Goal: Navigation & Orientation: Go to known website

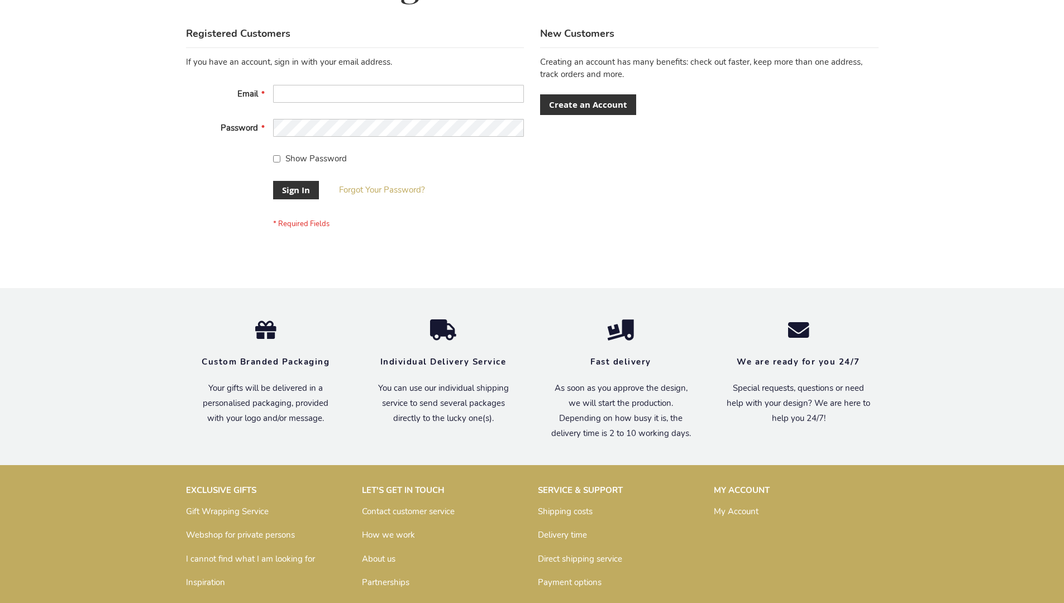
scroll to position [359, 0]
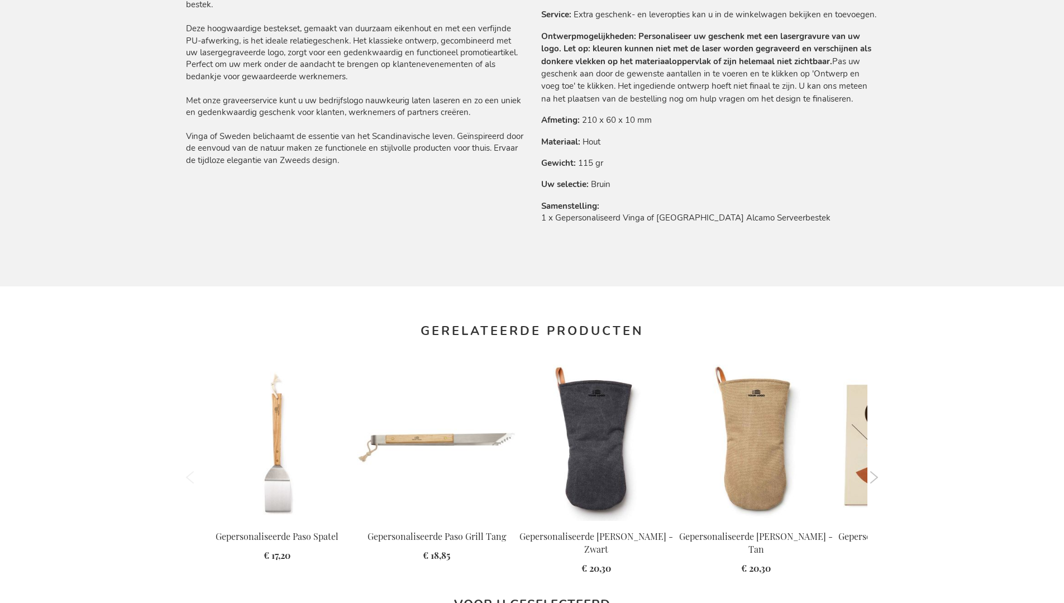
scroll to position [1523, 0]
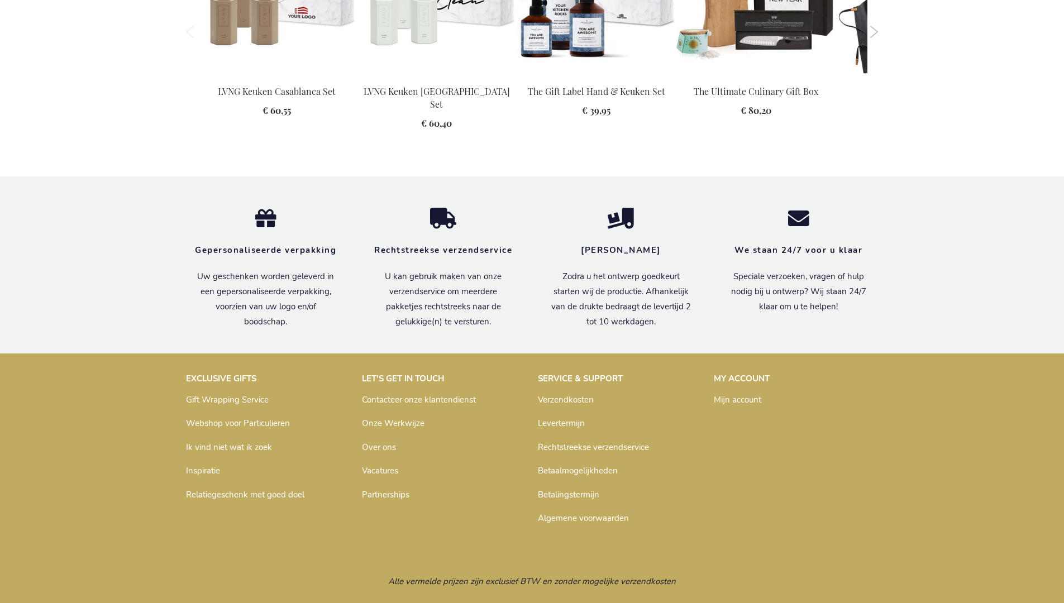
scroll to position [1523, 0]
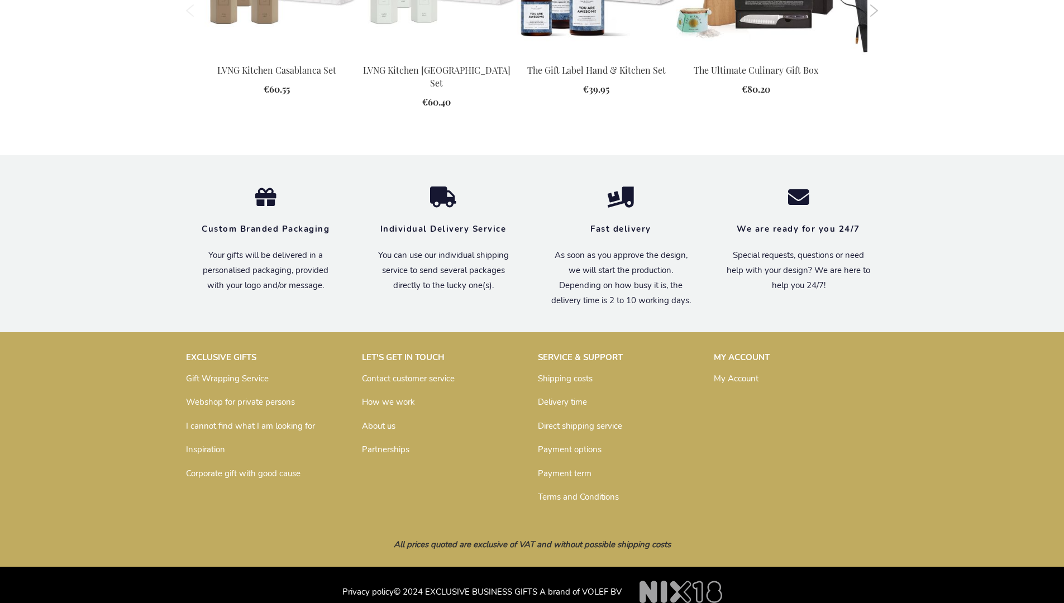
scroll to position [1503, 0]
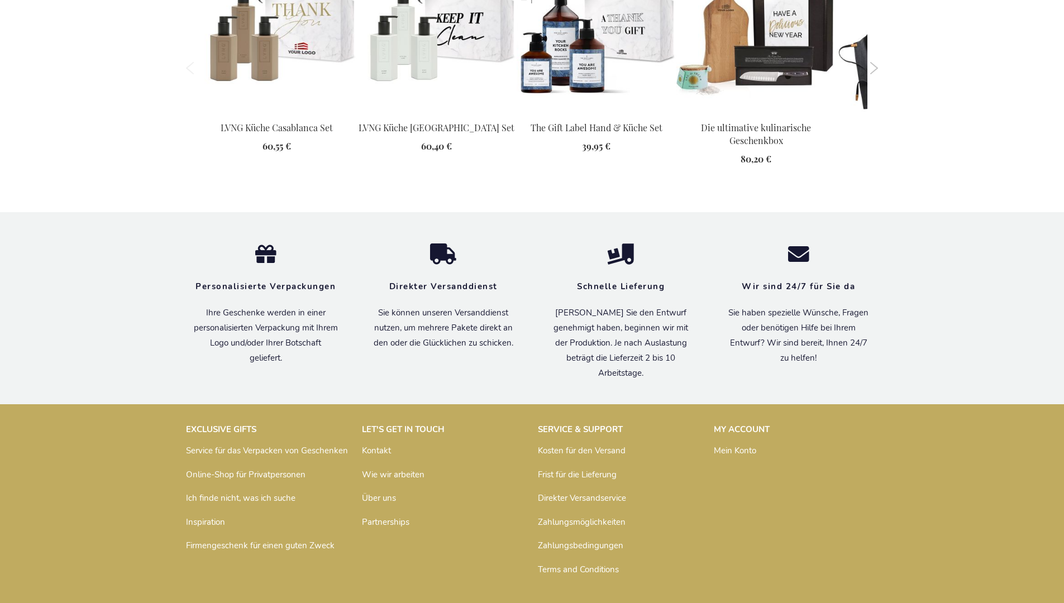
scroll to position [1543, 0]
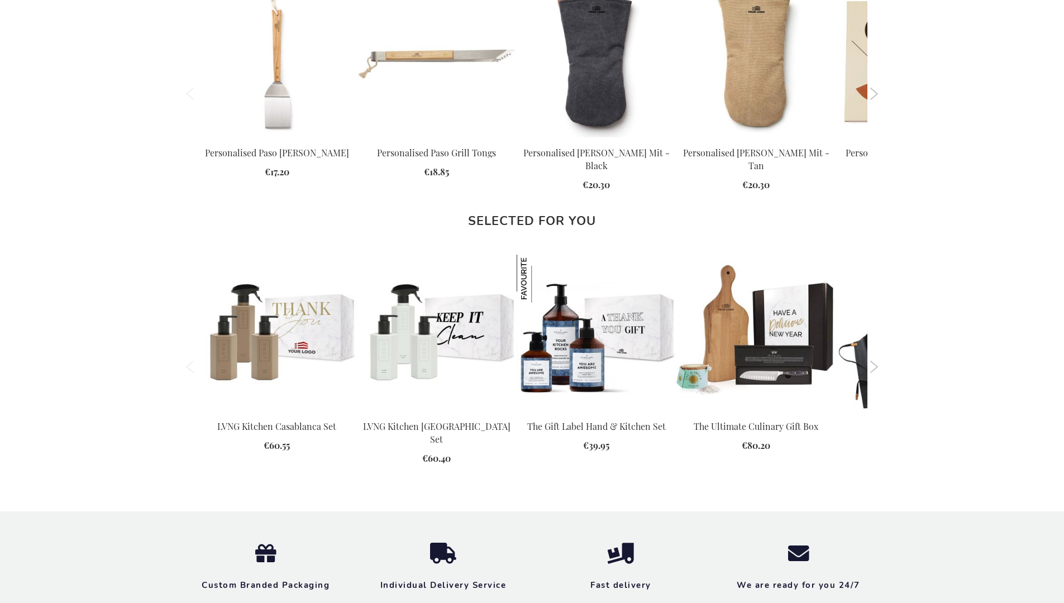
scroll to position [1490, 0]
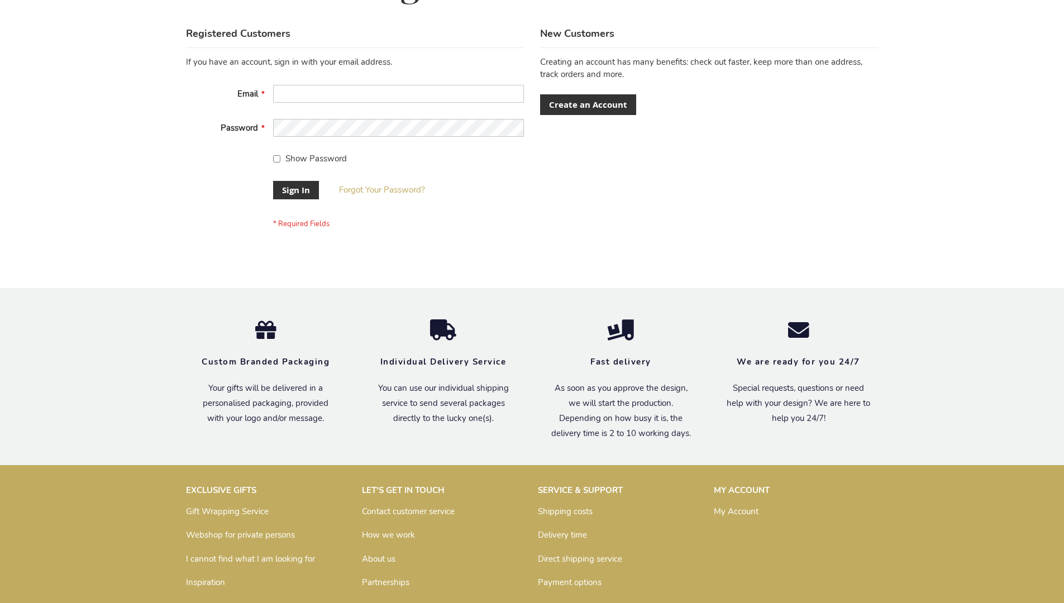
scroll to position [359, 0]
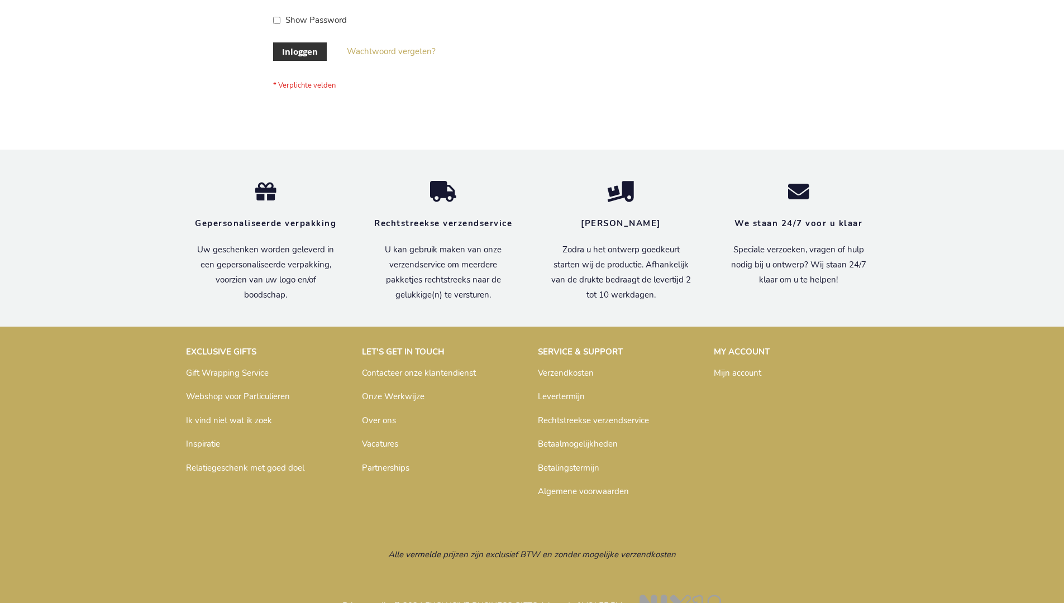
scroll to position [379, 0]
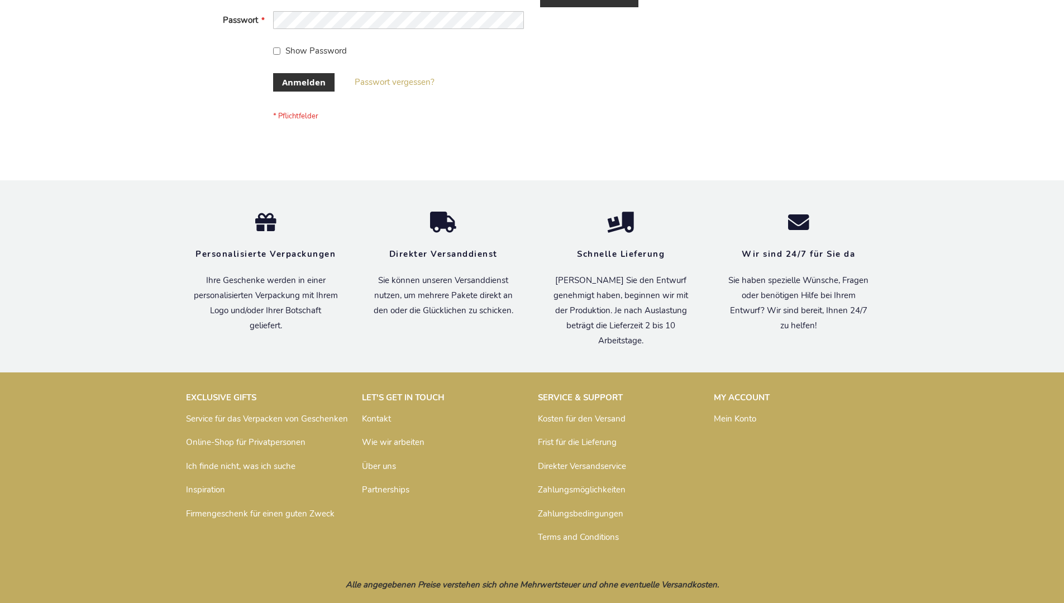
scroll to position [374, 0]
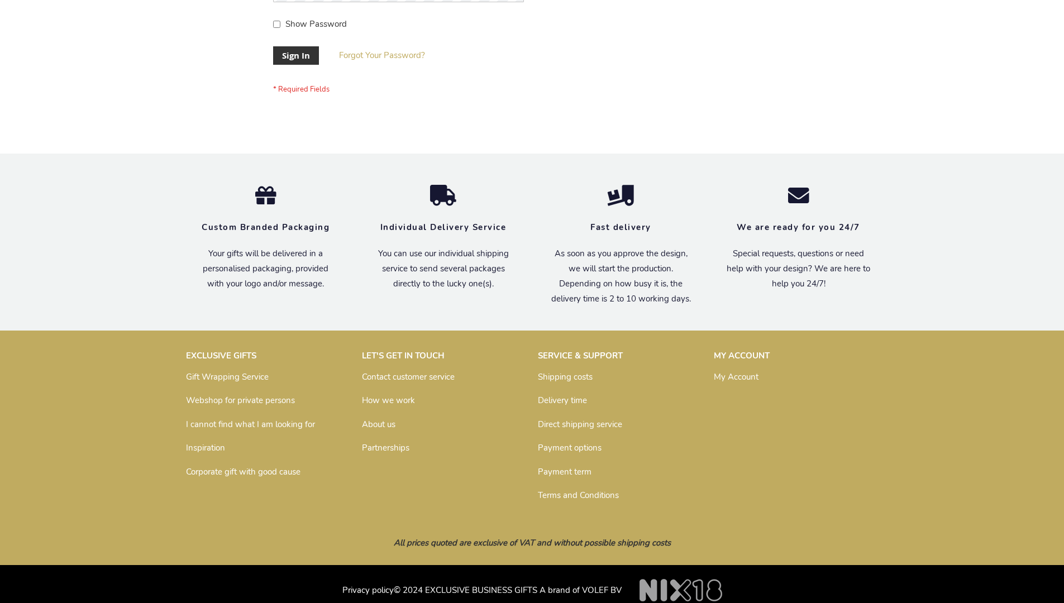
scroll to position [359, 0]
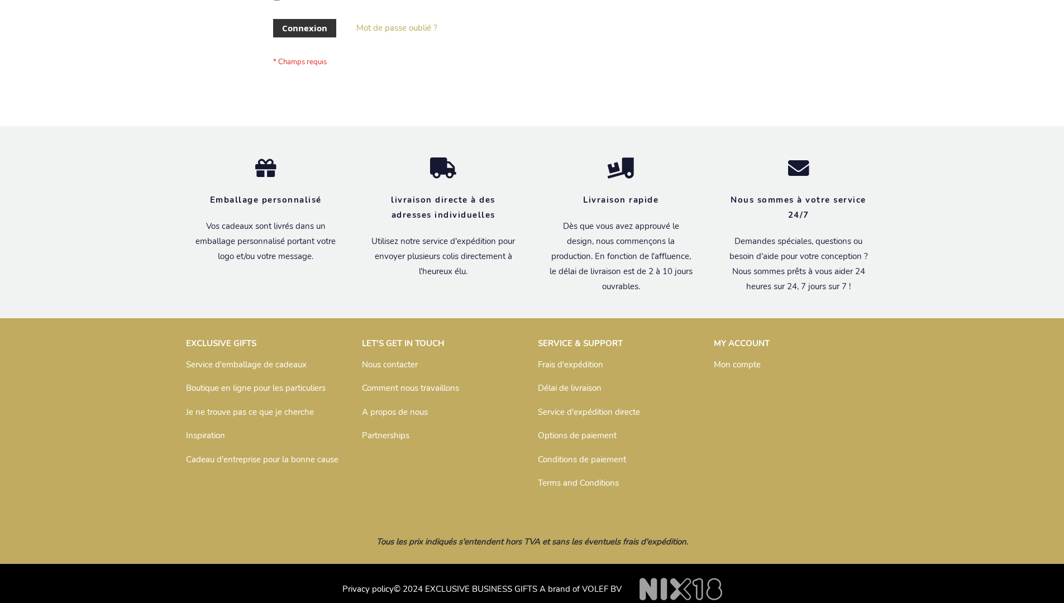
scroll to position [385, 0]
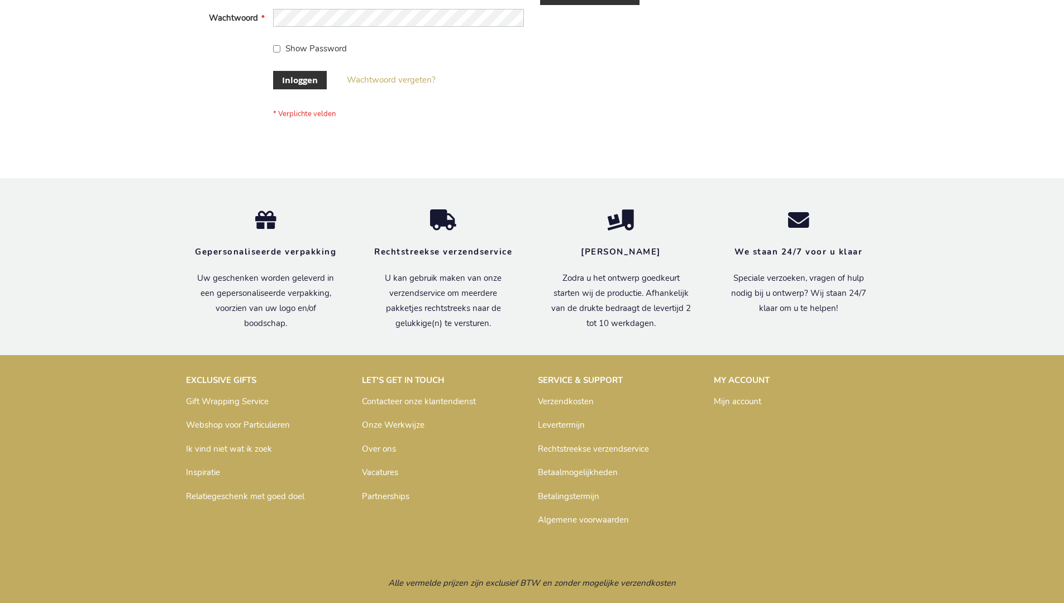
scroll to position [379, 0]
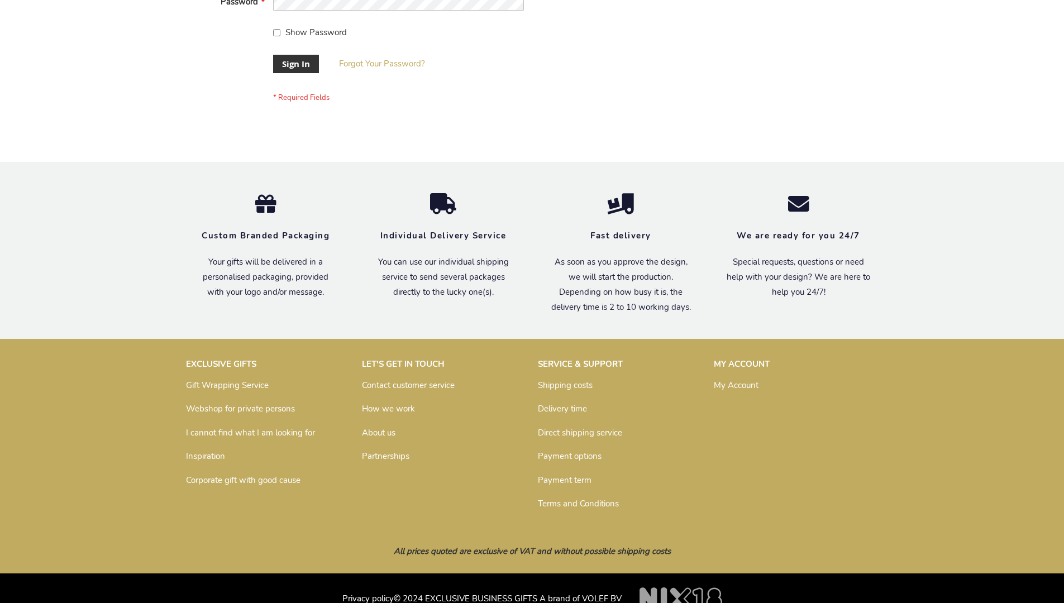
scroll to position [359, 0]
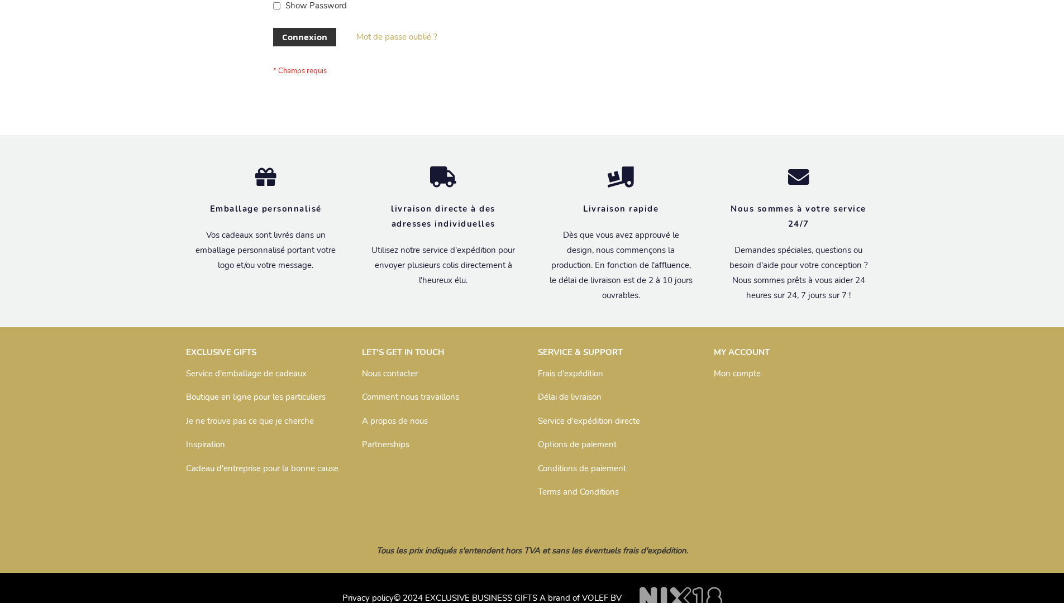
scroll to position [385, 0]
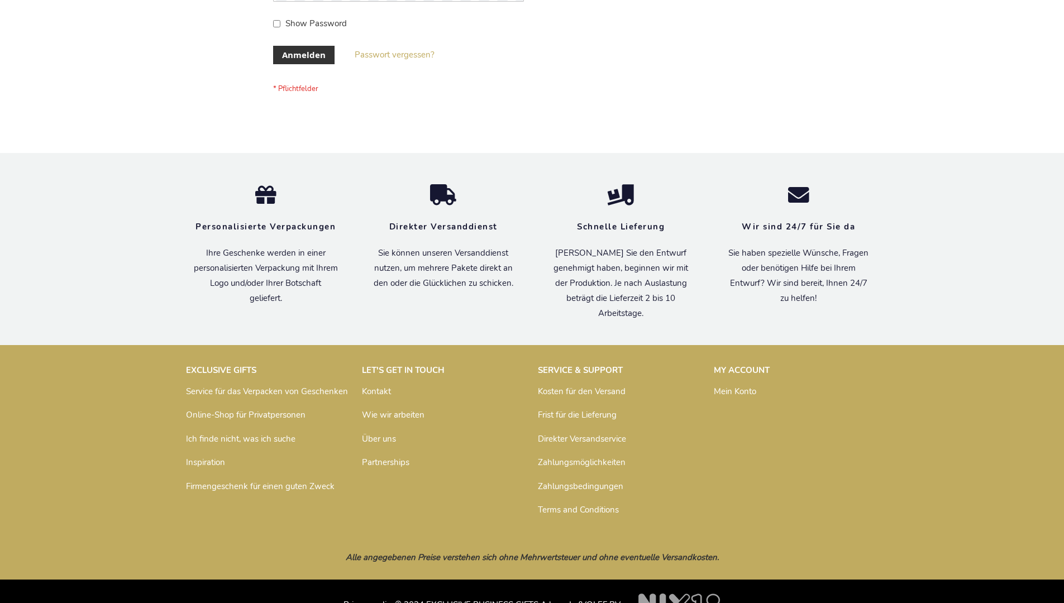
scroll to position [374, 0]
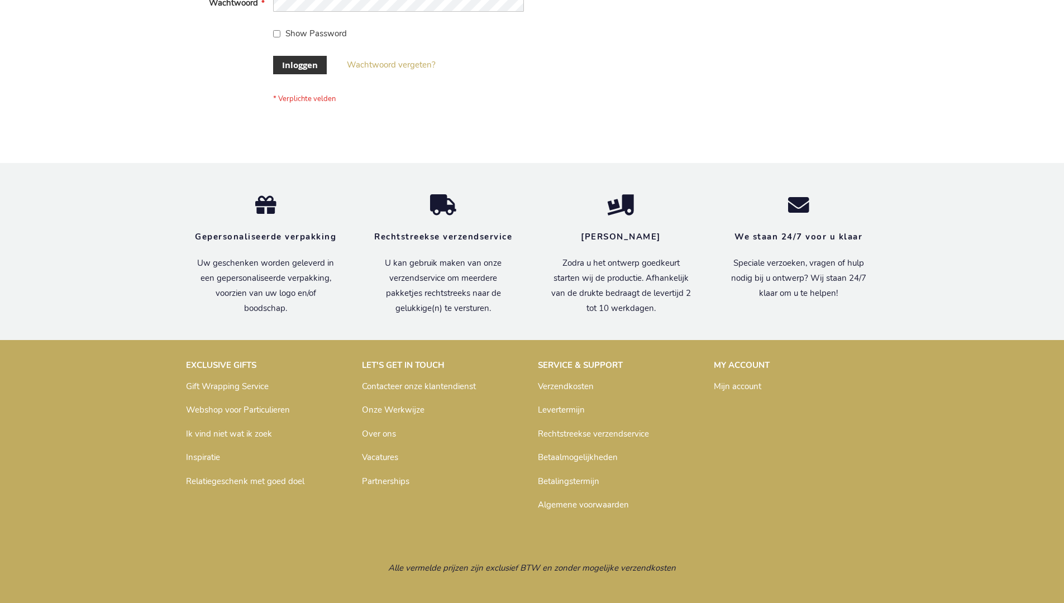
scroll to position [379, 0]
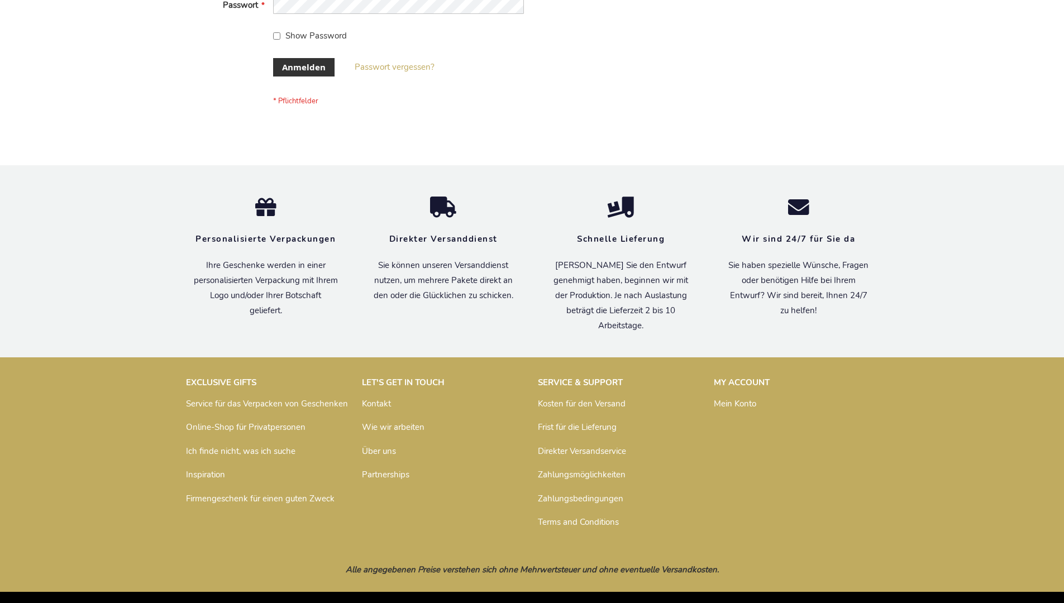
scroll to position [374, 0]
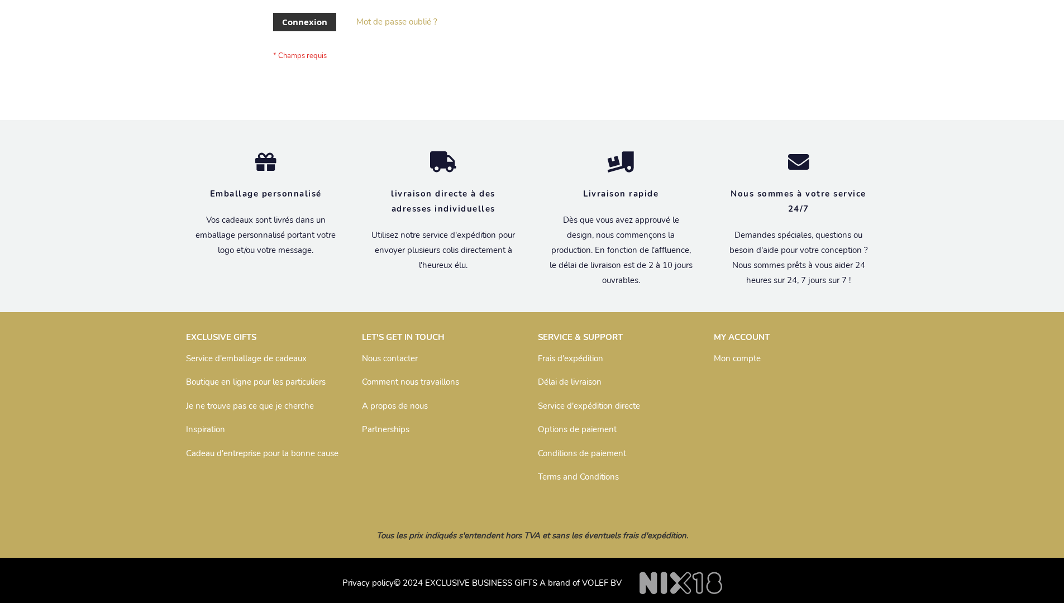
scroll to position [385, 0]
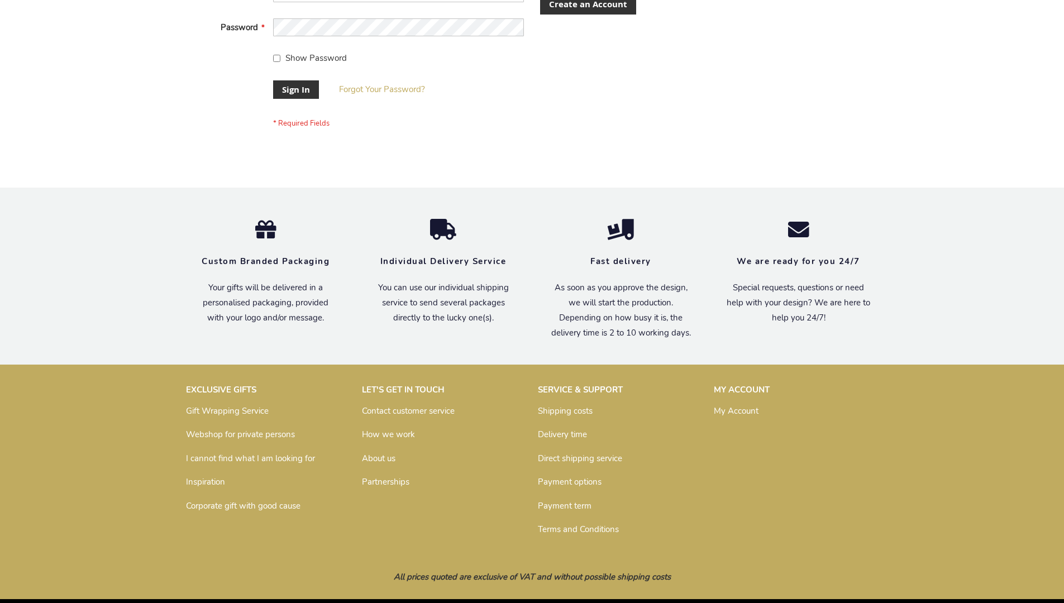
scroll to position [359, 0]
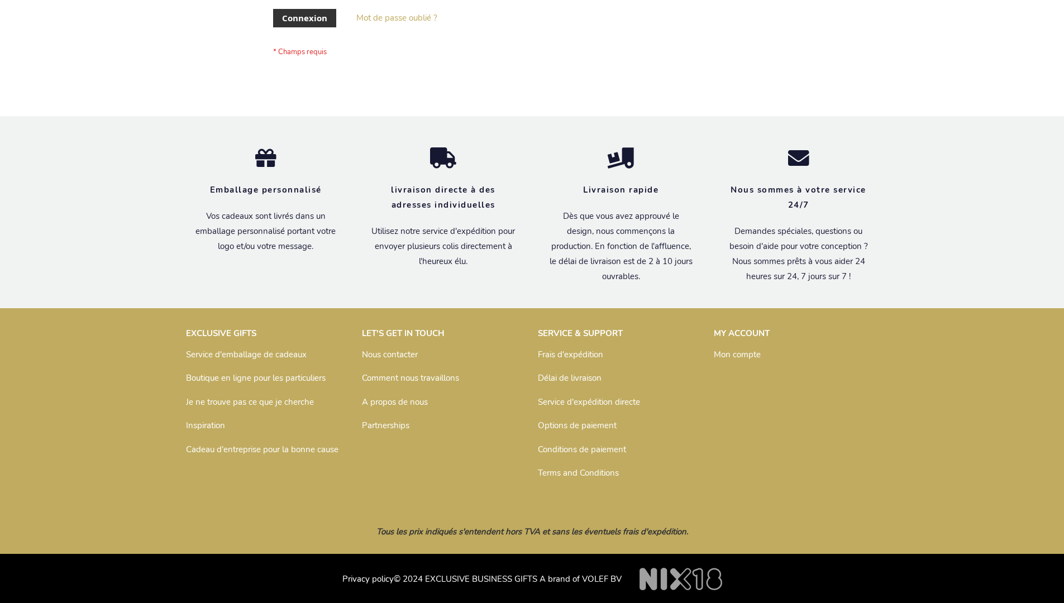
scroll to position [385, 0]
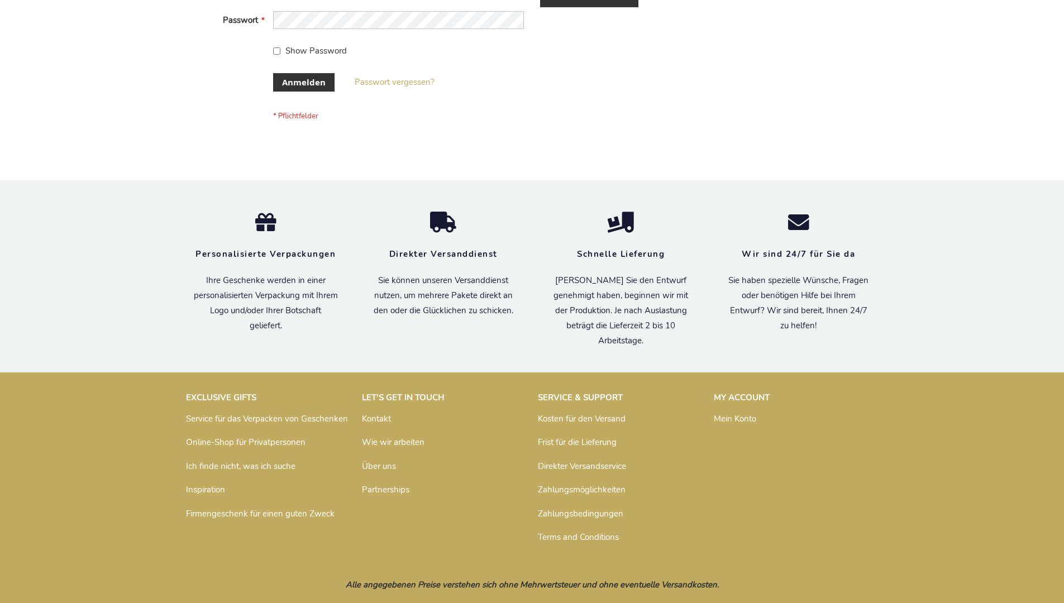
scroll to position [374, 0]
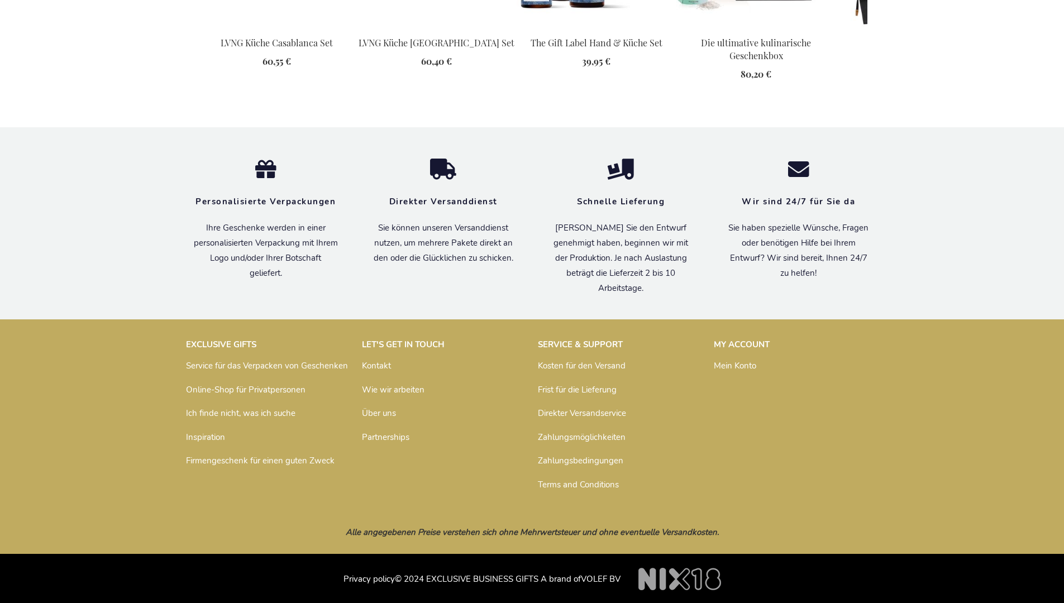
scroll to position [1543, 0]
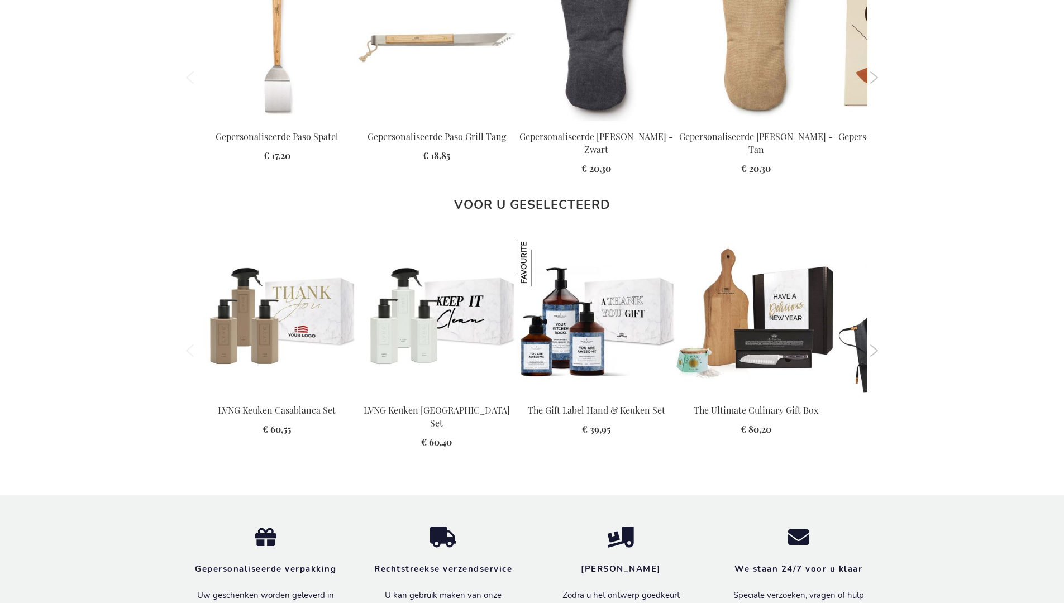
scroll to position [1511, 0]
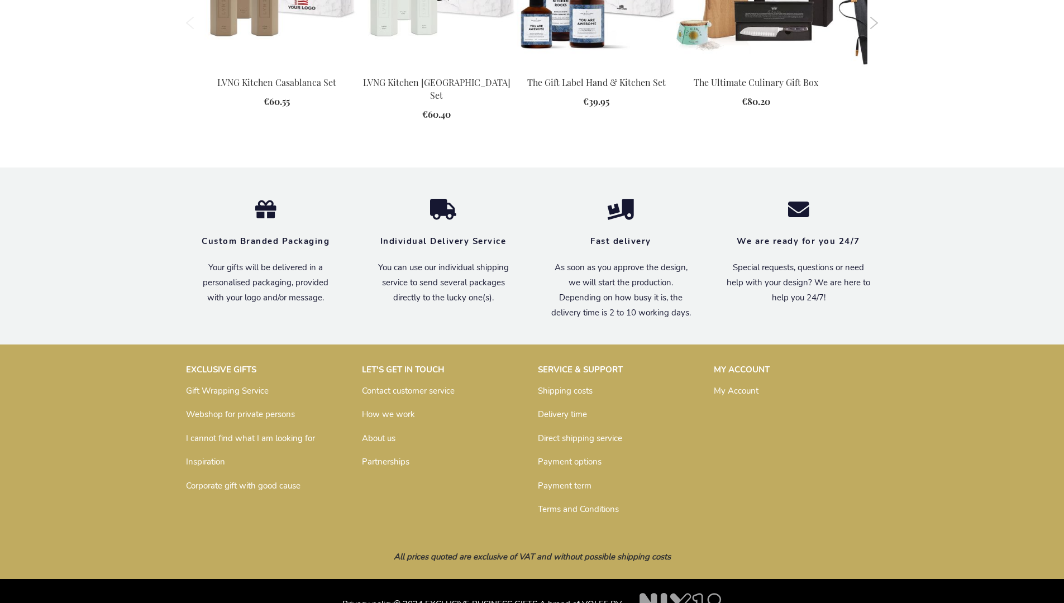
scroll to position [1490, 0]
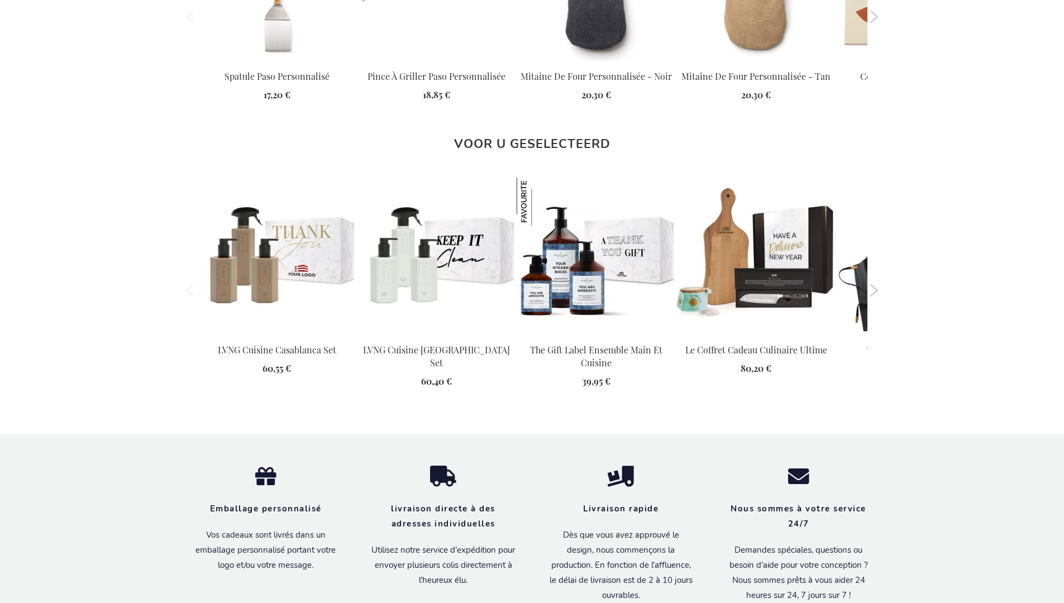
scroll to position [1542, 0]
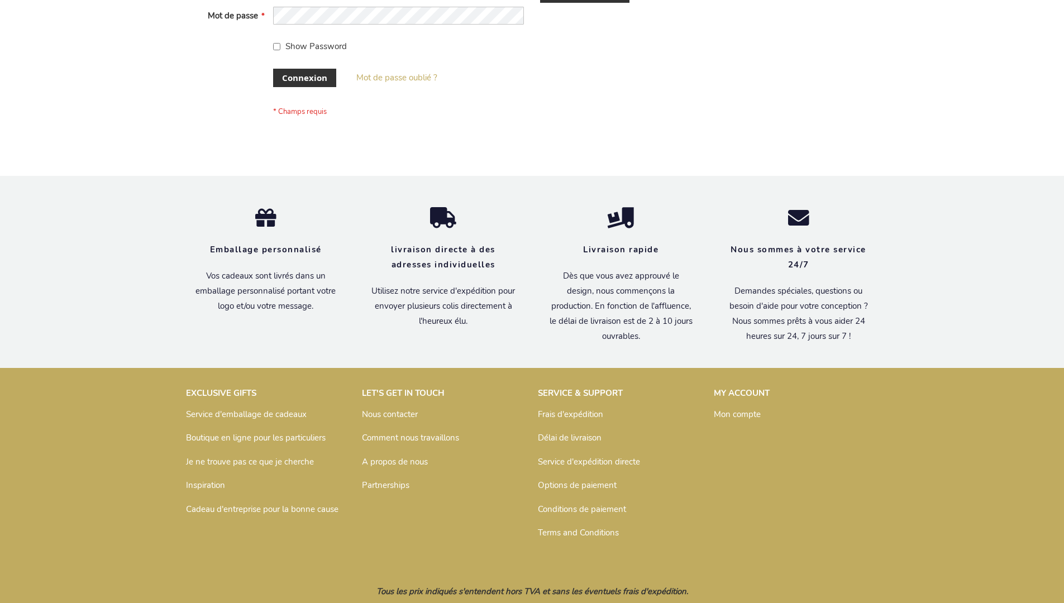
scroll to position [385, 0]
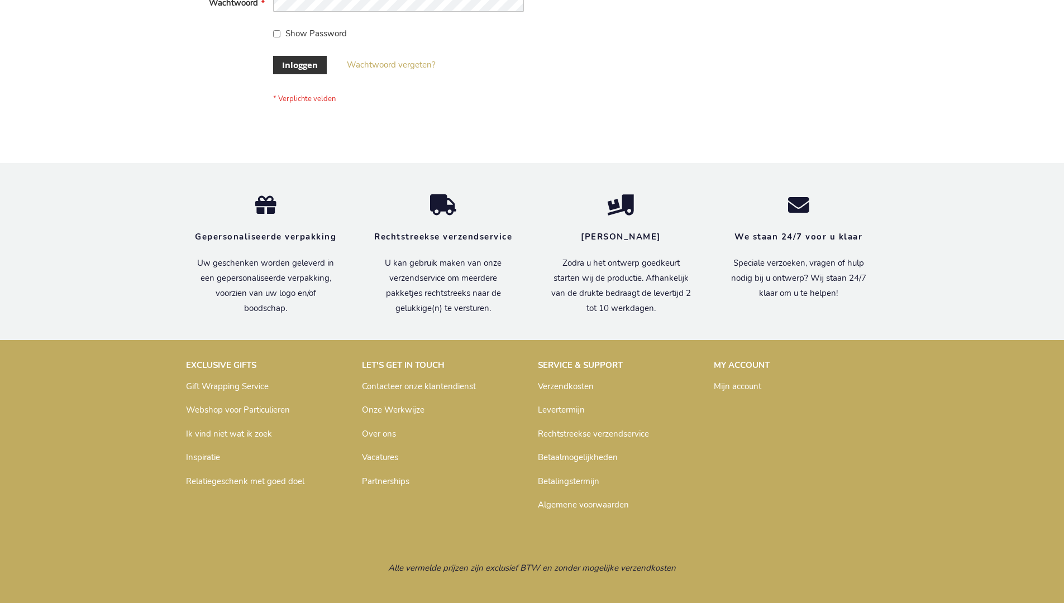
scroll to position [379, 0]
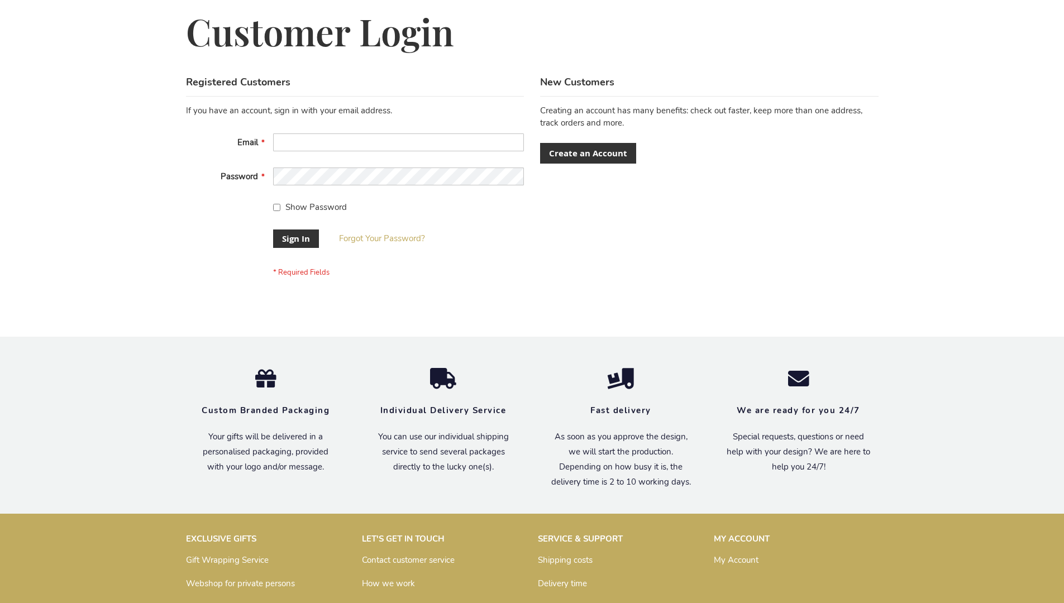
scroll to position [359, 0]
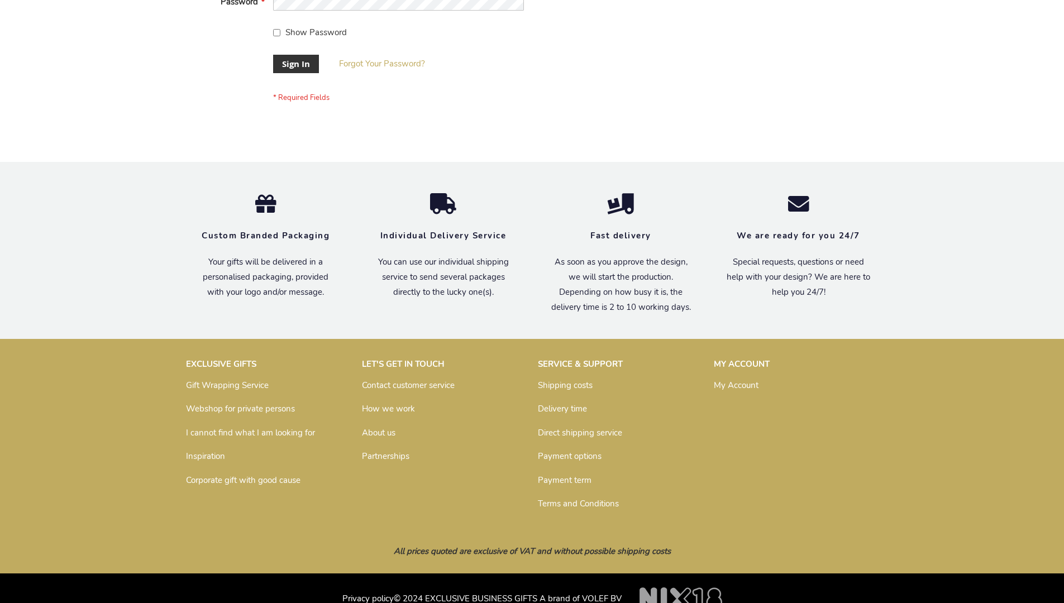
scroll to position [359, 0]
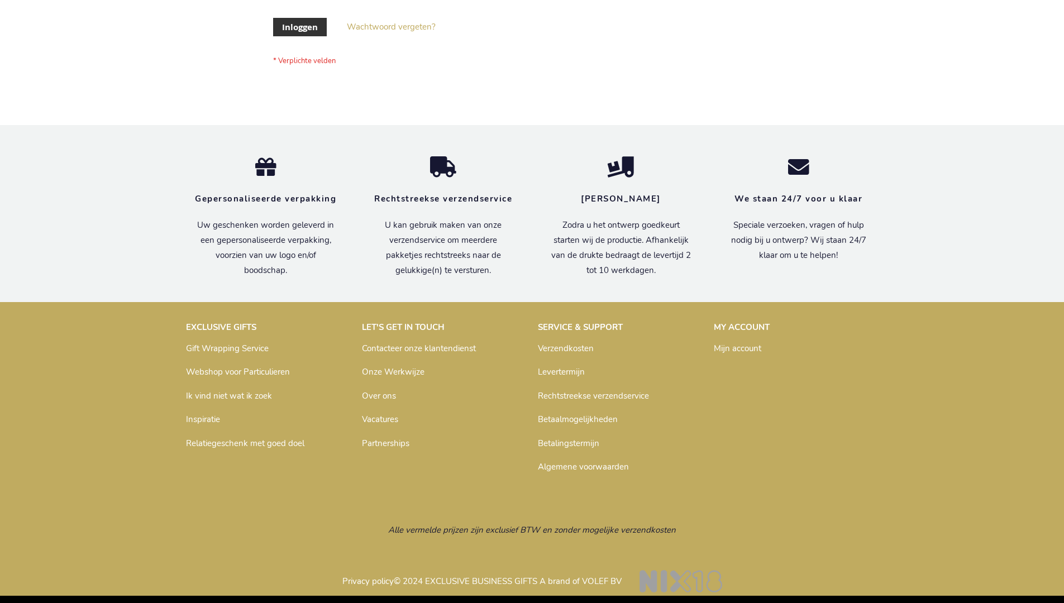
scroll to position [379, 0]
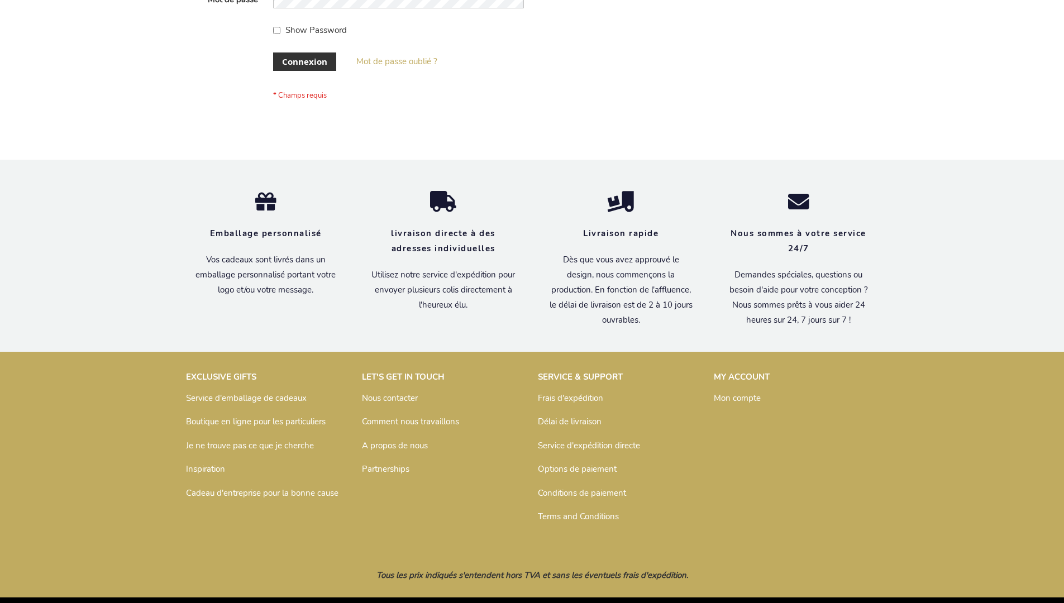
scroll to position [385, 0]
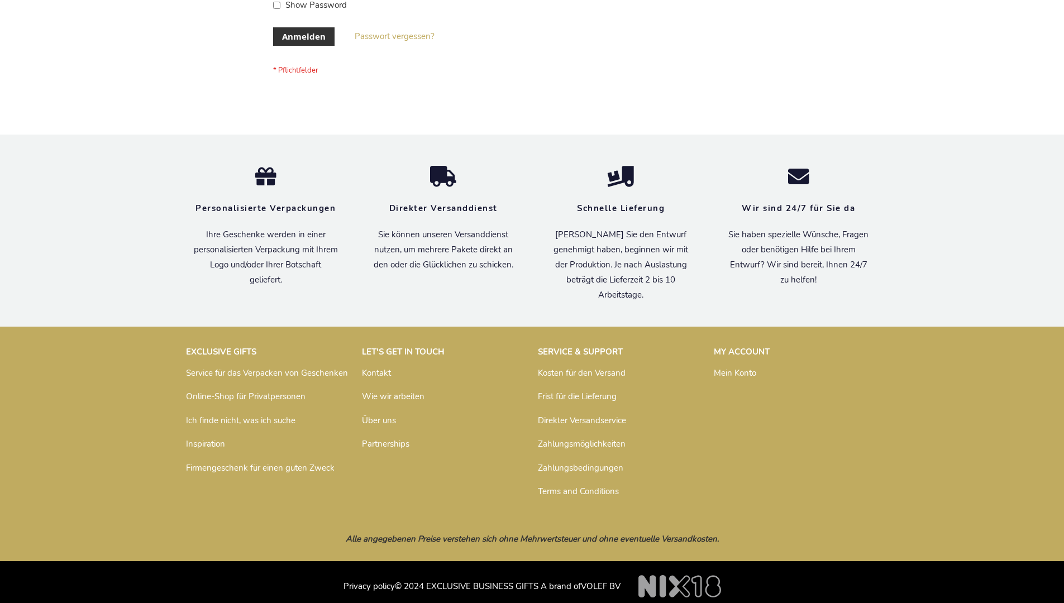
scroll to position [374, 0]
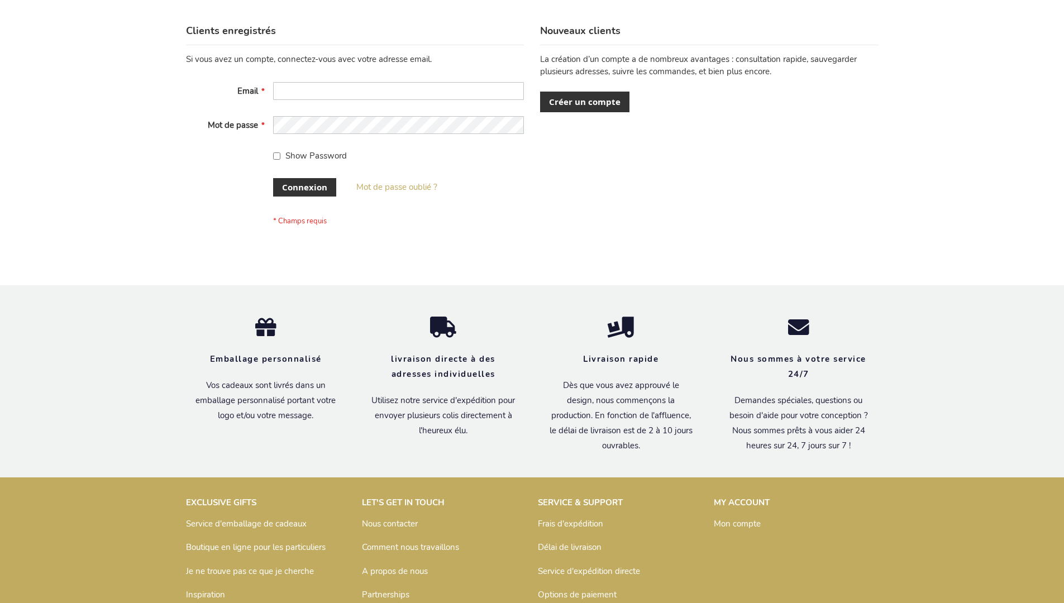
scroll to position [385, 0]
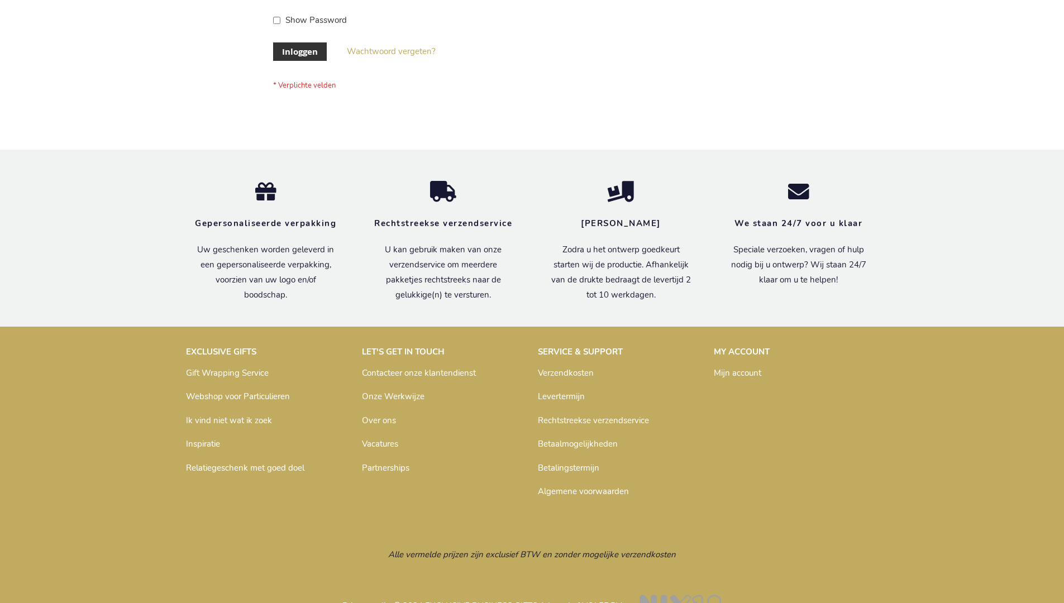
scroll to position [379, 0]
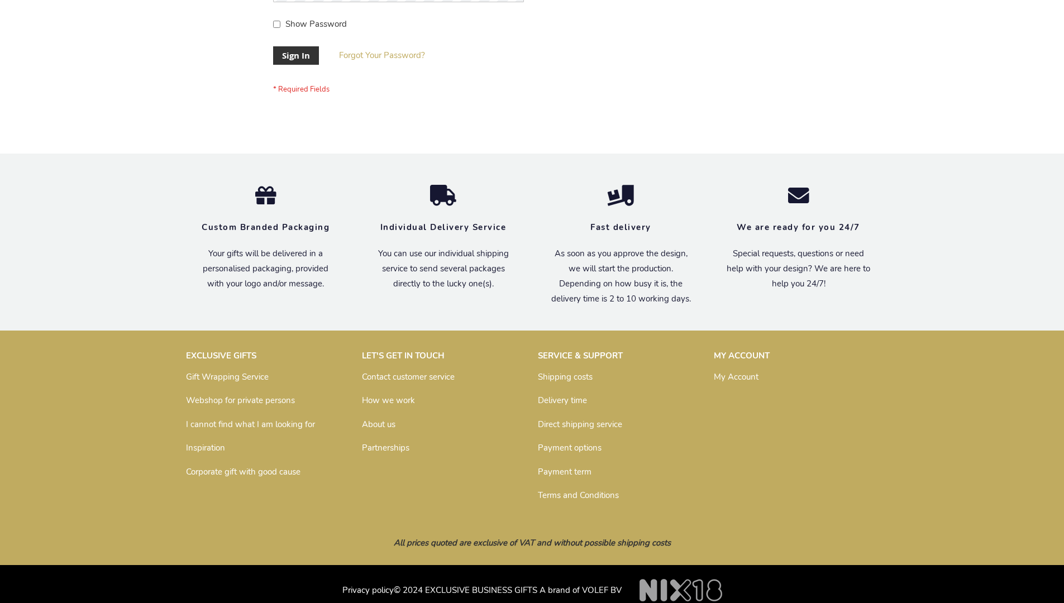
scroll to position [359, 0]
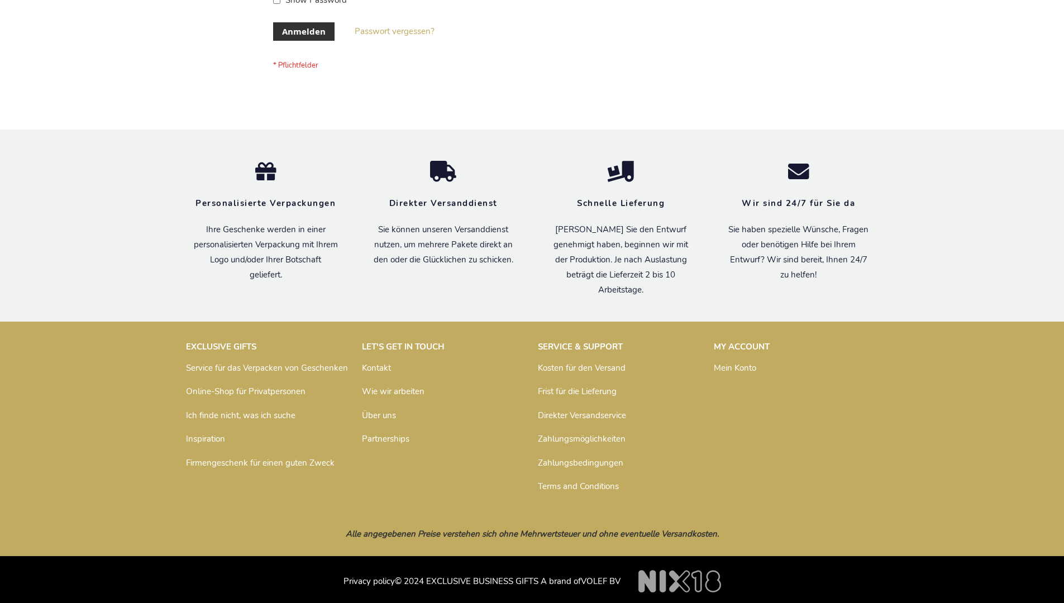
scroll to position [374, 0]
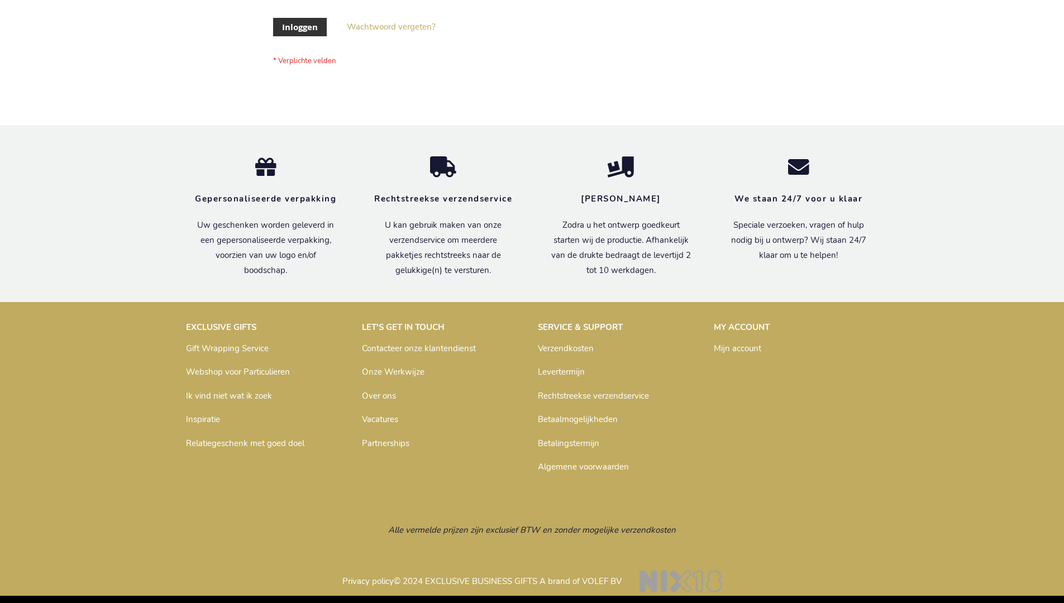
scroll to position [379, 0]
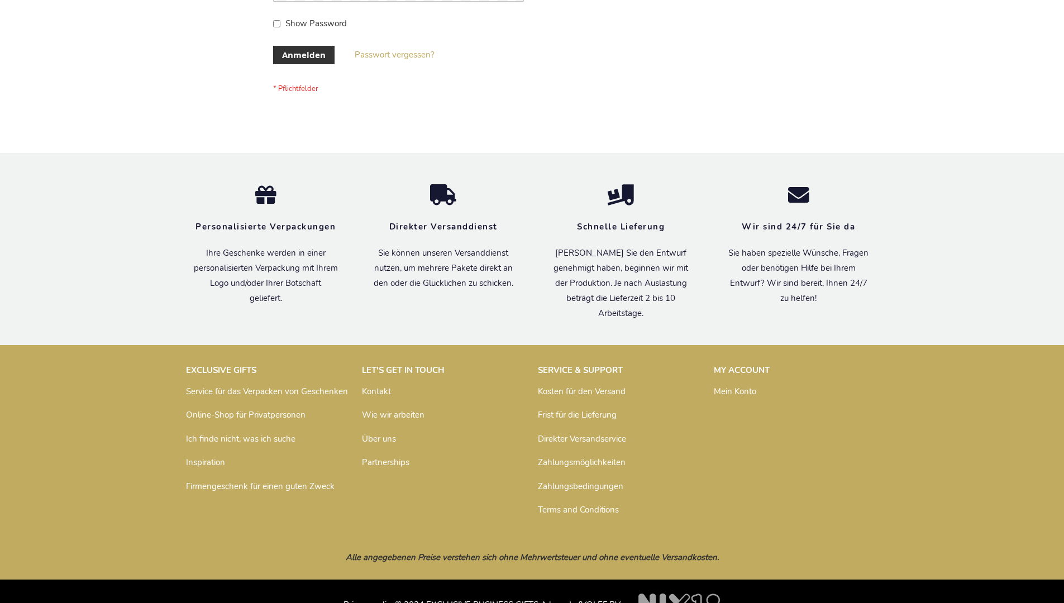
scroll to position [374, 0]
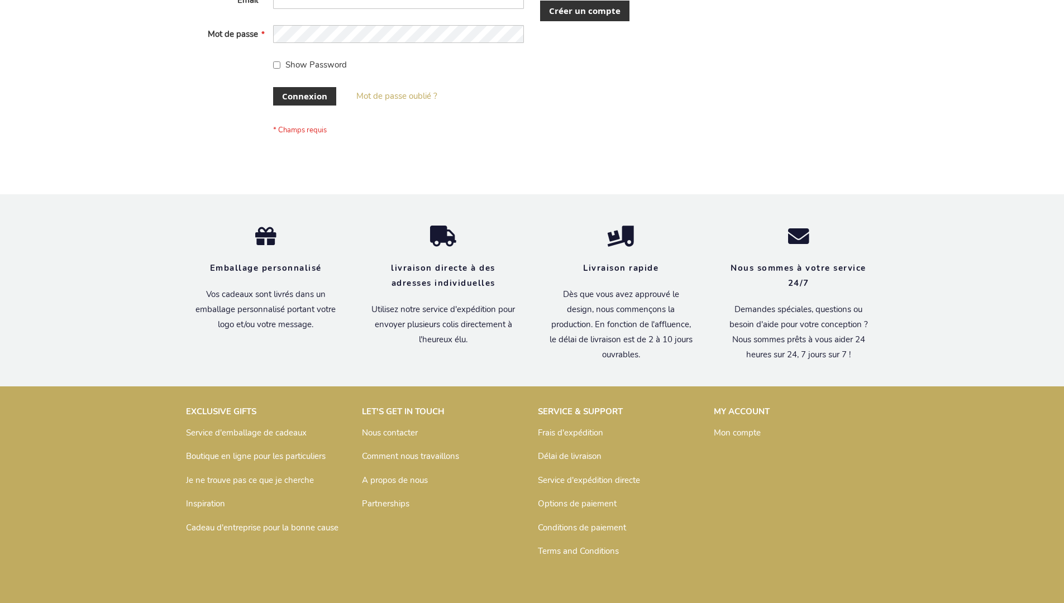
scroll to position [385, 0]
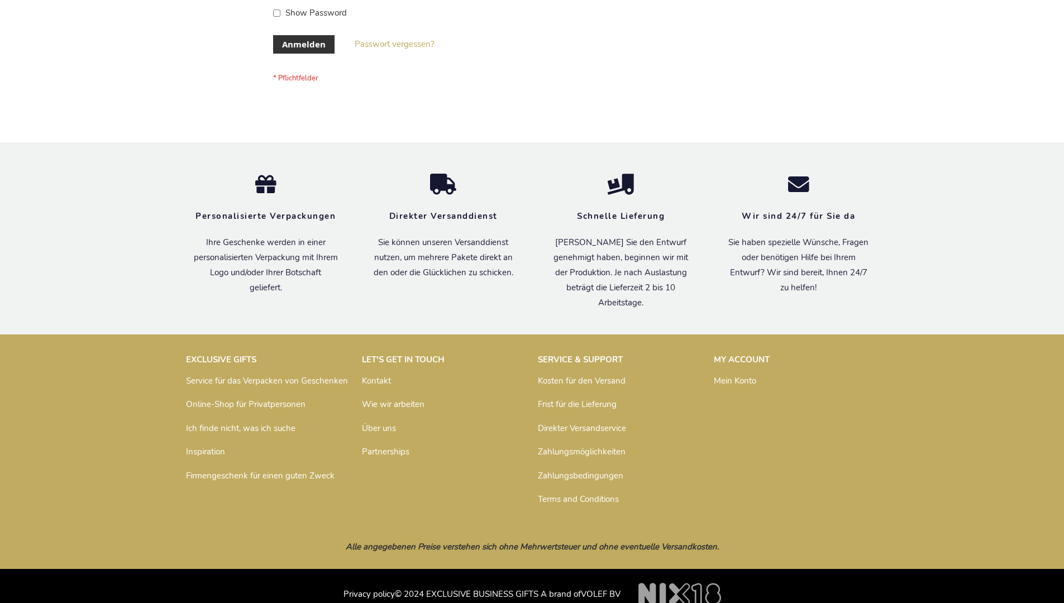
scroll to position [374, 0]
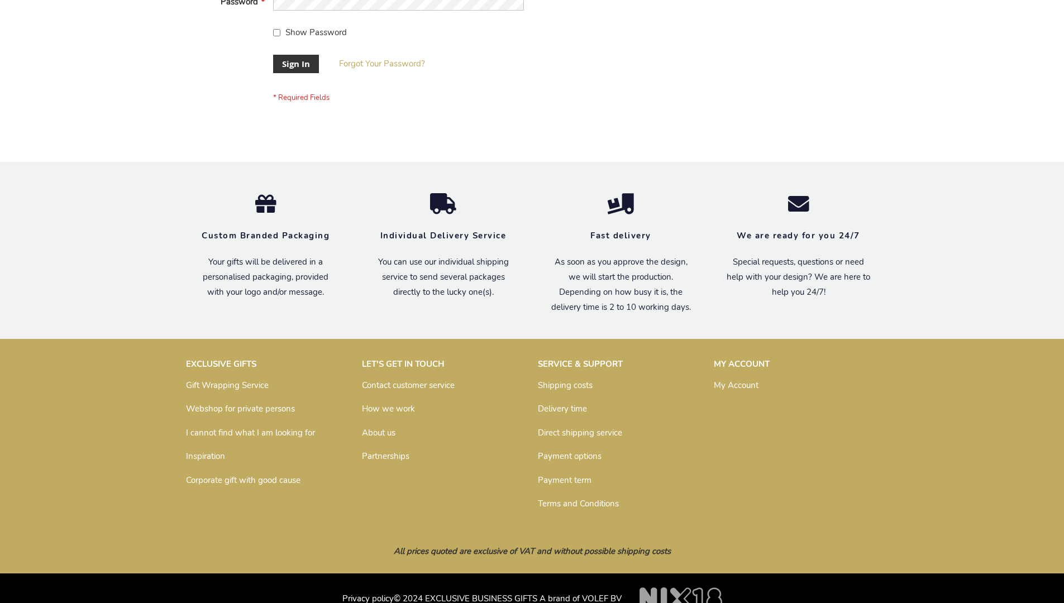
scroll to position [359, 0]
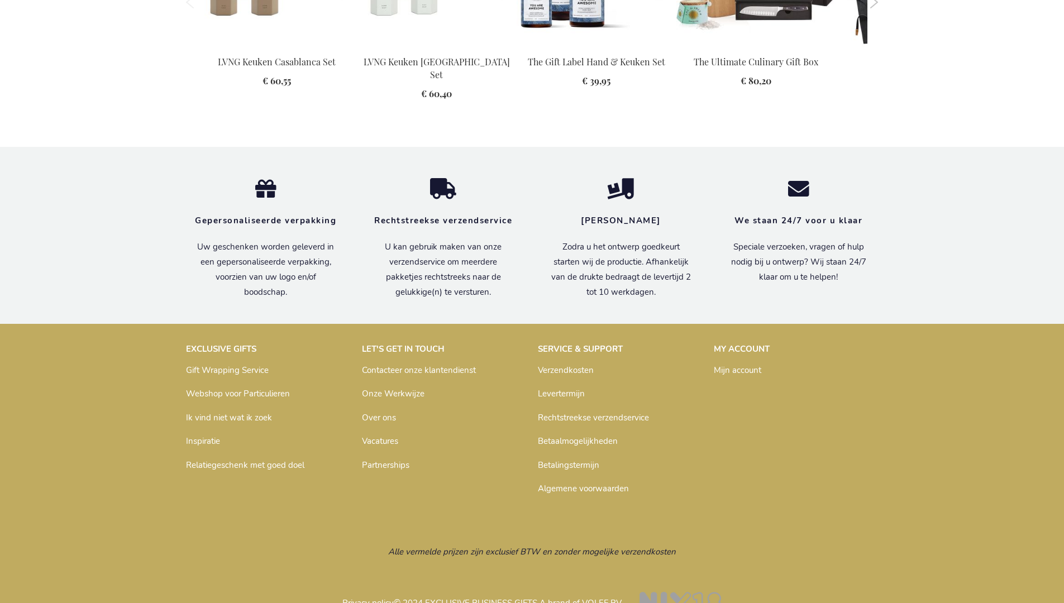
scroll to position [1511, 0]
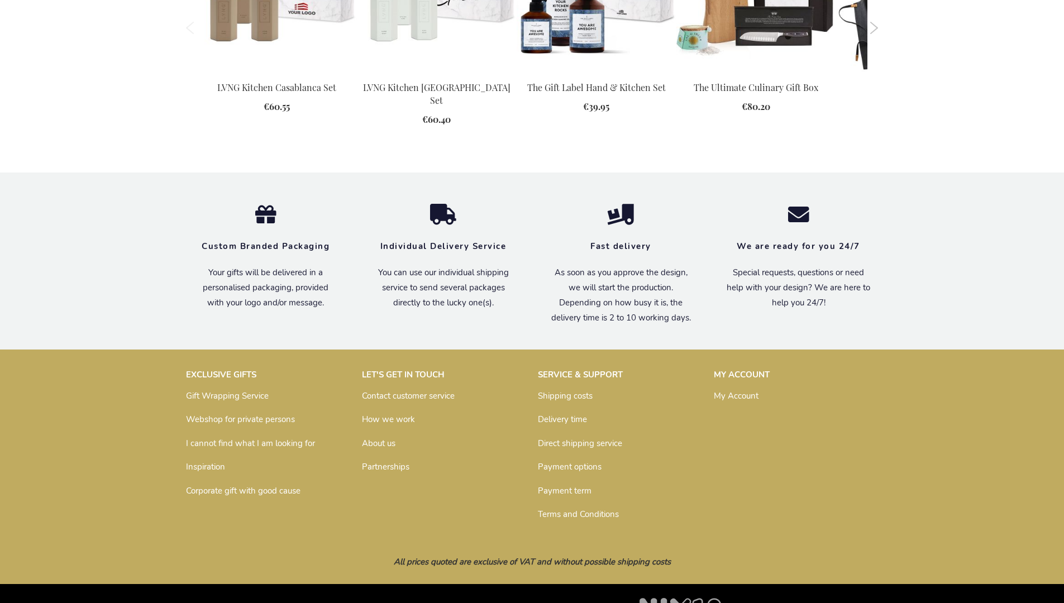
scroll to position [1490, 0]
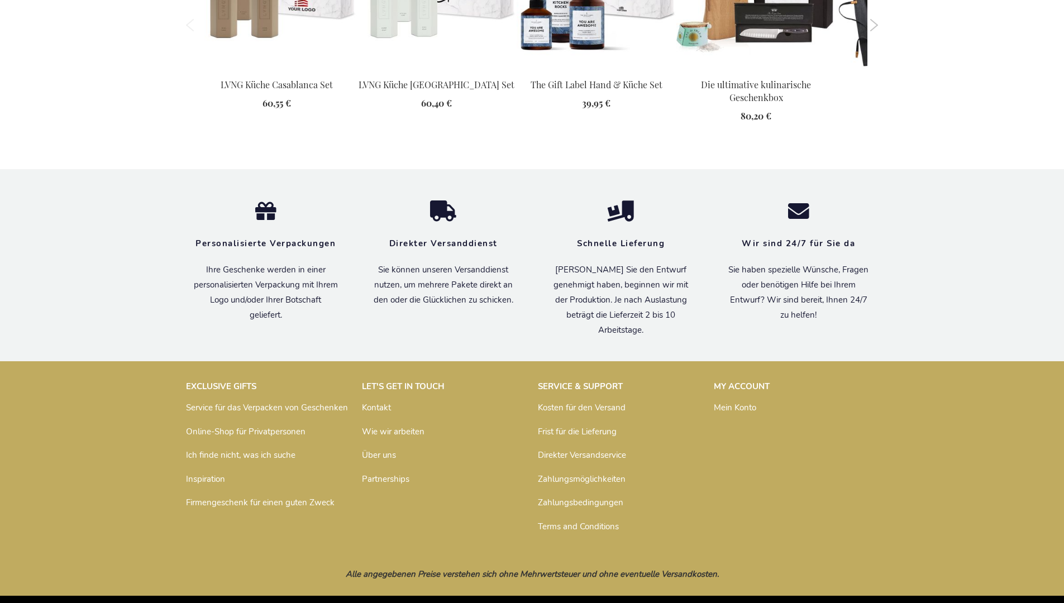
scroll to position [1543, 0]
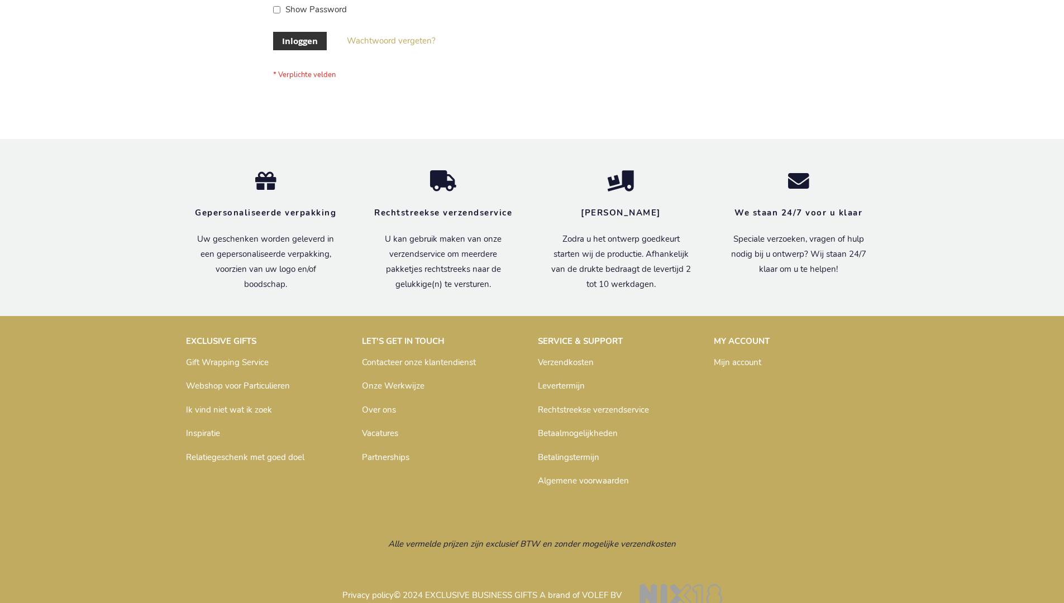
scroll to position [379, 0]
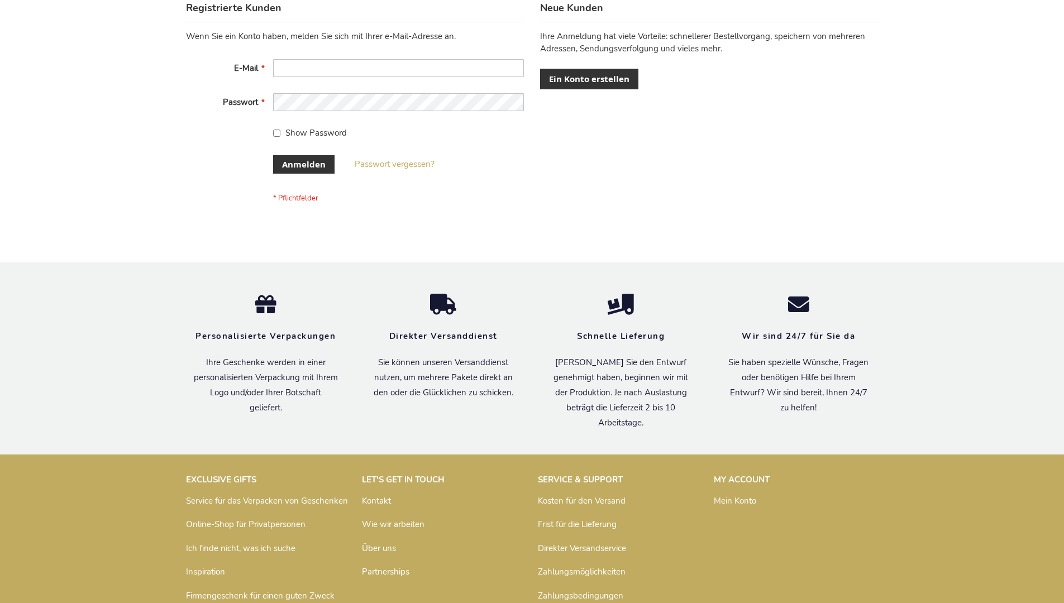
scroll to position [374, 0]
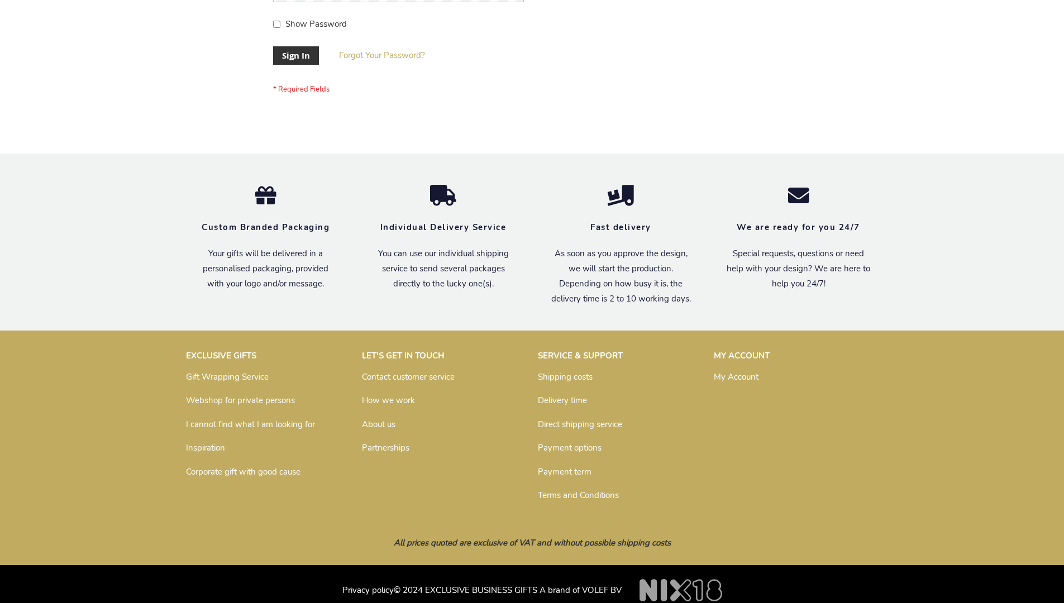
scroll to position [359, 0]
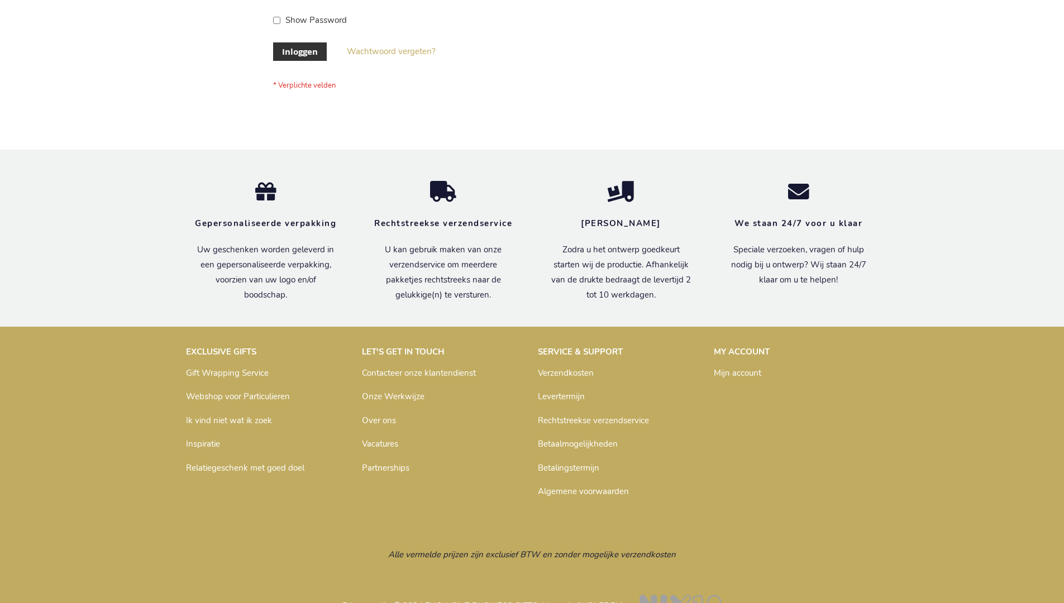
scroll to position [379, 0]
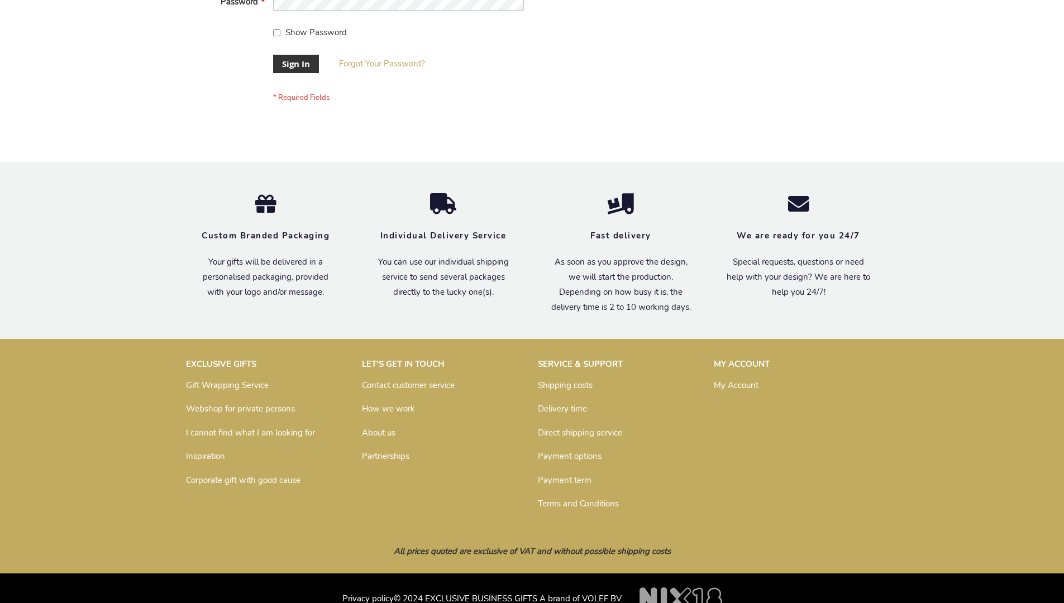
scroll to position [359, 0]
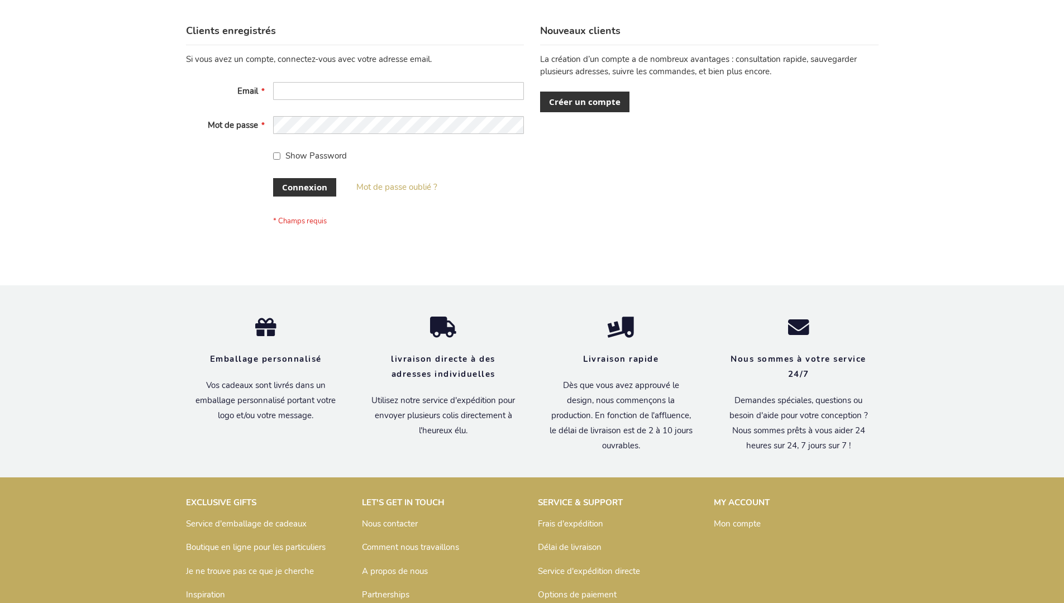
scroll to position [385, 0]
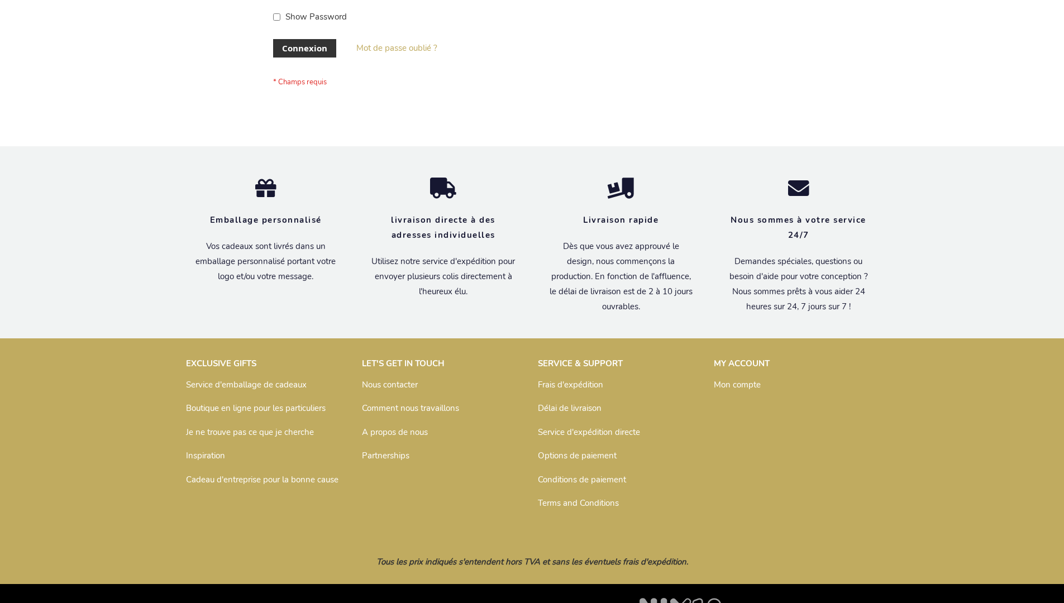
scroll to position [385, 0]
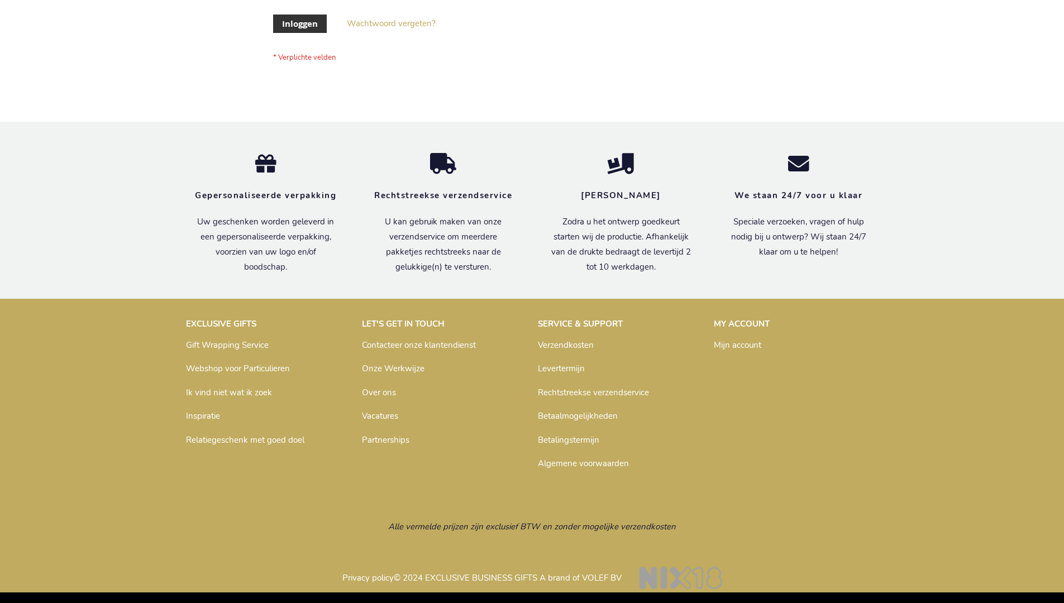
scroll to position [379, 0]
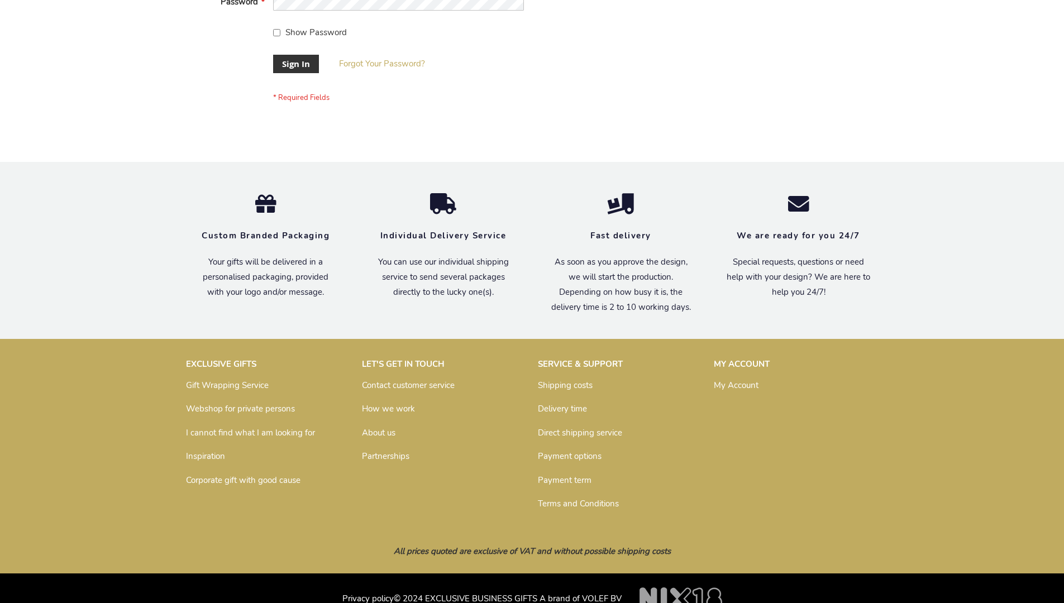
scroll to position [359, 0]
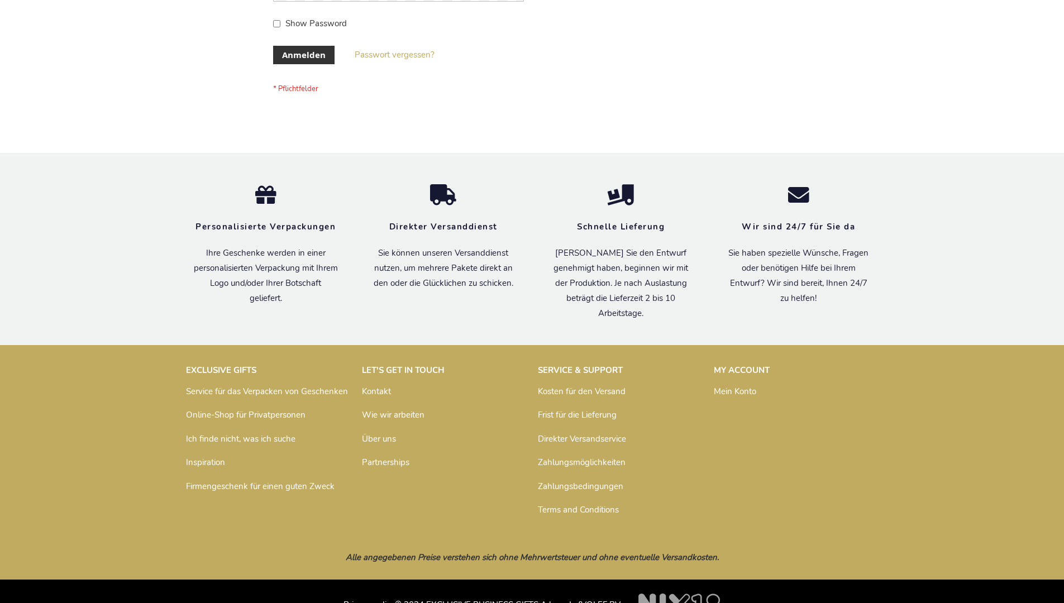
scroll to position [374, 0]
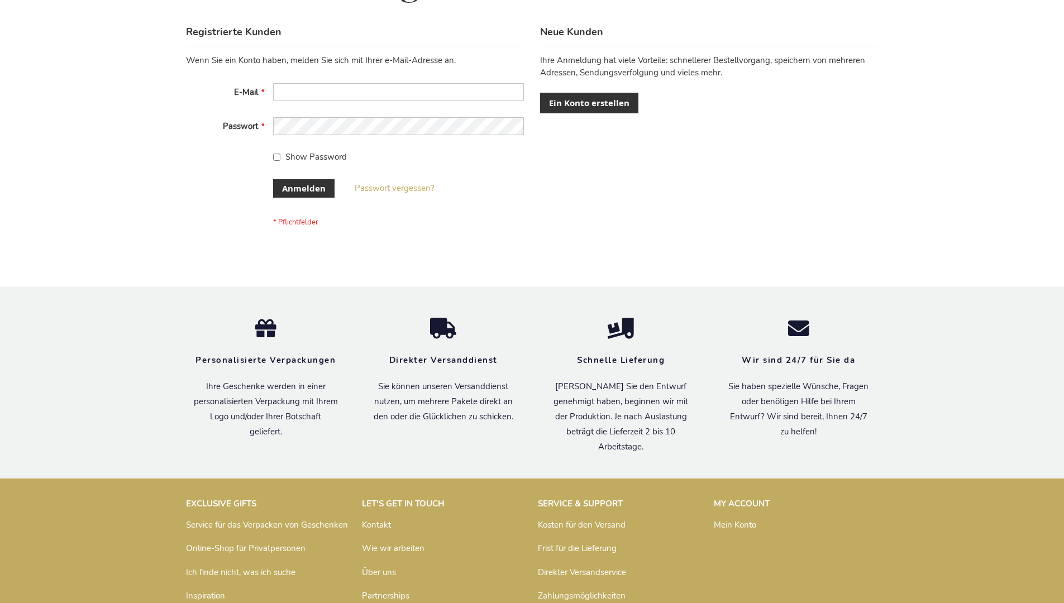
scroll to position [374, 0]
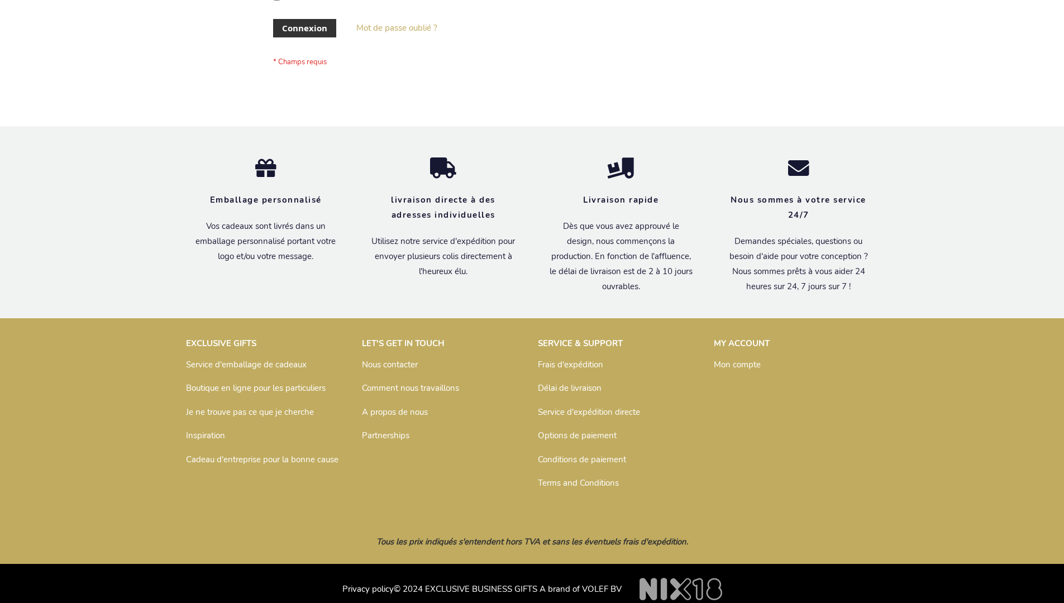
scroll to position [385, 0]
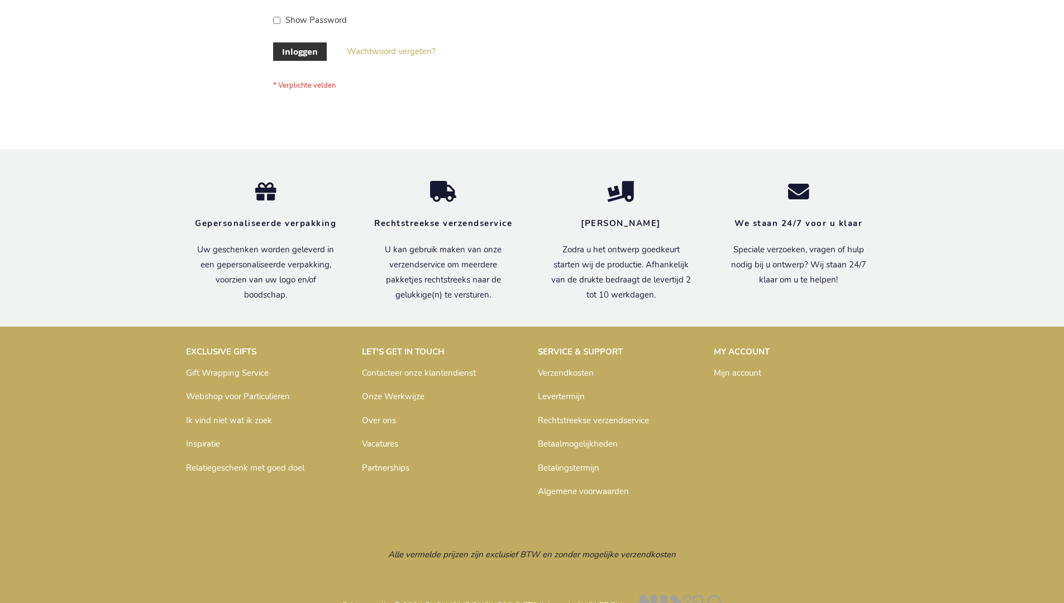
scroll to position [379, 0]
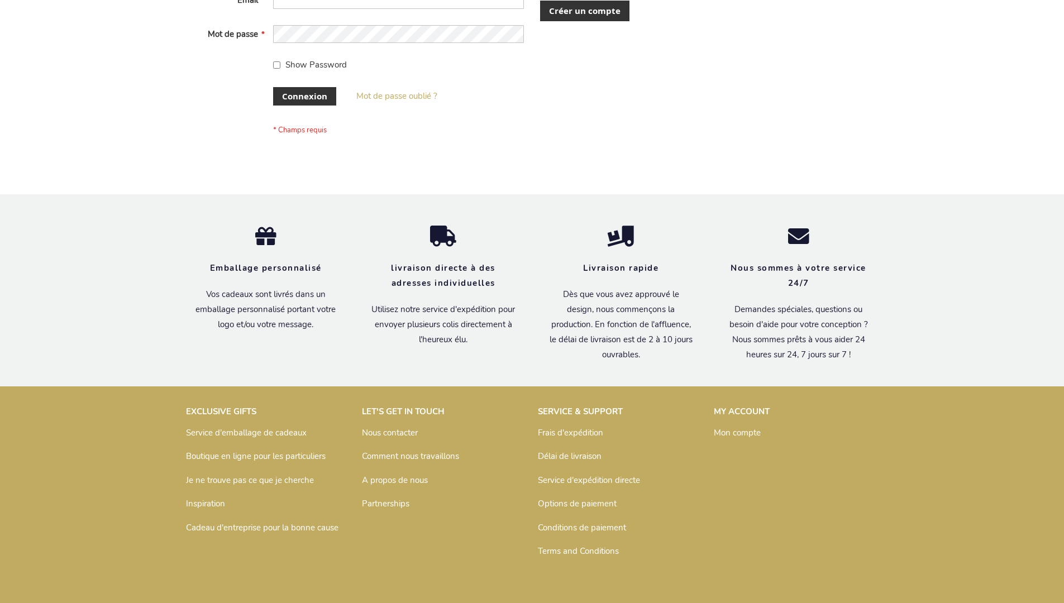
scroll to position [385, 0]
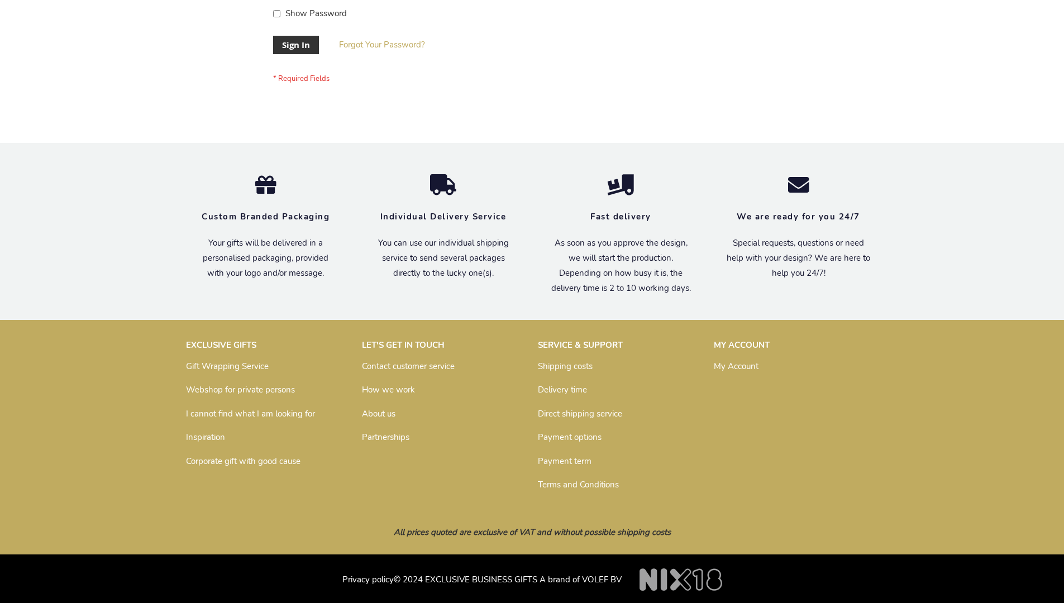
scroll to position [359, 0]
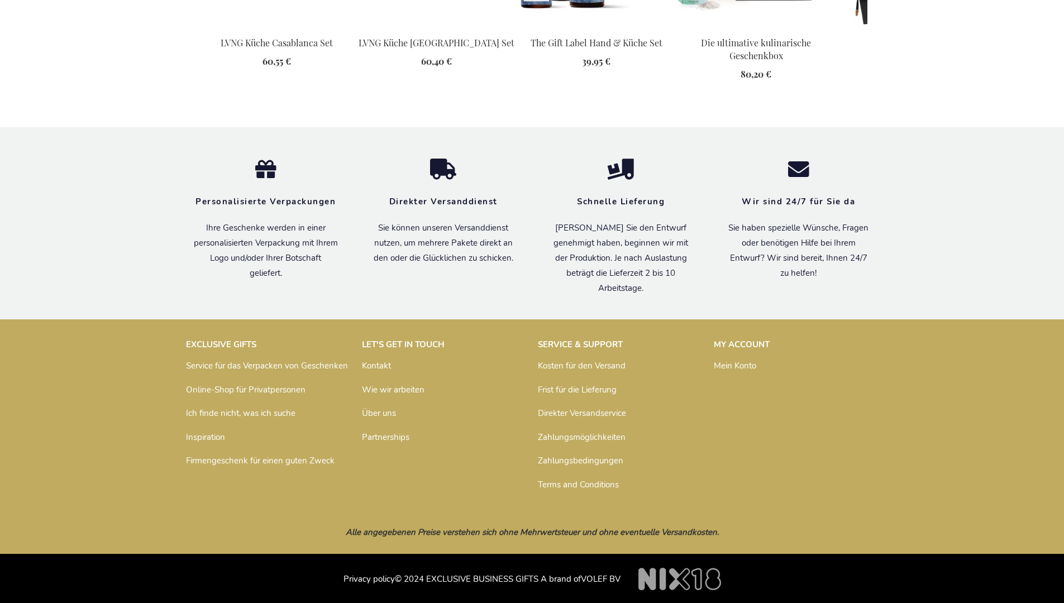
scroll to position [1543, 0]
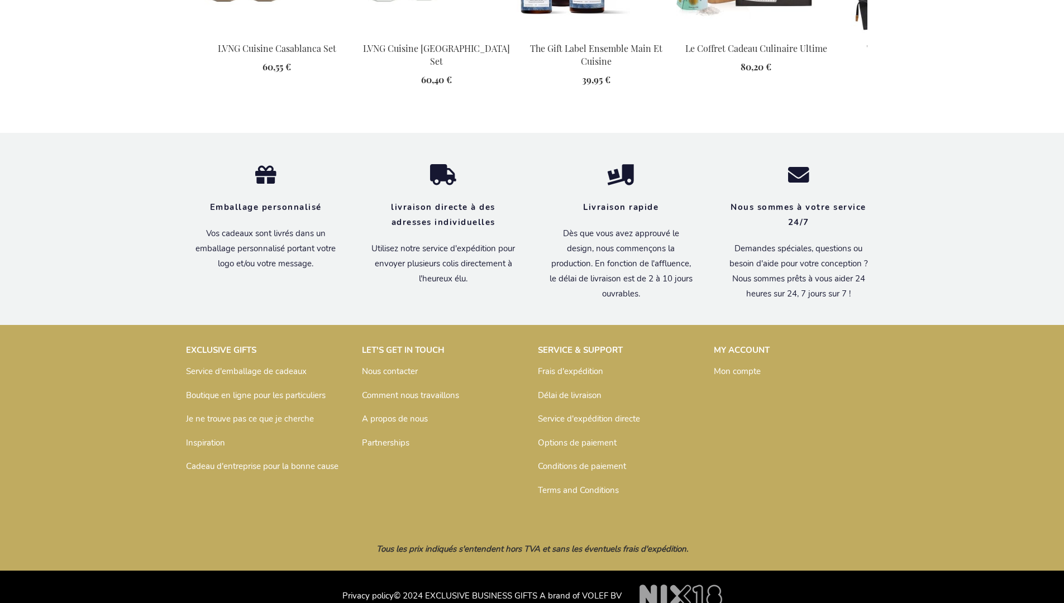
scroll to position [1542, 0]
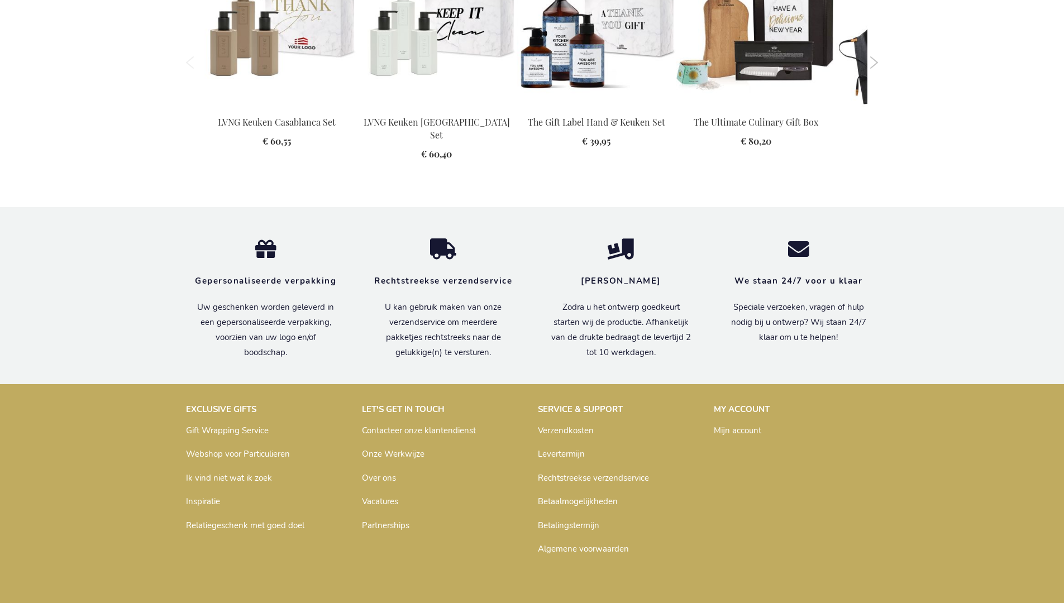
scroll to position [1511, 0]
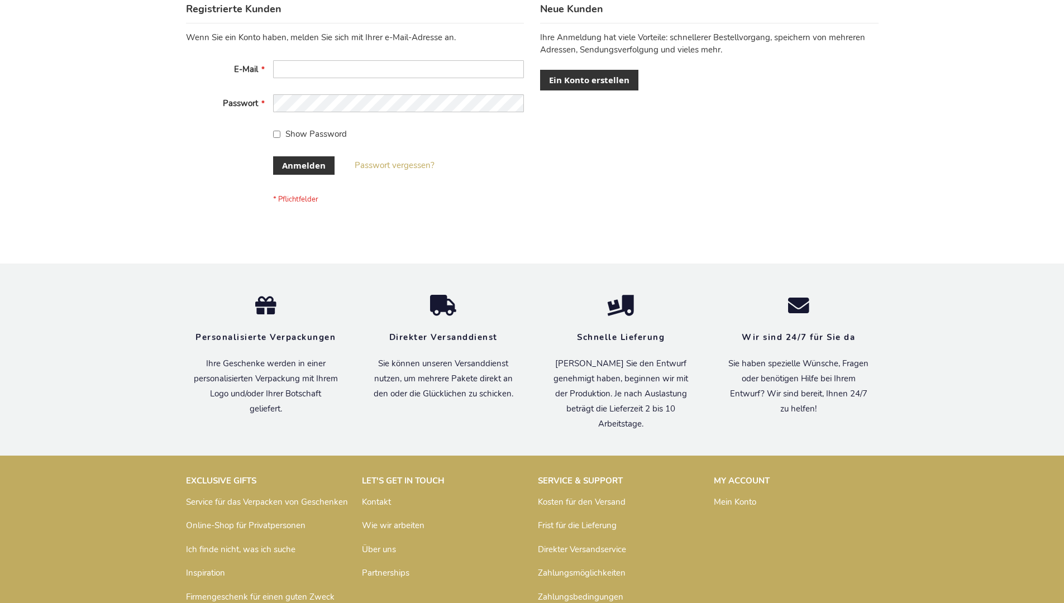
scroll to position [365, 0]
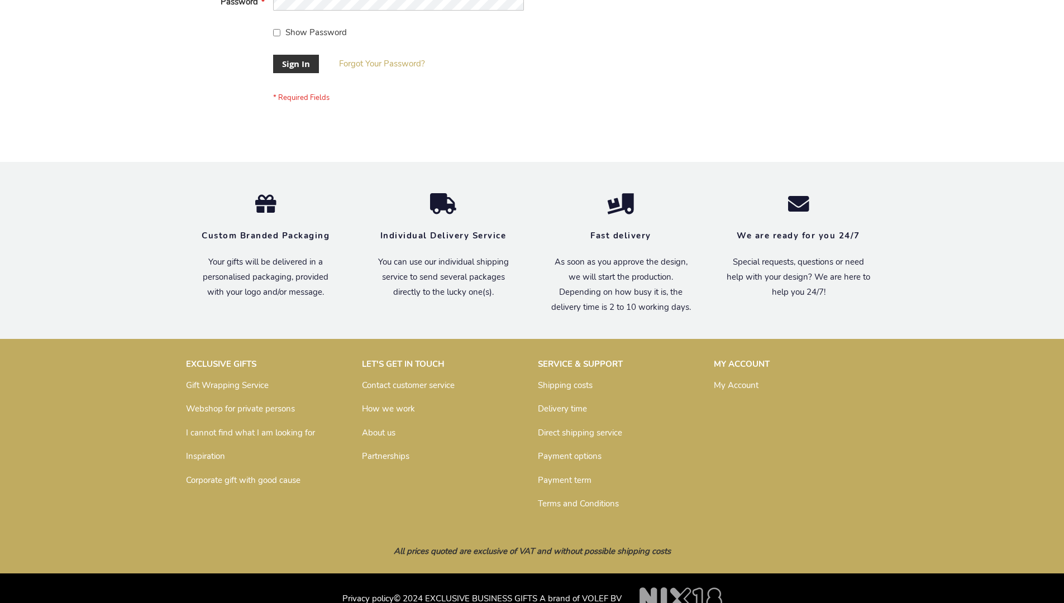
scroll to position [359, 0]
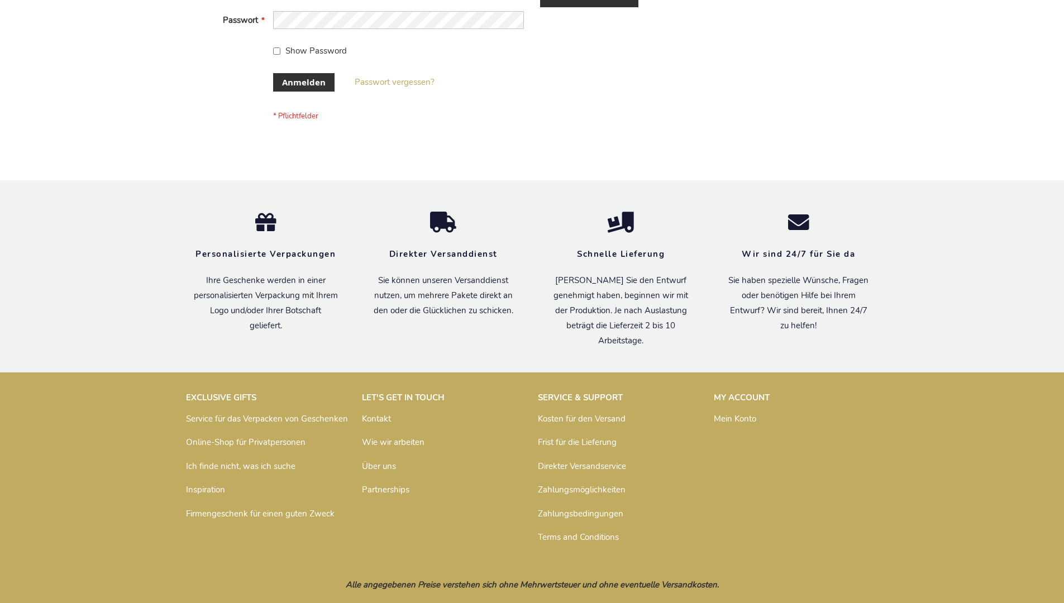
scroll to position [374, 0]
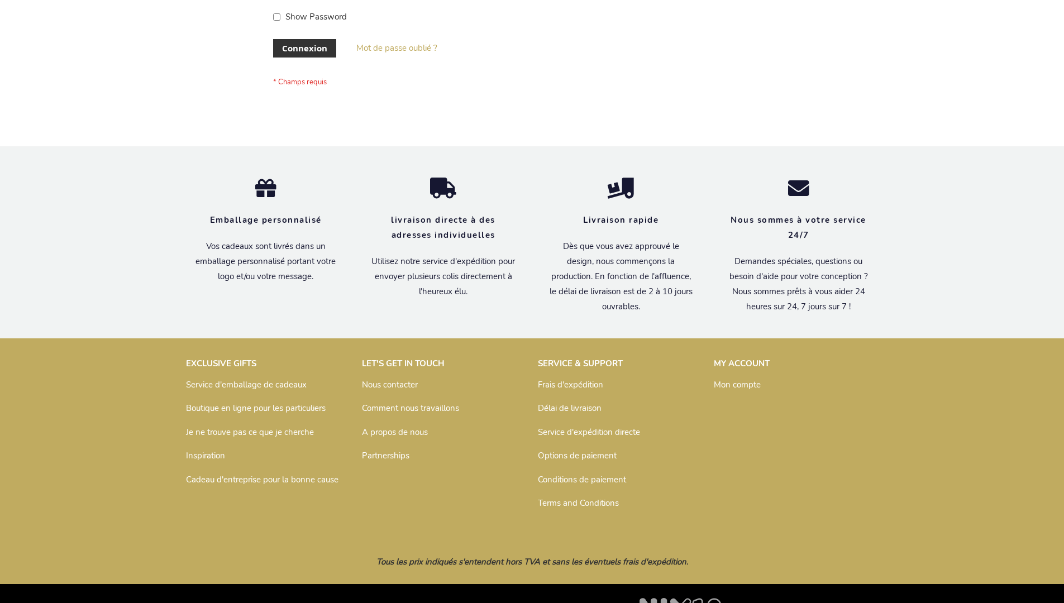
scroll to position [385, 0]
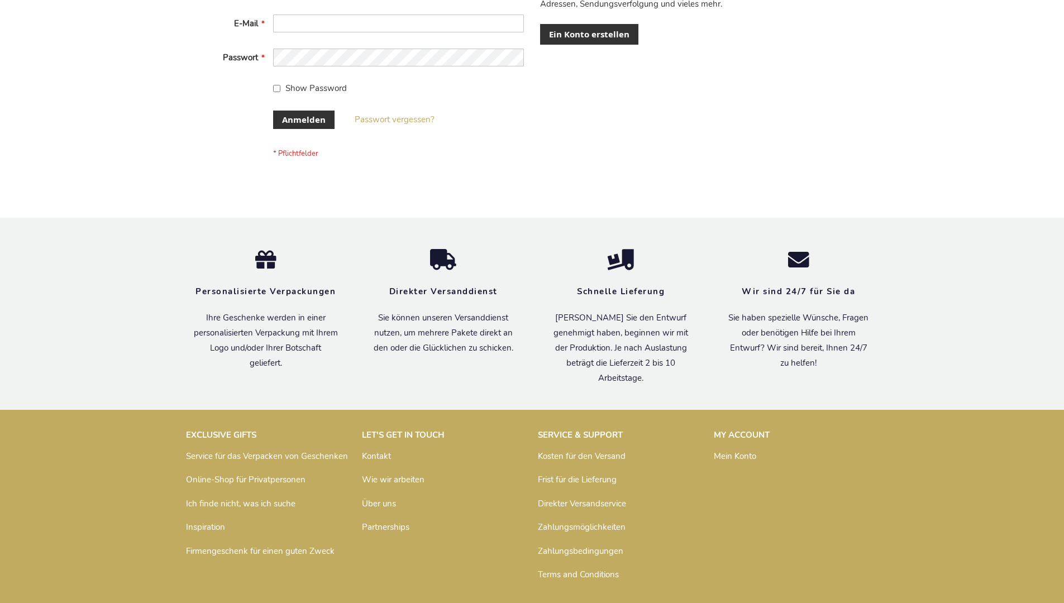
scroll to position [374, 0]
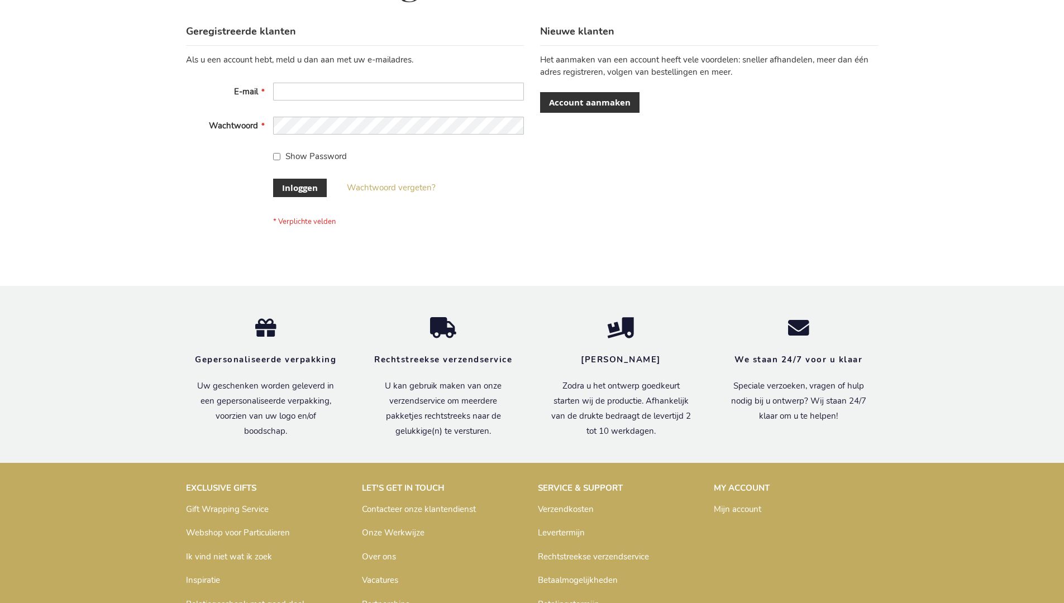
scroll to position [379, 0]
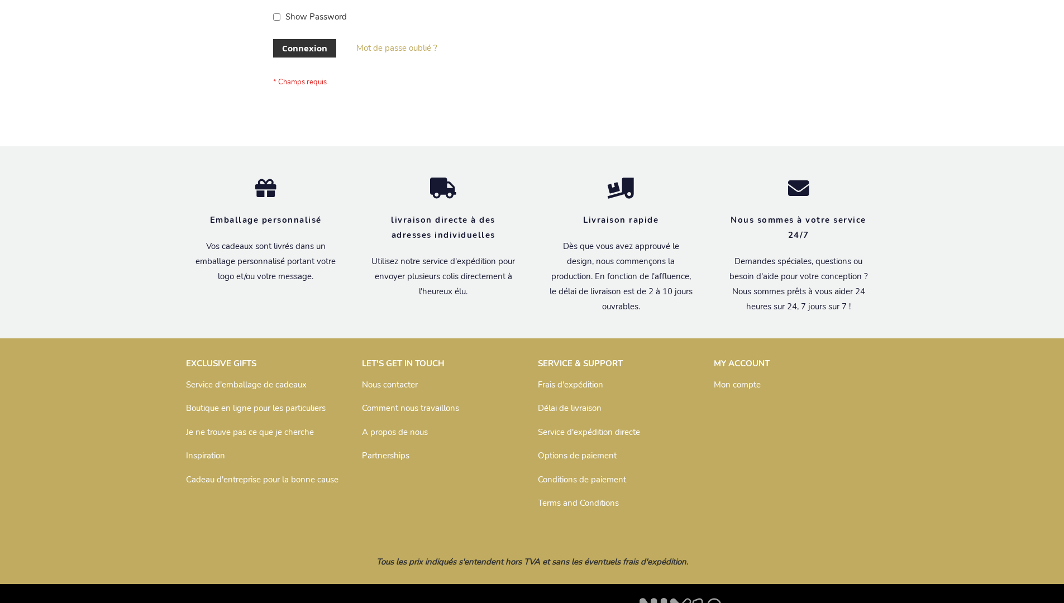
scroll to position [385, 0]
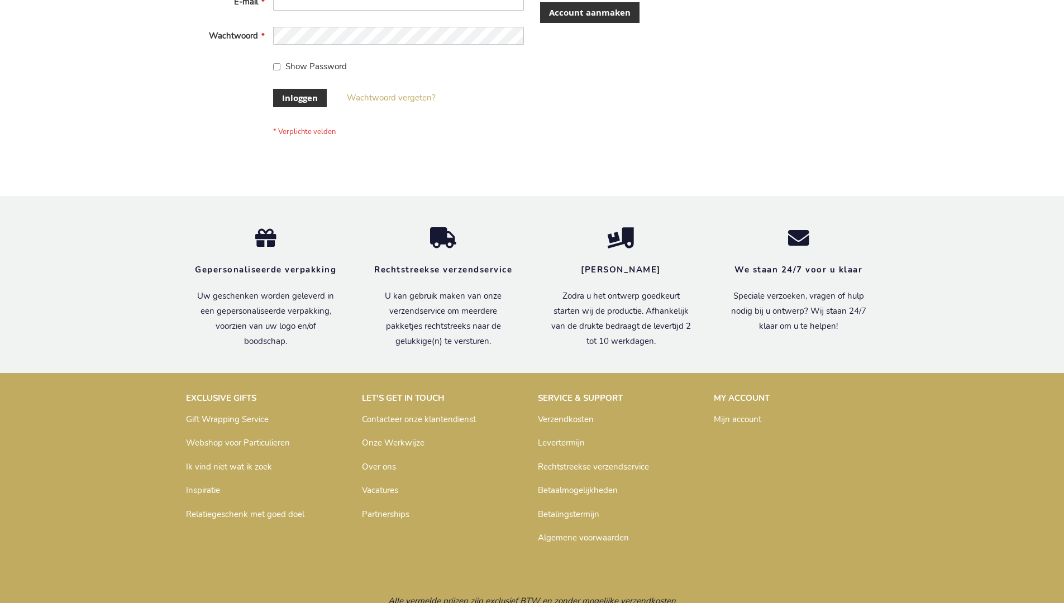
scroll to position [379, 0]
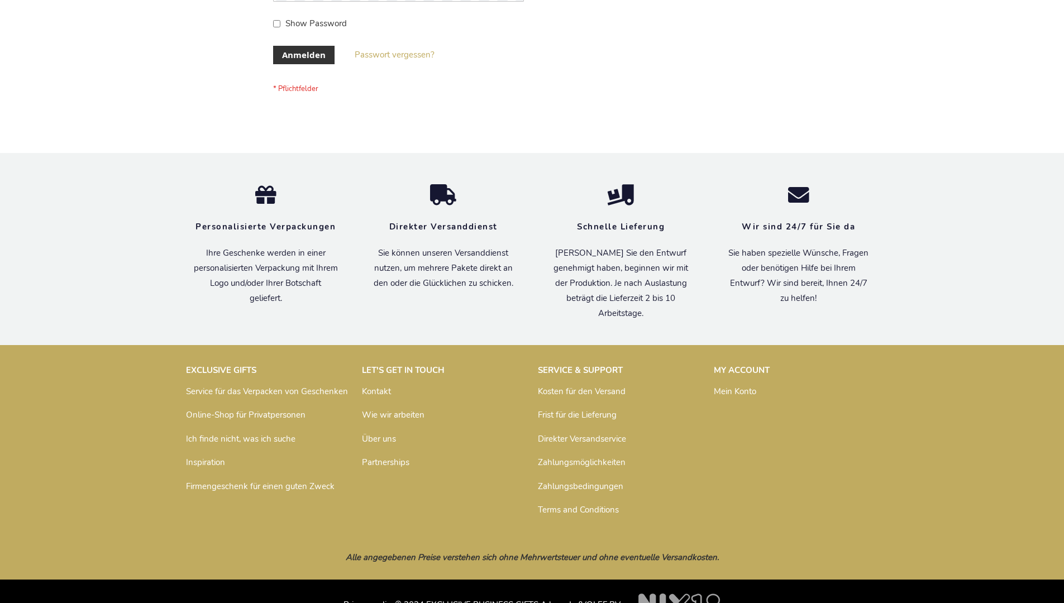
scroll to position [374, 0]
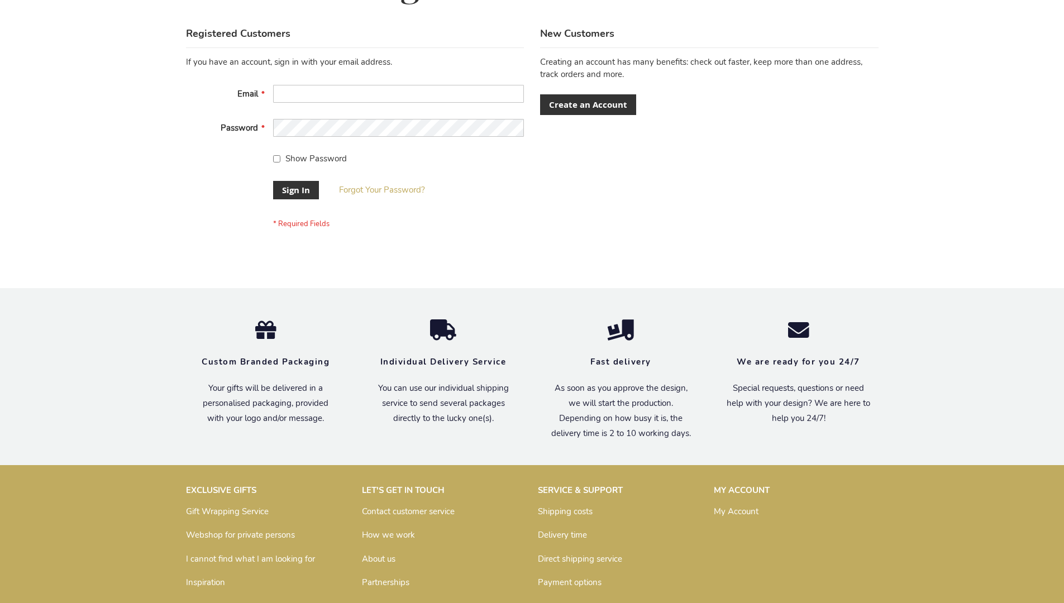
scroll to position [359, 0]
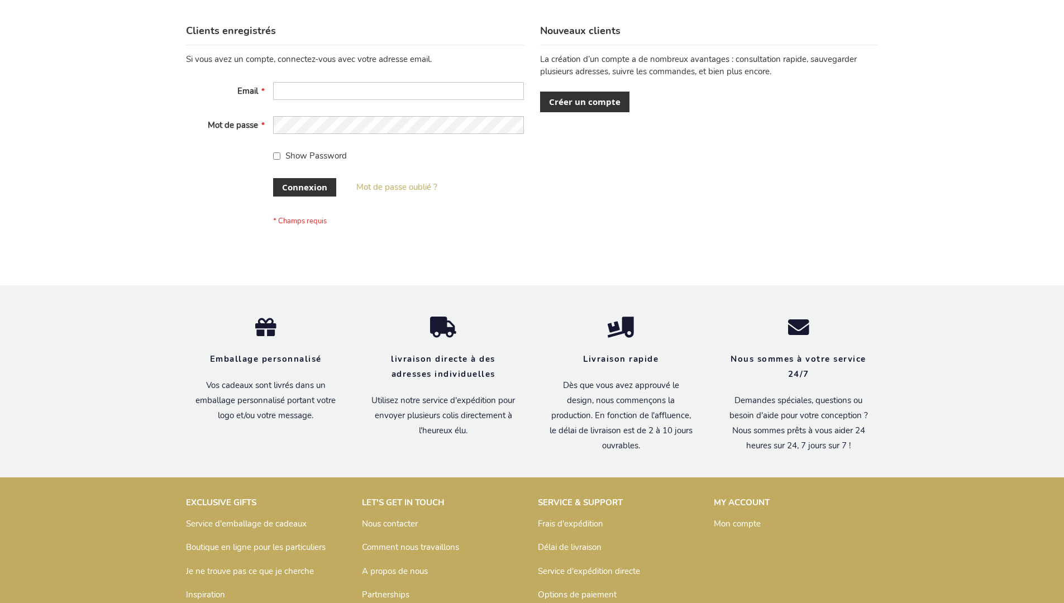
scroll to position [385, 0]
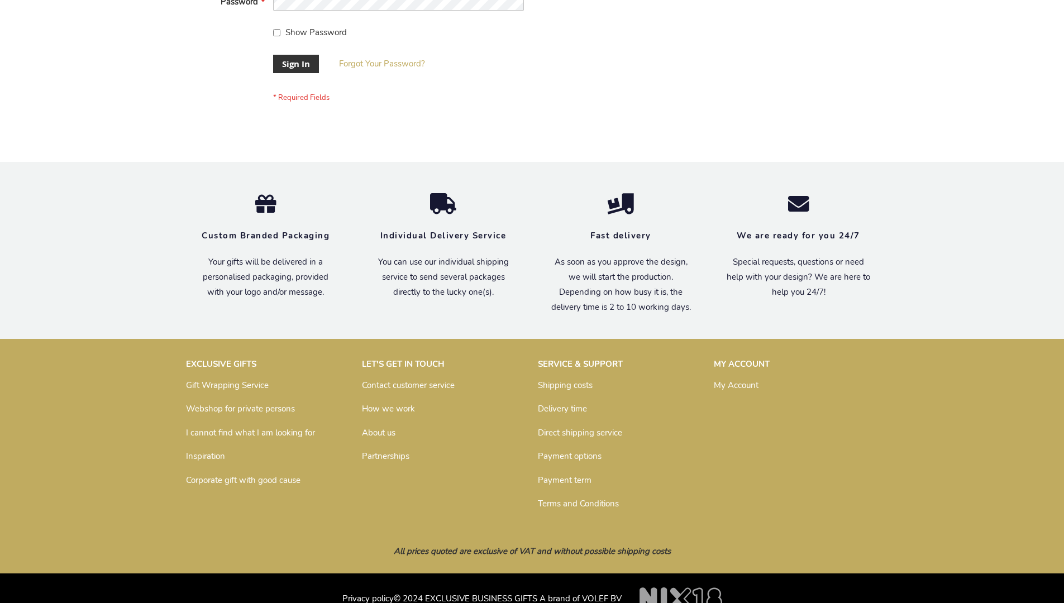
scroll to position [359, 0]
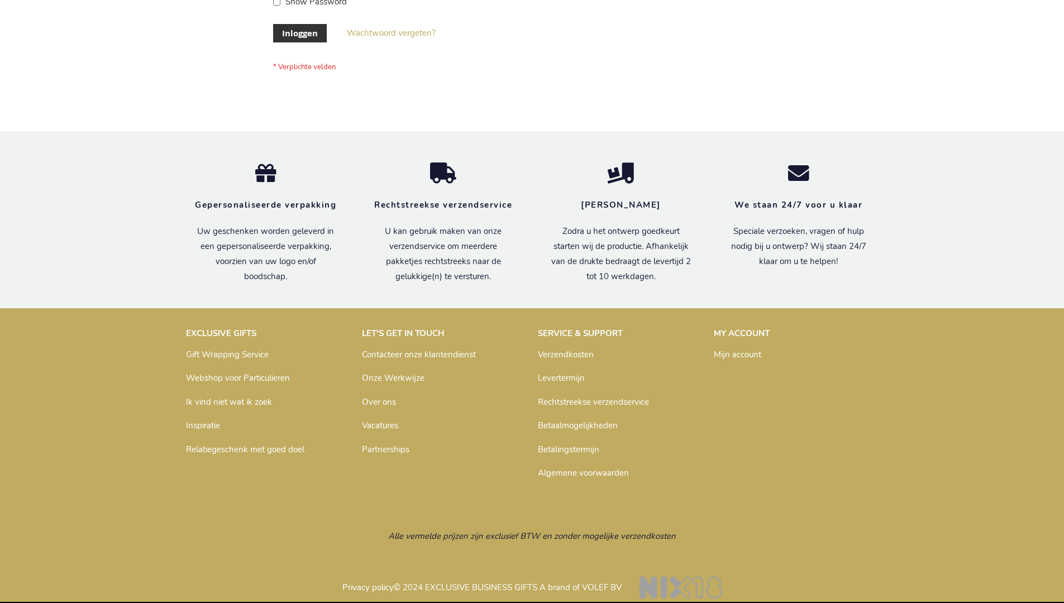
scroll to position [379, 0]
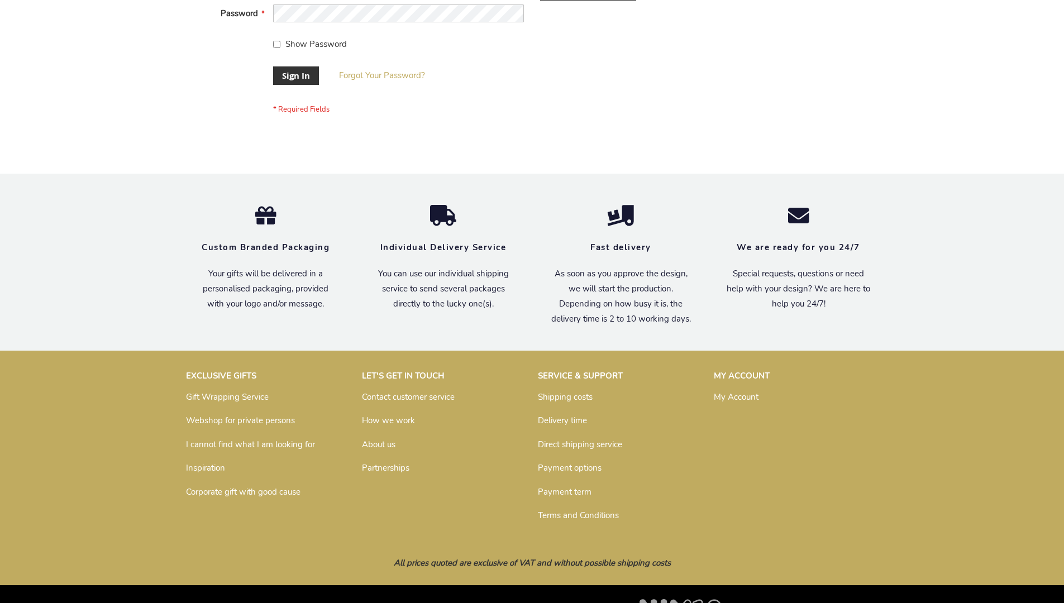
scroll to position [359, 0]
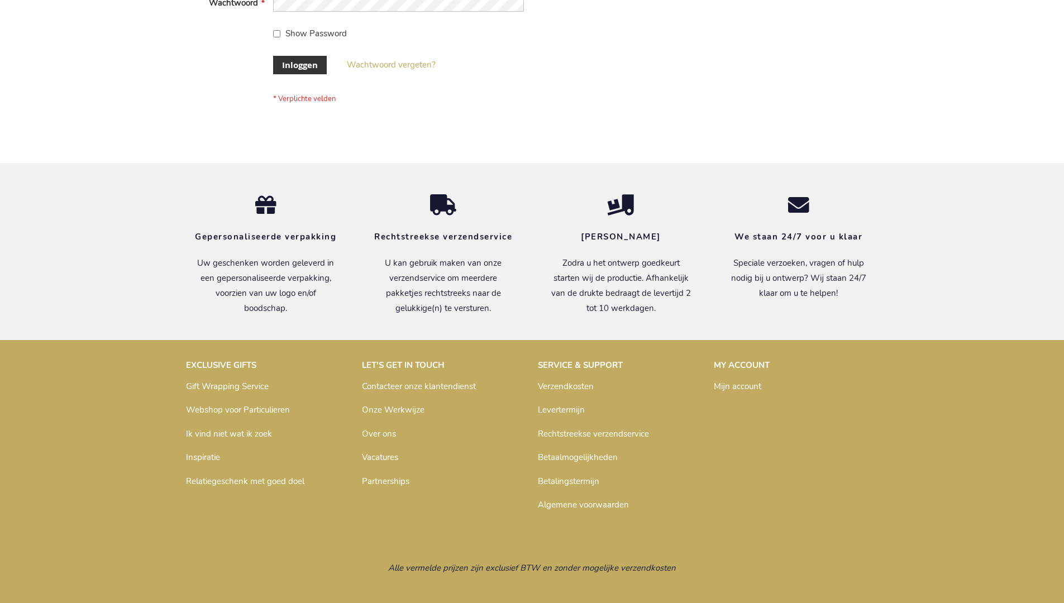
scroll to position [379, 0]
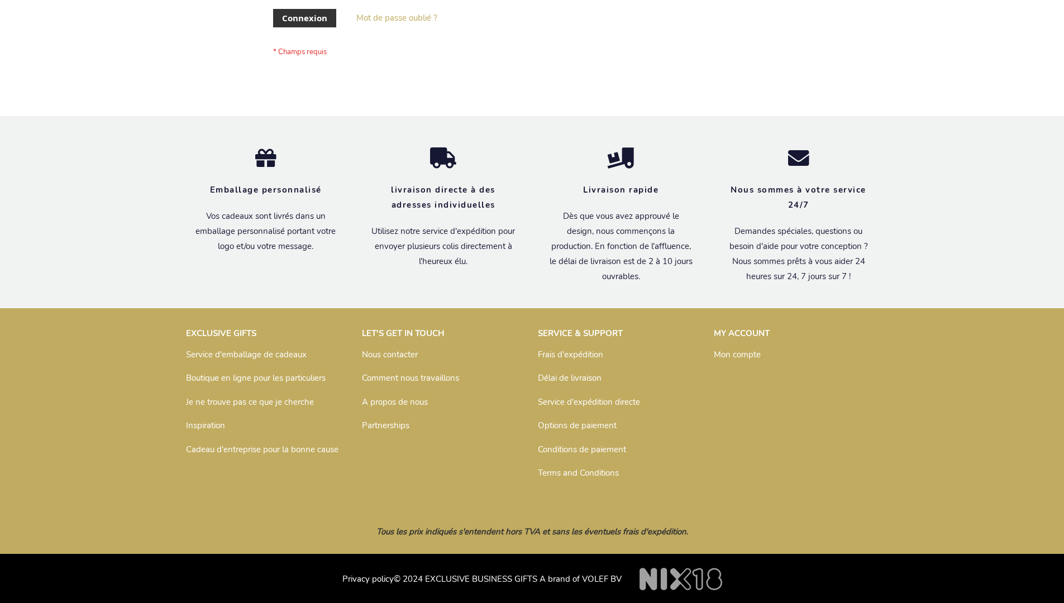
scroll to position [385, 0]
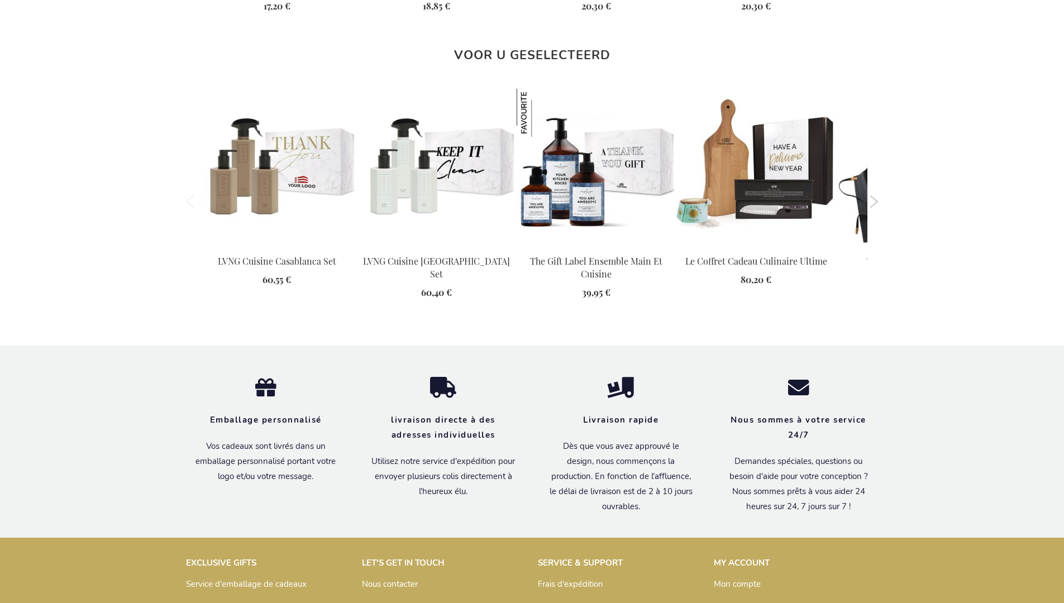
scroll to position [1542, 0]
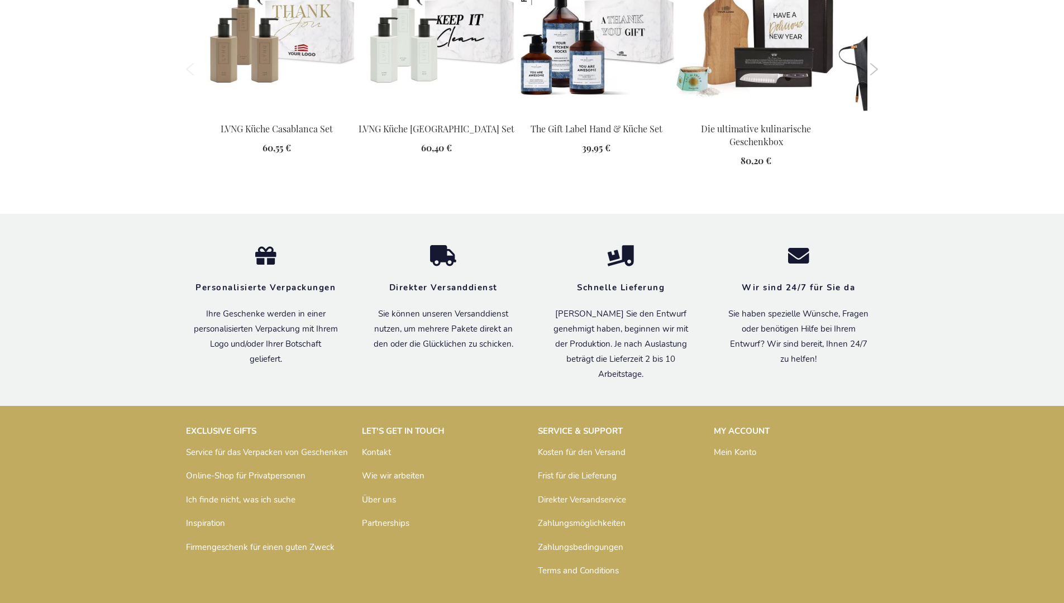
scroll to position [1570, 0]
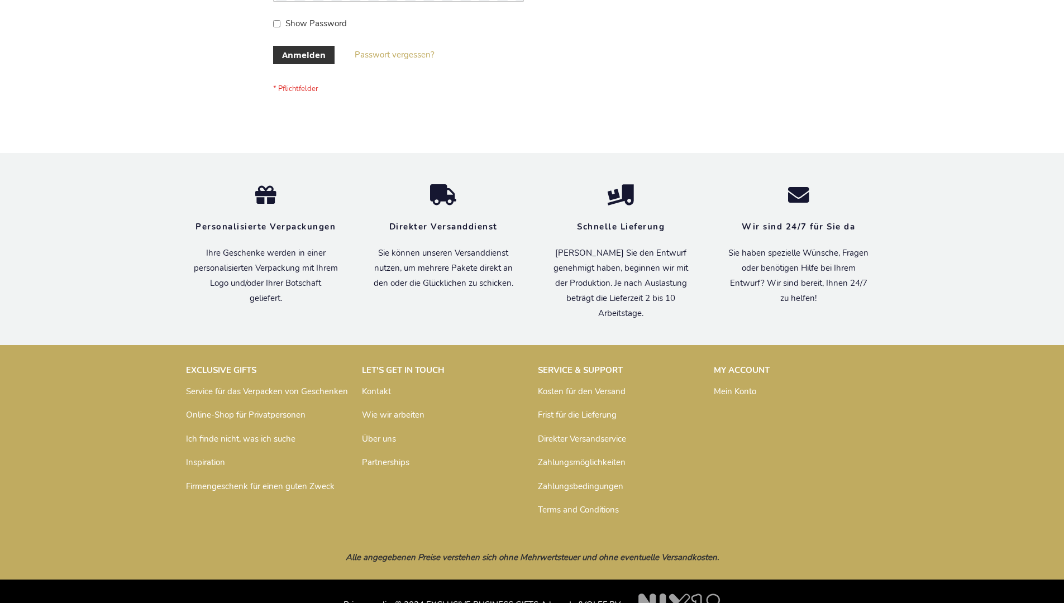
scroll to position [374, 0]
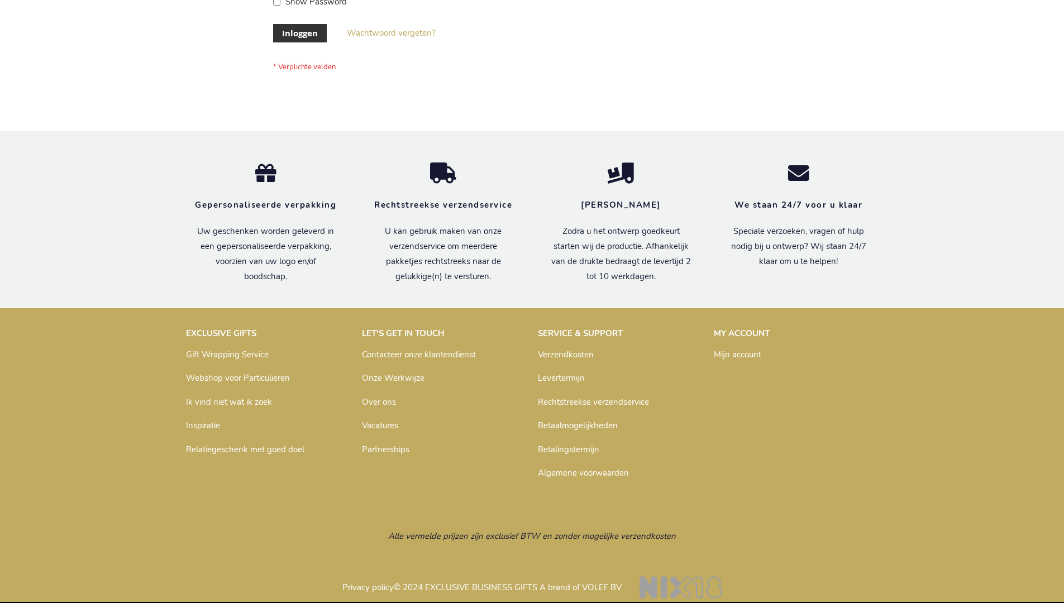
scroll to position [379, 0]
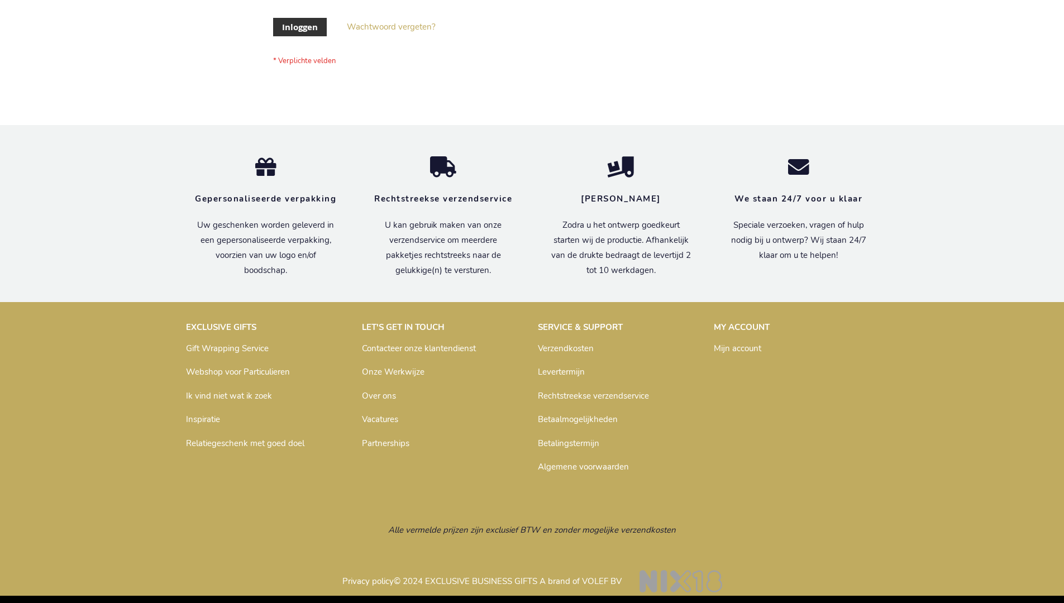
scroll to position [379, 0]
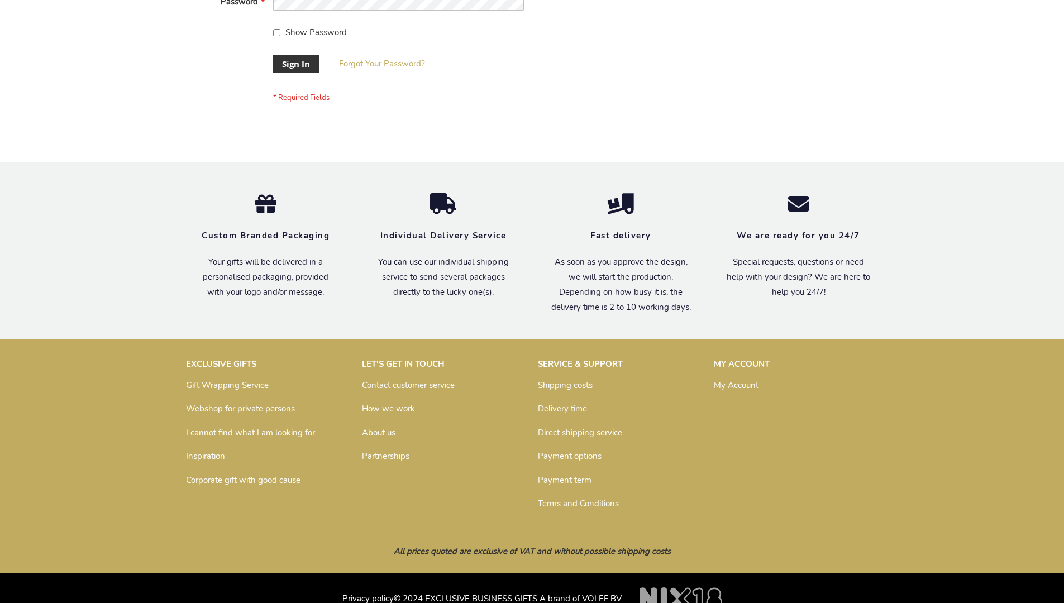
scroll to position [359, 0]
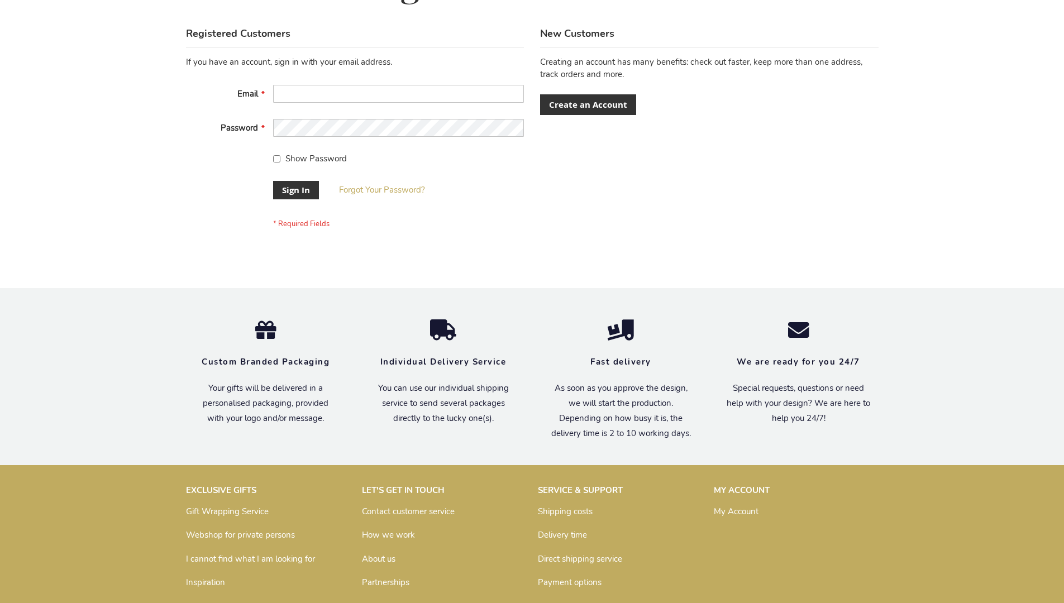
scroll to position [359, 0]
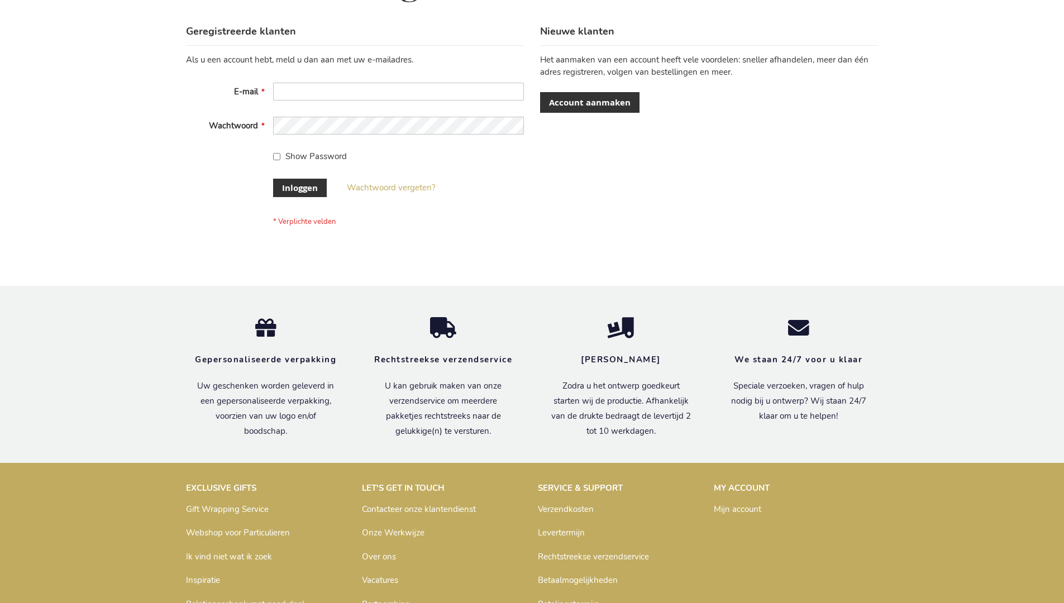
scroll to position [379, 0]
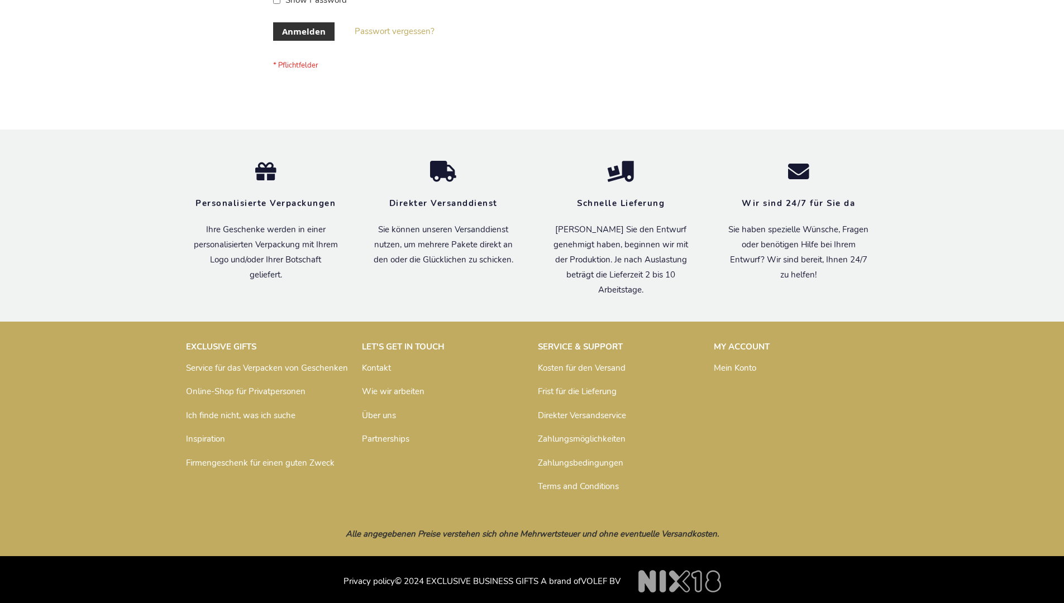
scroll to position [374, 0]
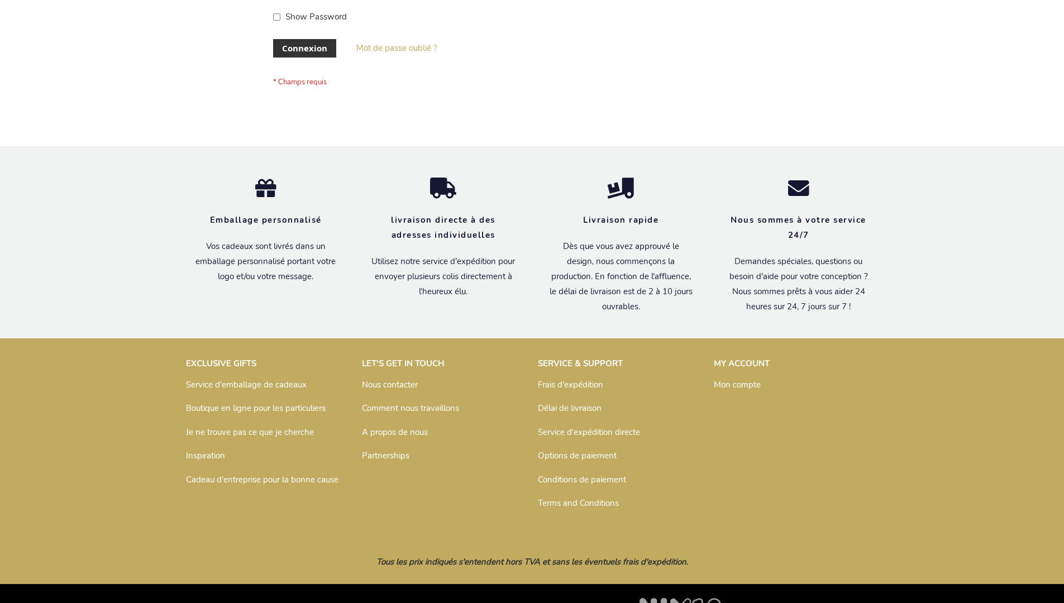
scroll to position [385, 0]
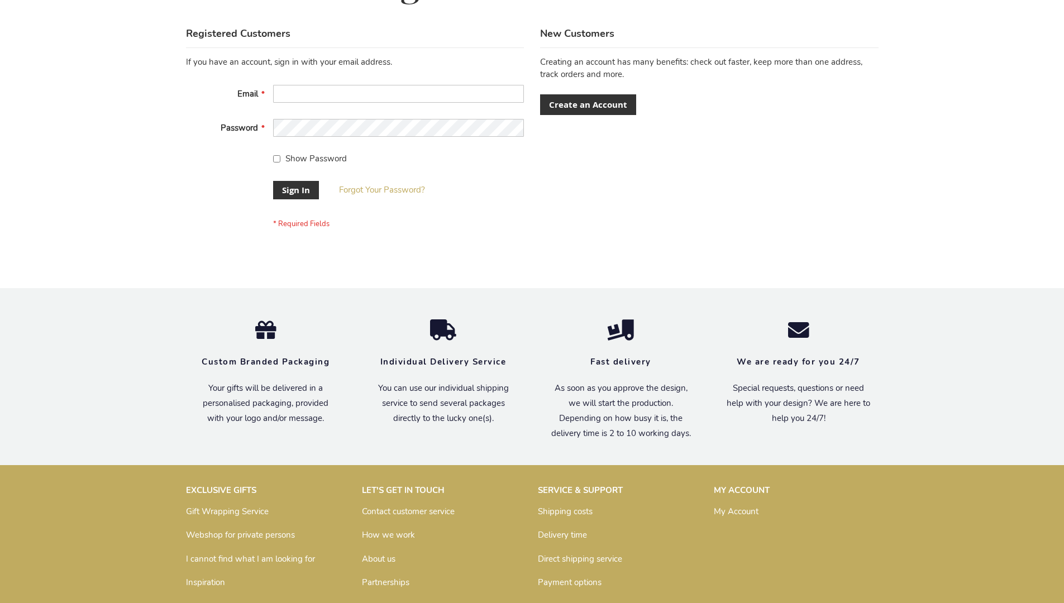
scroll to position [359, 0]
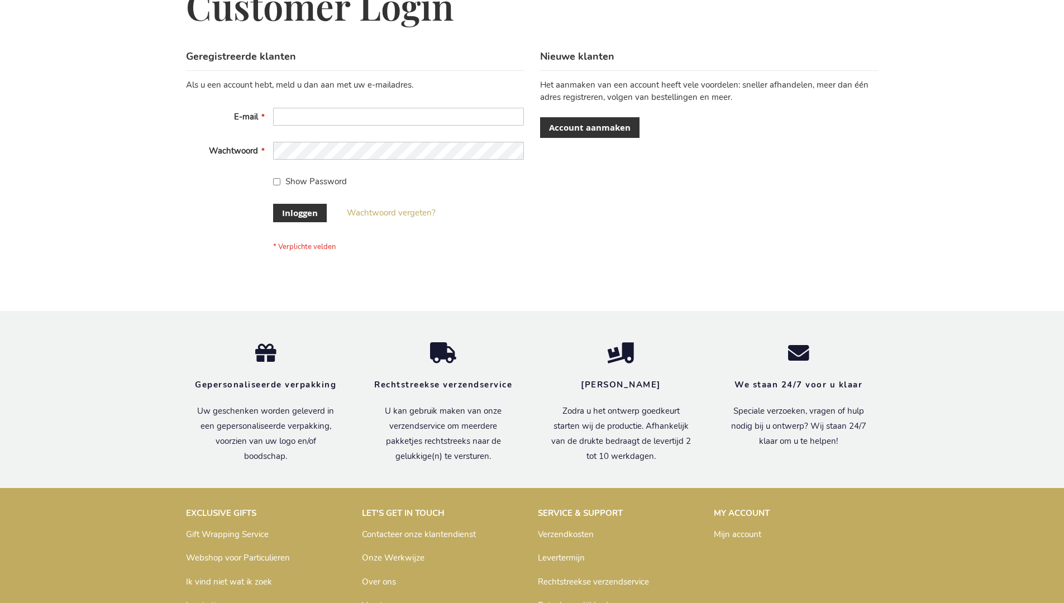
scroll to position [379, 0]
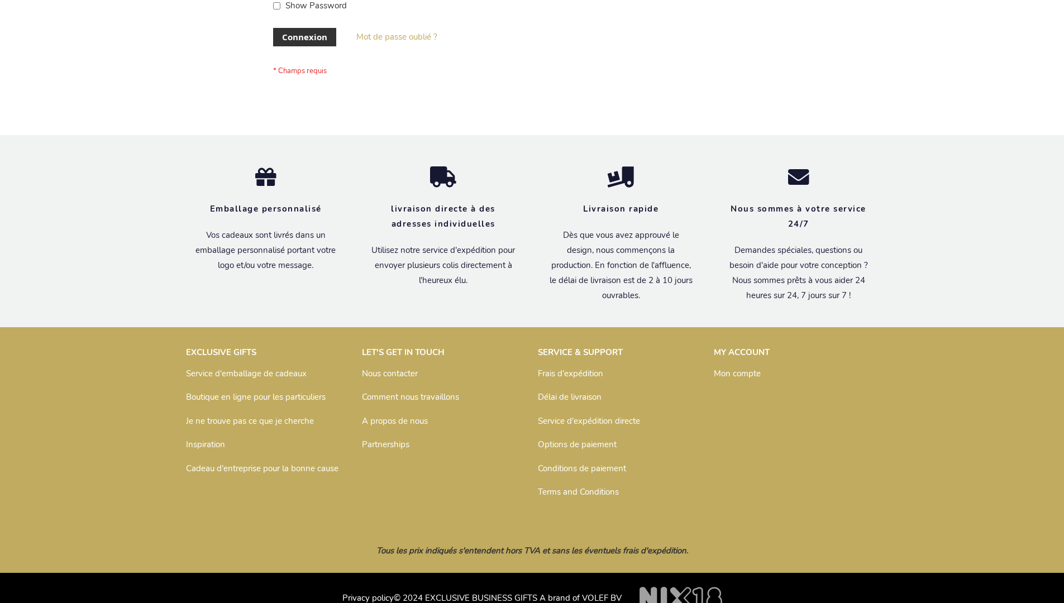
scroll to position [385, 0]
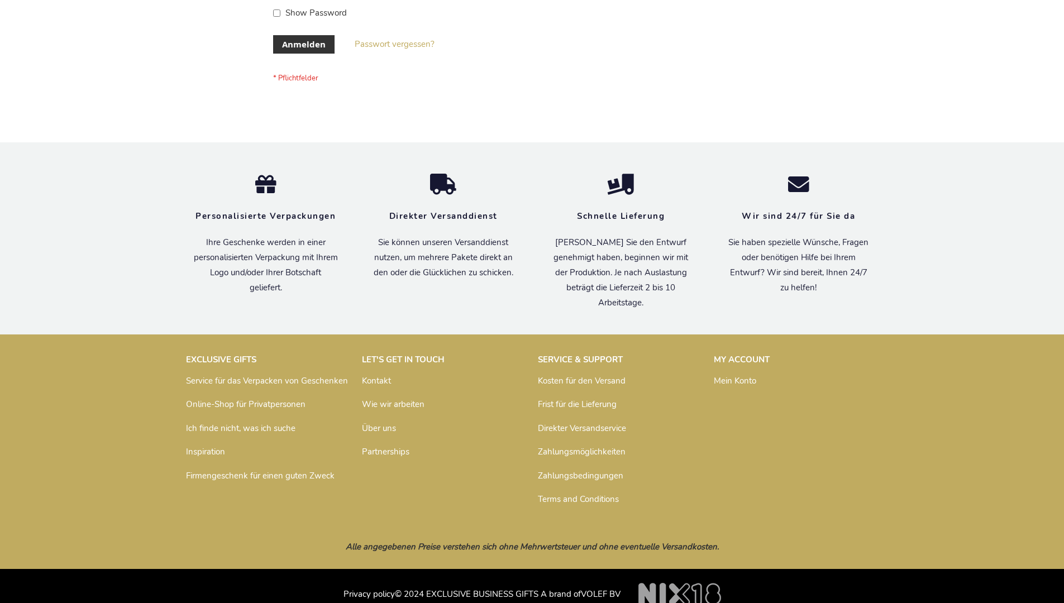
scroll to position [374, 0]
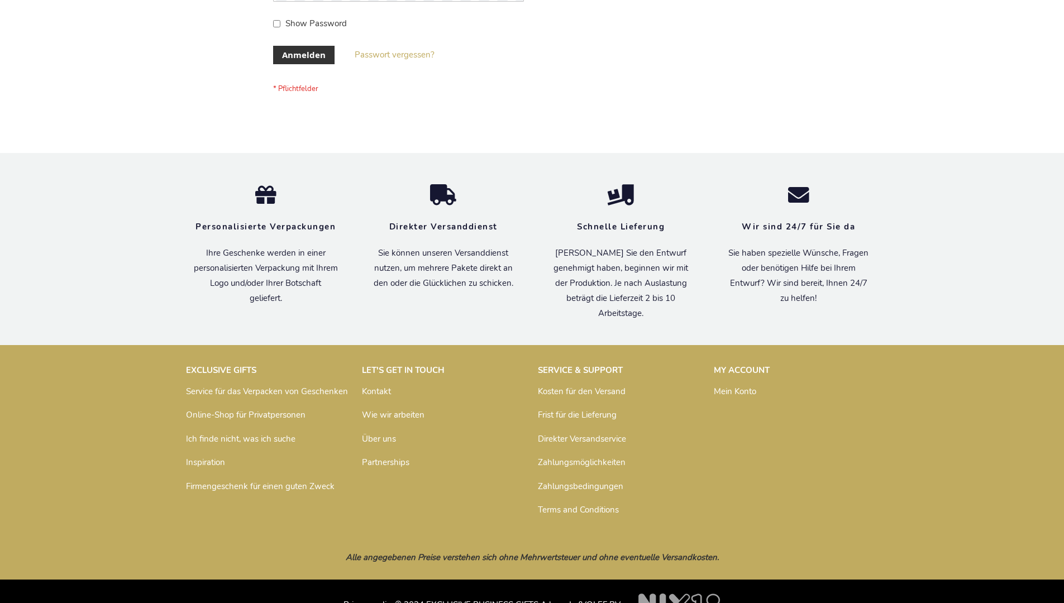
scroll to position [374, 0]
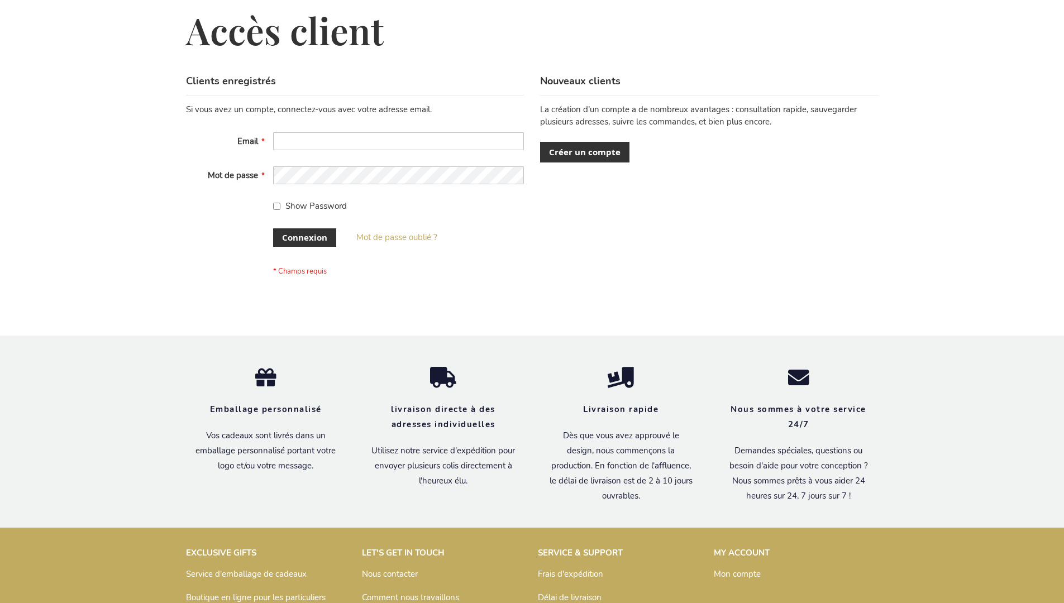
scroll to position [385, 0]
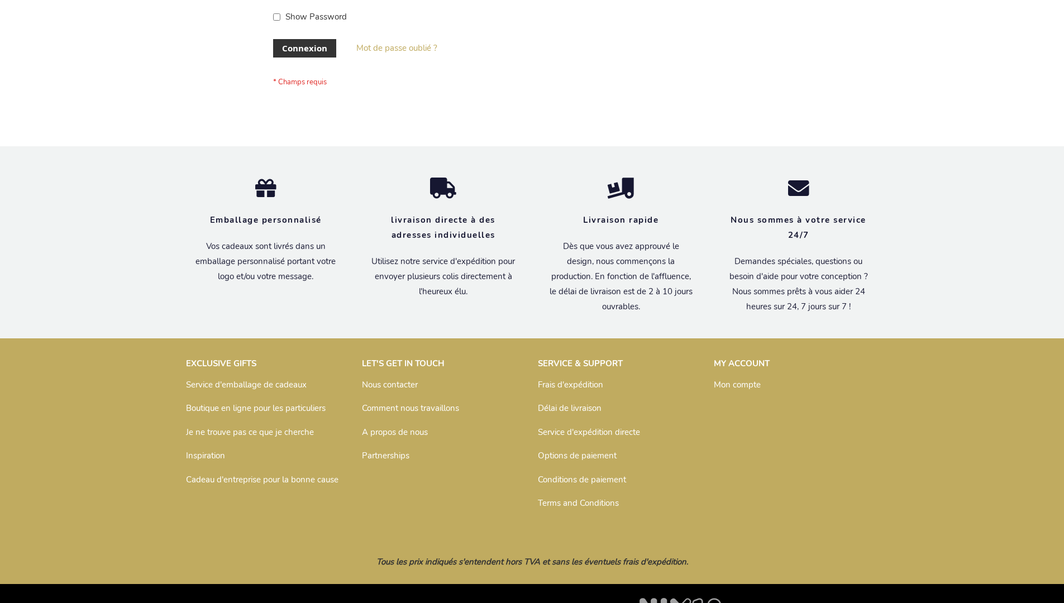
scroll to position [385, 0]
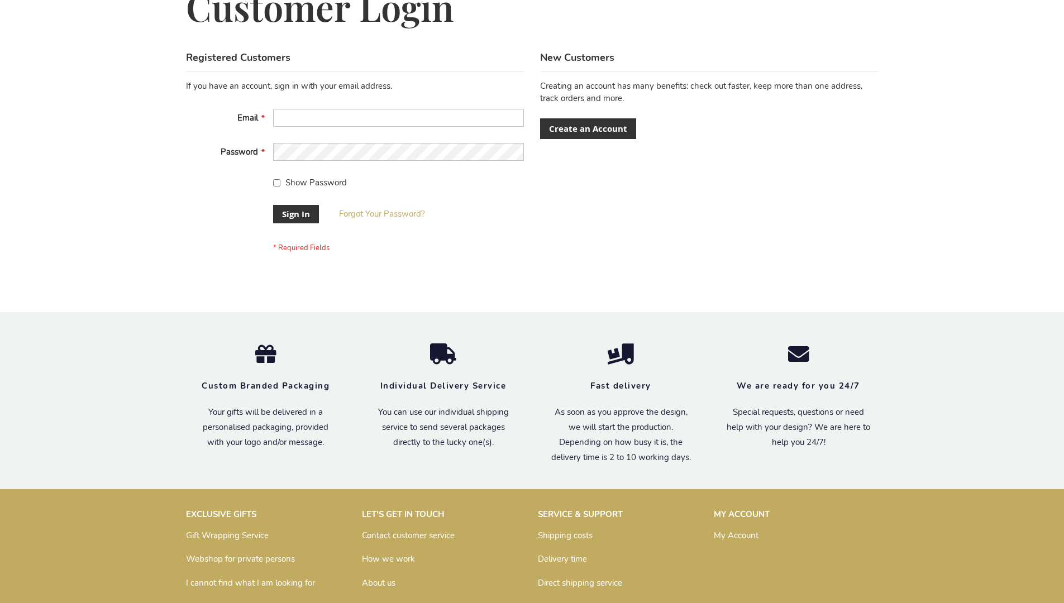
scroll to position [359, 0]
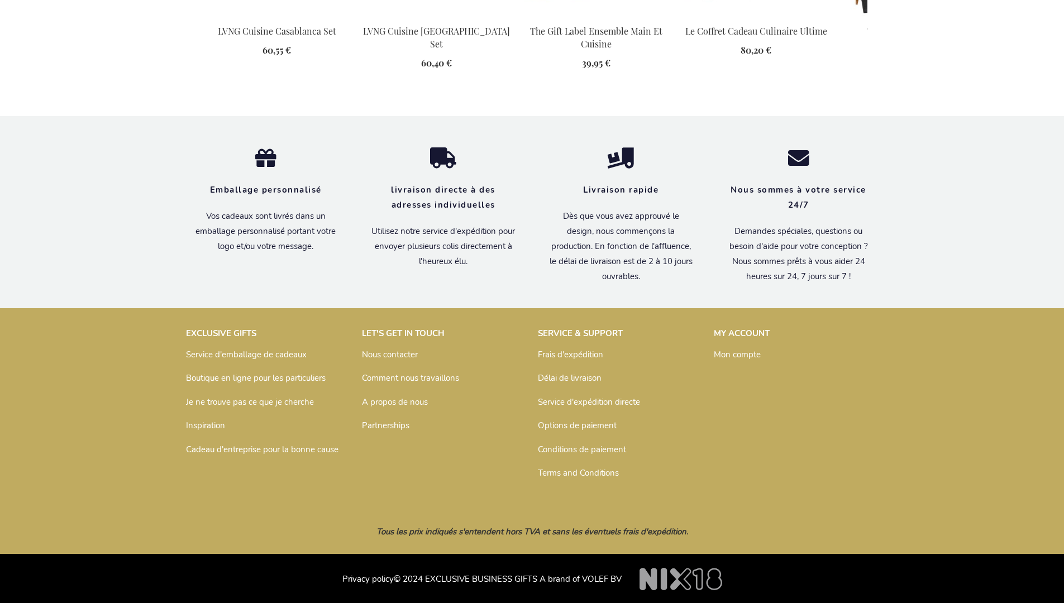
scroll to position [1581, 0]
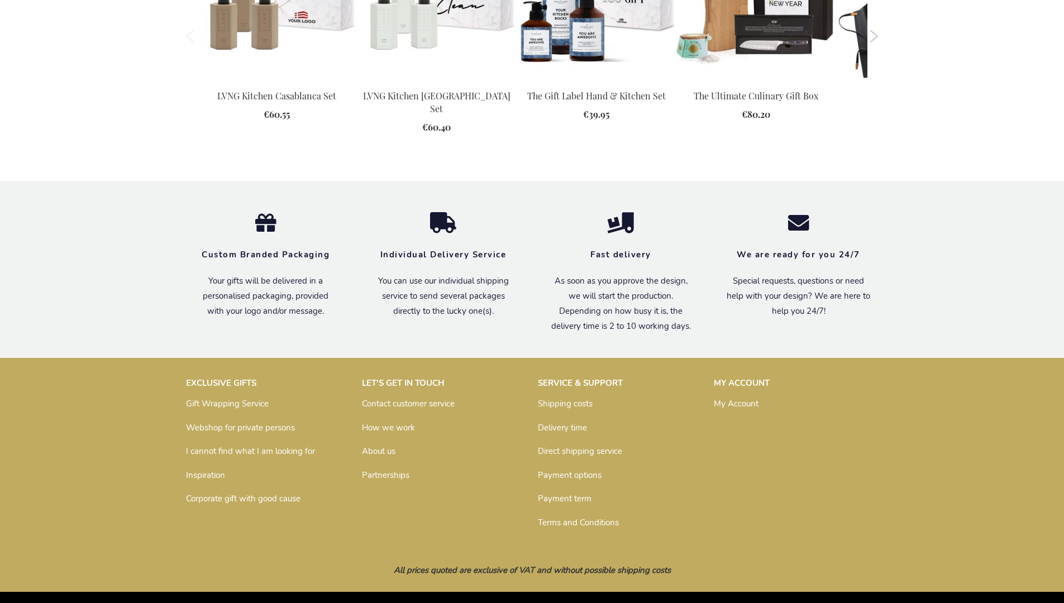
scroll to position [1490, 0]
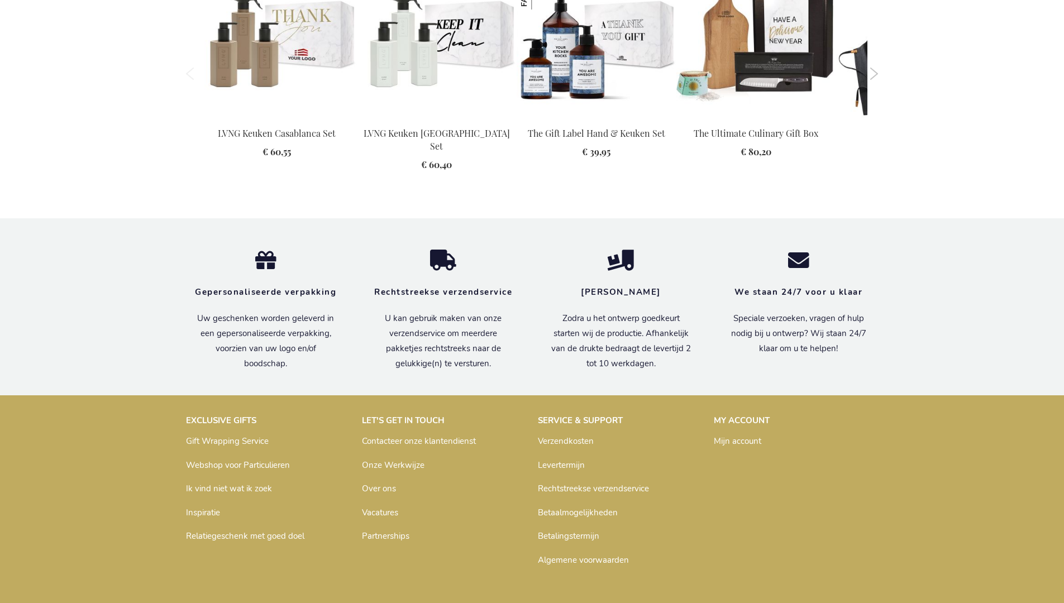
scroll to position [1511, 0]
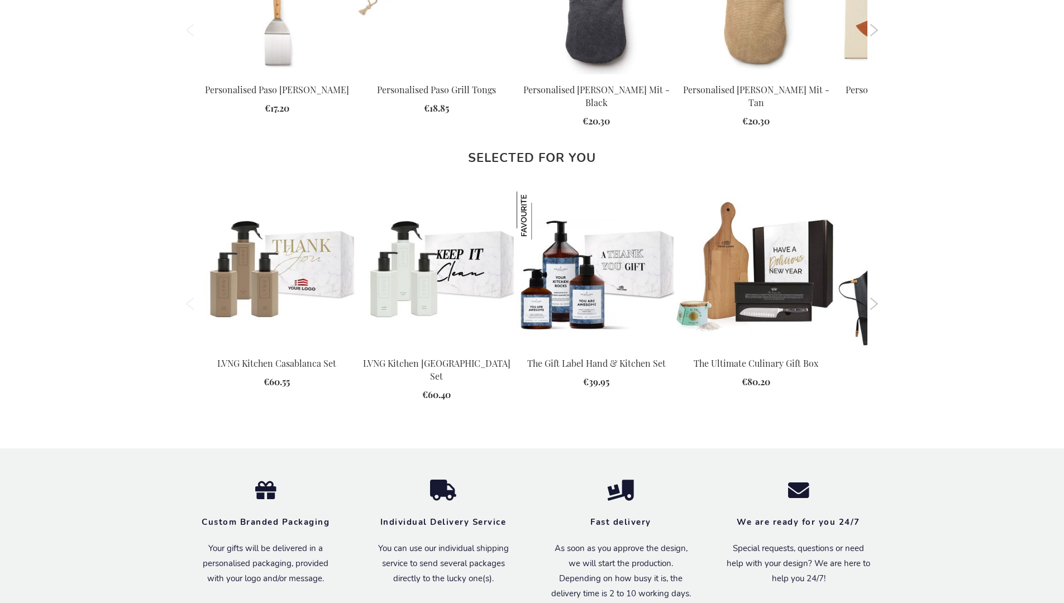
scroll to position [1490, 0]
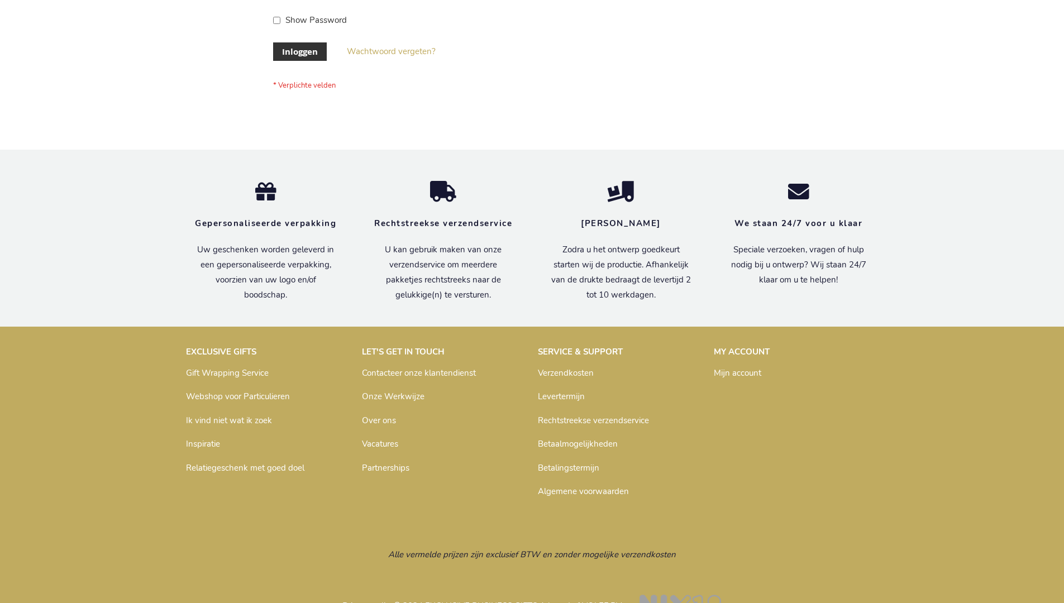
scroll to position [379, 0]
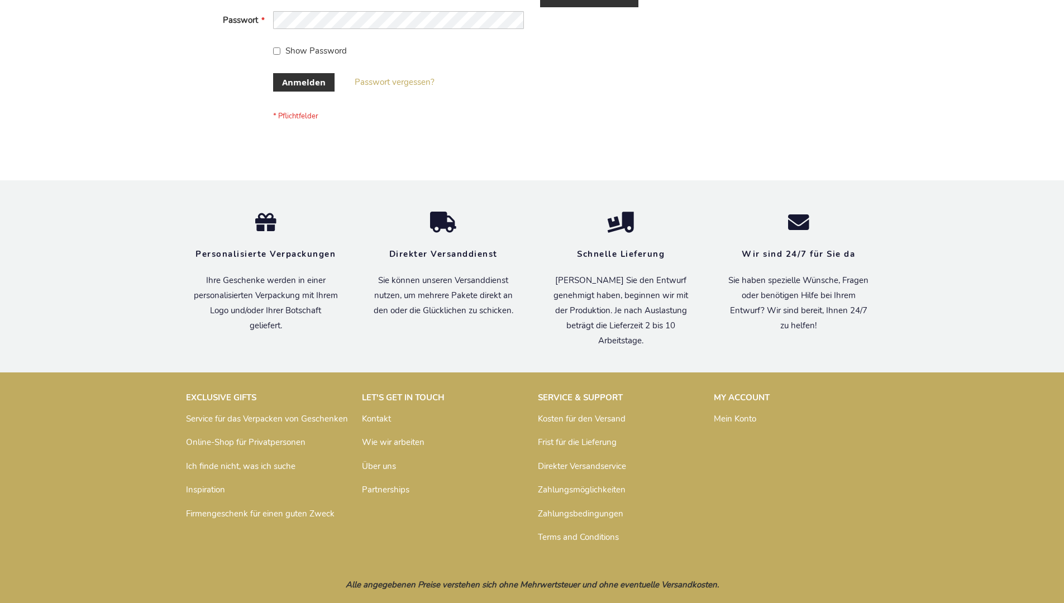
scroll to position [374, 0]
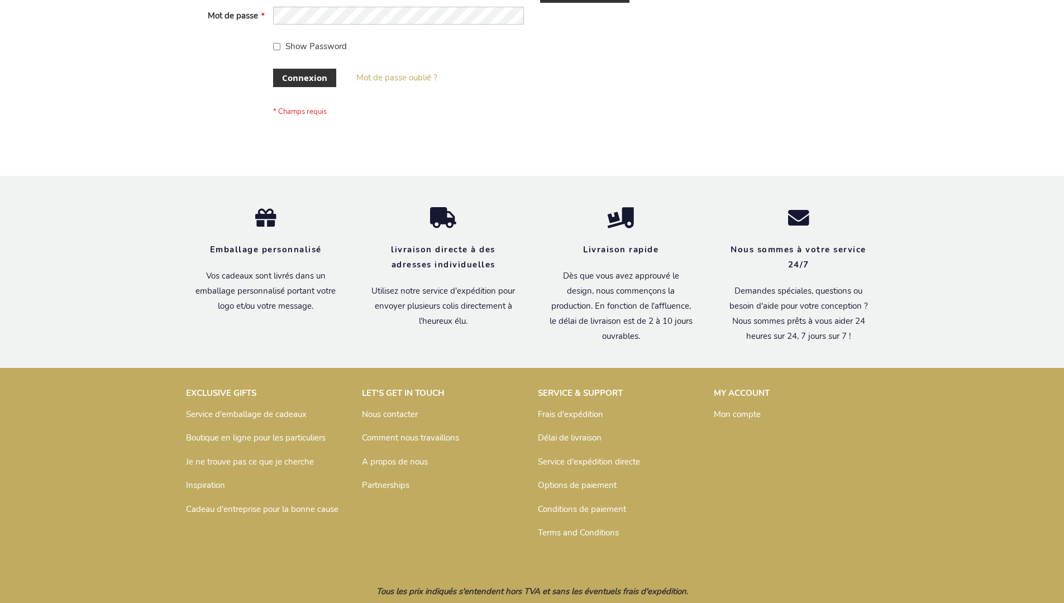
scroll to position [385, 0]
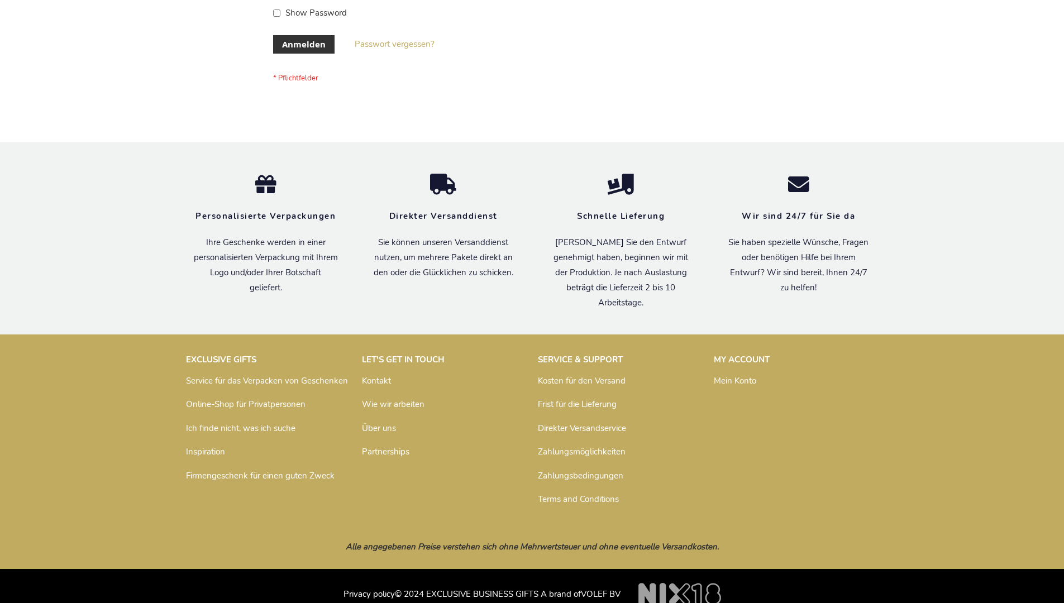
scroll to position [374, 0]
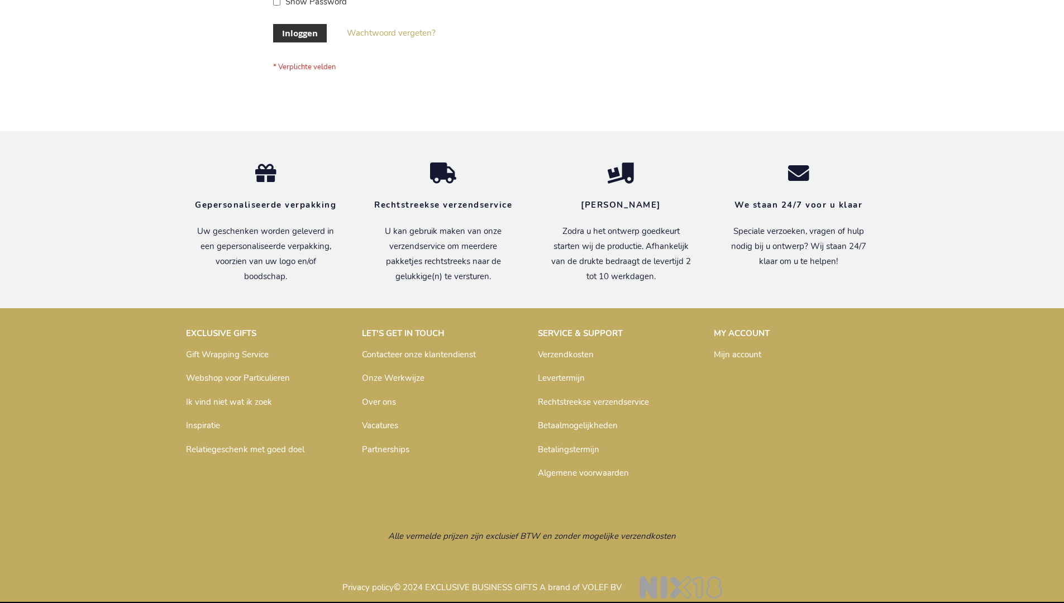
scroll to position [379, 0]
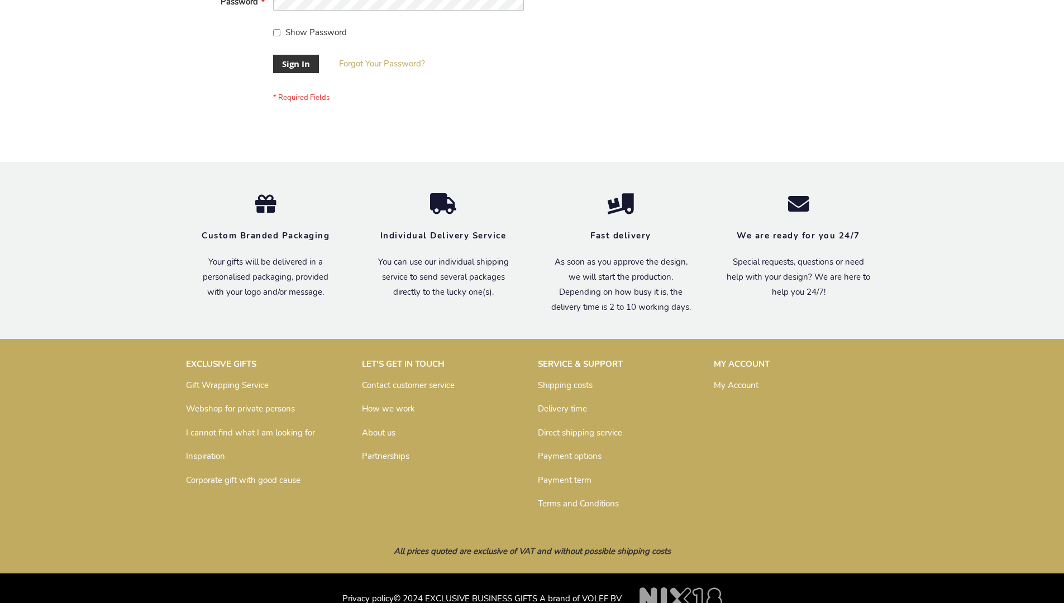
scroll to position [359, 0]
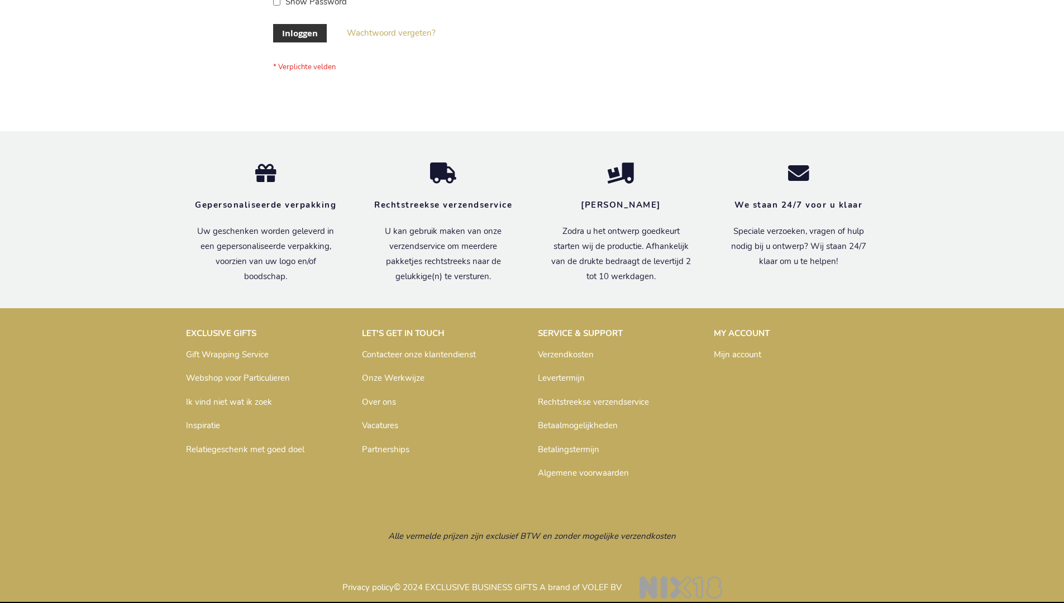
scroll to position [379, 0]
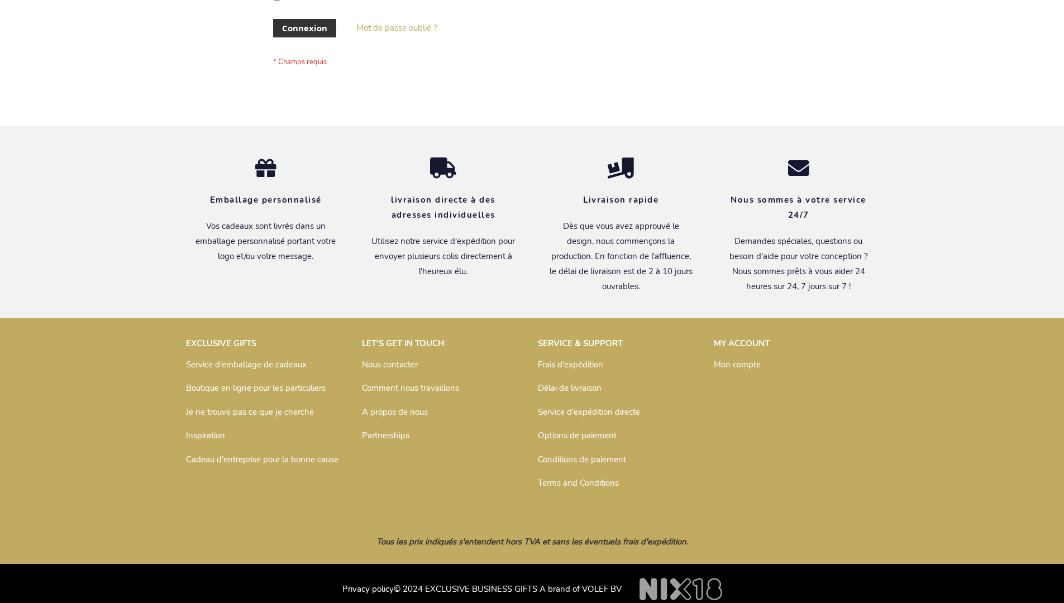
scroll to position [385, 0]
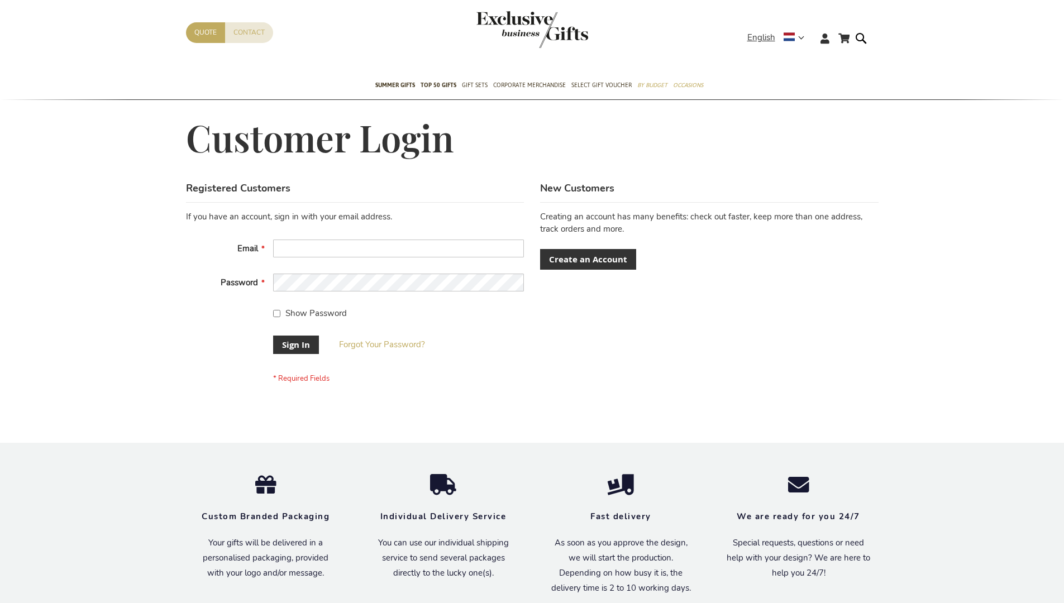
scroll to position [359, 0]
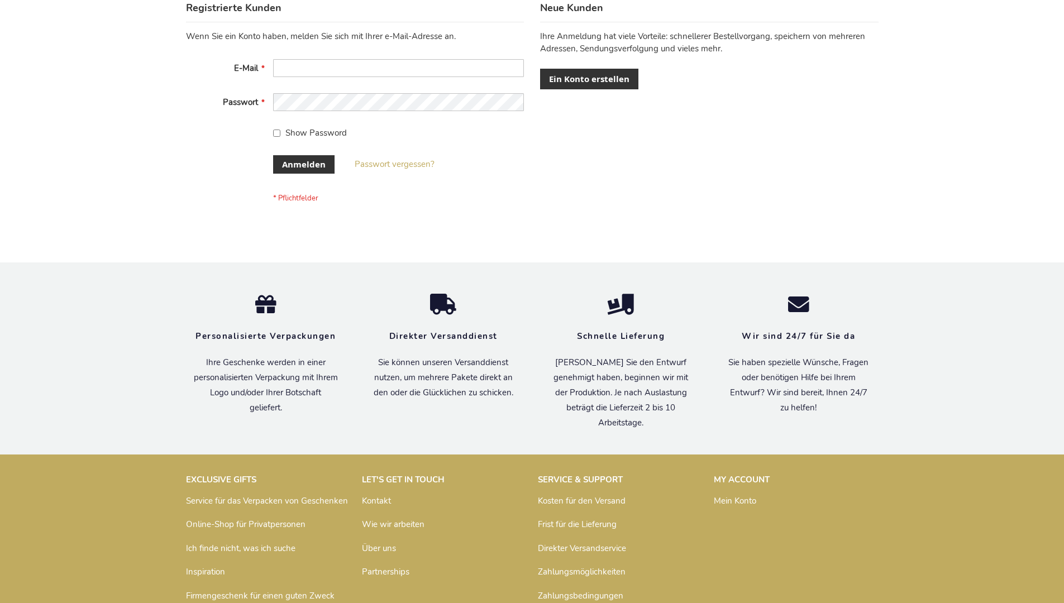
scroll to position [374, 0]
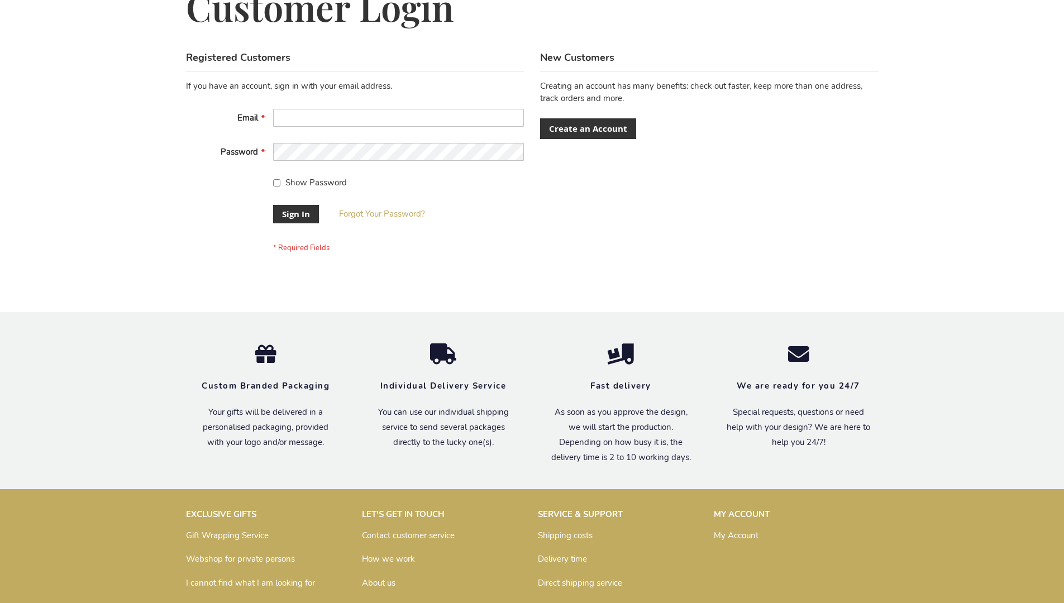
scroll to position [359, 0]
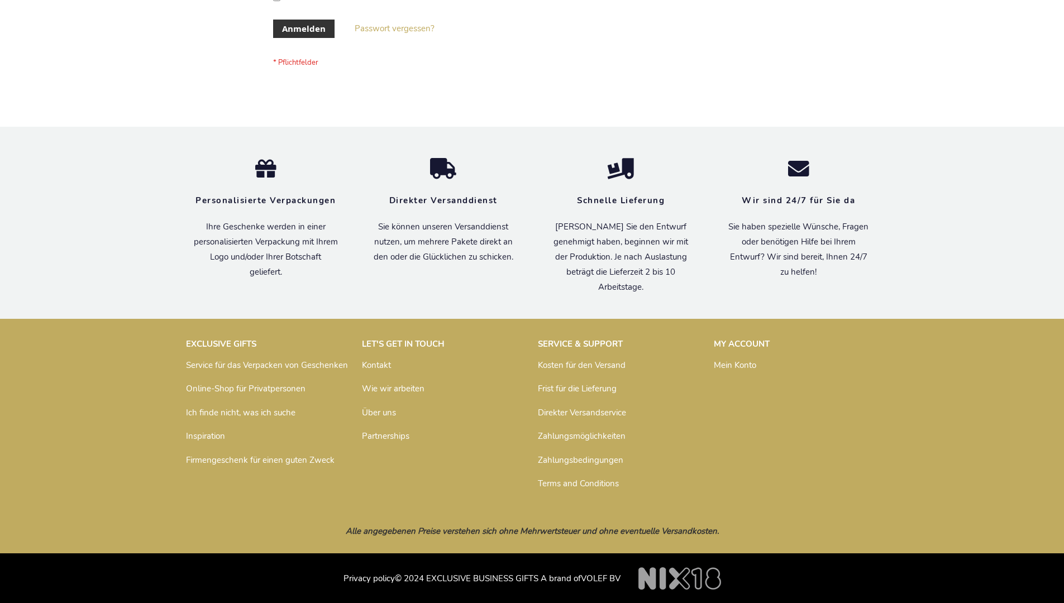
scroll to position [374, 0]
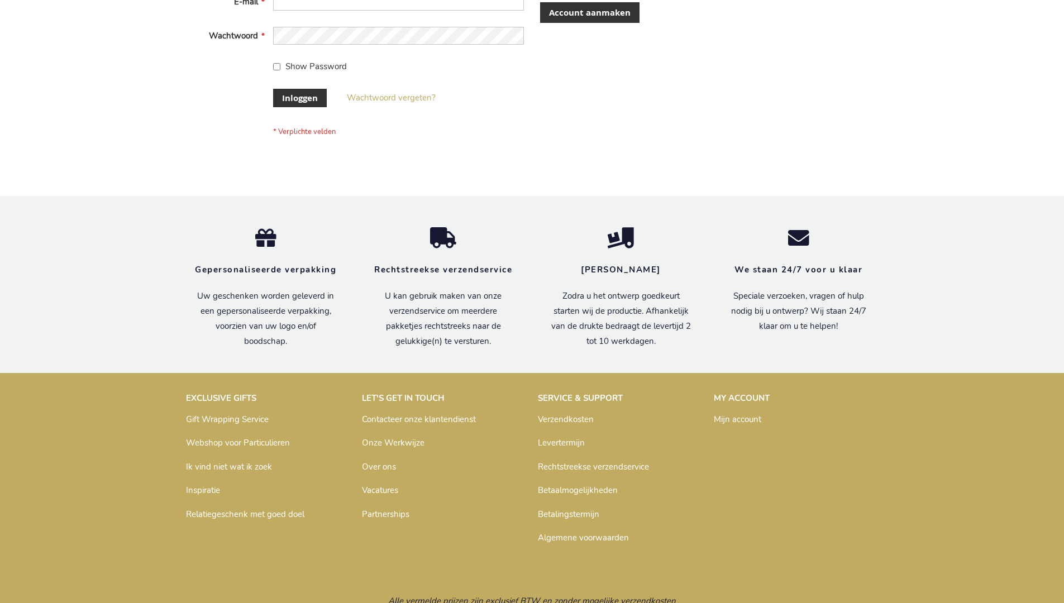
scroll to position [379, 0]
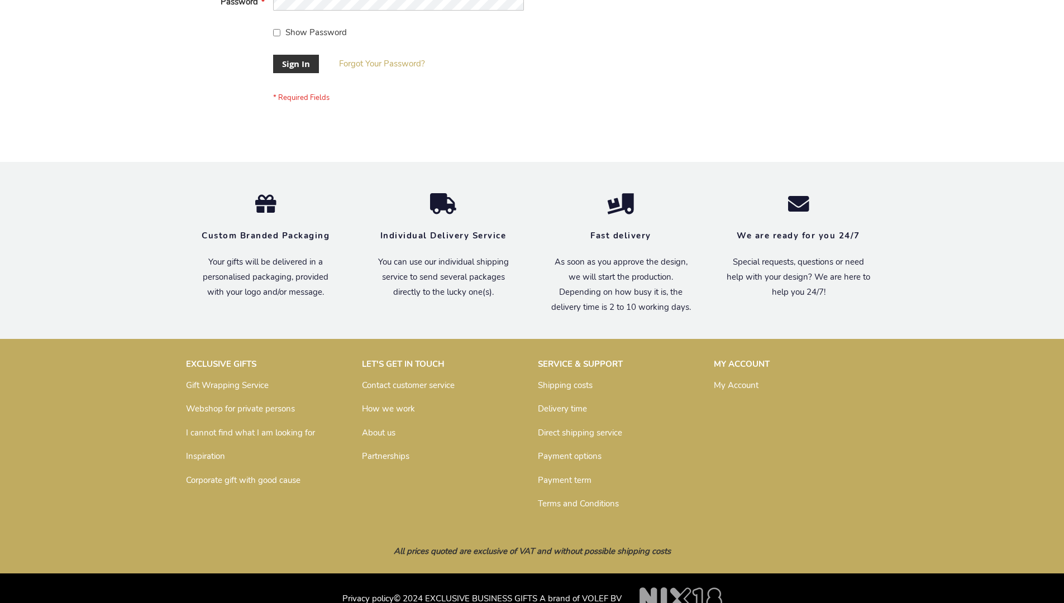
scroll to position [359, 0]
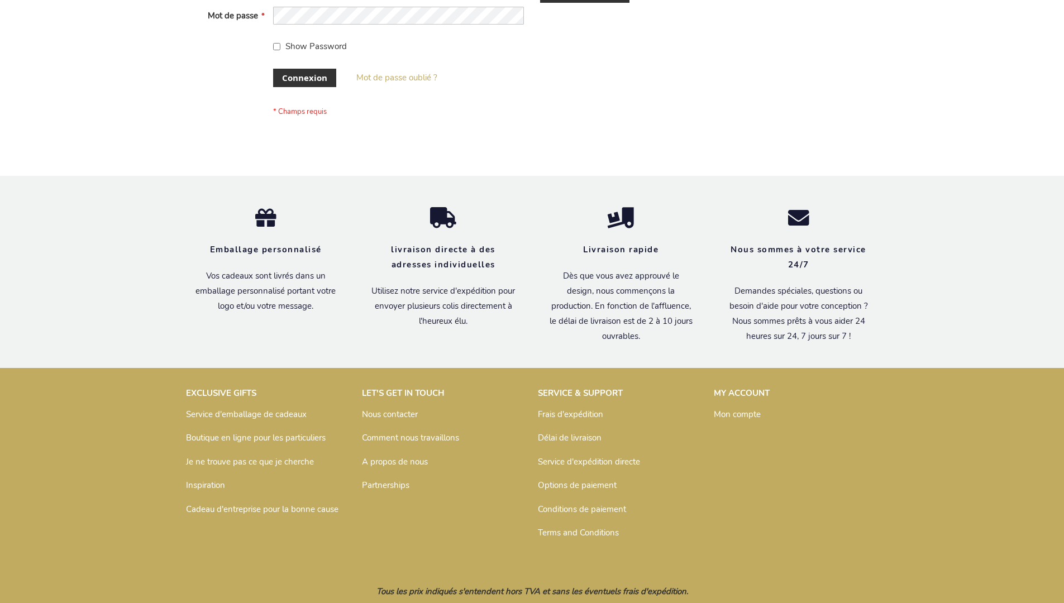
scroll to position [385, 0]
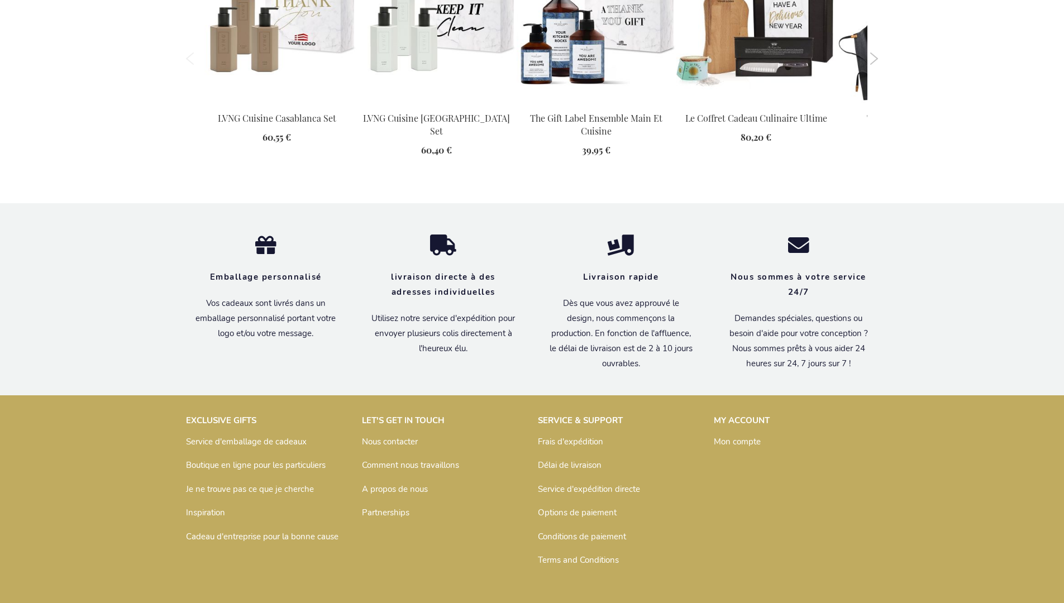
scroll to position [1581, 0]
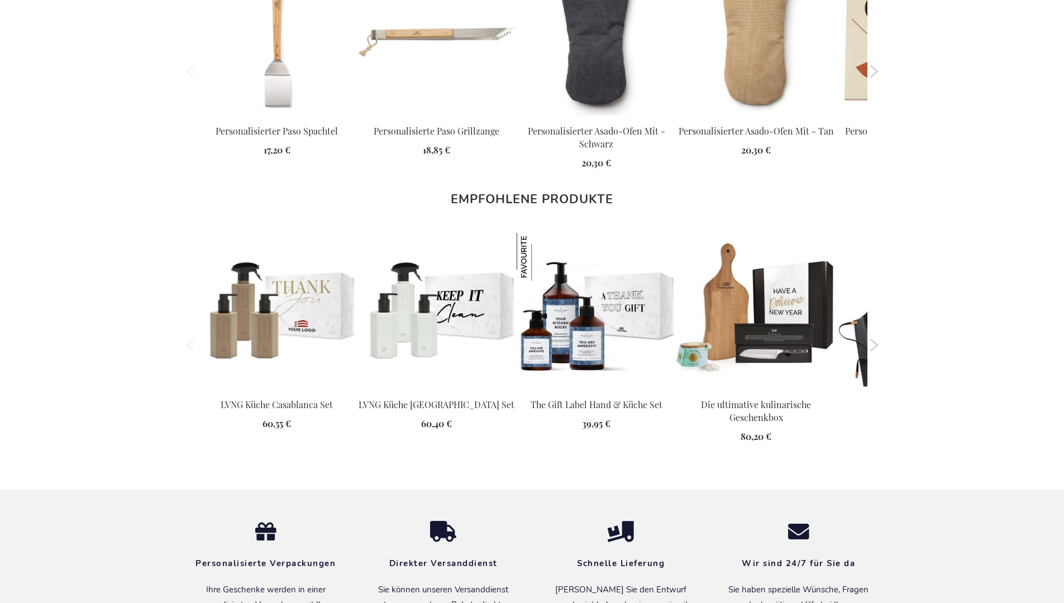
scroll to position [1570, 0]
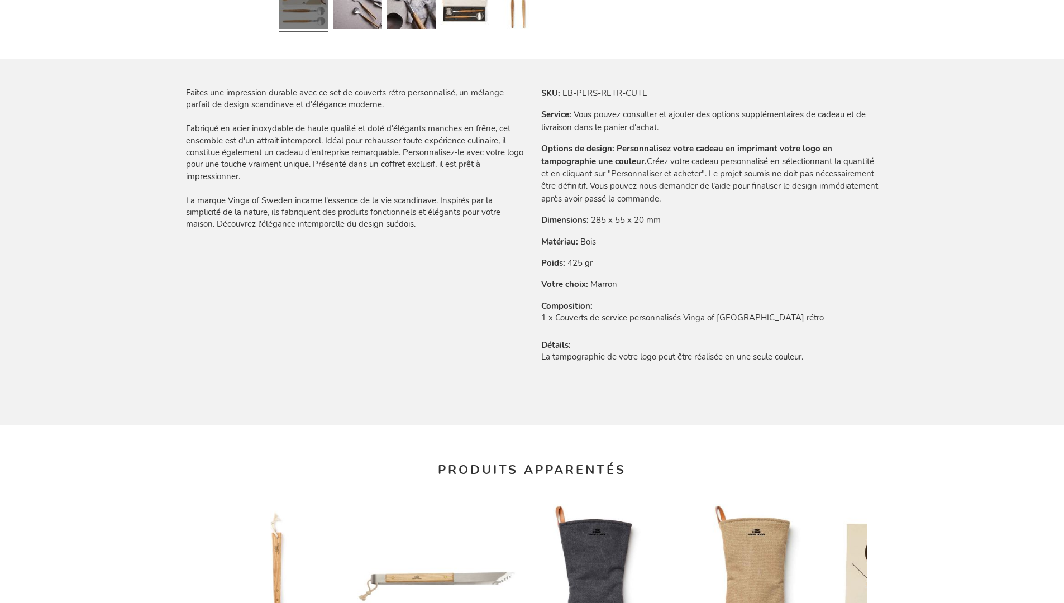
scroll to position [1581, 0]
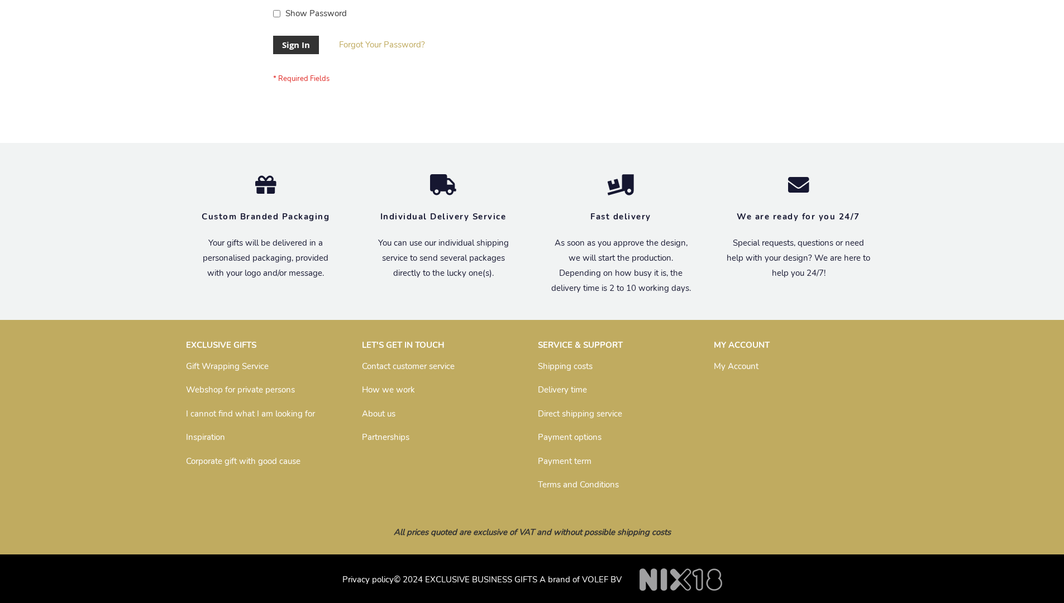
scroll to position [359, 0]
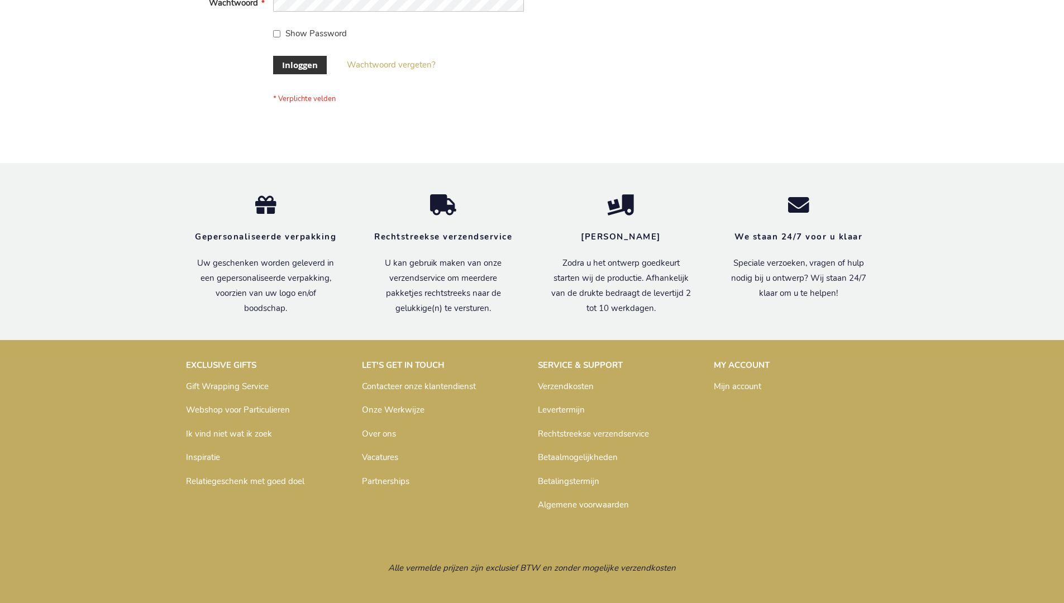
scroll to position [379, 0]
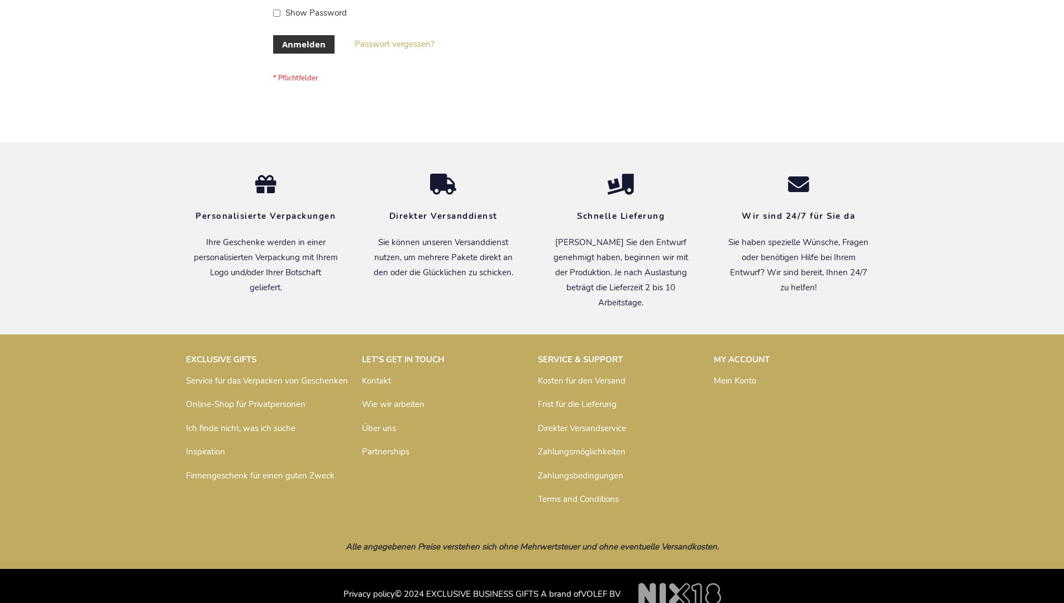
scroll to position [374, 0]
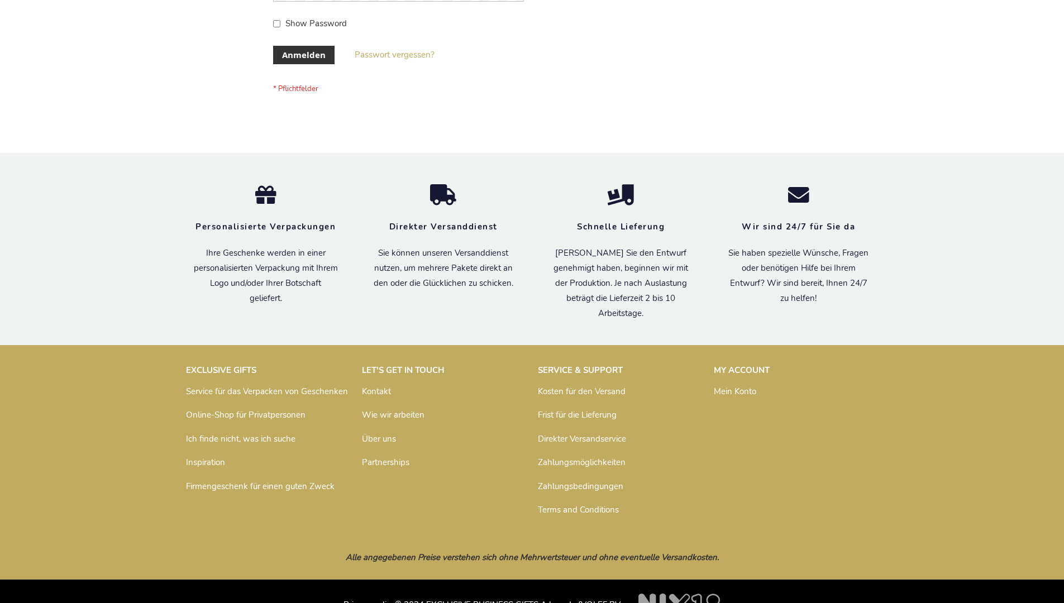
scroll to position [374, 0]
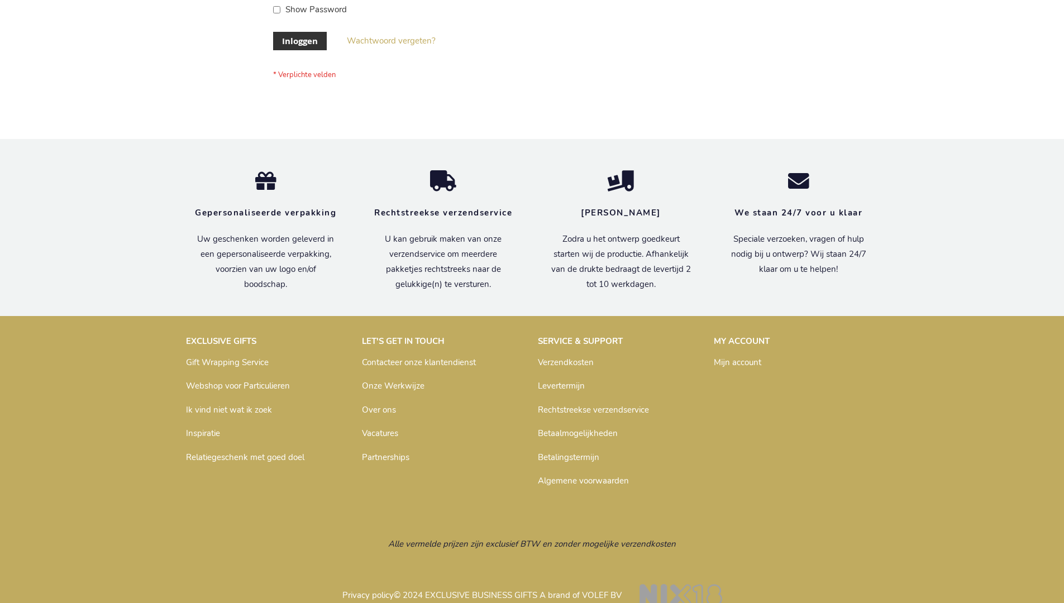
scroll to position [379, 0]
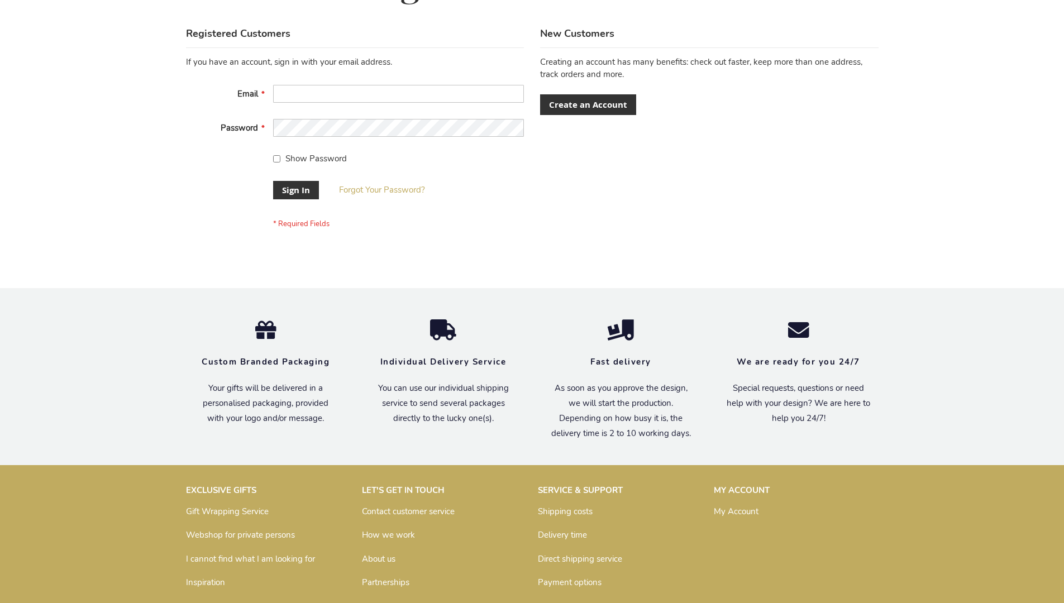
scroll to position [359, 0]
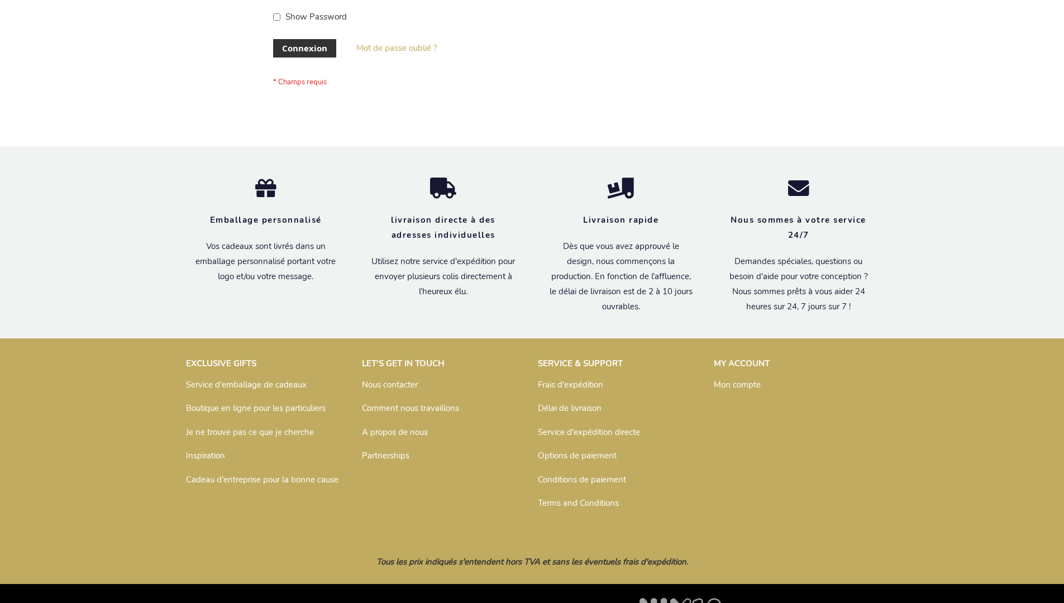
scroll to position [385, 0]
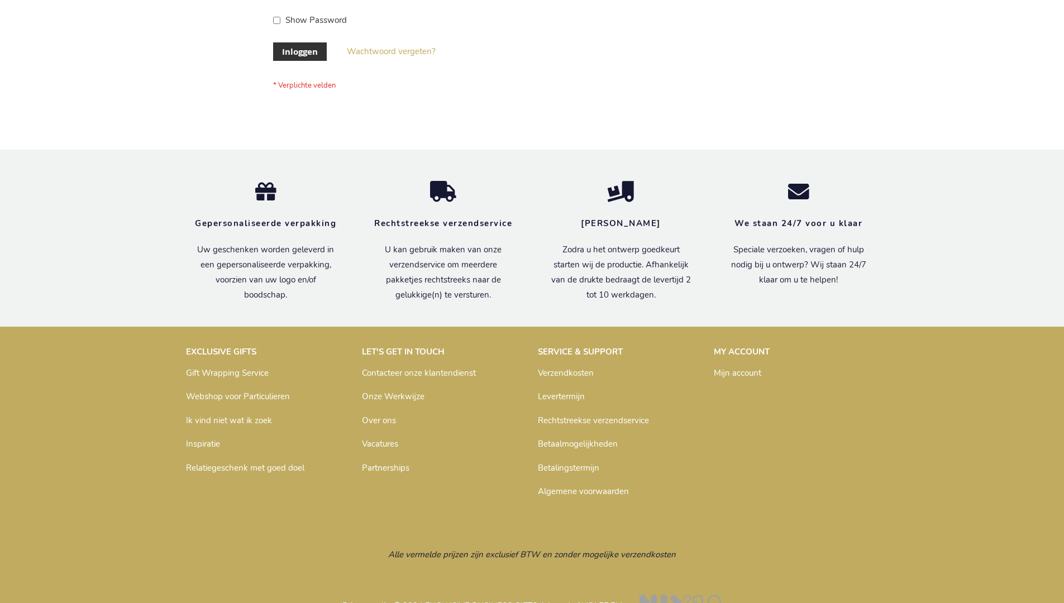
scroll to position [379, 0]
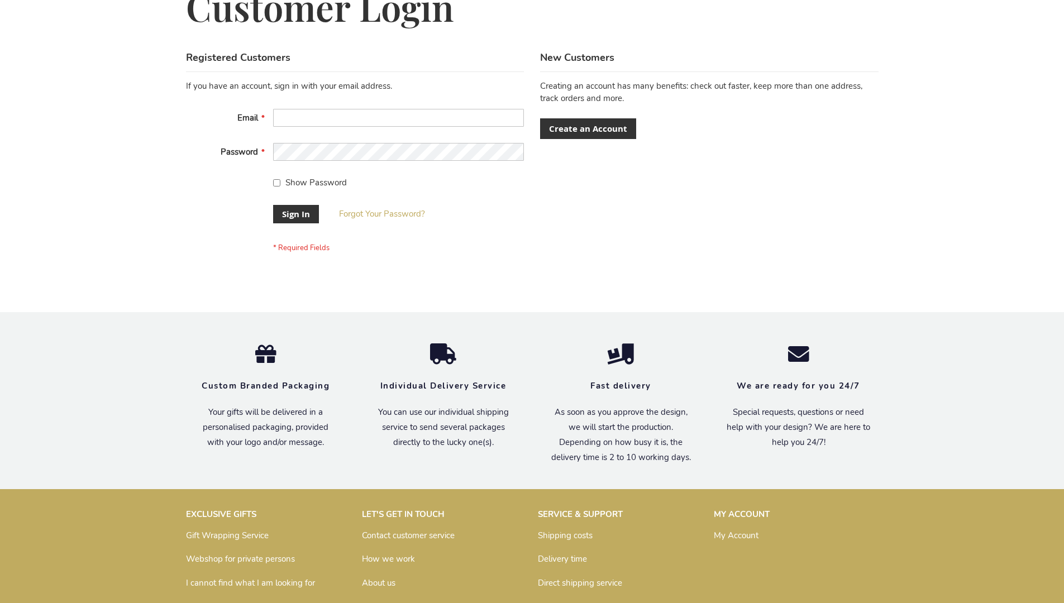
scroll to position [359, 0]
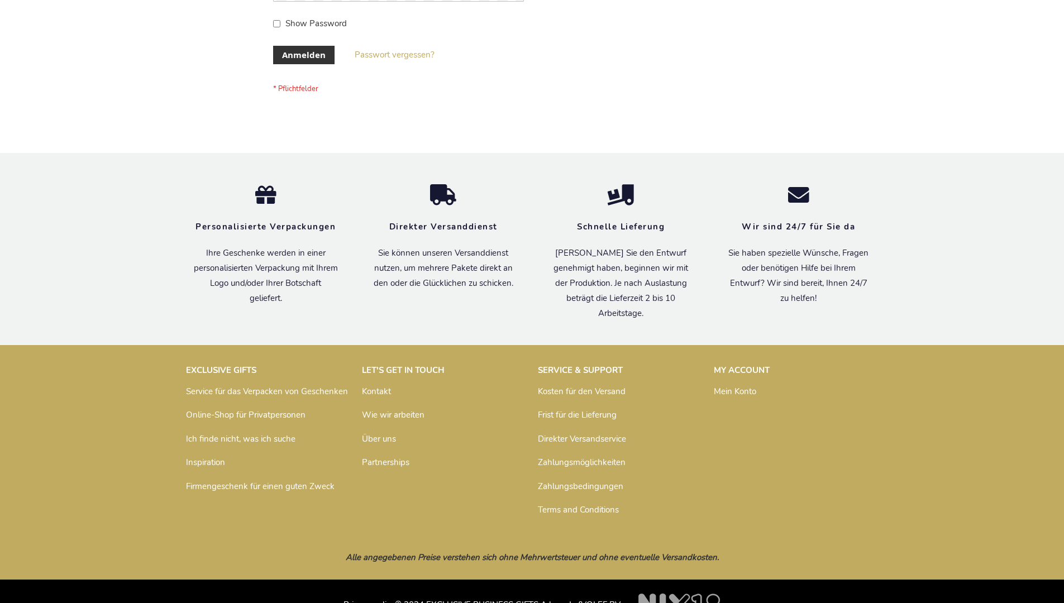
scroll to position [374, 0]
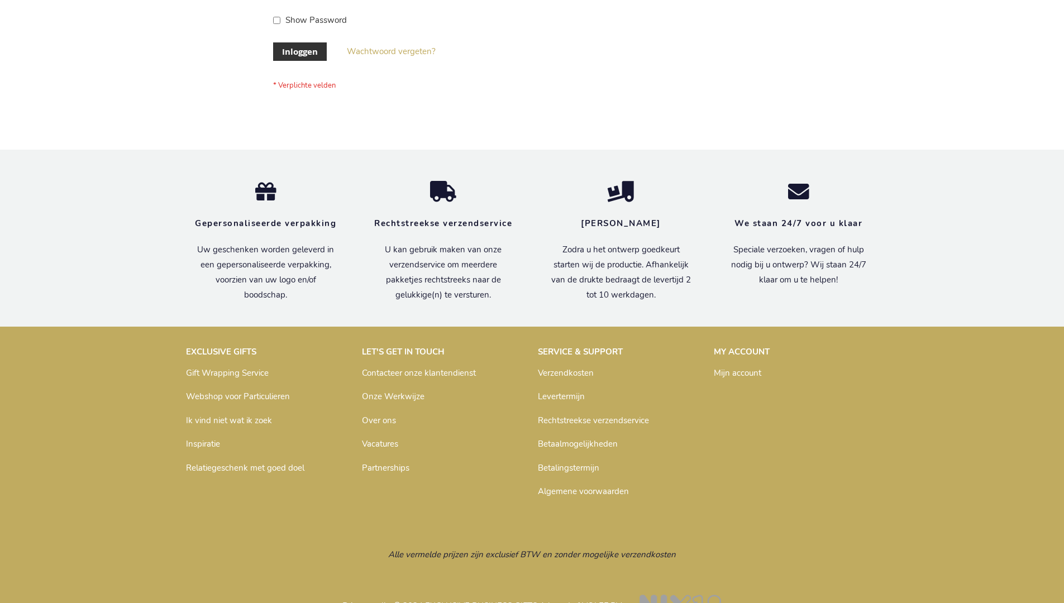
scroll to position [379, 0]
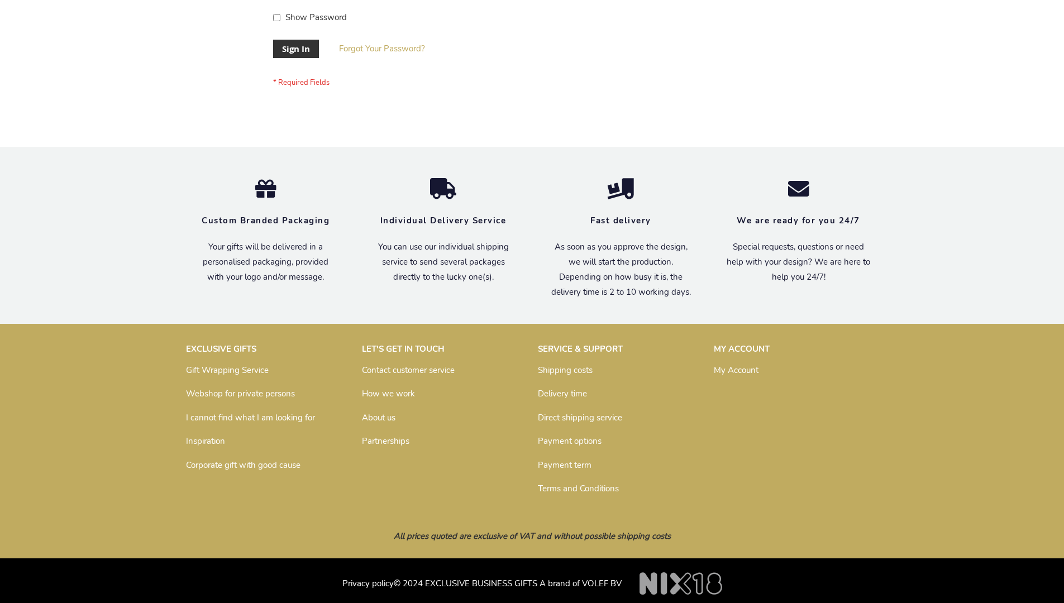
scroll to position [359, 0]
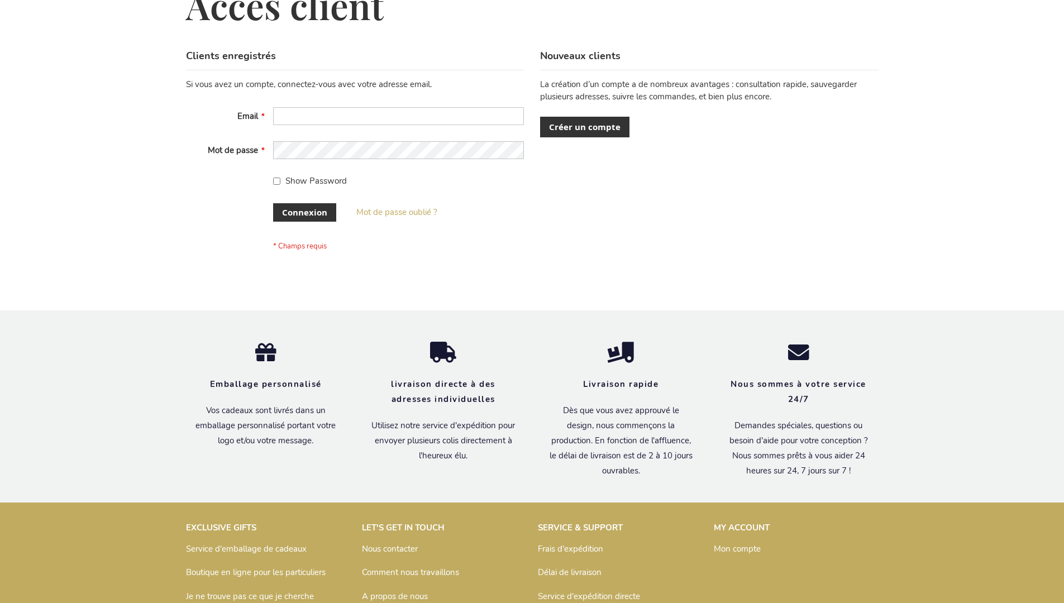
scroll to position [385, 0]
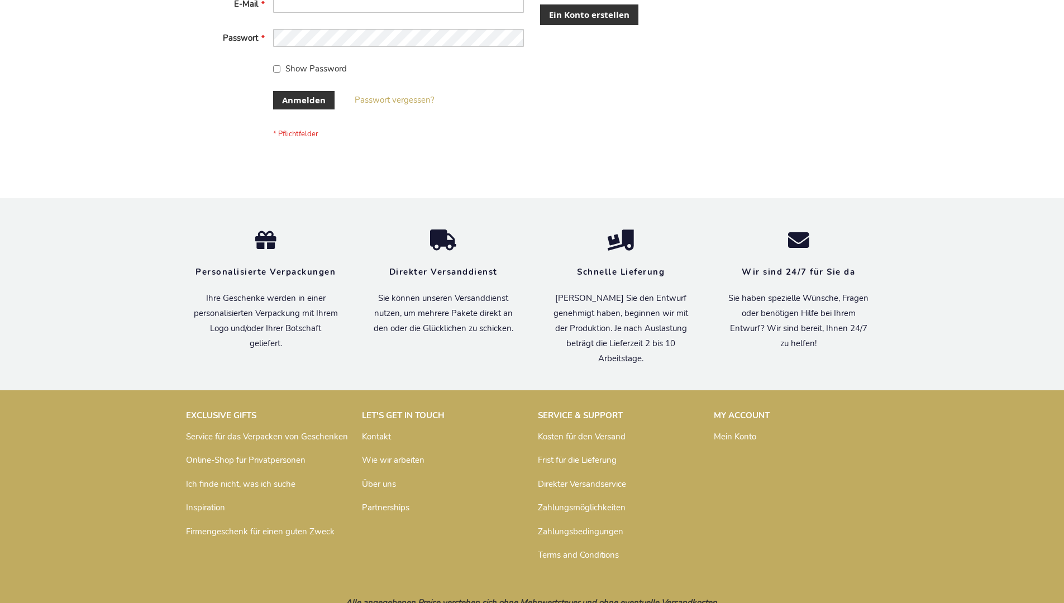
scroll to position [374, 0]
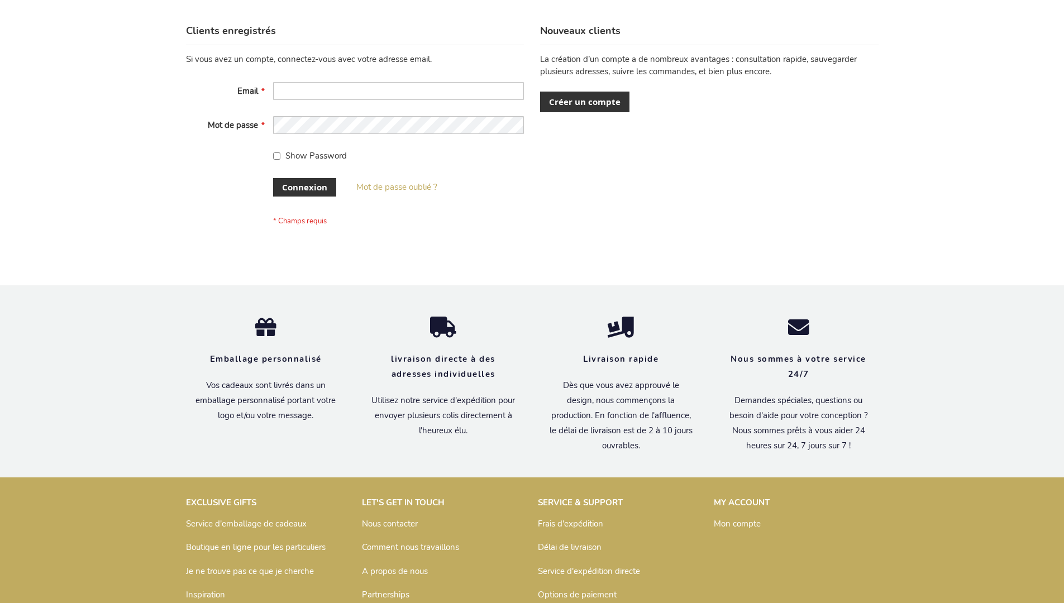
scroll to position [385, 0]
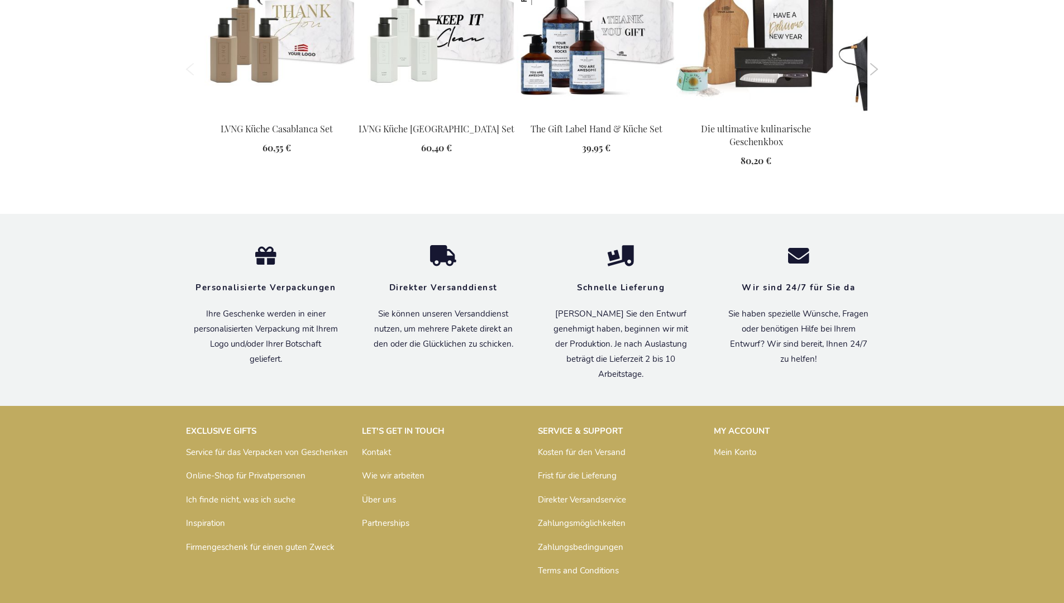
scroll to position [1570, 0]
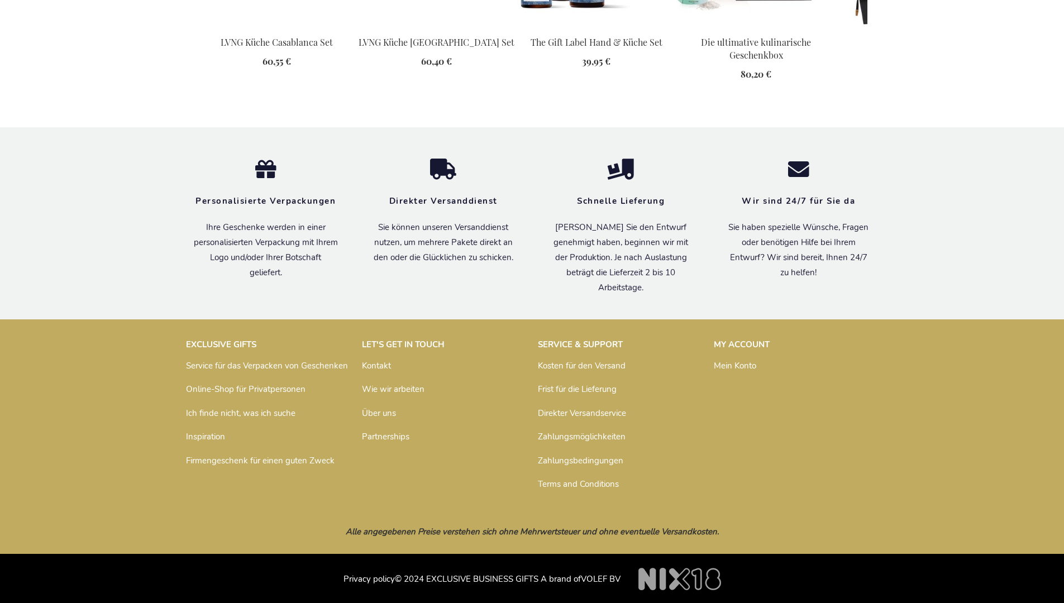
scroll to position [1570, 0]
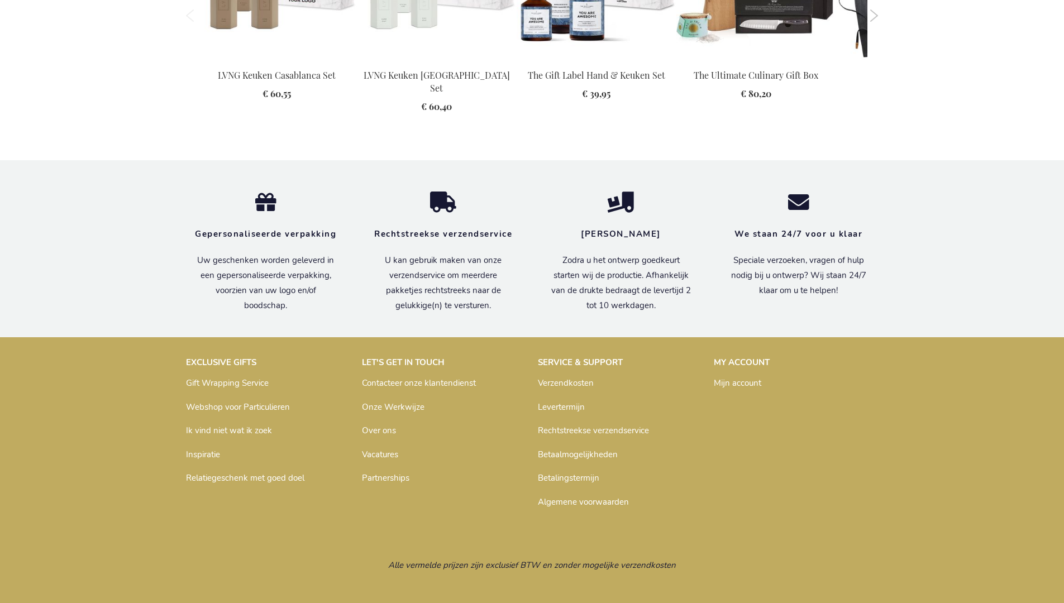
scroll to position [1511, 0]
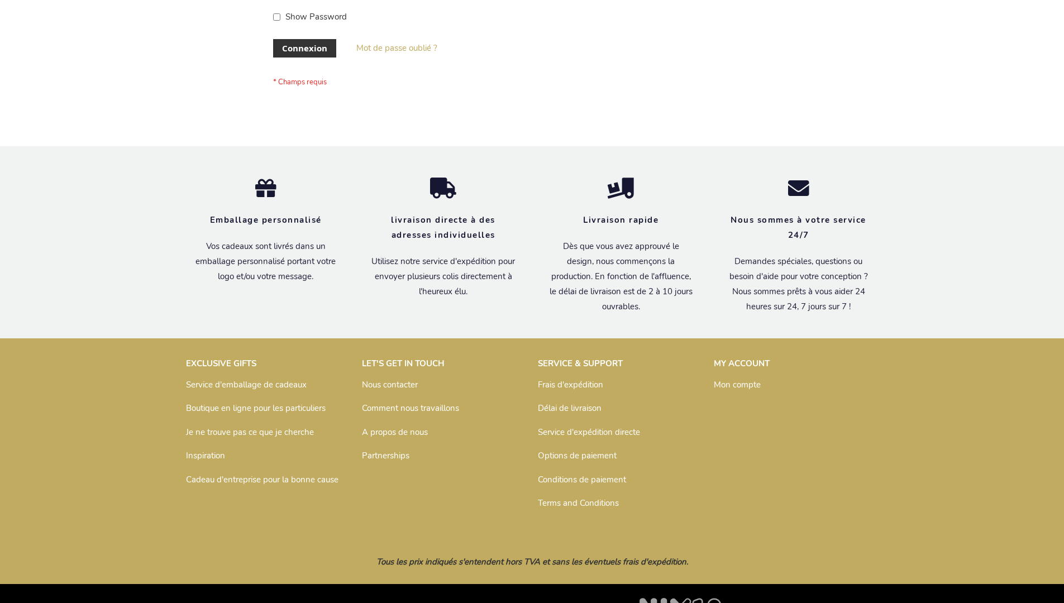
scroll to position [385, 0]
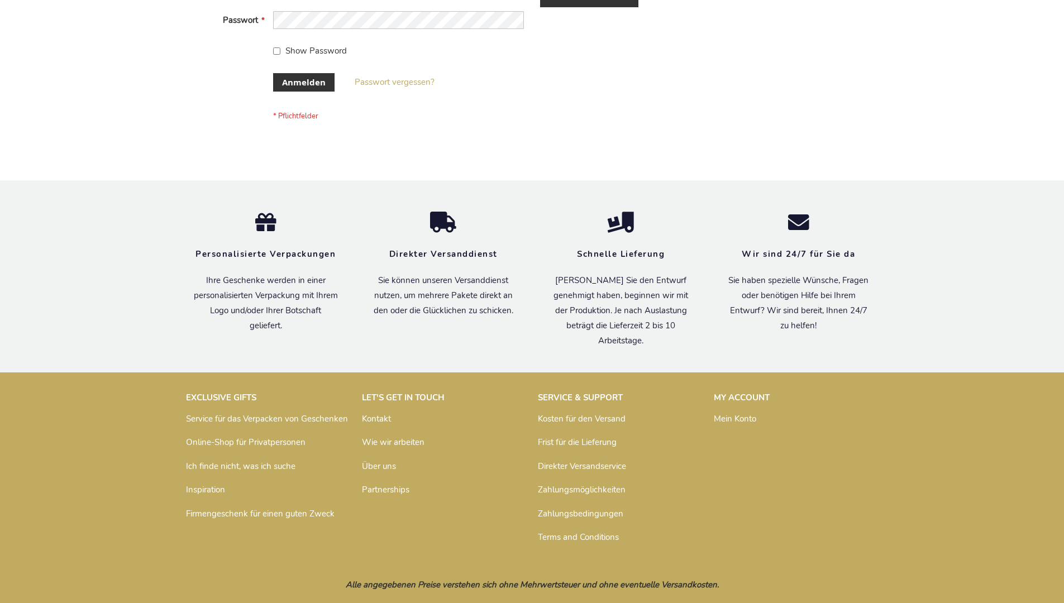
scroll to position [374, 0]
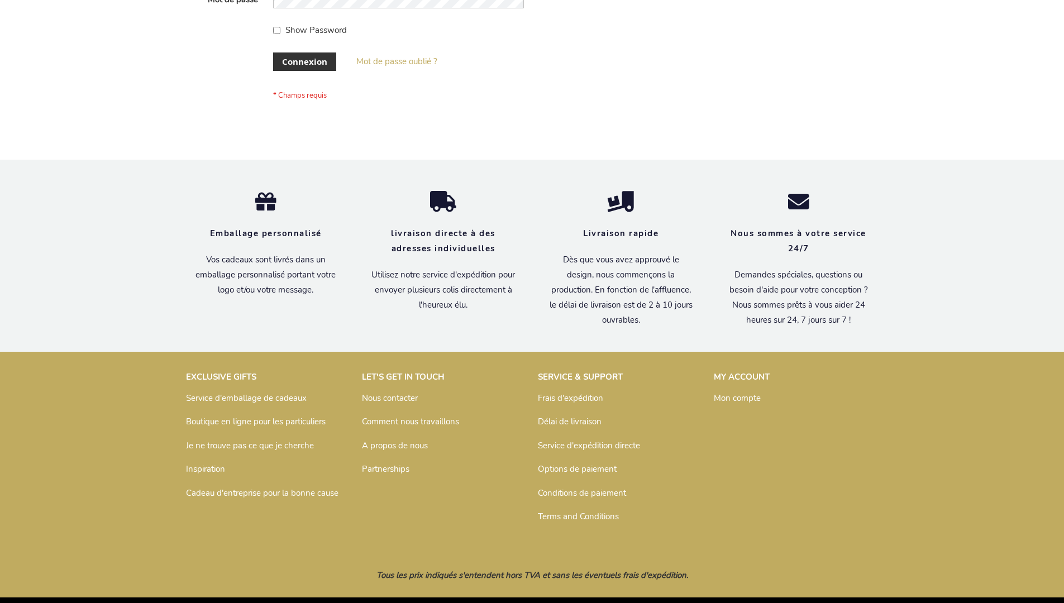
scroll to position [385, 0]
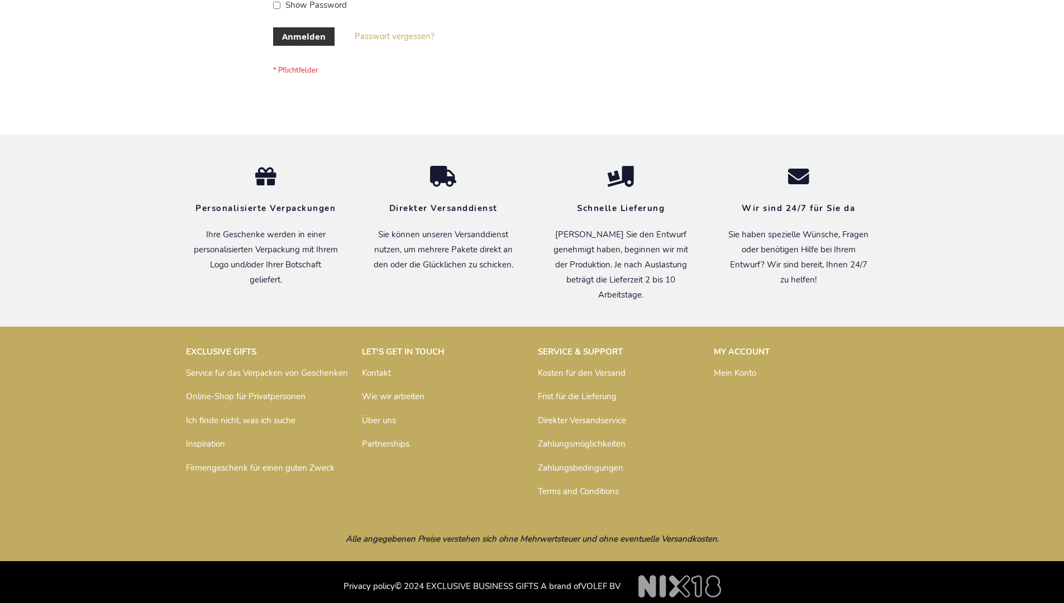
scroll to position [374, 0]
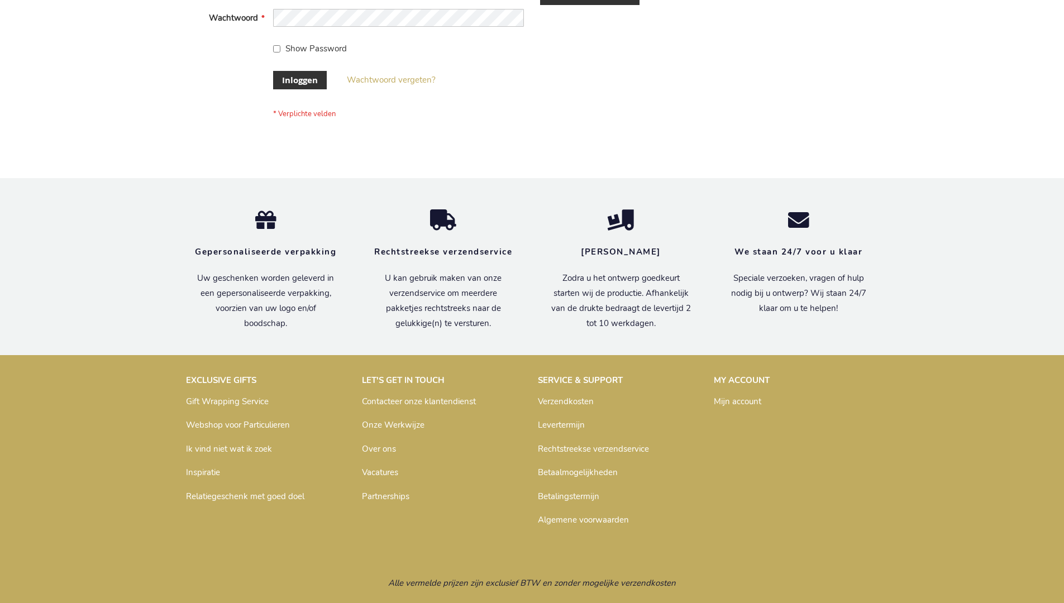
scroll to position [379, 0]
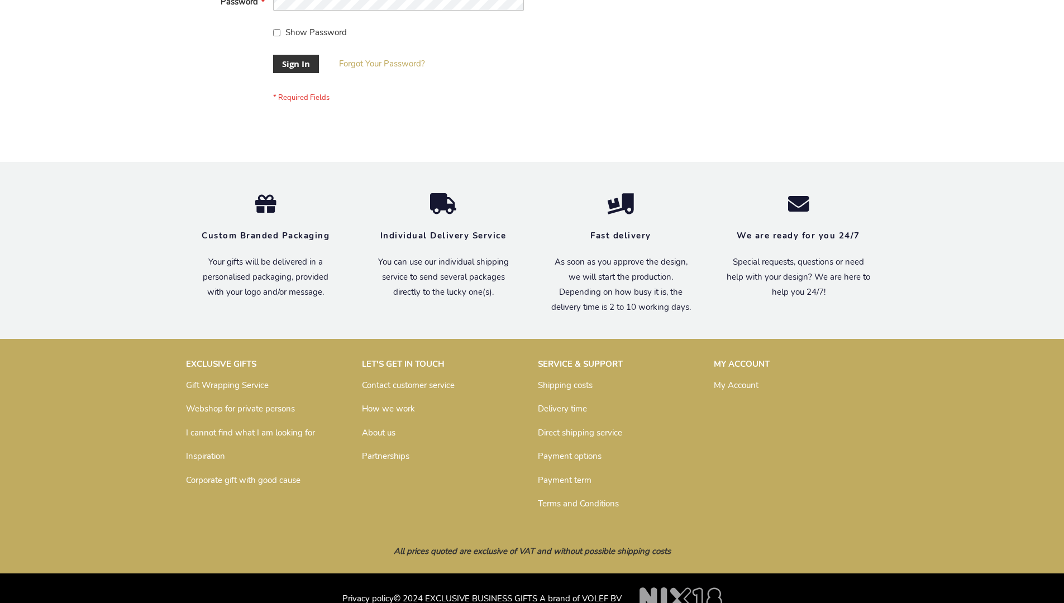
scroll to position [359, 0]
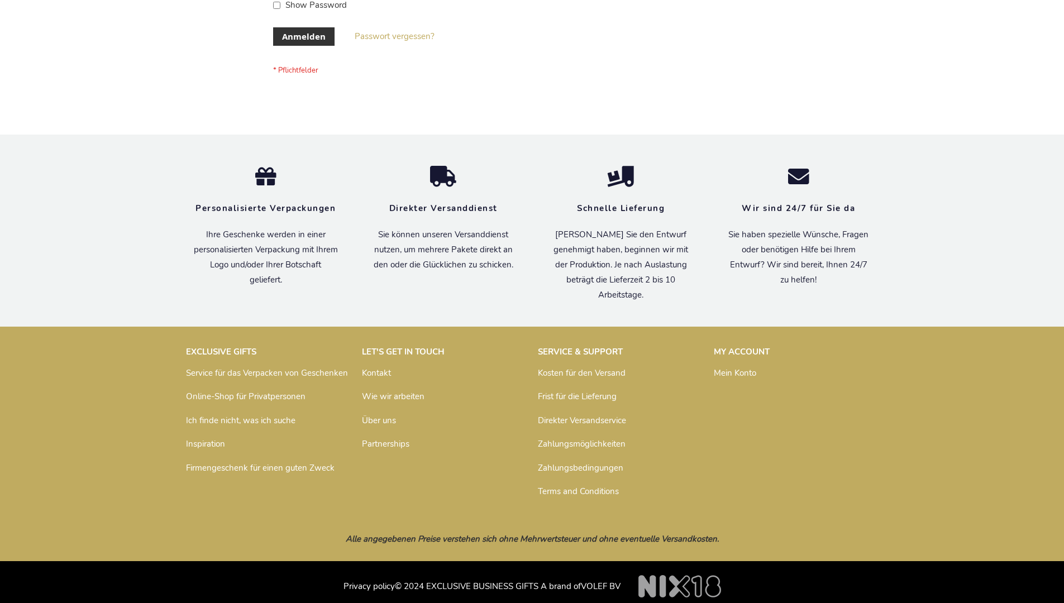
scroll to position [374, 0]
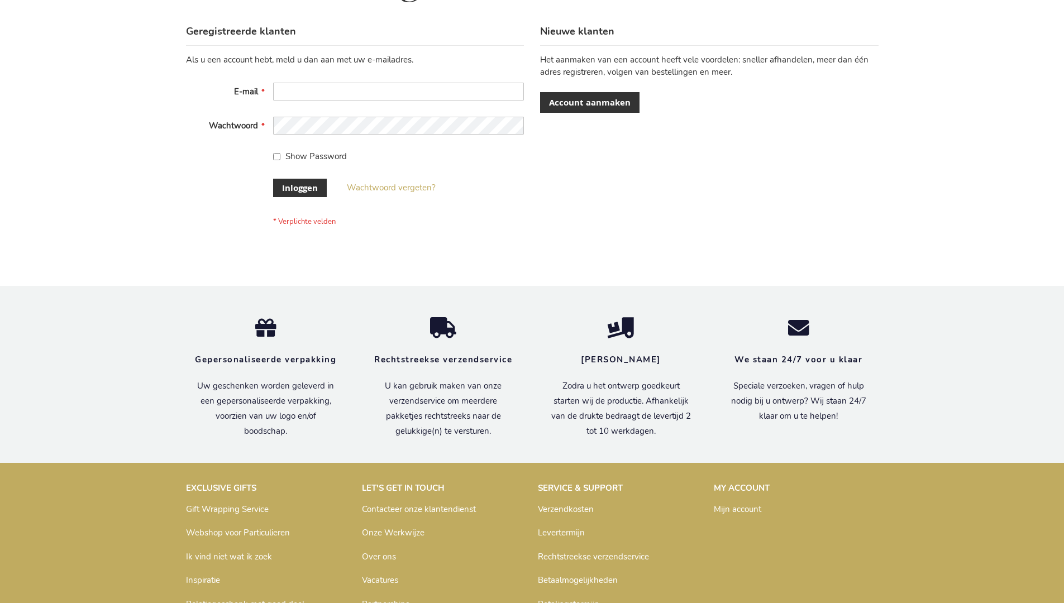
scroll to position [379, 0]
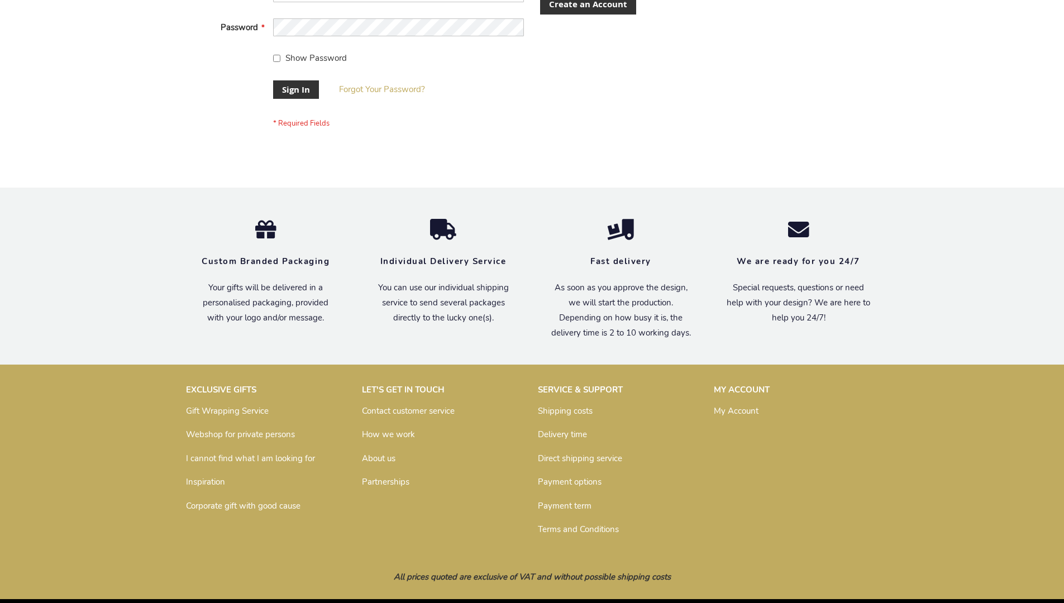
scroll to position [359, 0]
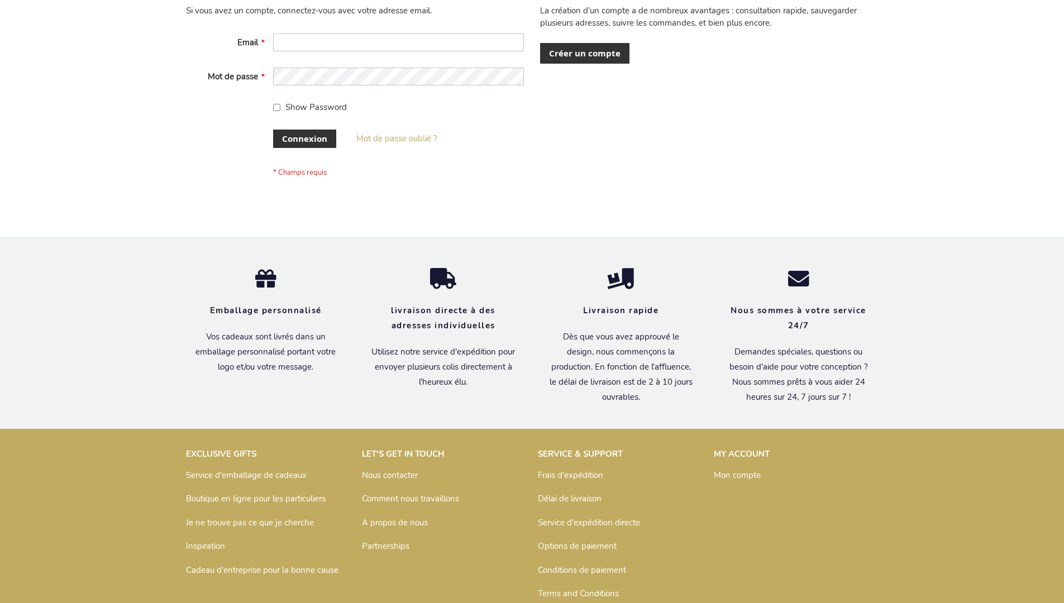
scroll to position [385, 0]
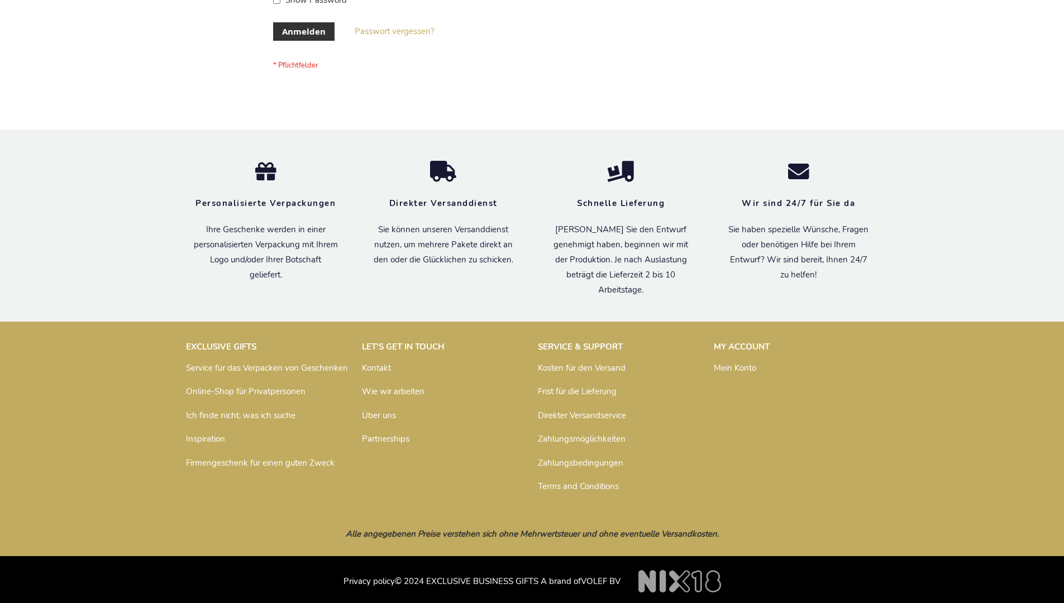
scroll to position [374, 0]
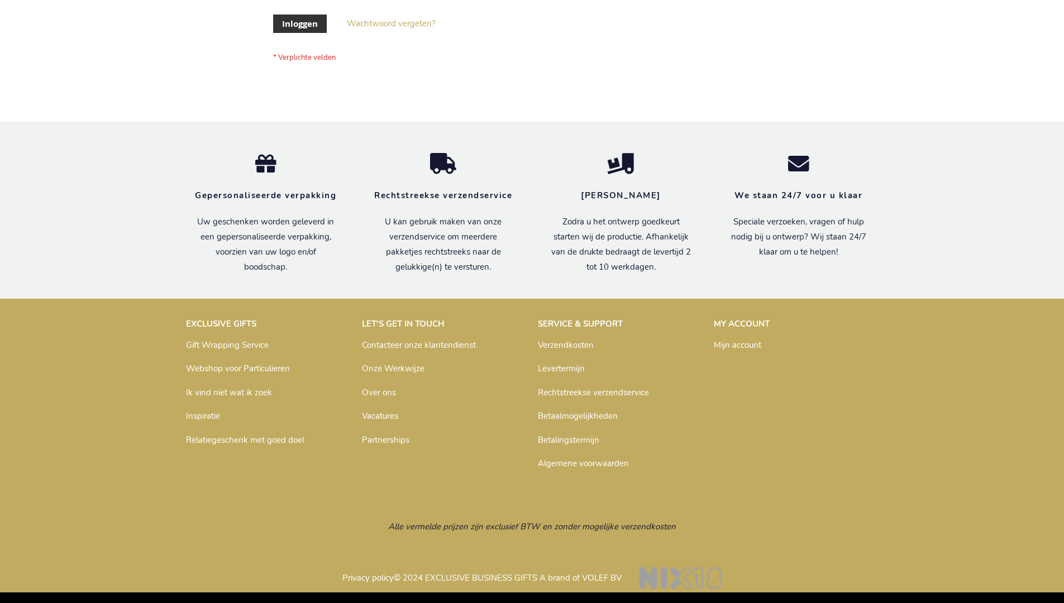
scroll to position [379, 0]
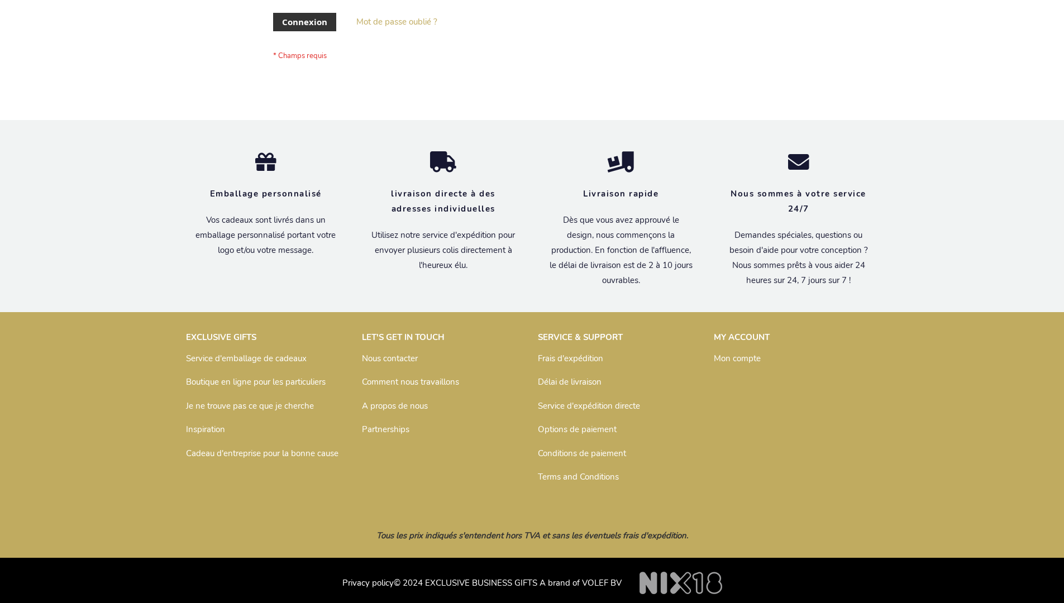
scroll to position [385, 0]
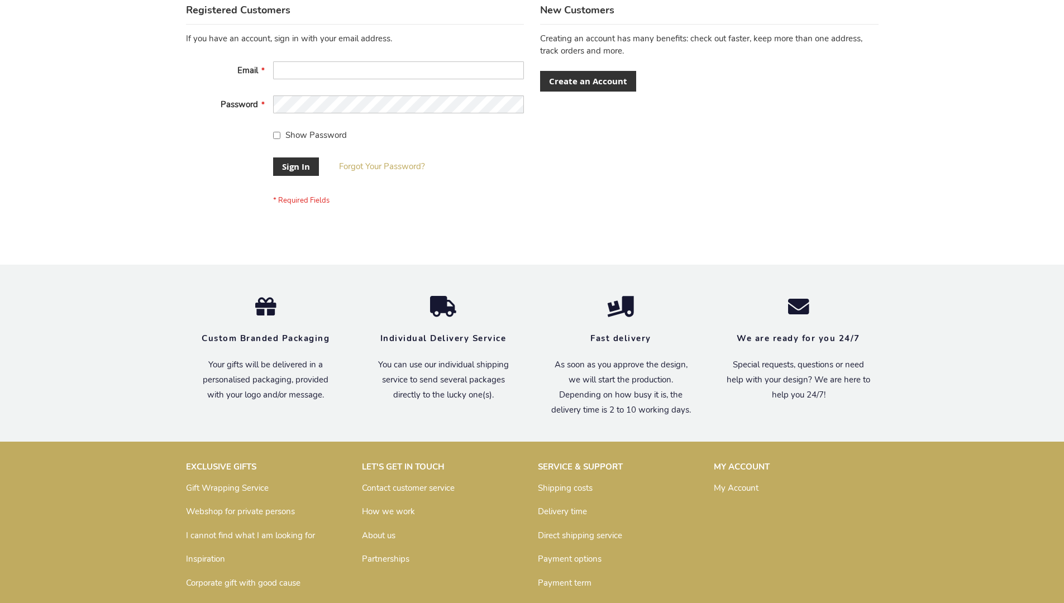
scroll to position [359, 0]
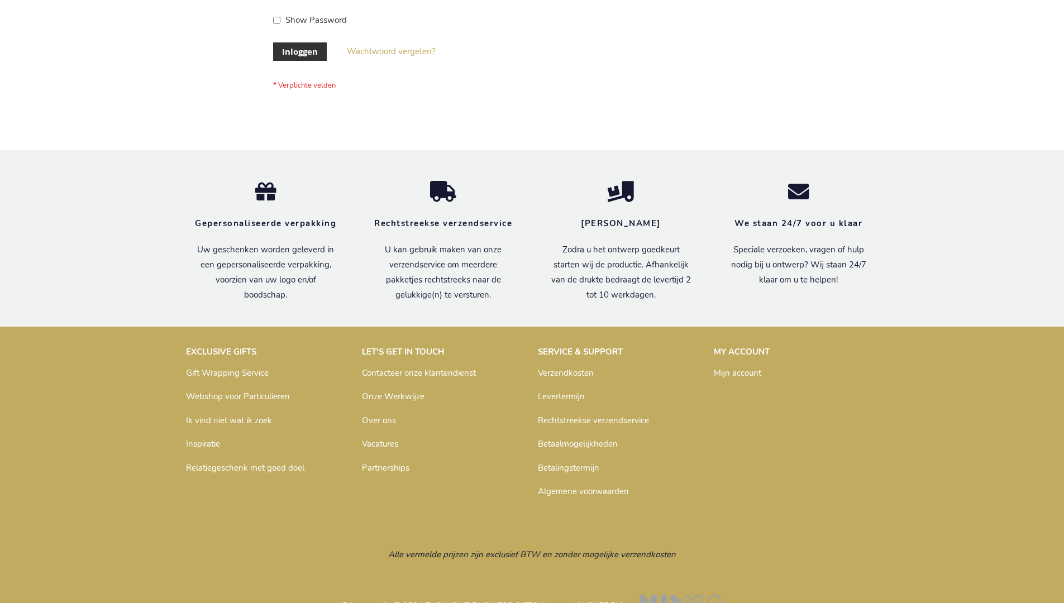
scroll to position [379, 0]
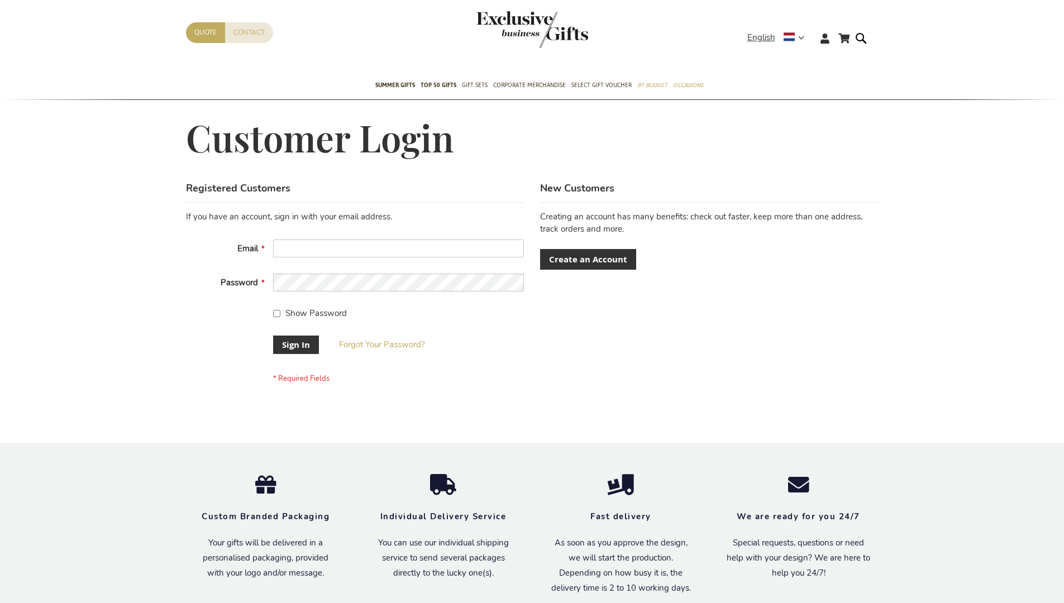
scroll to position [359, 0]
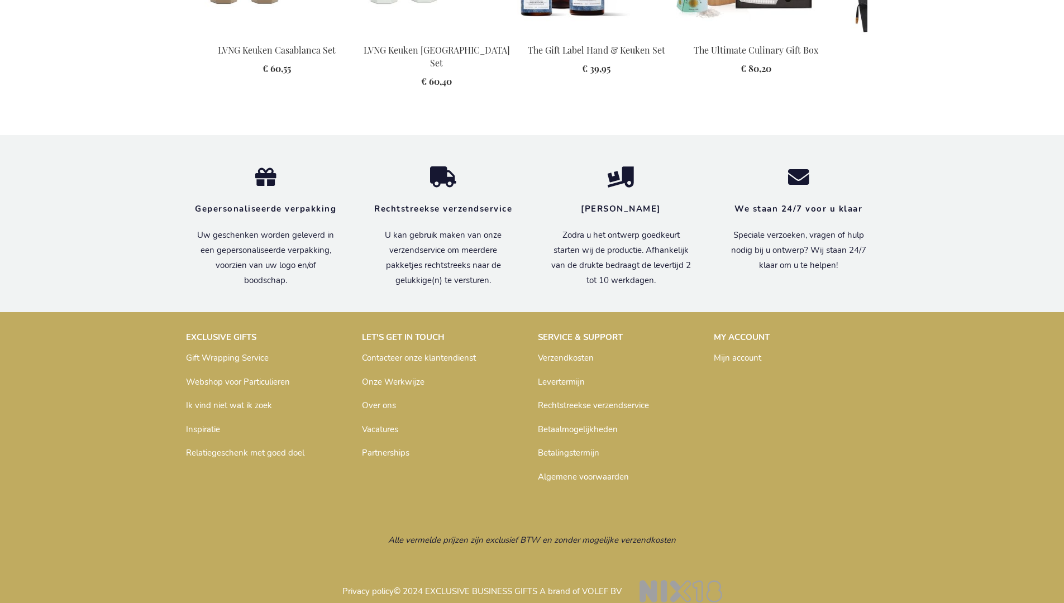
scroll to position [1511, 0]
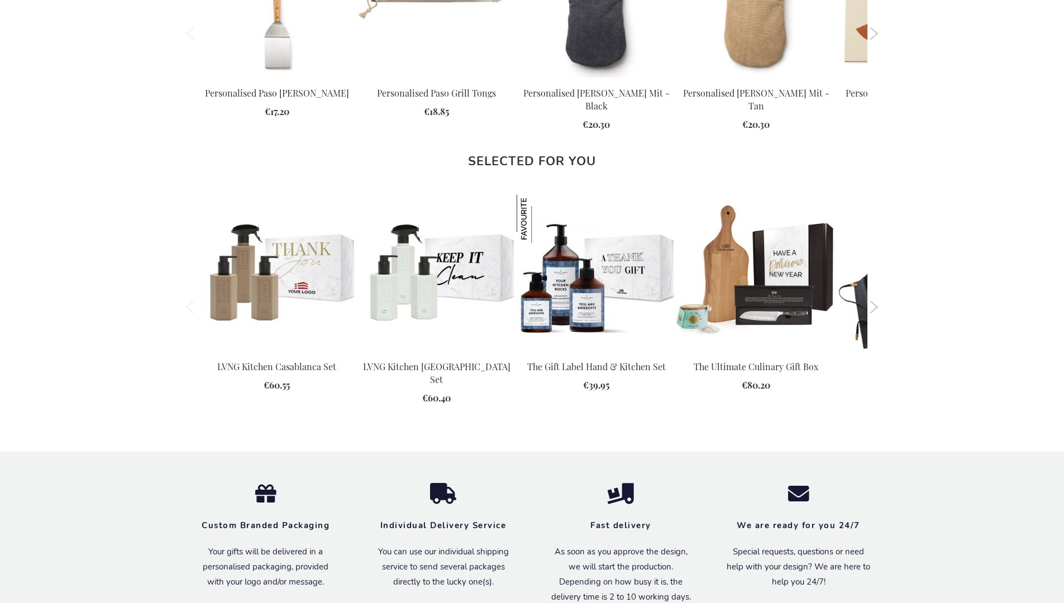
scroll to position [1490, 0]
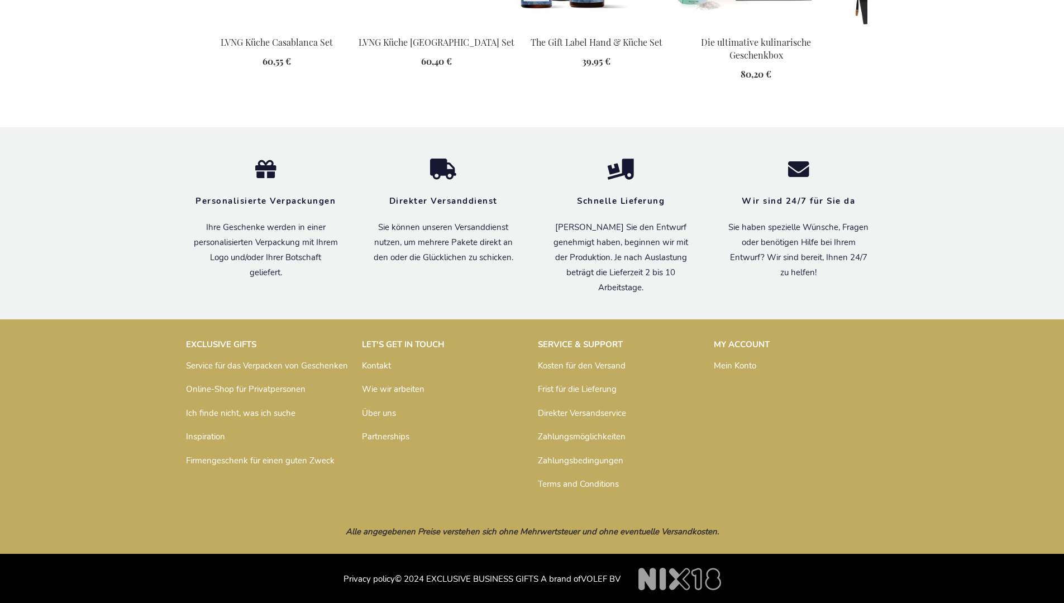
scroll to position [1531, 0]
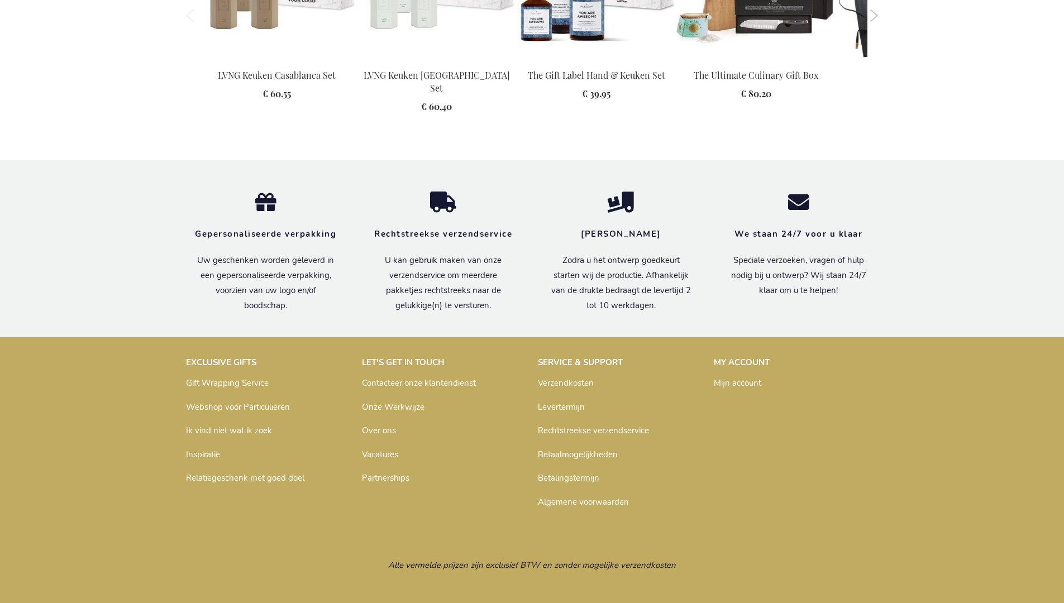
scroll to position [1511, 0]
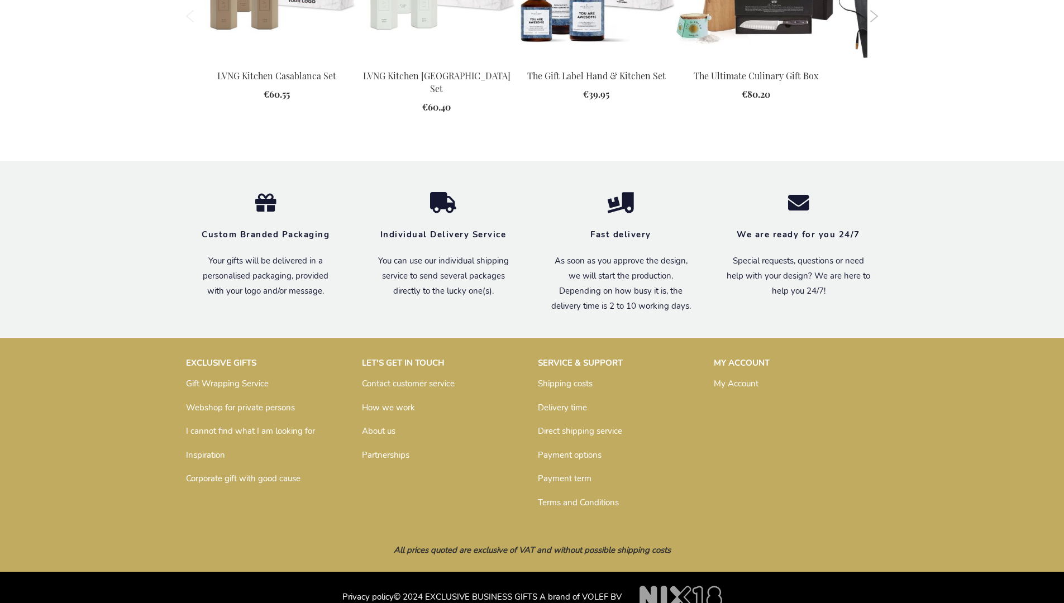
scroll to position [1490, 0]
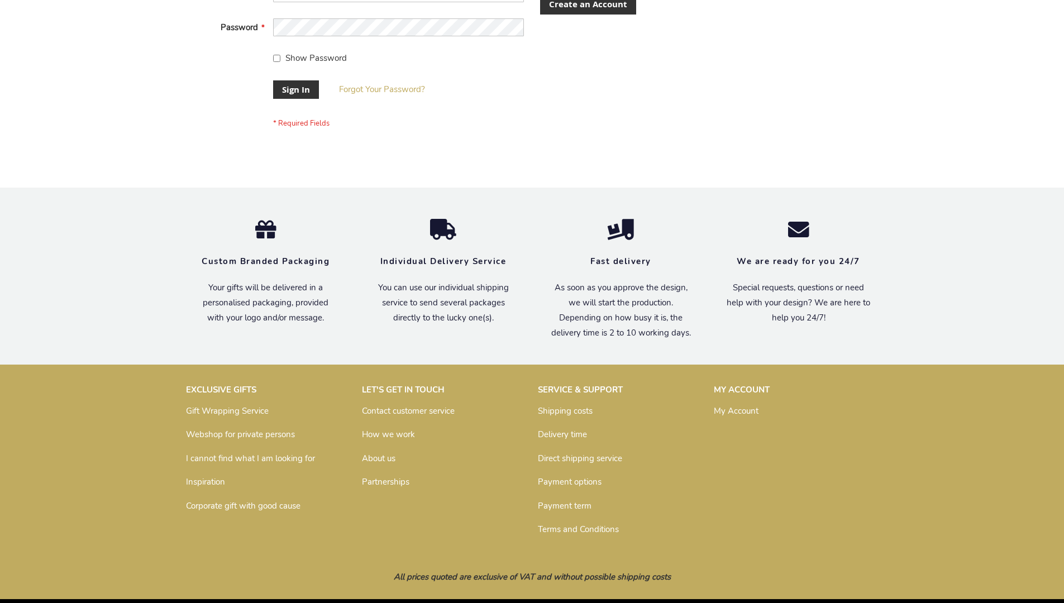
scroll to position [359, 0]
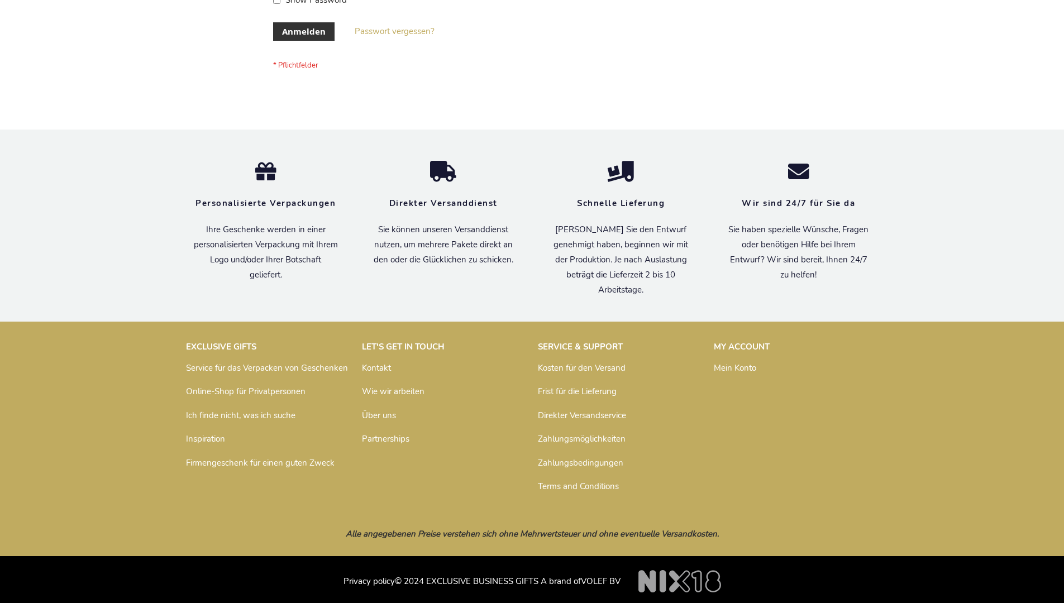
scroll to position [374, 0]
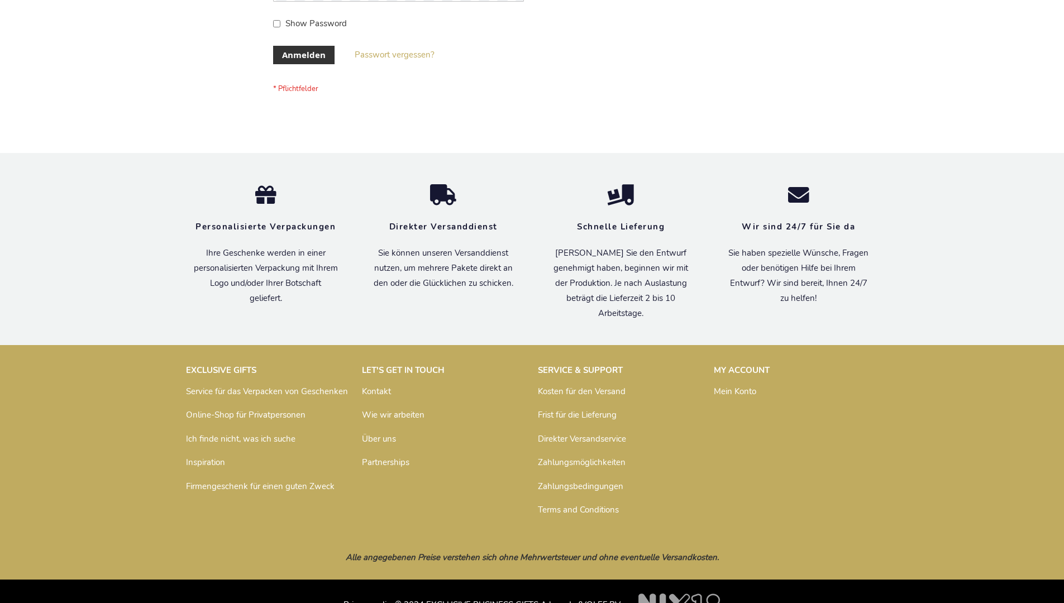
scroll to position [374, 0]
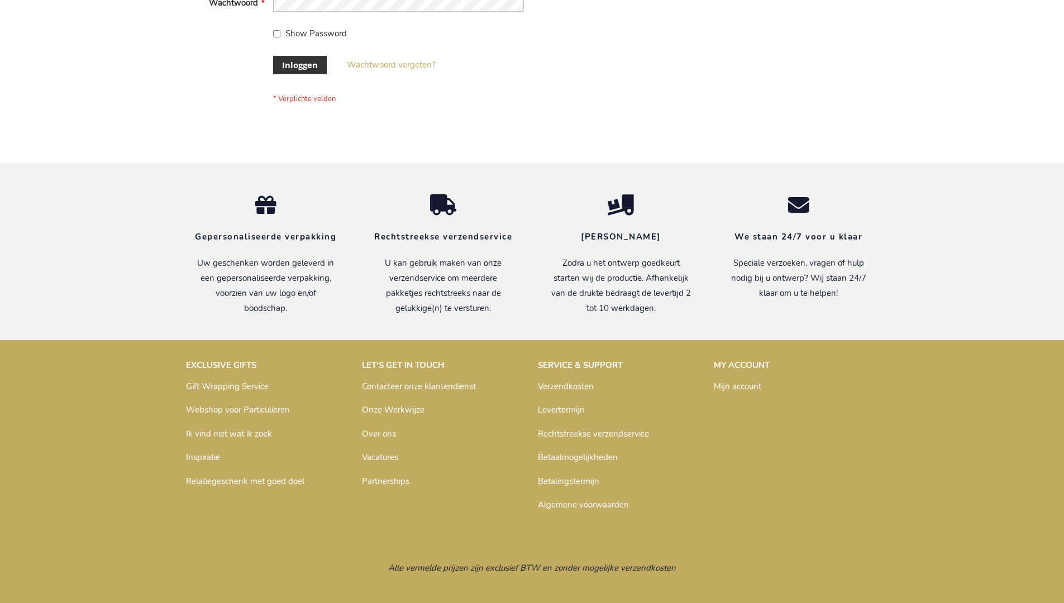
scroll to position [379, 0]
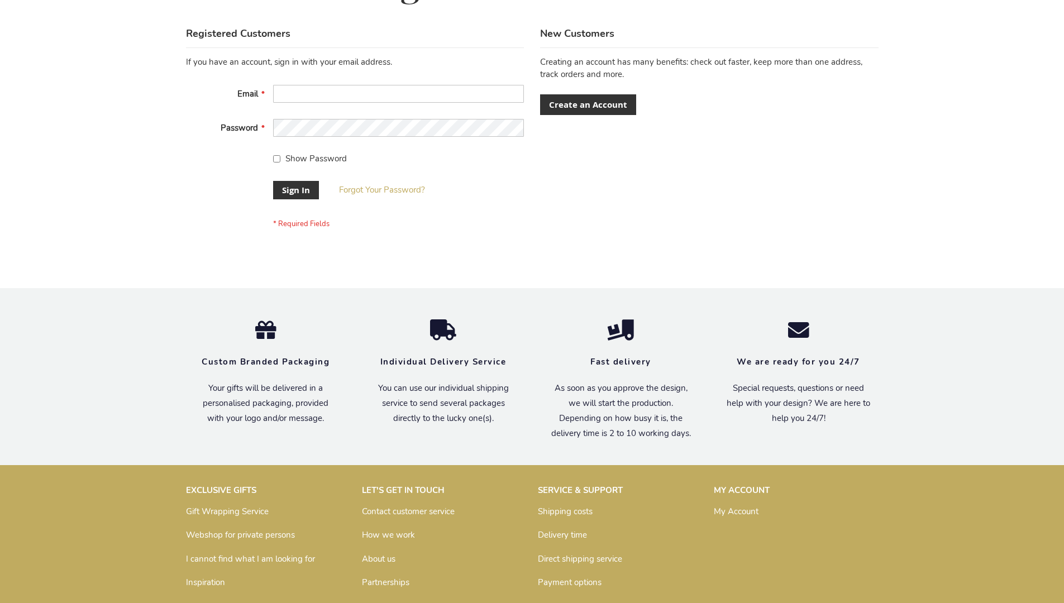
scroll to position [359, 0]
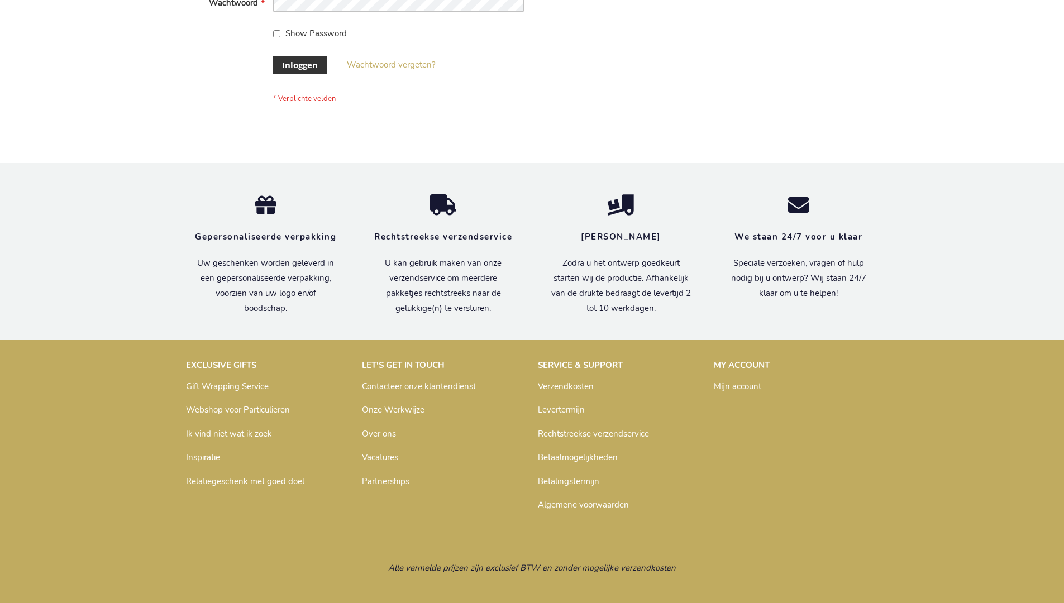
scroll to position [379, 0]
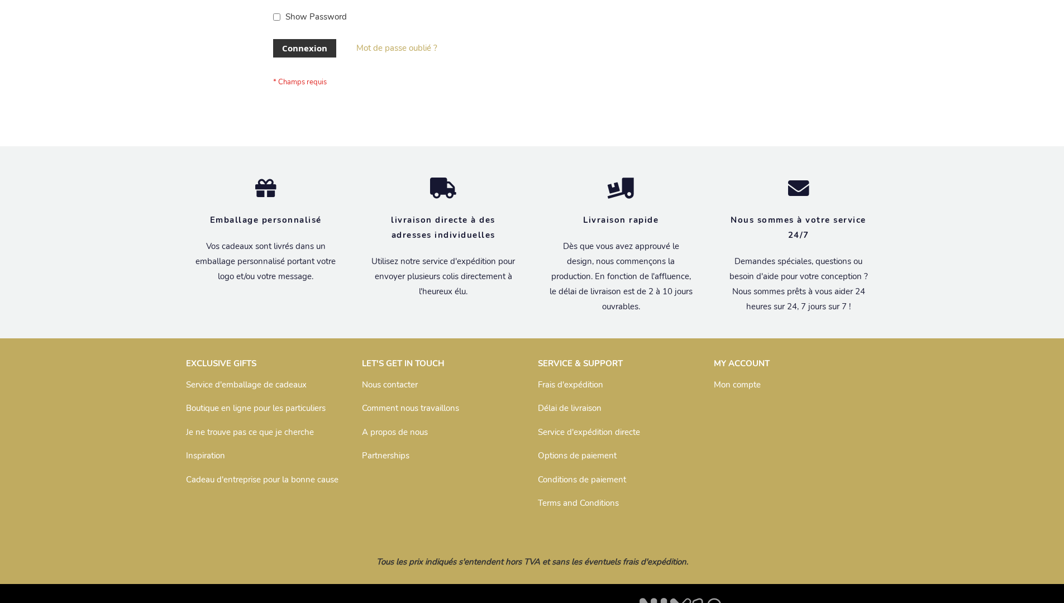
scroll to position [385, 0]
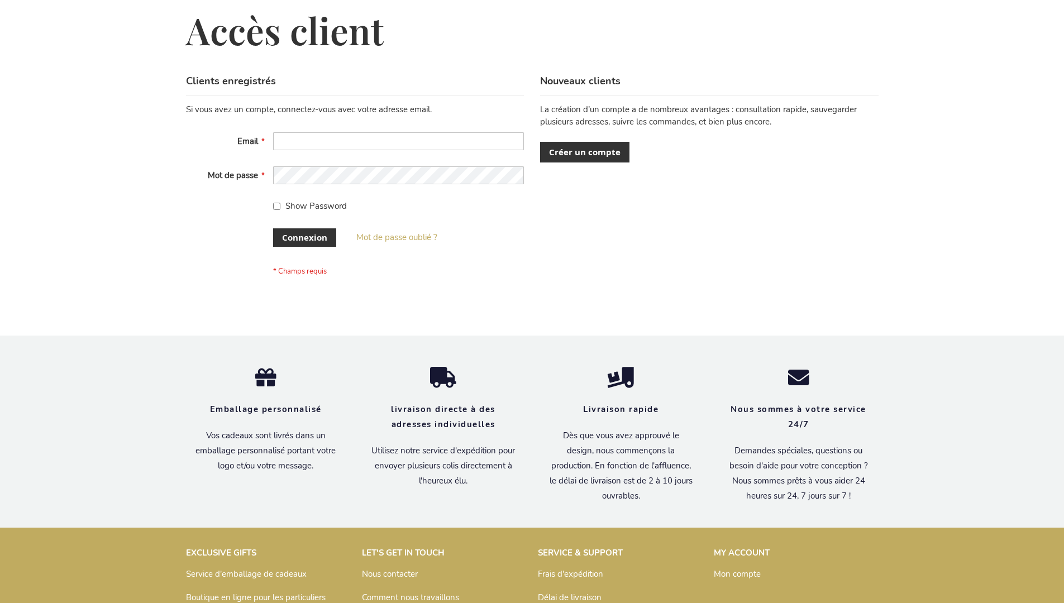
scroll to position [385, 0]
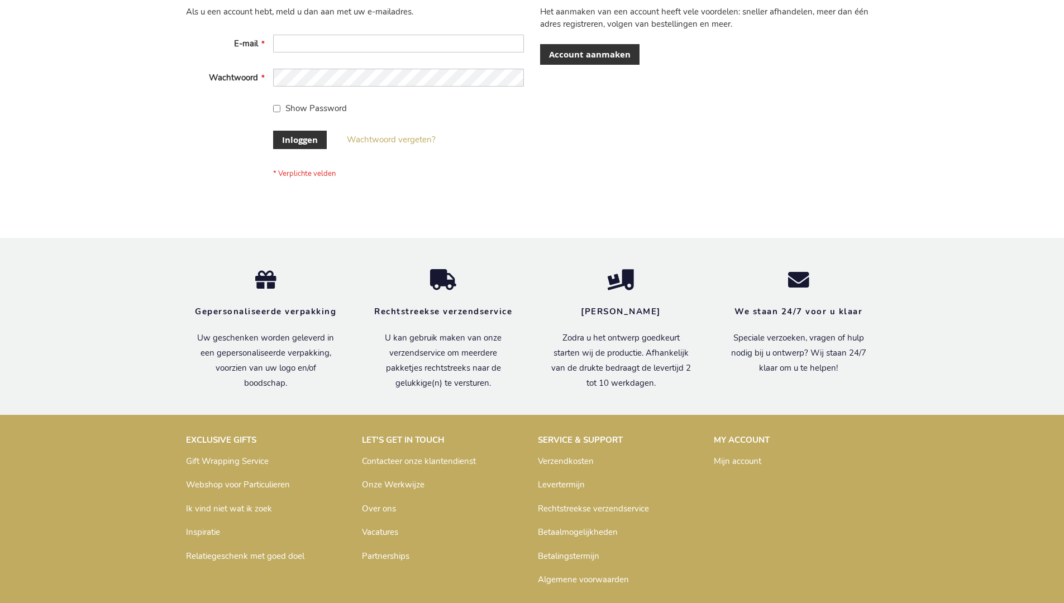
scroll to position [379, 0]
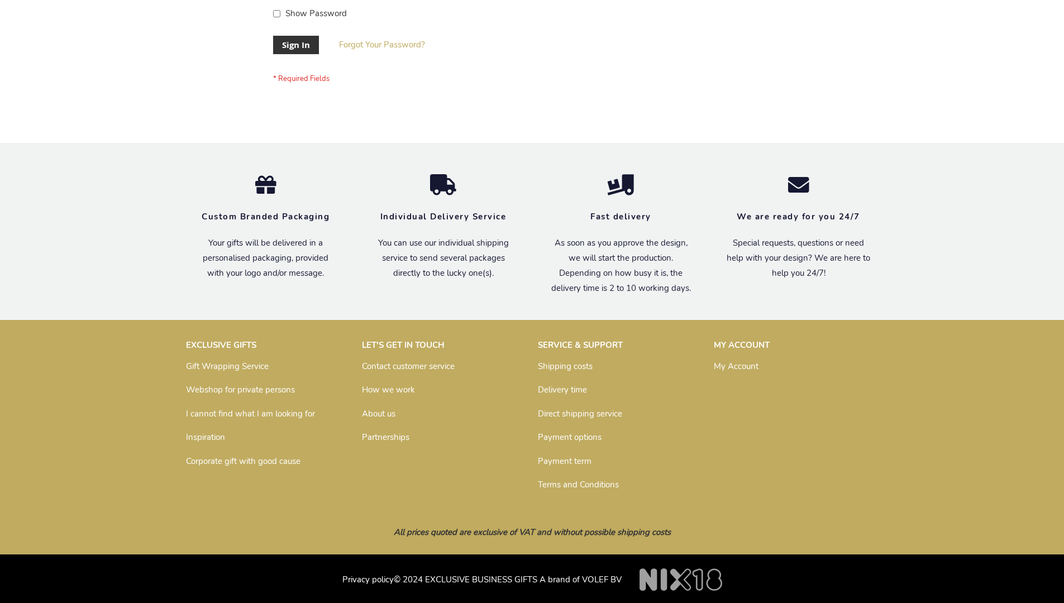
scroll to position [359, 0]
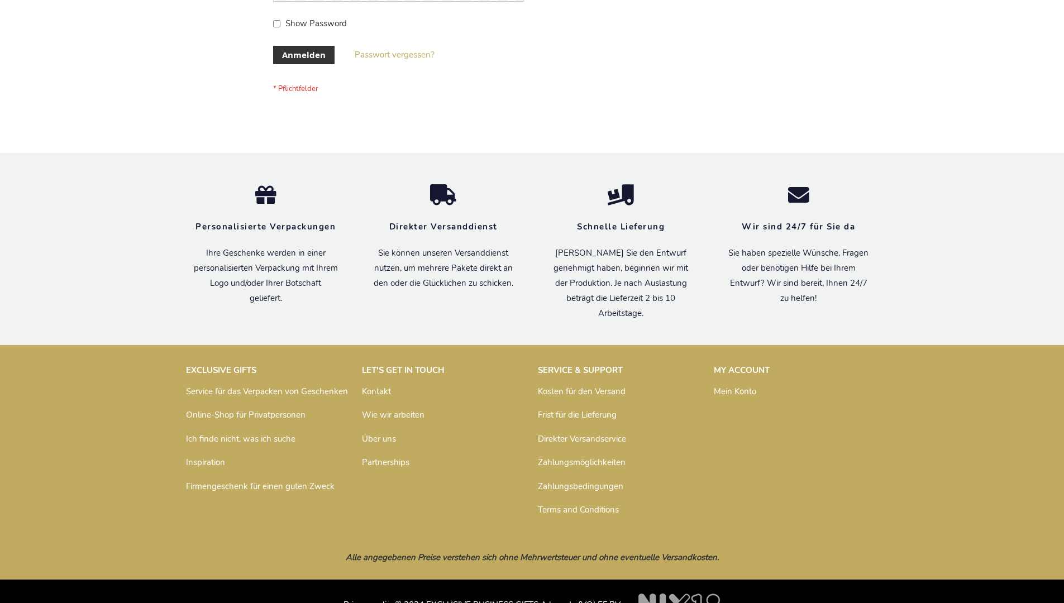
scroll to position [374, 0]
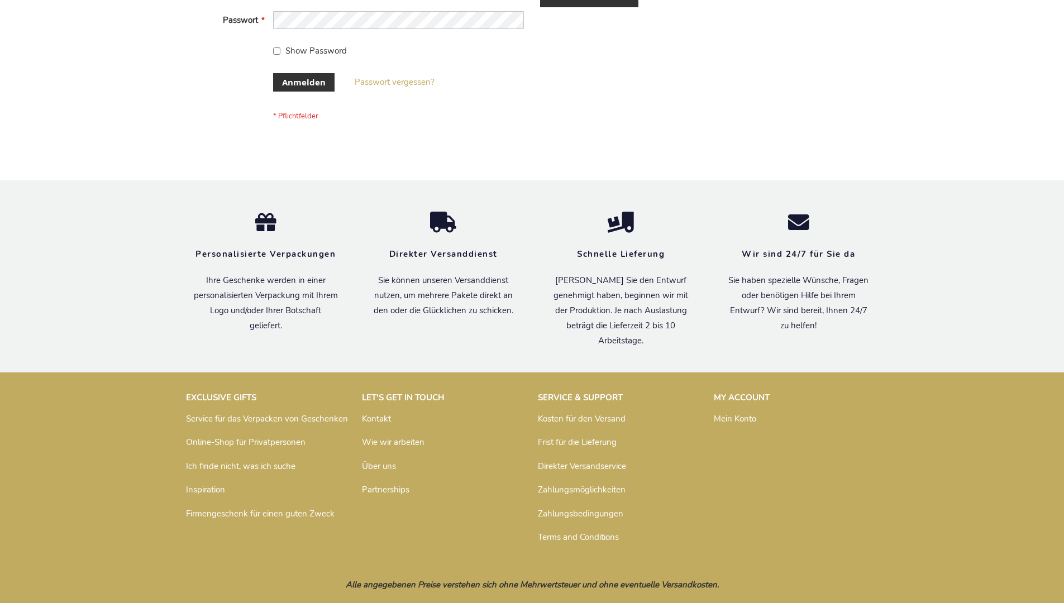
scroll to position [374, 0]
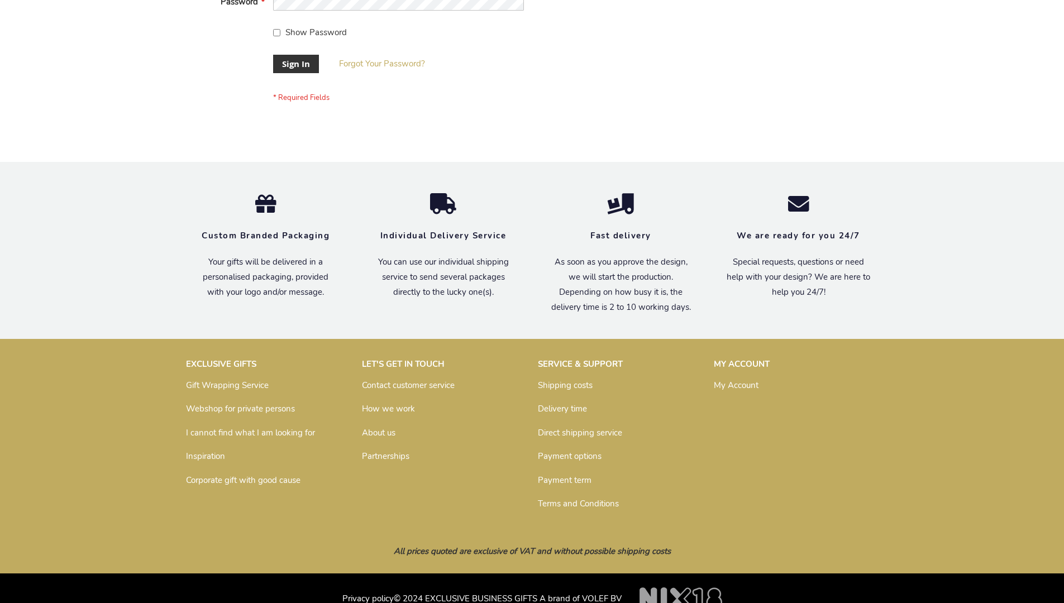
scroll to position [359, 0]
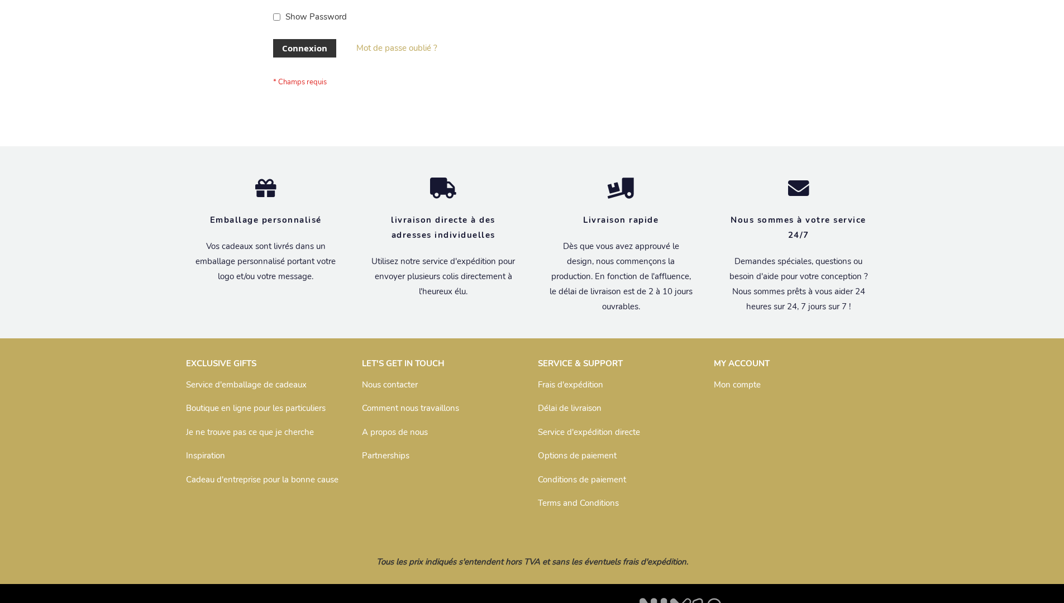
scroll to position [385, 0]
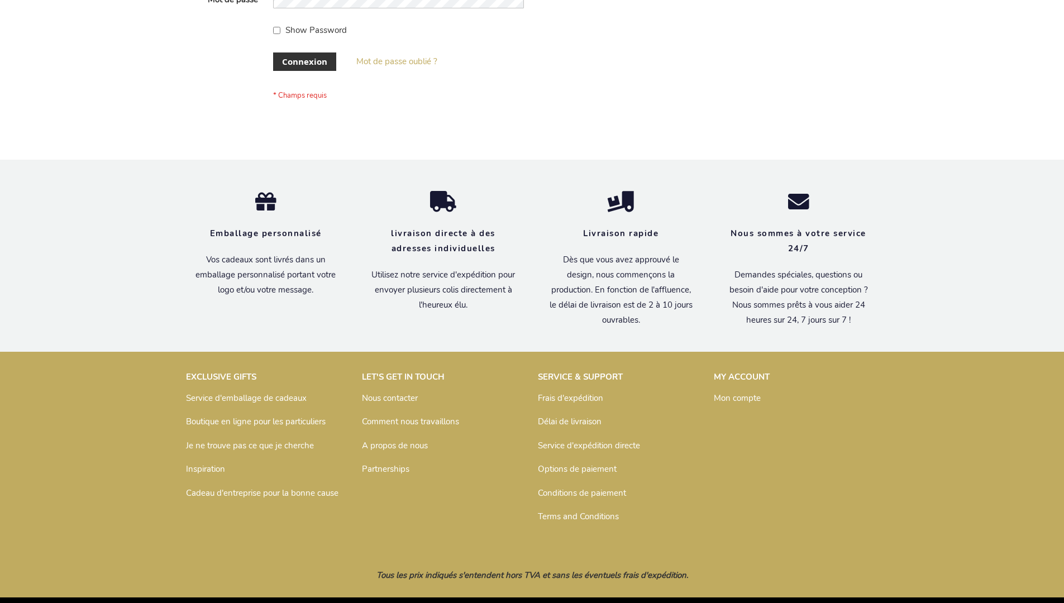
scroll to position [385, 0]
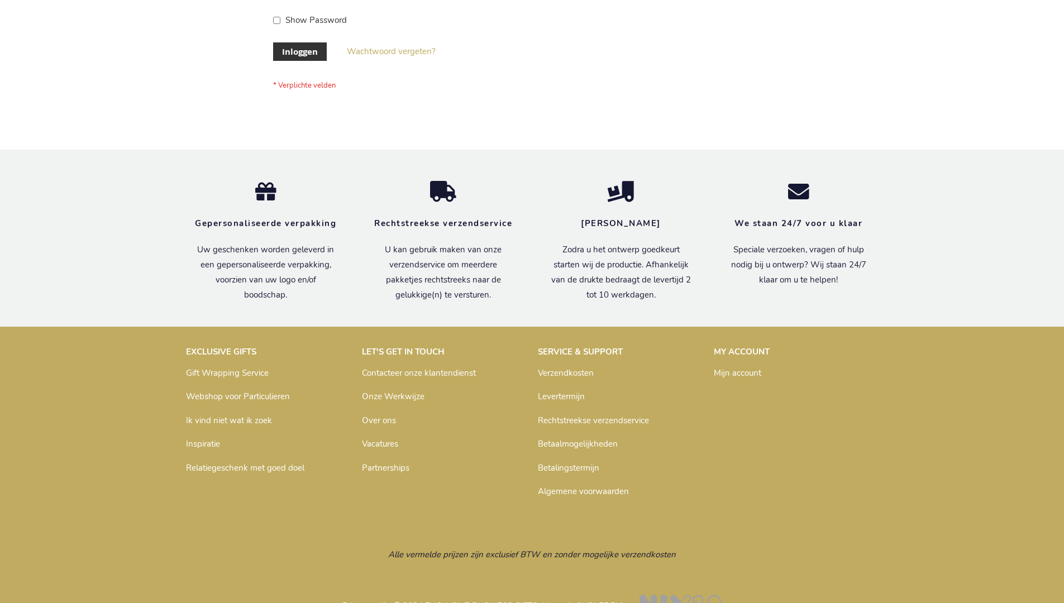
scroll to position [379, 0]
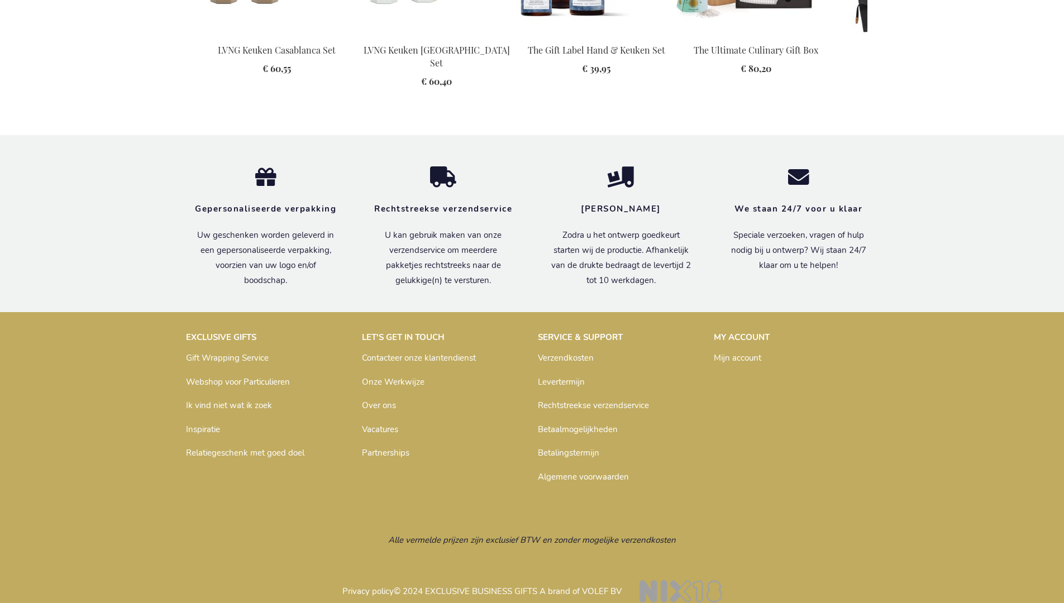
scroll to position [1511, 0]
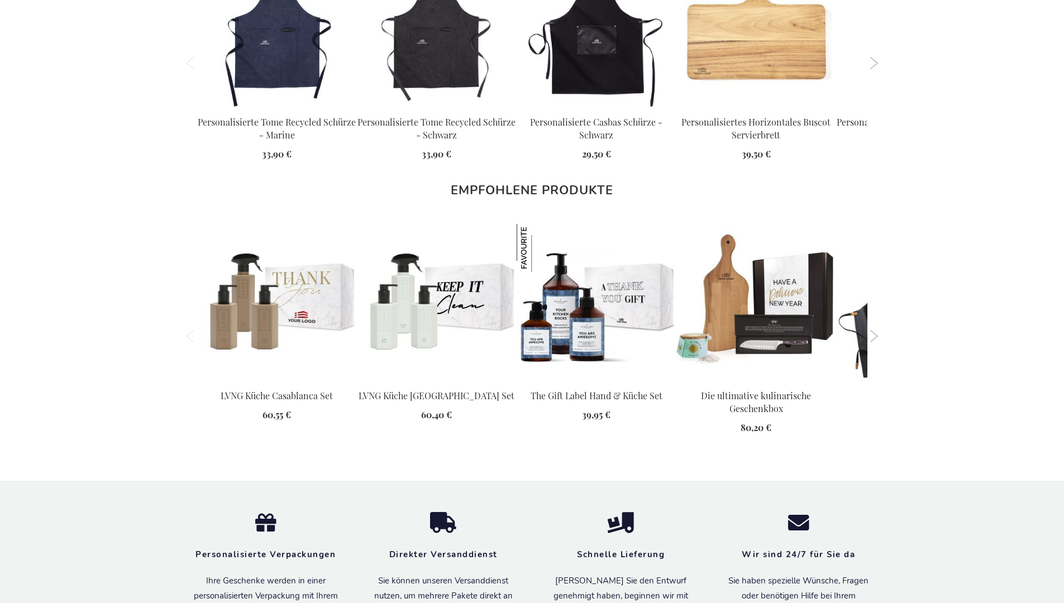
scroll to position [1531, 0]
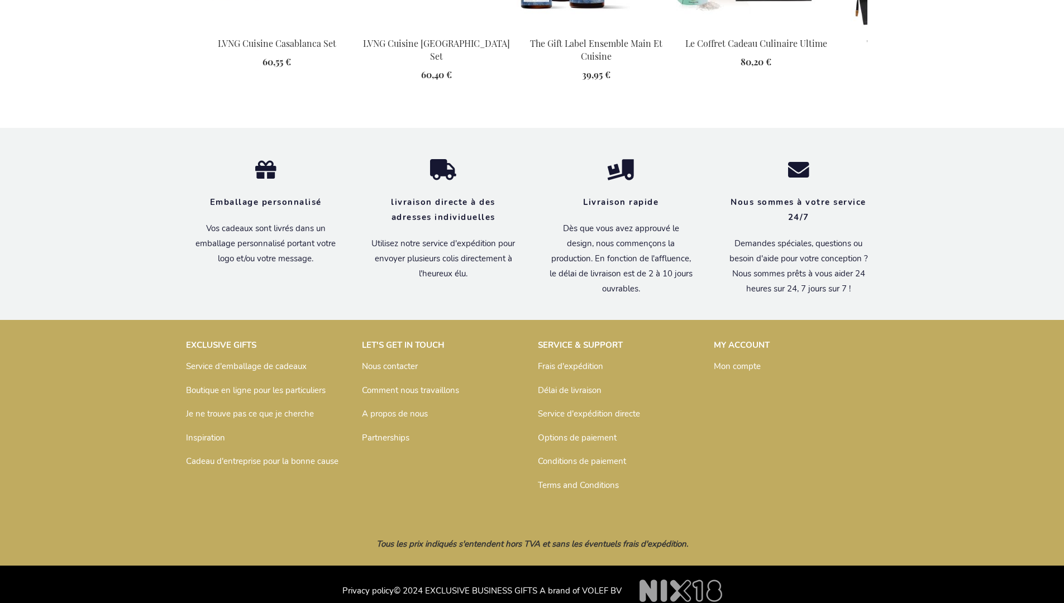
scroll to position [1542, 0]
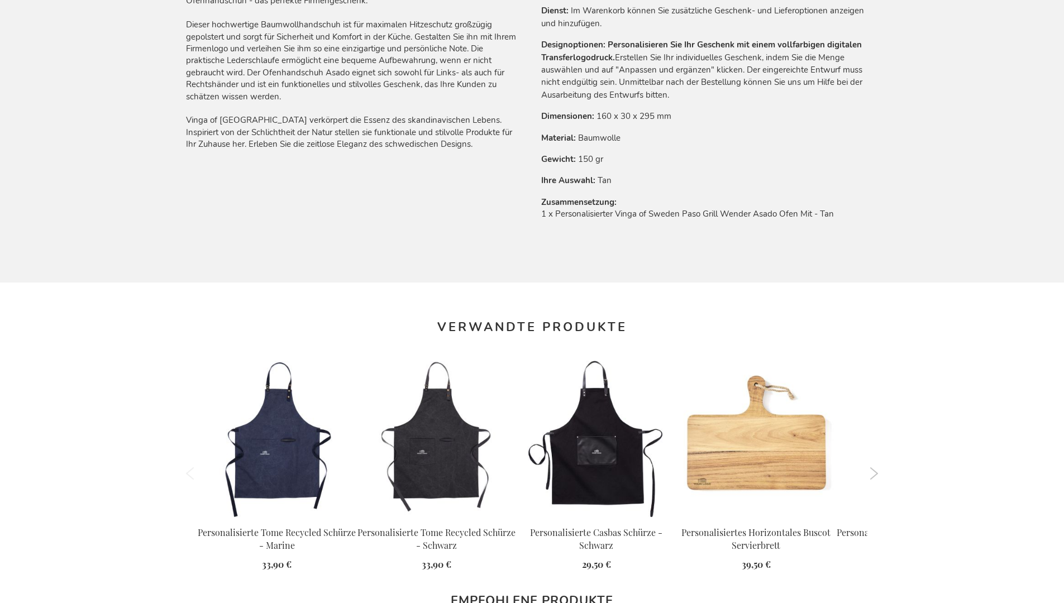
scroll to position [1531, 0]
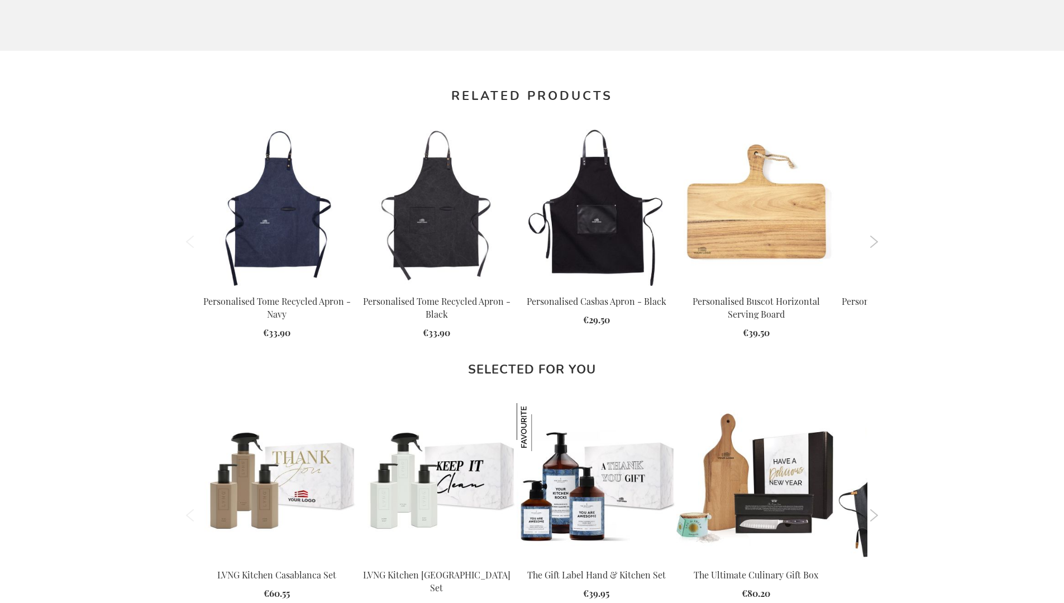
scroll to position [1490, 0]
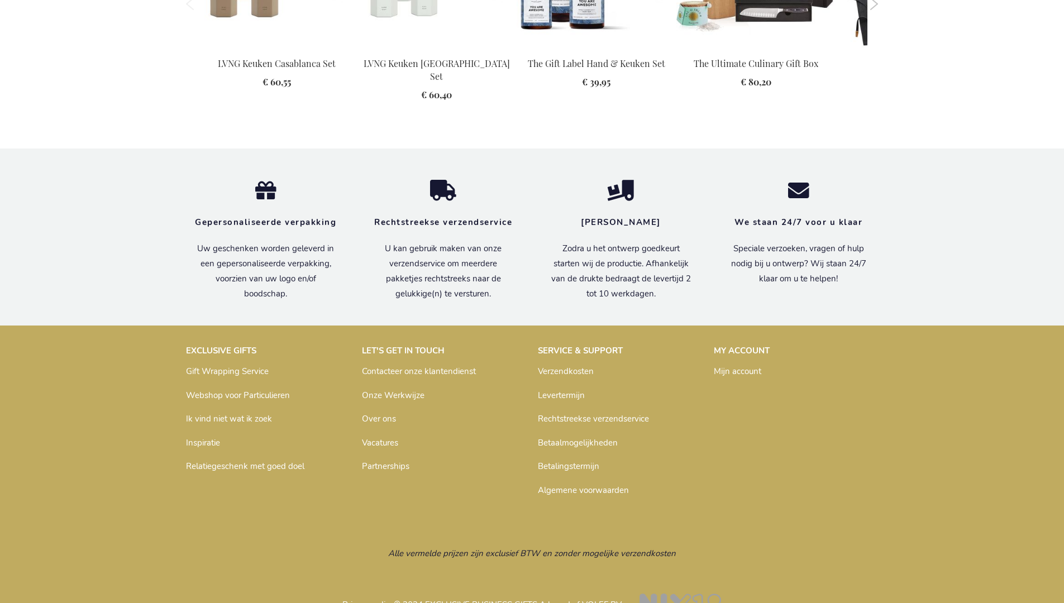
scroll to position [1511, 0]
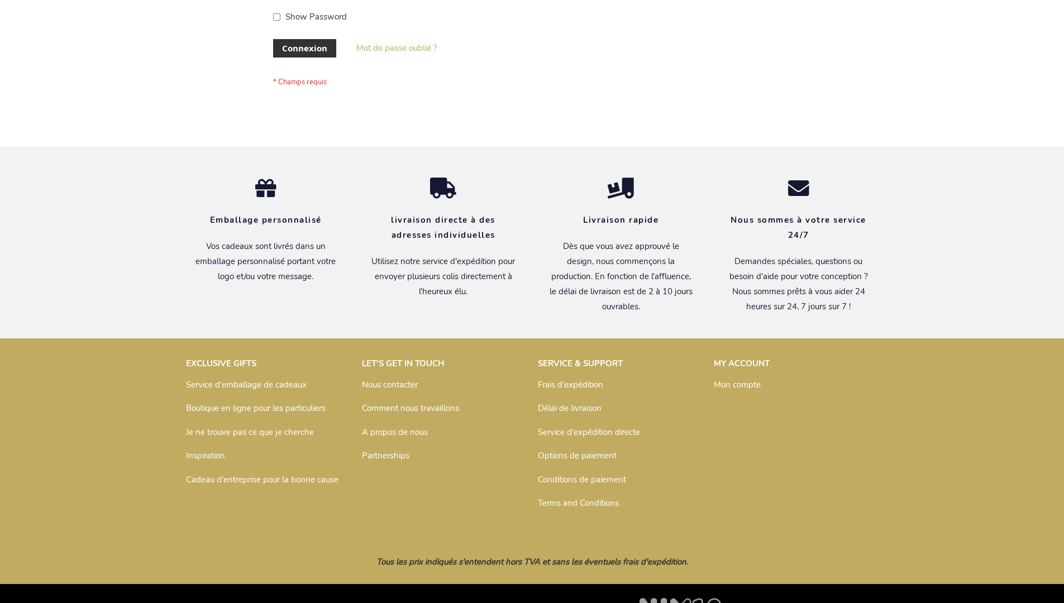
scroll to position [385, 0]
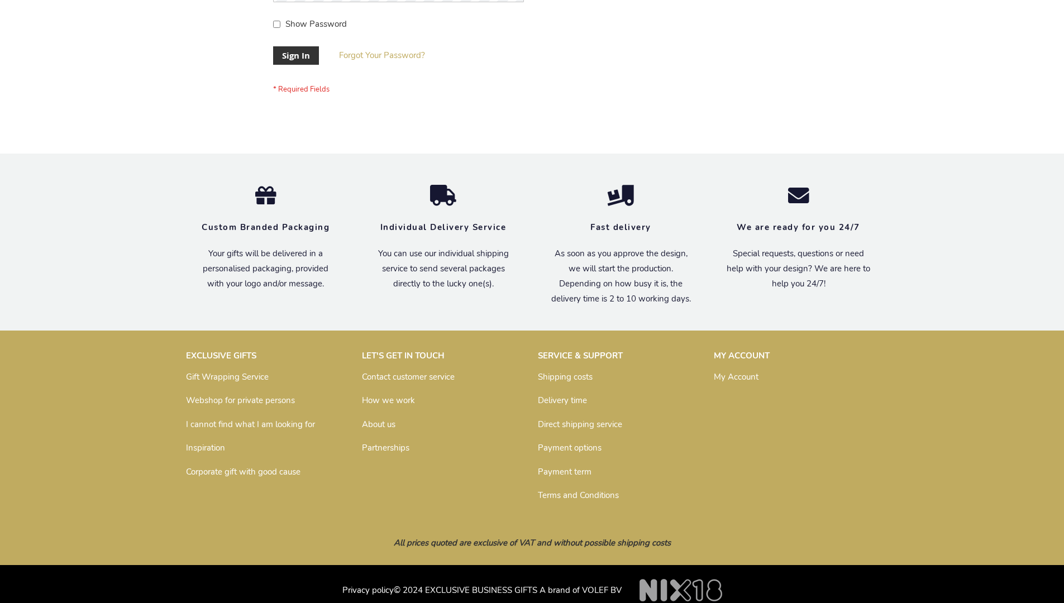
scroll to position [359, 0]
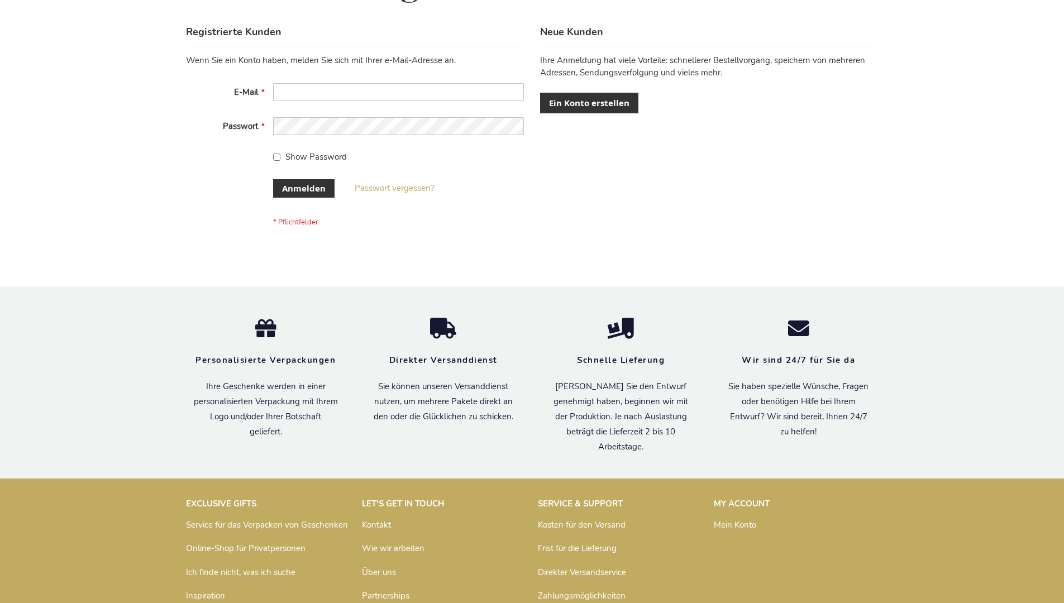
scroll to position [374, 0]
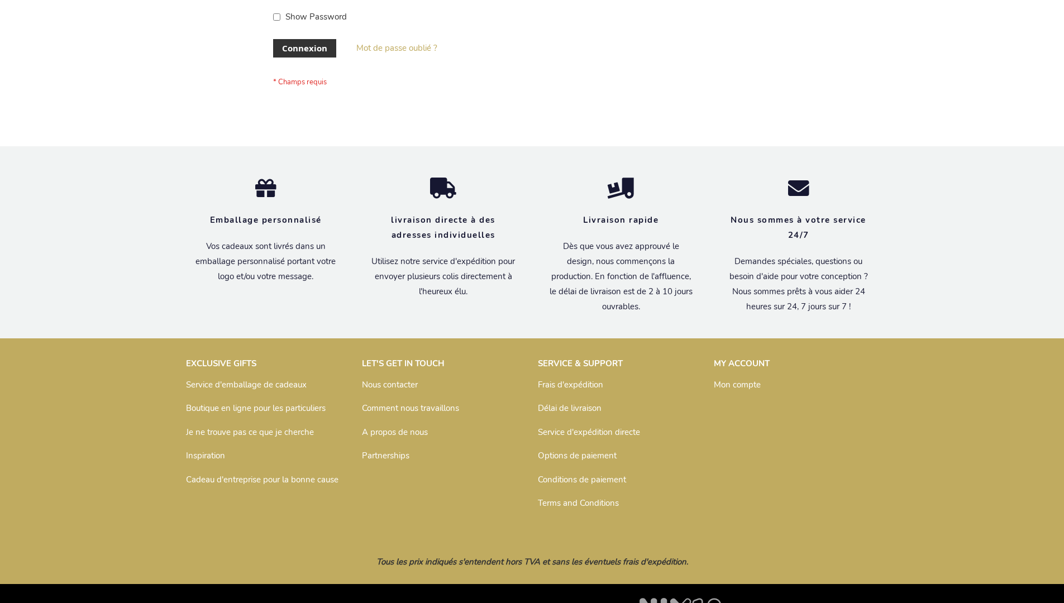
scroll to position [385, 0]
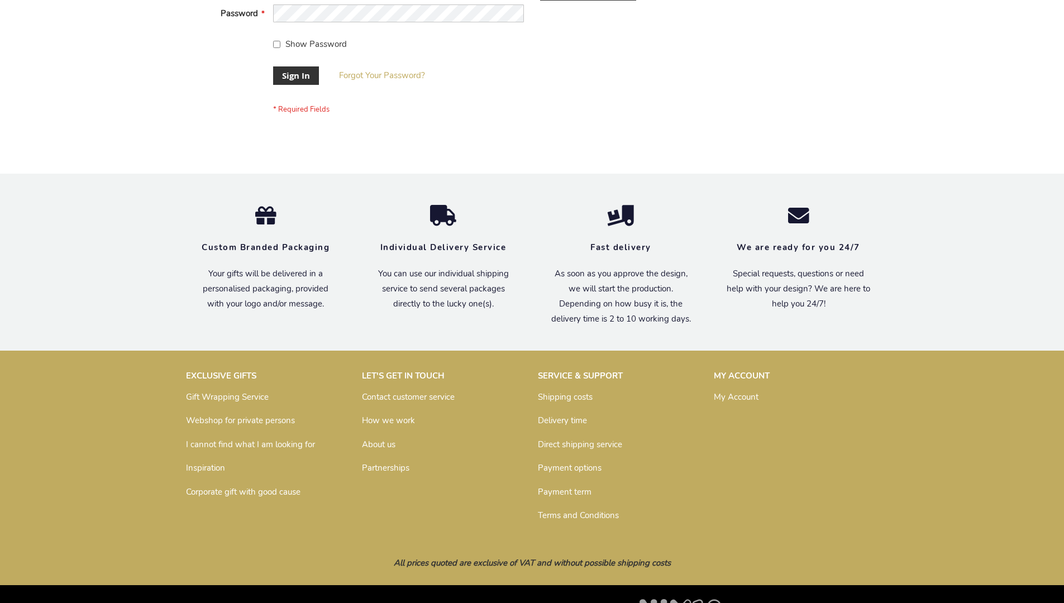
scroll to position [359, 0]
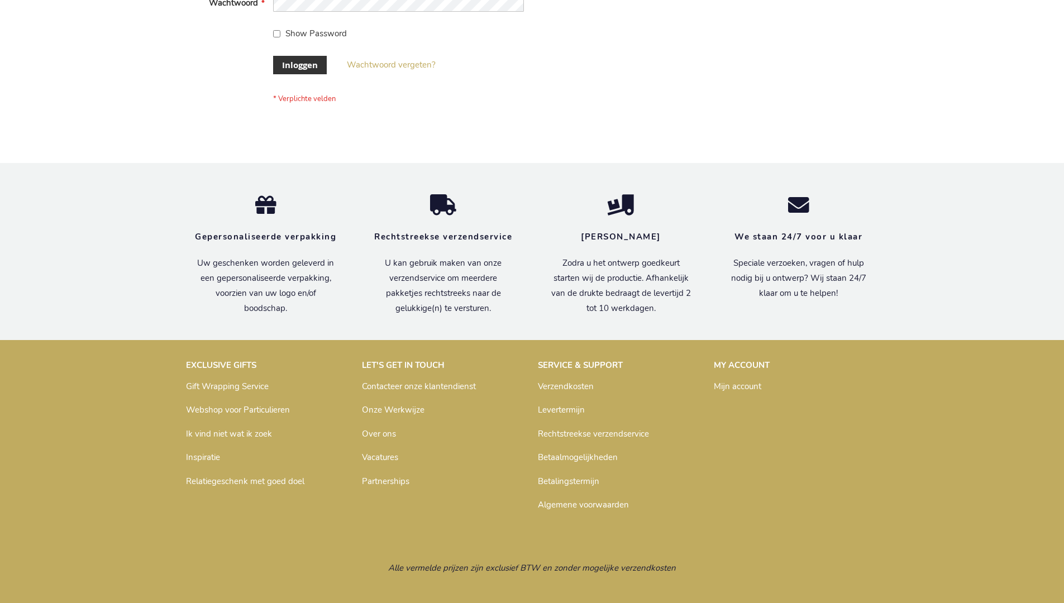
scroll to position [379, 0]
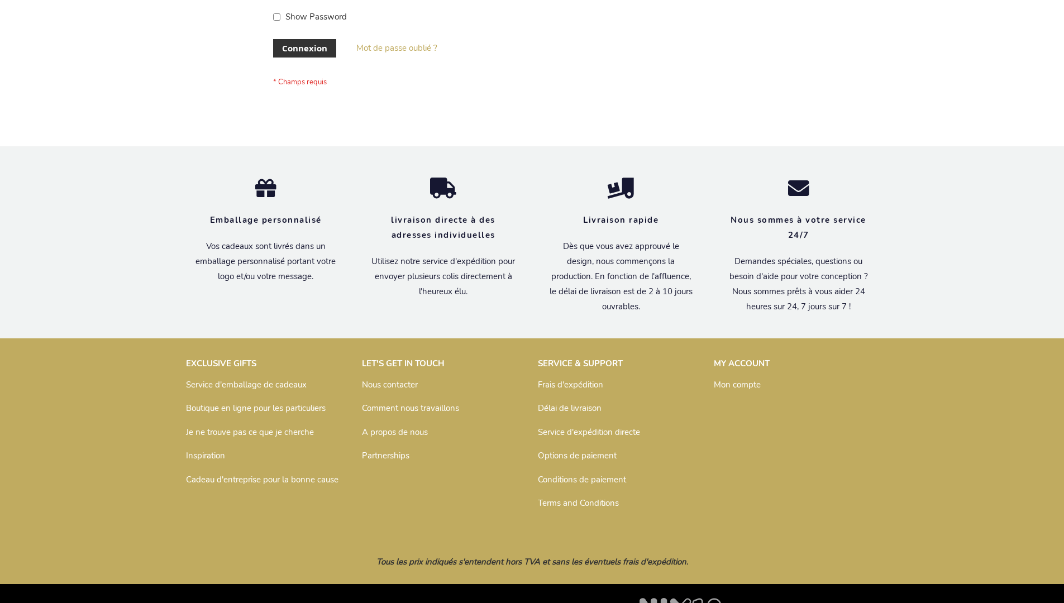
scroll to position [385, 0]
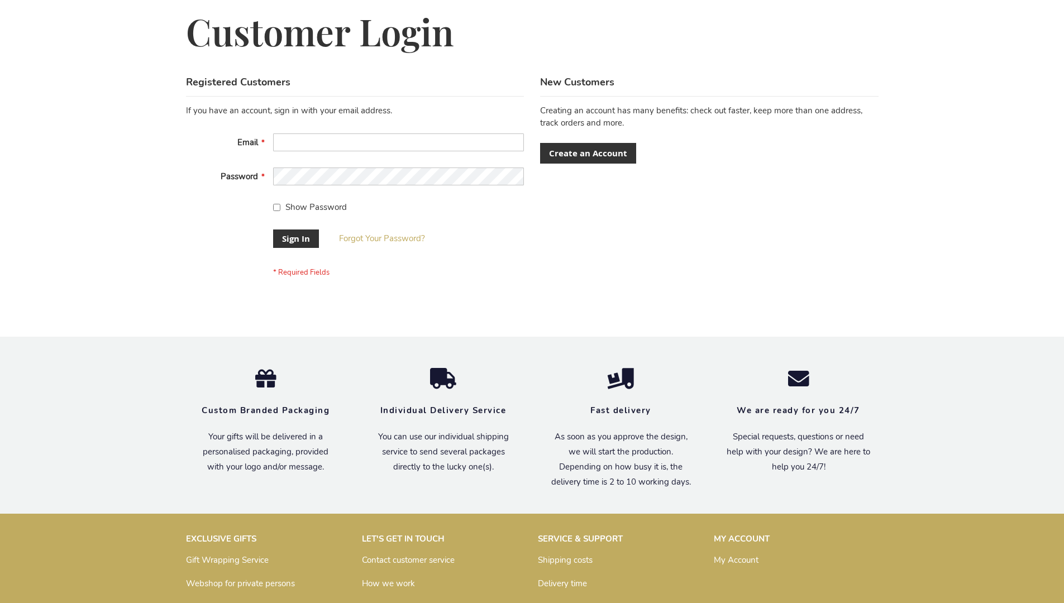
scroll to position [359, 0]
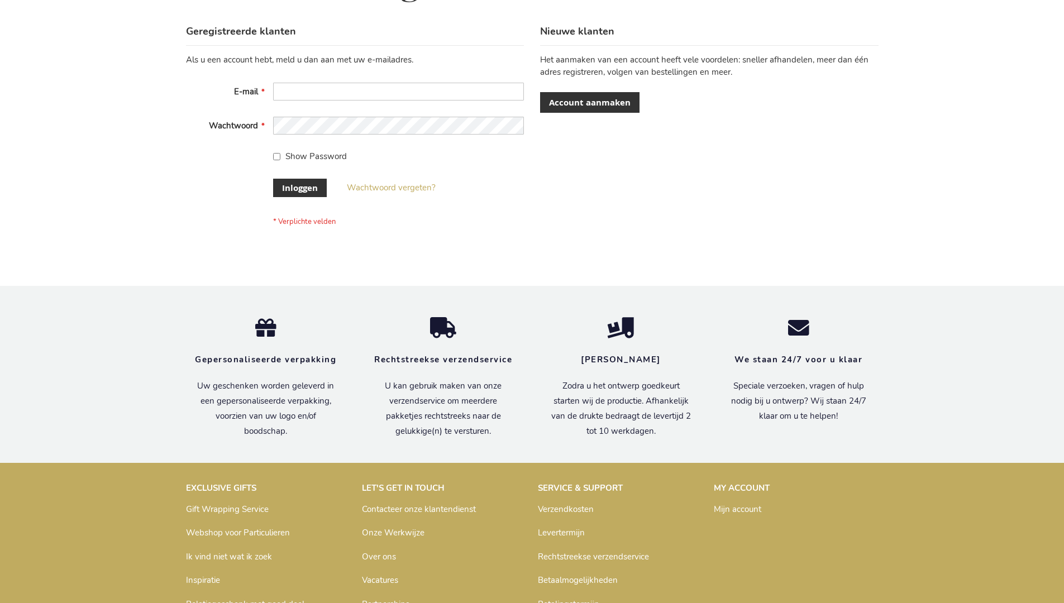
scroll to position [379, 0]
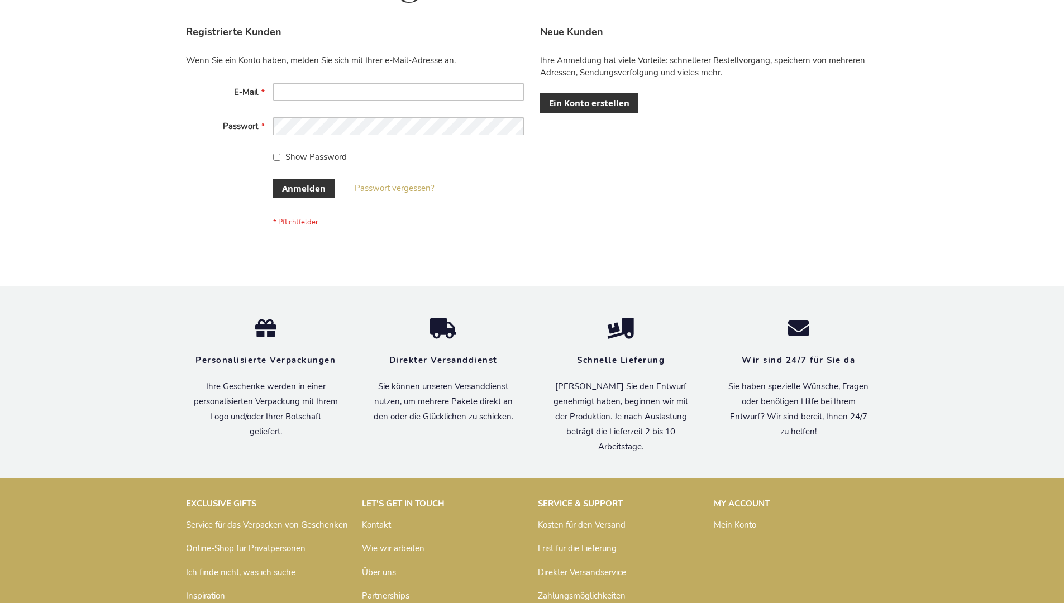
scroll to position [374, 0]
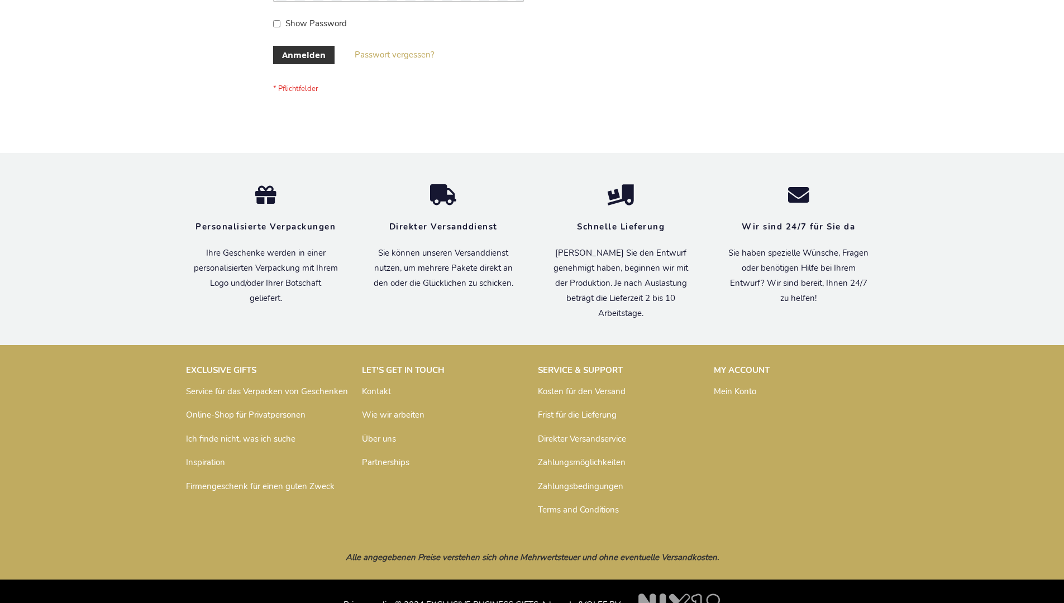
scroll to position [374, 0]
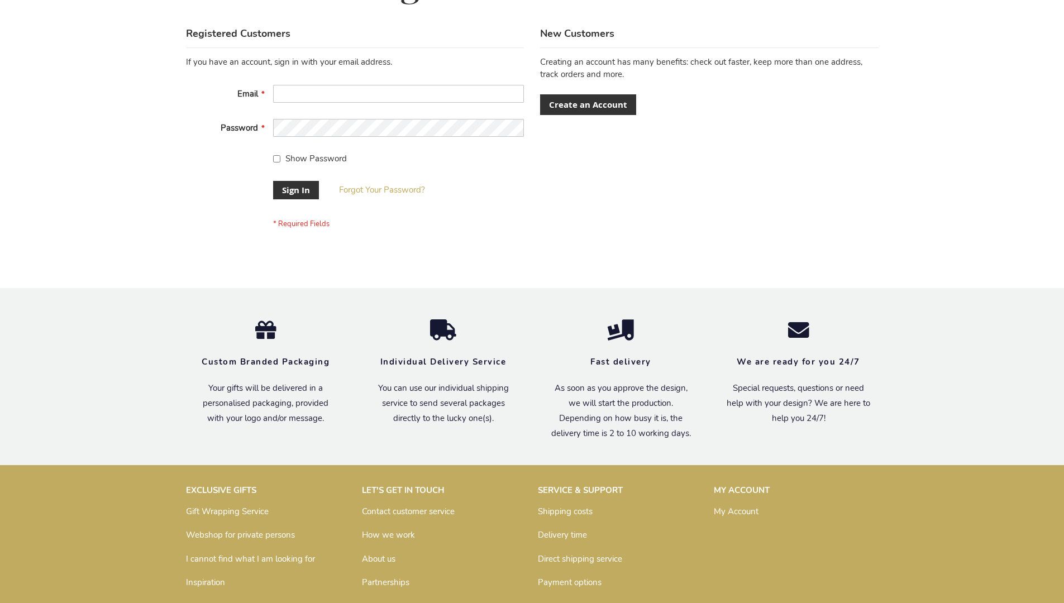
scroll to position [359, 0]
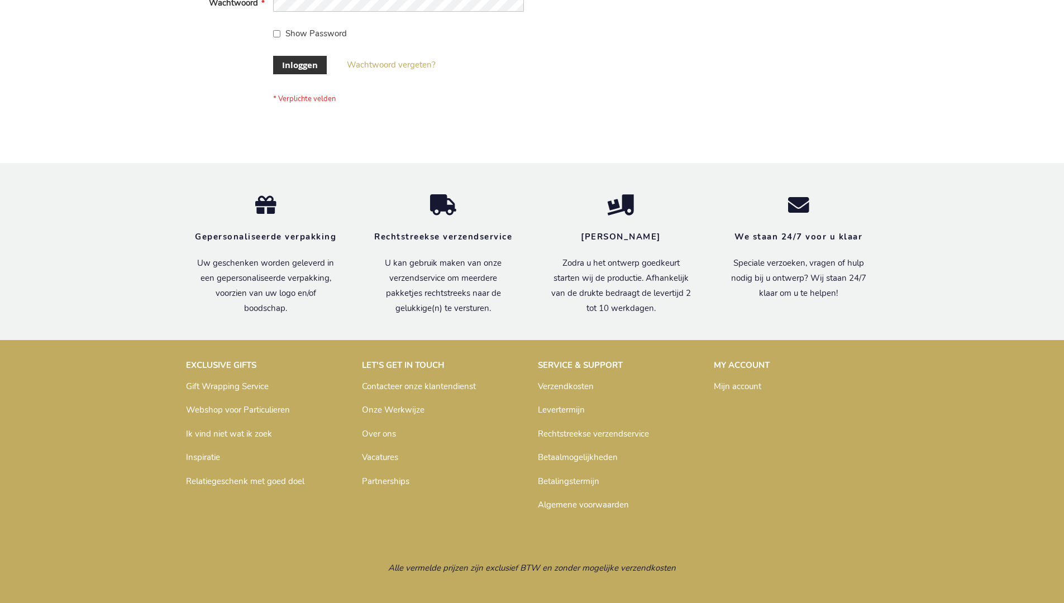
scroll to position [379, 0]
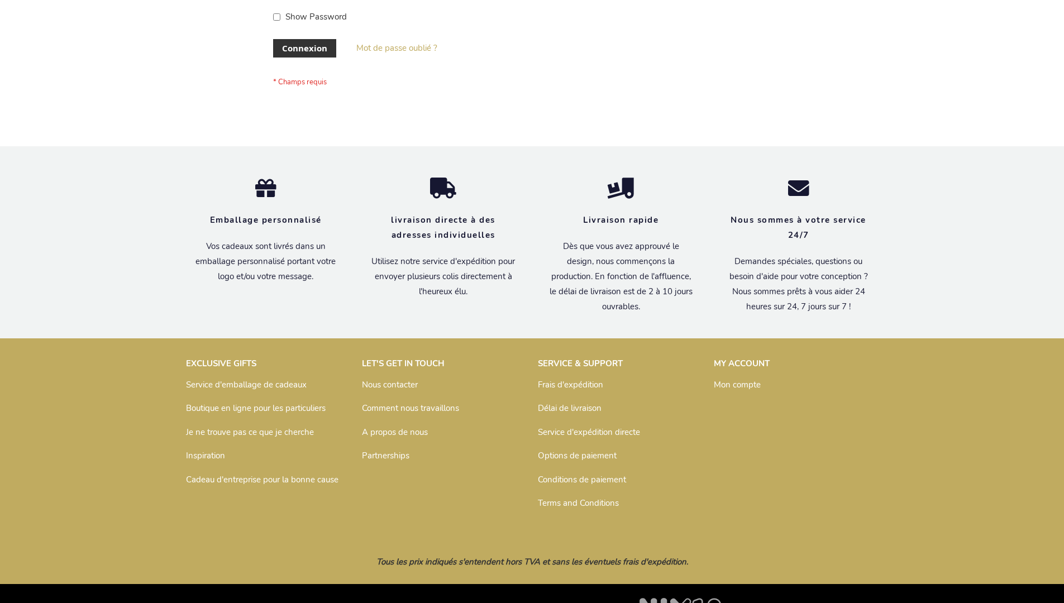
scroll to position [385, 0]
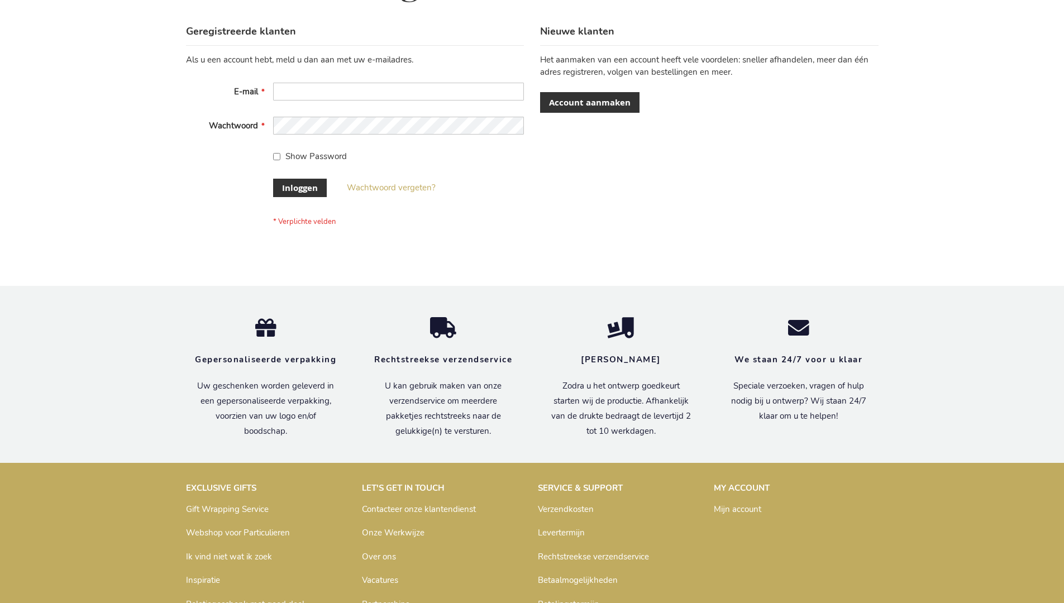
scroll to position [379, 0]
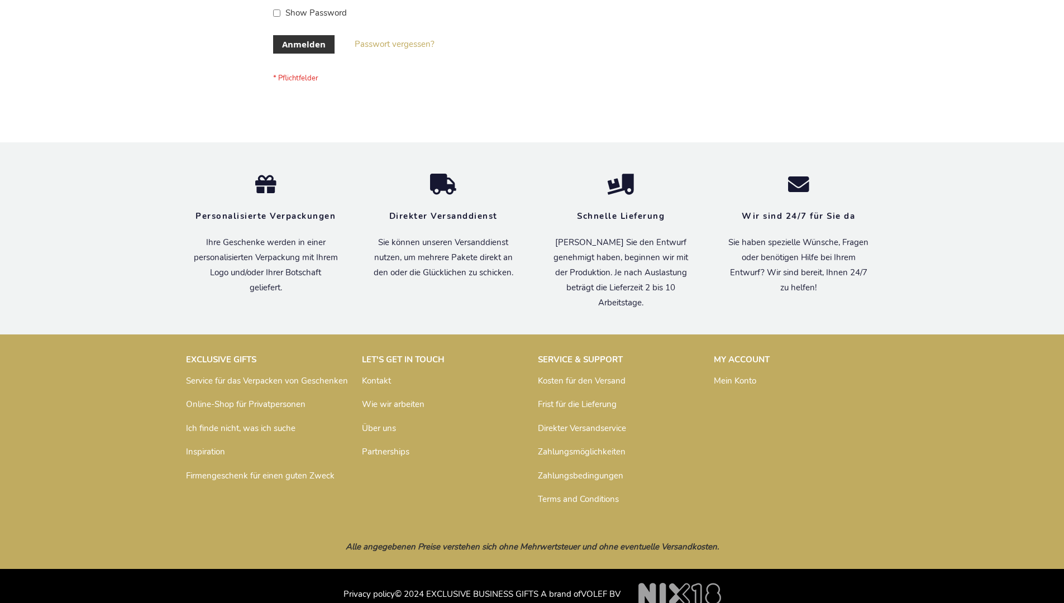
scroll to position [374, 0]
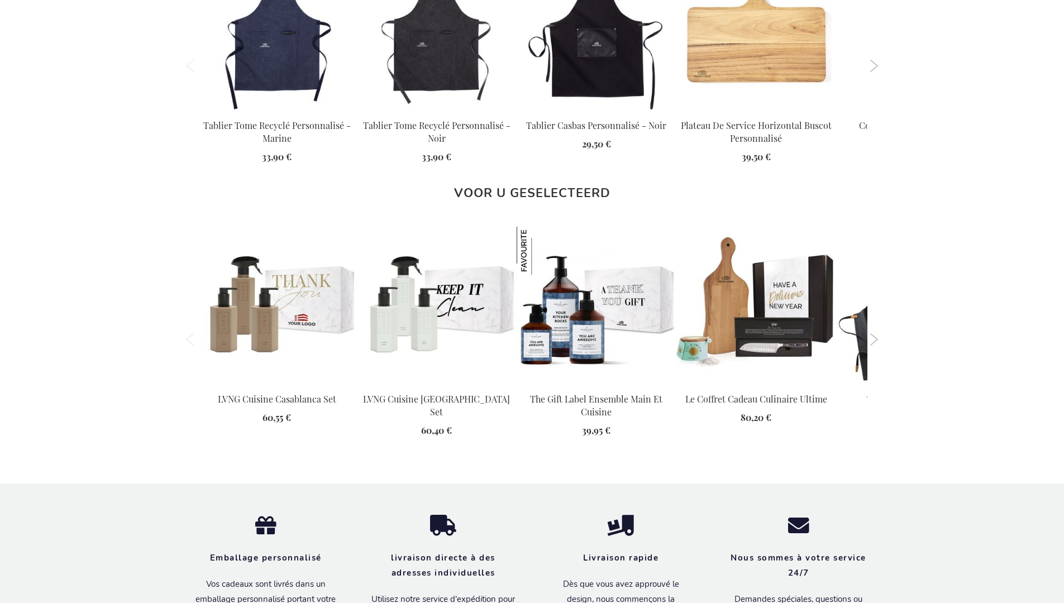
scroll to position [1542, 0]
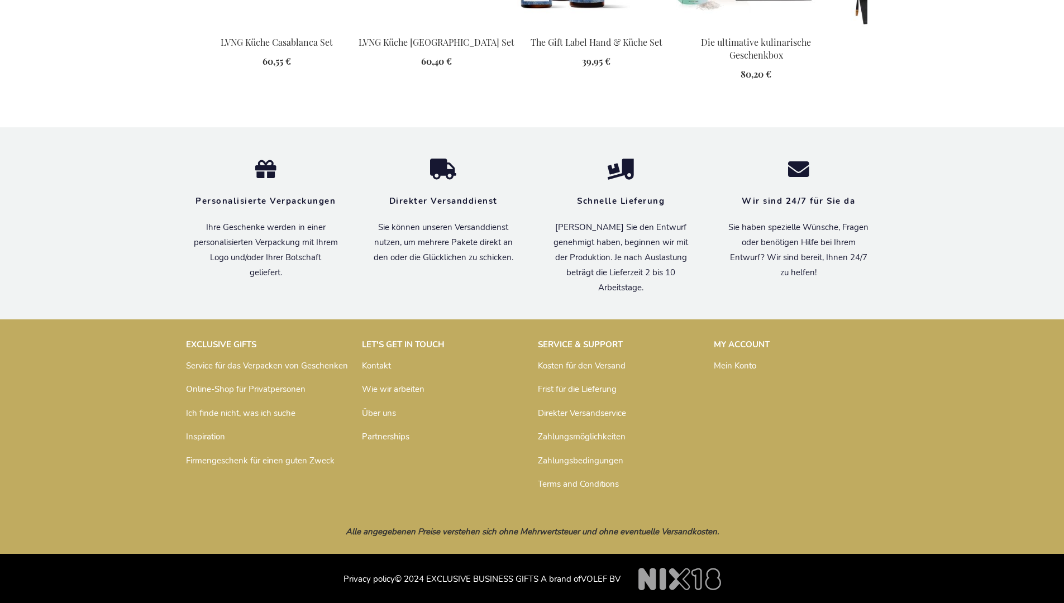
scroll to position [1531, 0]
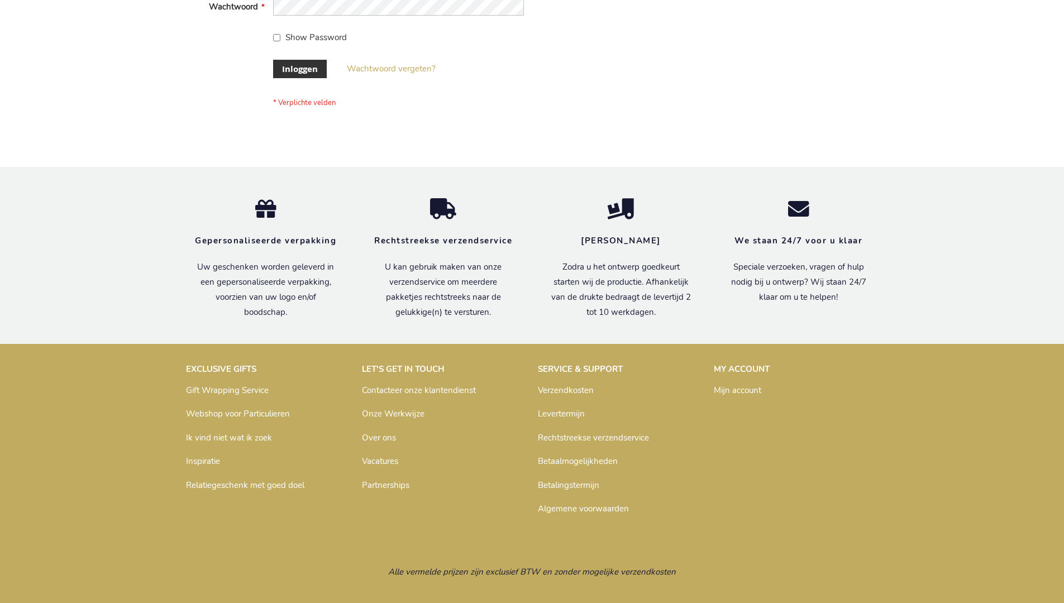
scroll to position [371, 0]
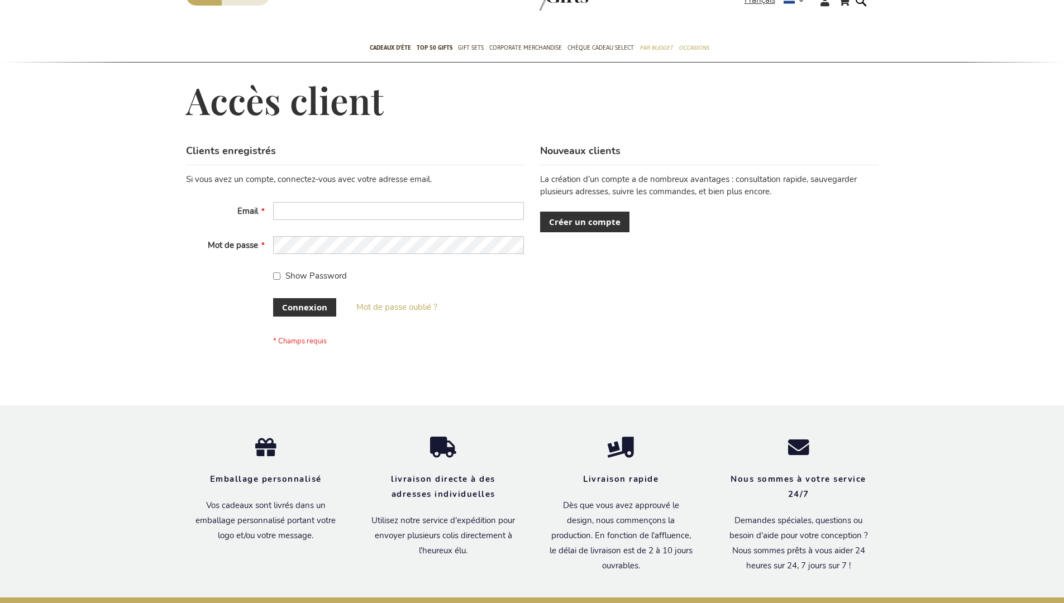
scroll to position [385, 0]
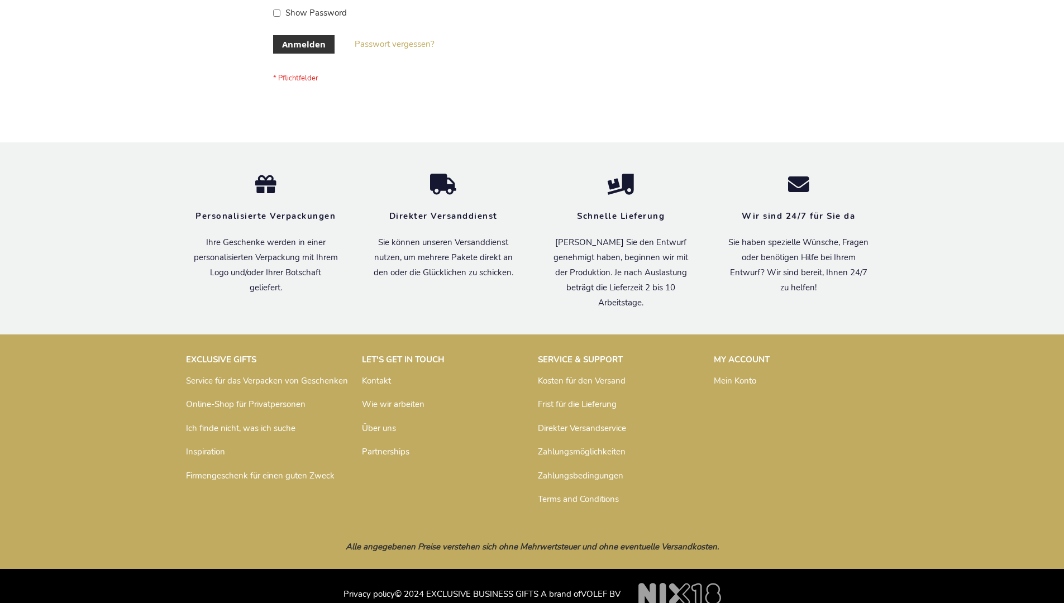
scroll to position [374, 0]
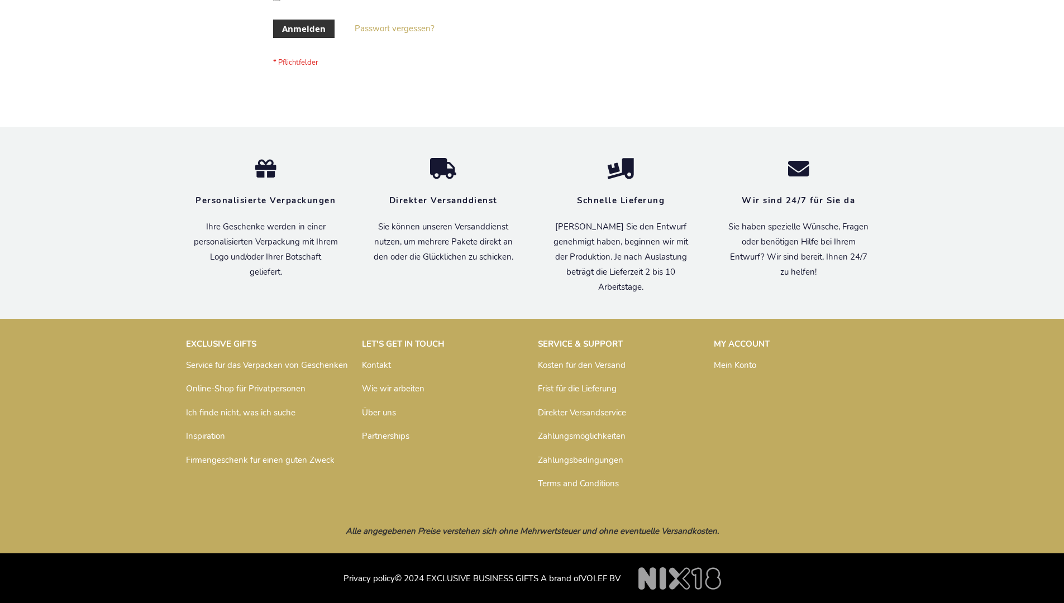
scroll to position [374, 0]
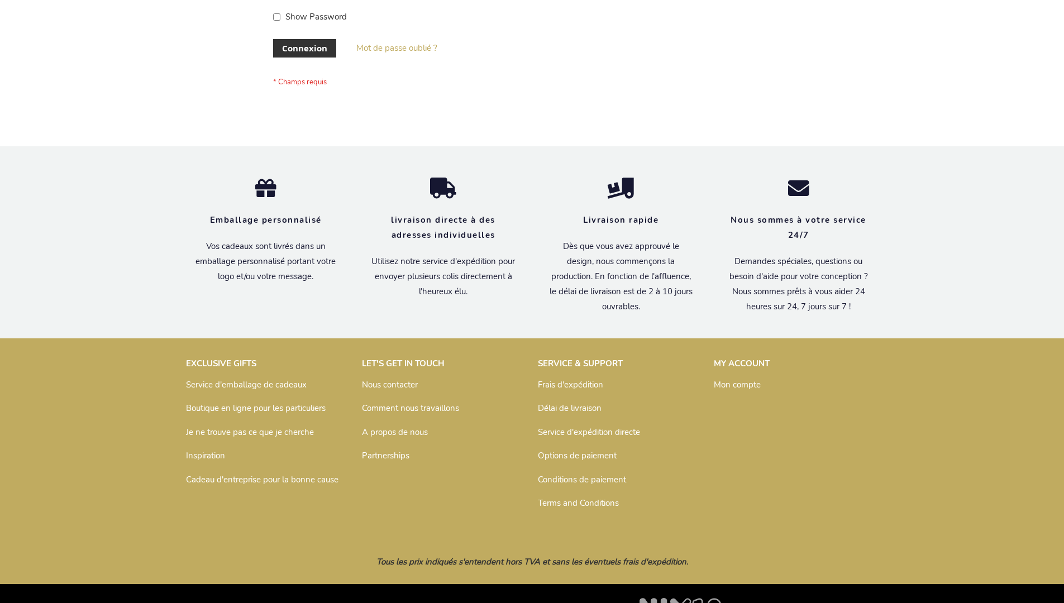
scroll to position [385, 0]
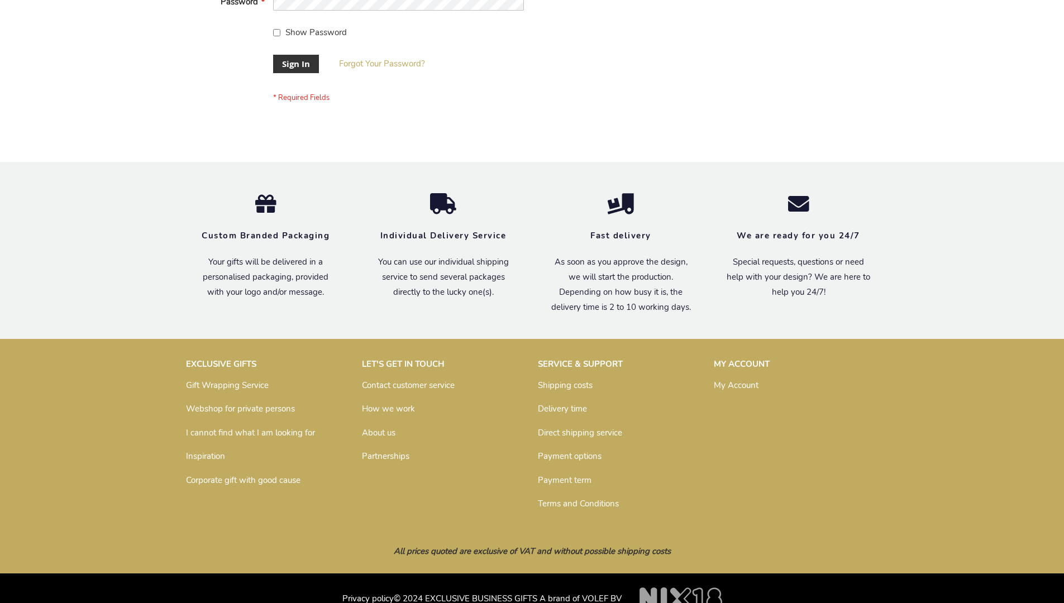
scroll to position [359, 0]
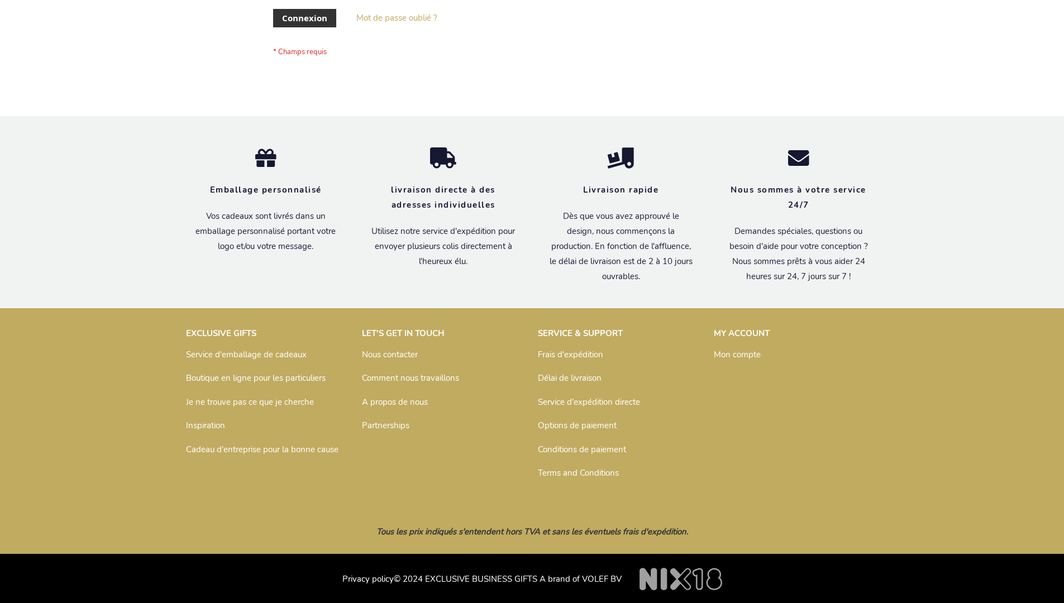
scroll to position [385, 0]
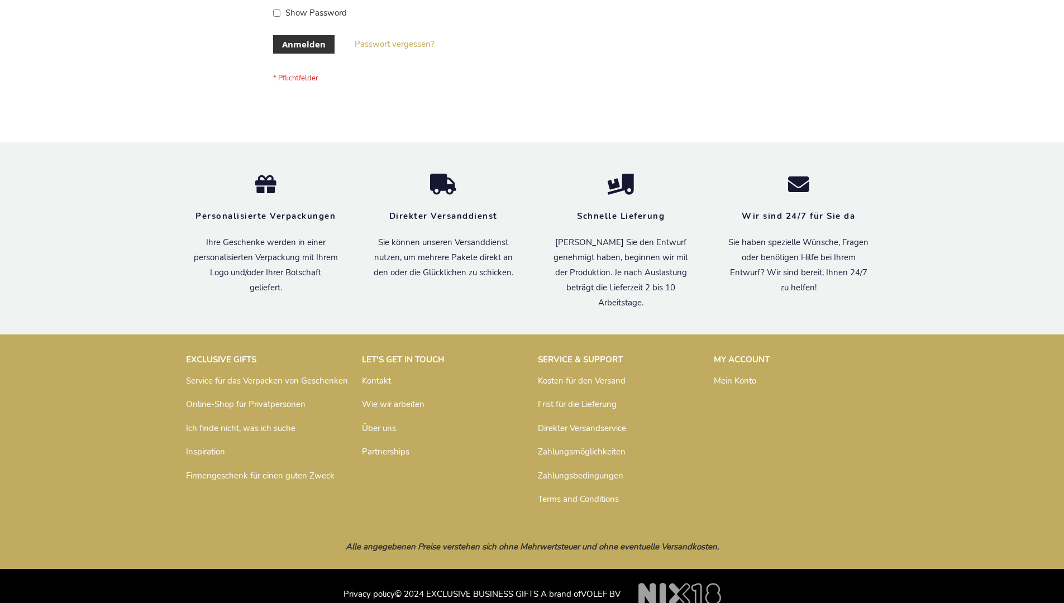
scroll to position [374, 0]
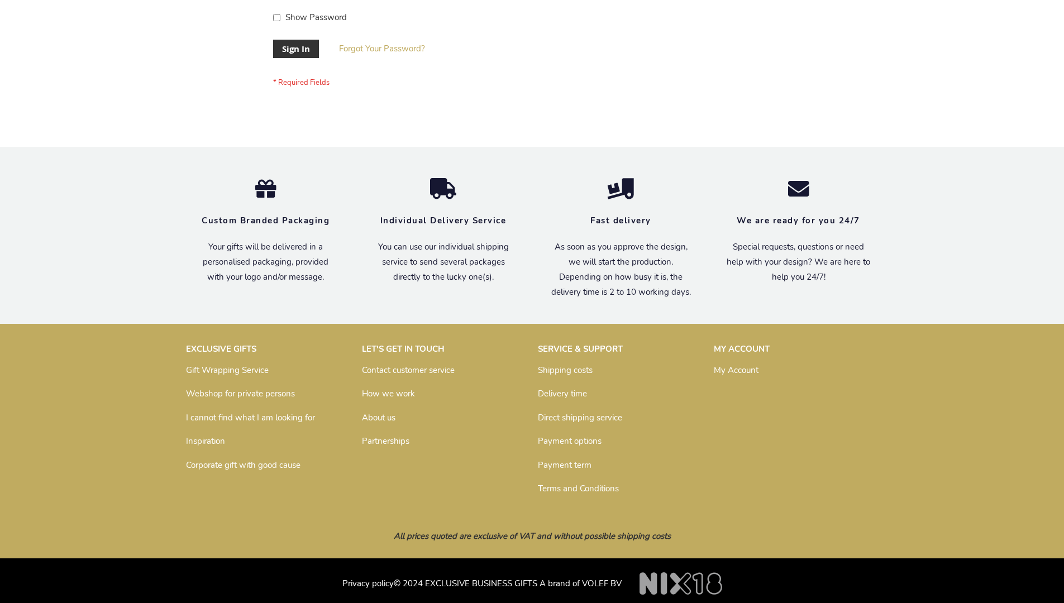
scroll to position [359, 0]
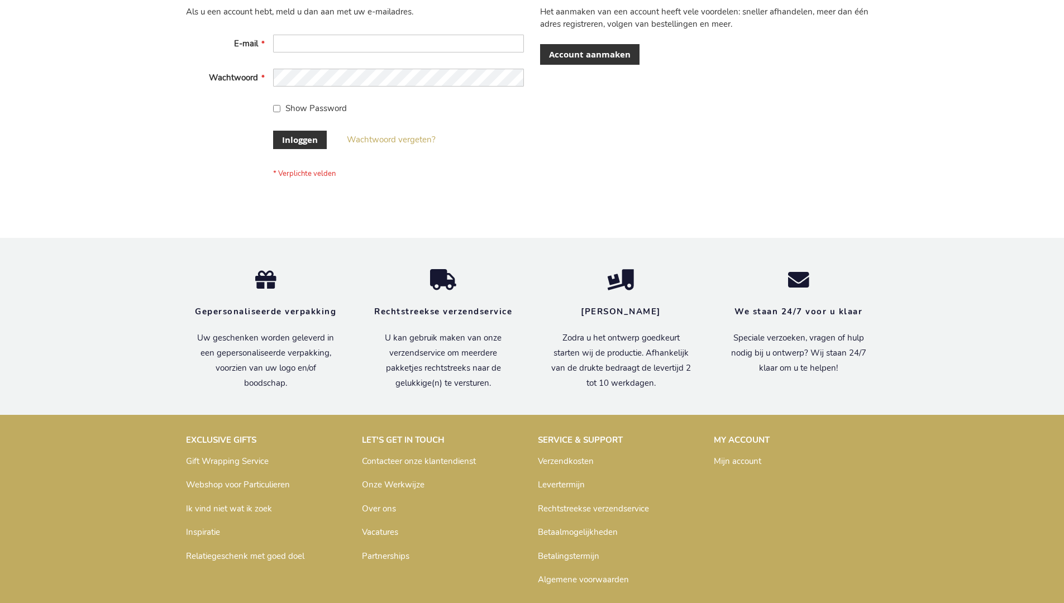
scroll to position [379, 0]
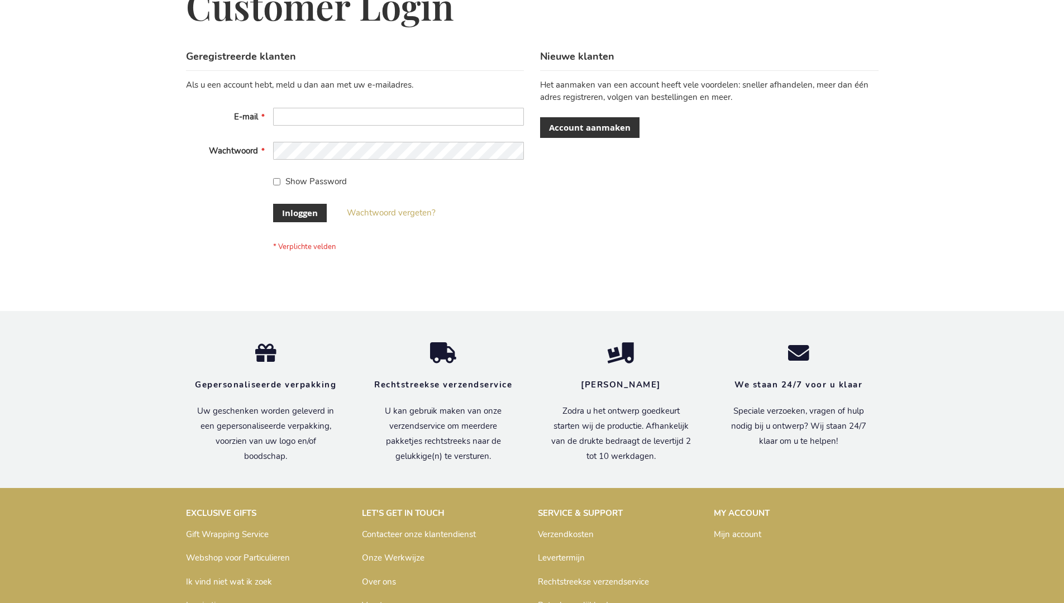
scroll to position [379, 0]
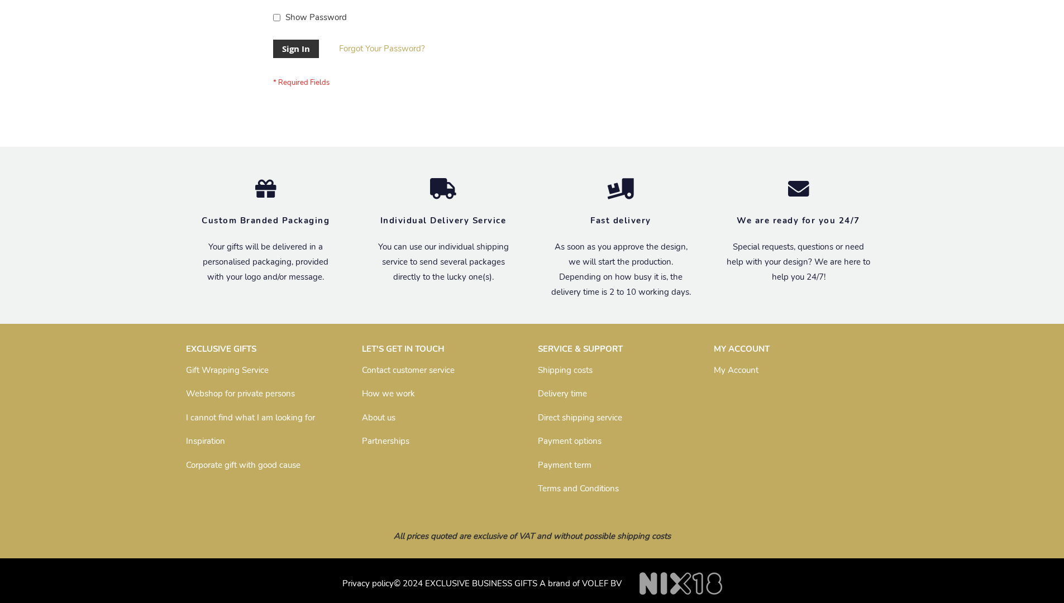
scroll to position [359, 0]
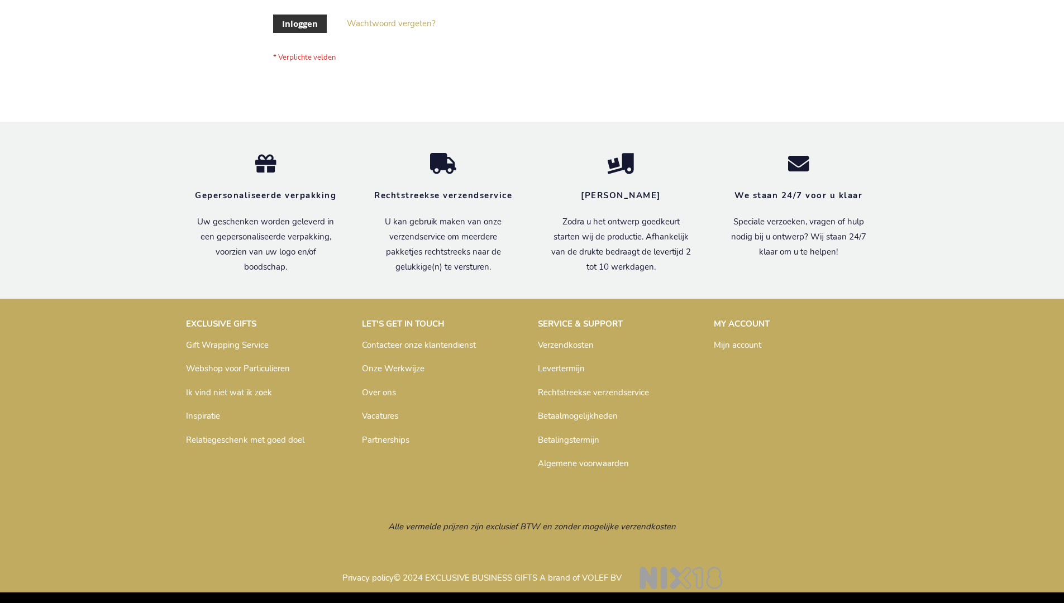
scroll to position [379, 0]
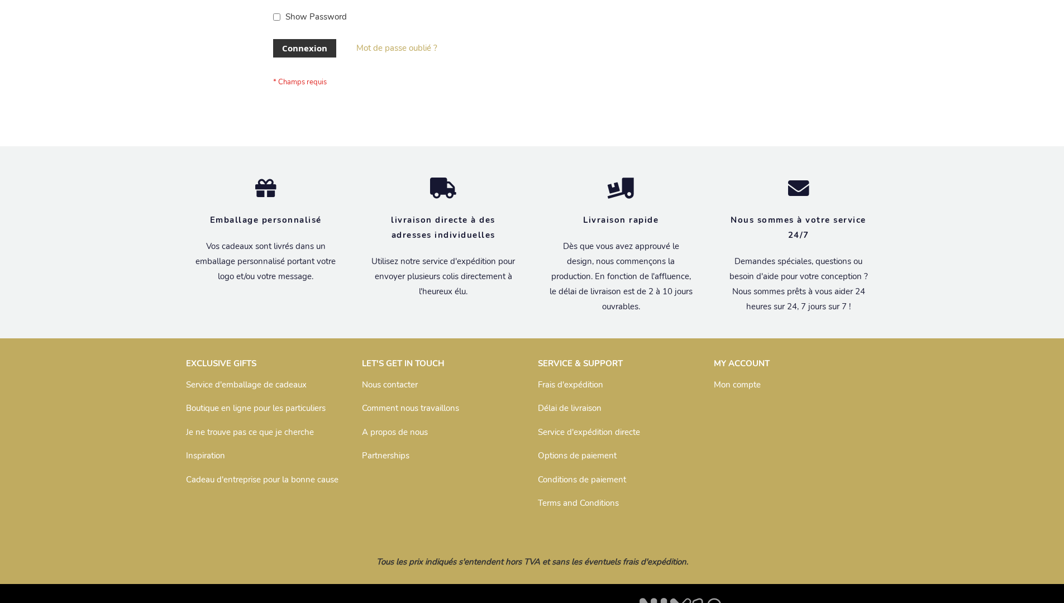
scroll to position [385, 0]
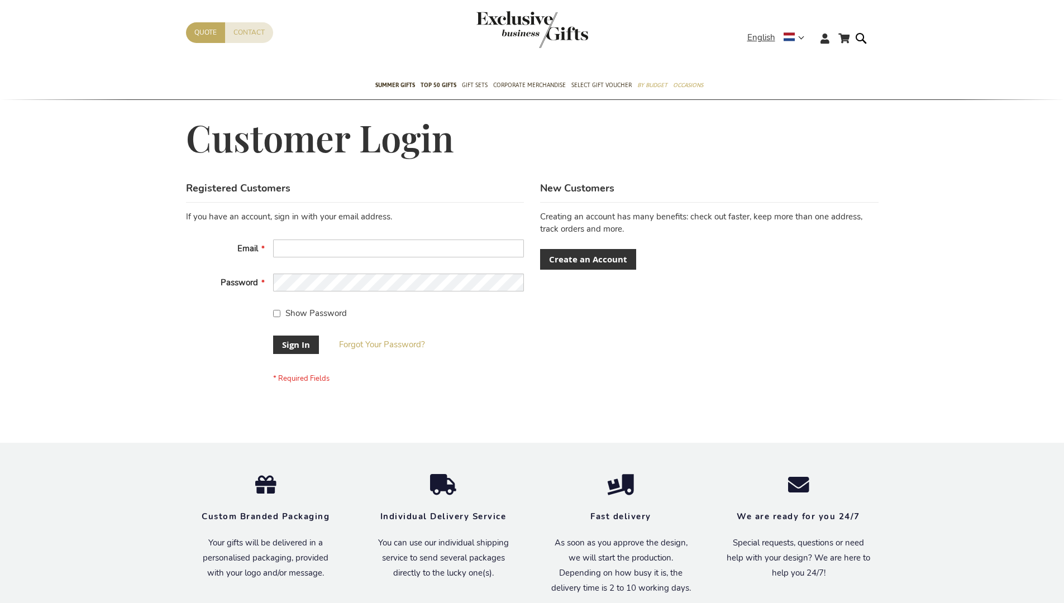
scroll to position [359, 0]
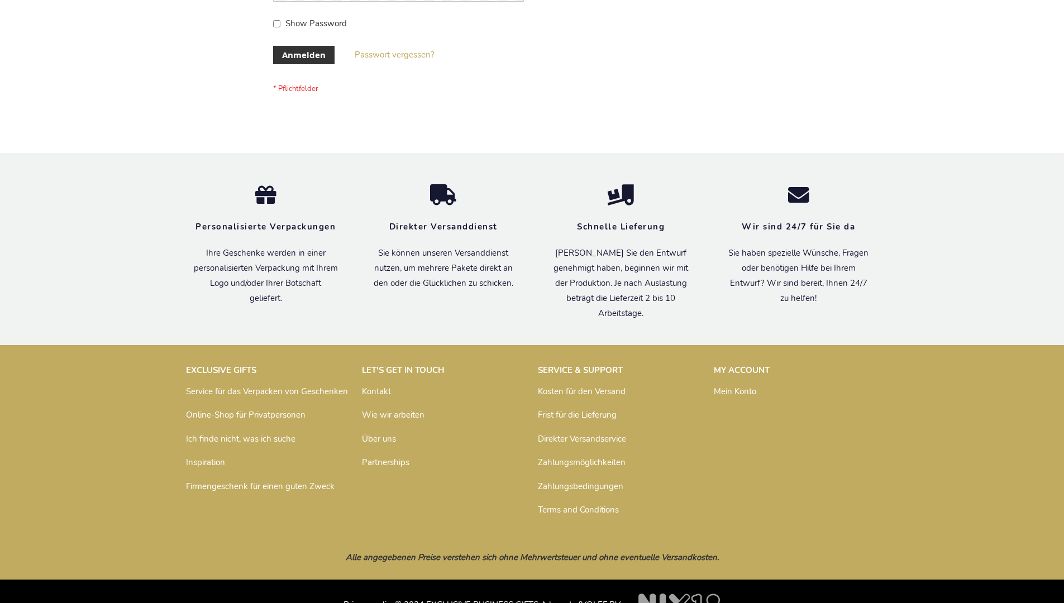
scroll to position [374, 0]
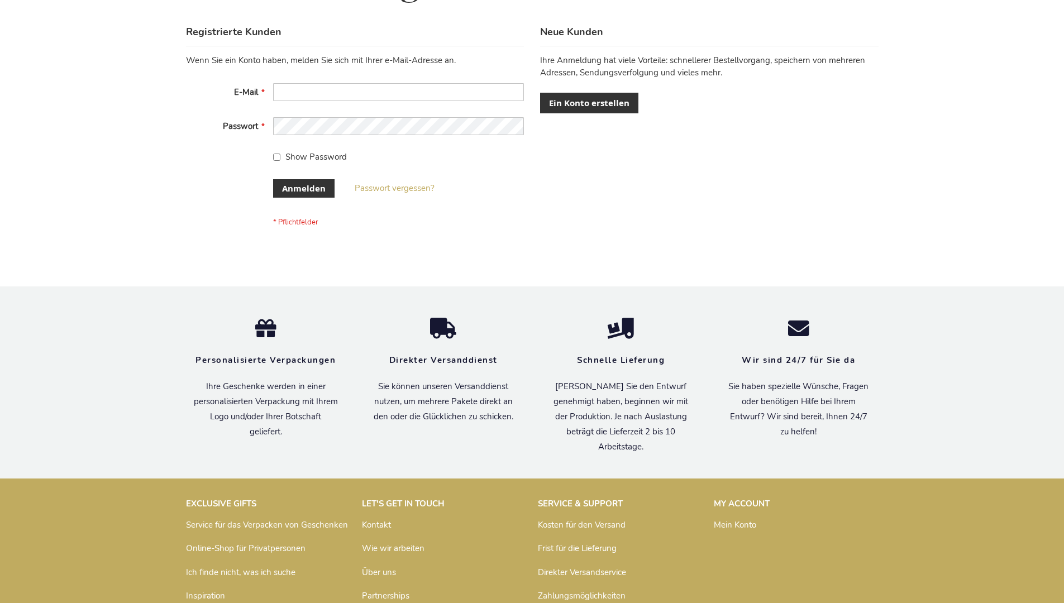
scroll to position [374, 0]
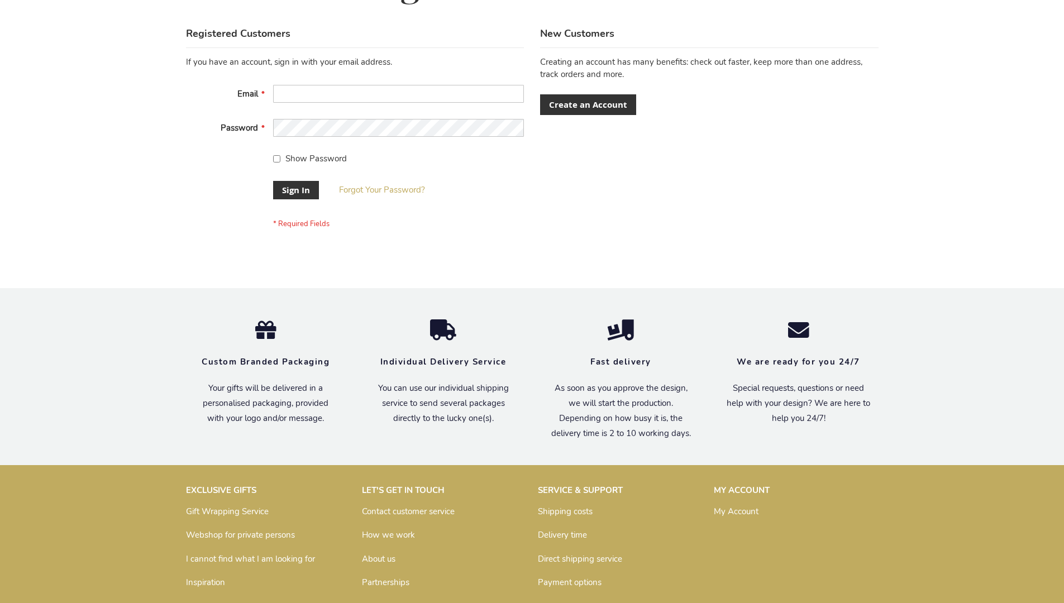
scroll to position [359, 0]
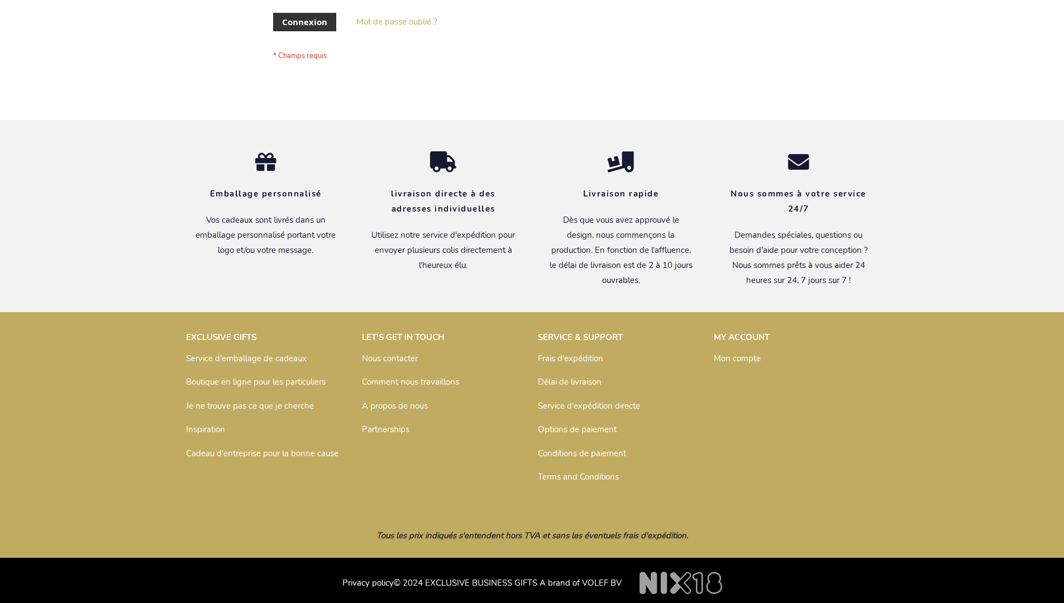
scroll to position [385, 0]
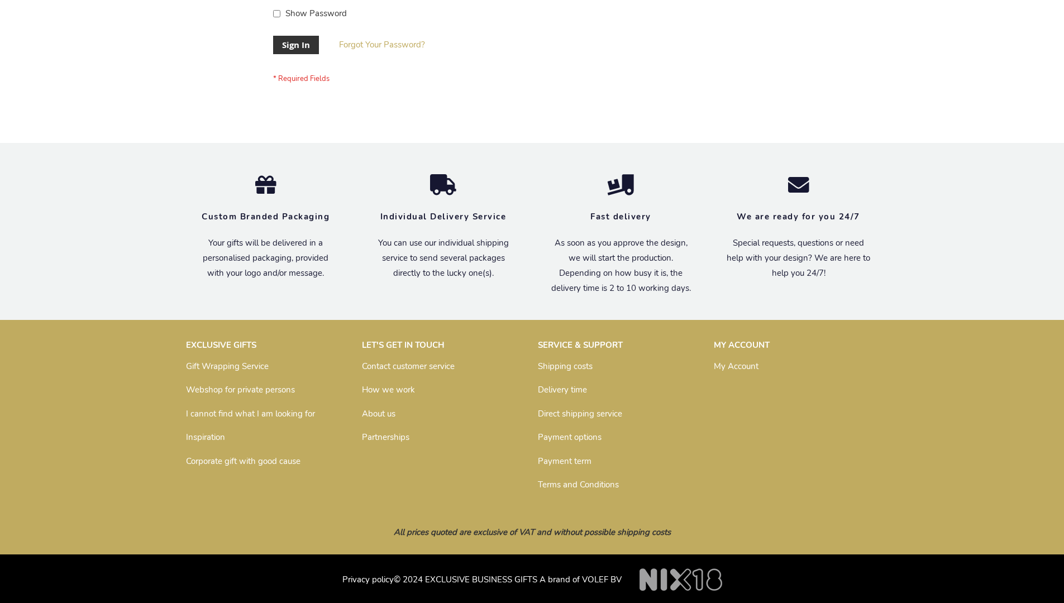
scroll to position [359, 0]
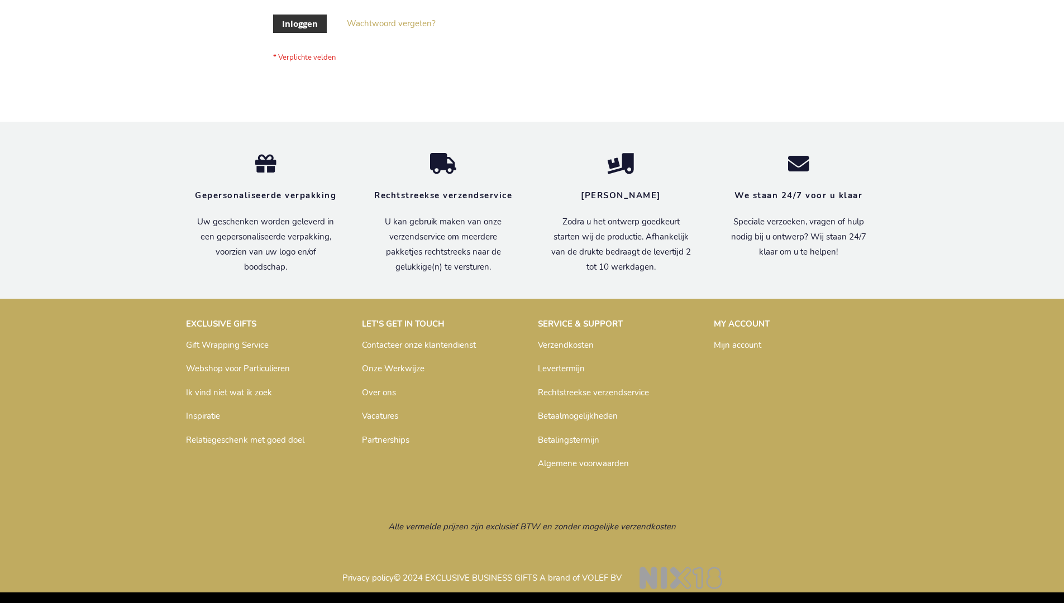
scroll to position [379, 0]
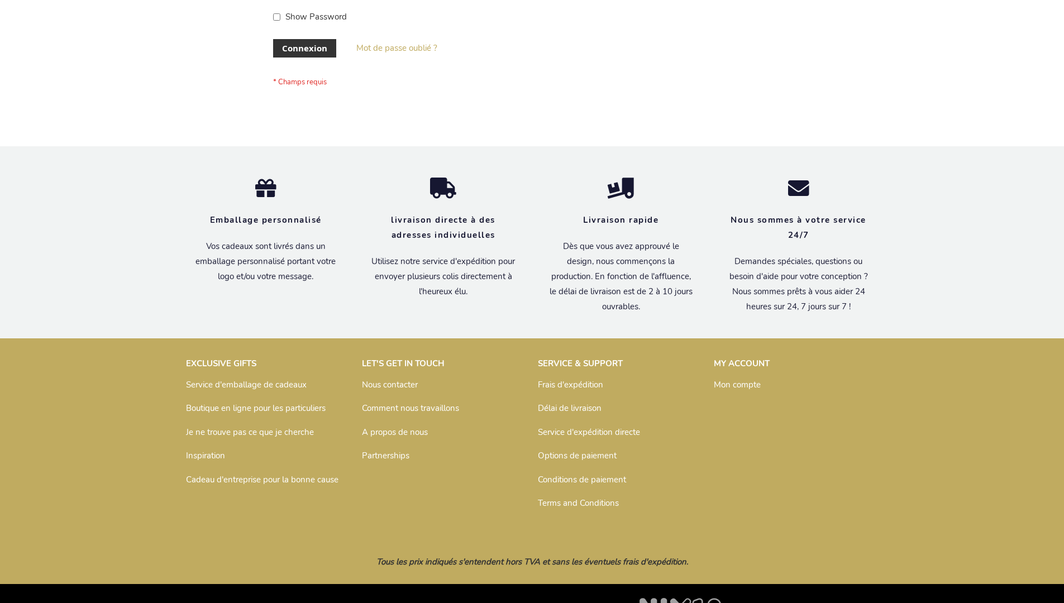
scroll to position [385, 0]
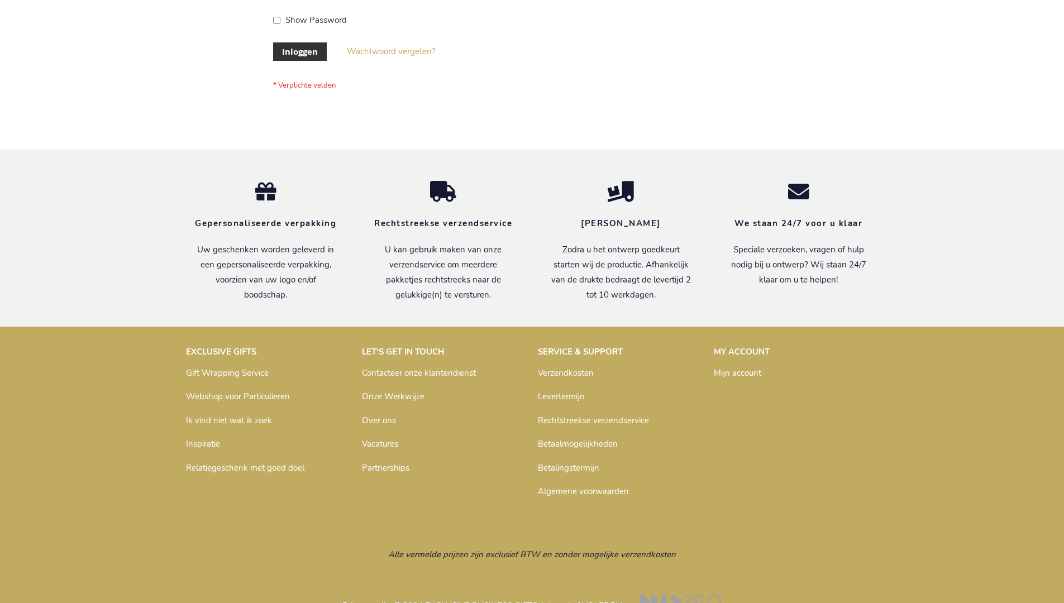
scroll to position [379, 0]
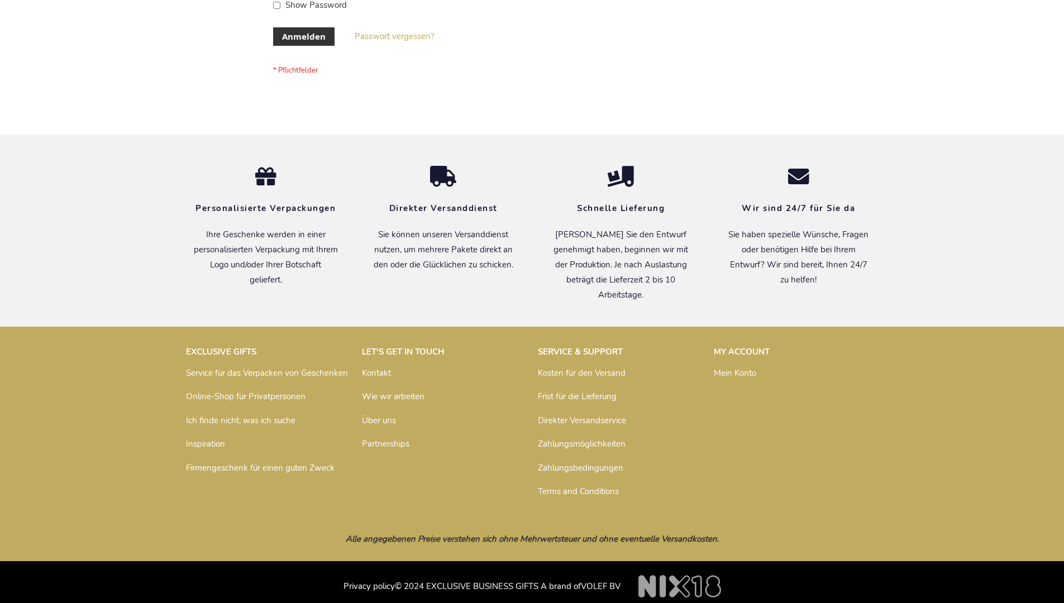
scroll to position [374, 0]
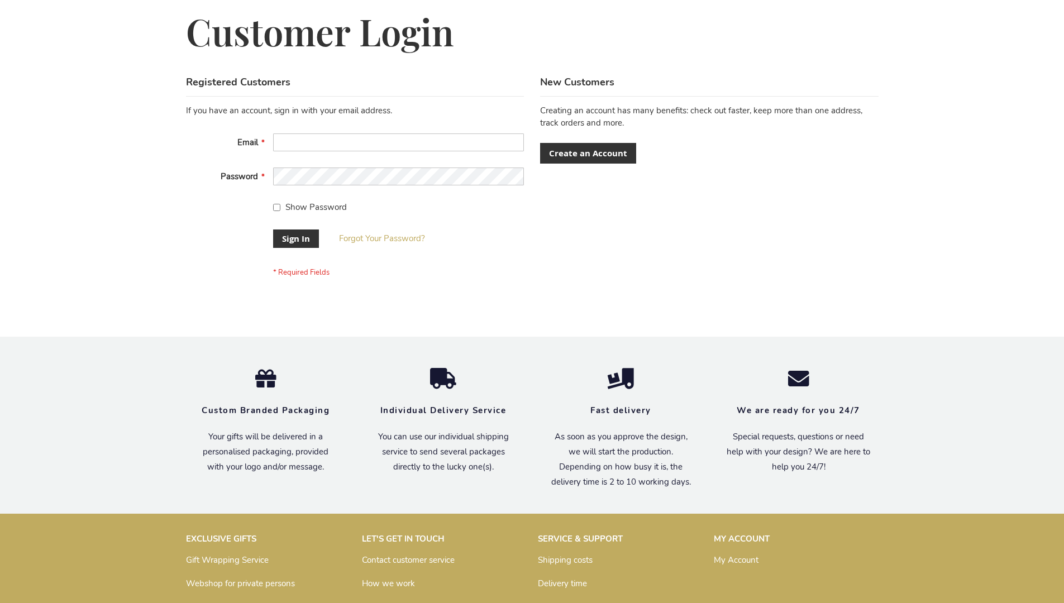
scroll to position [359, 0]
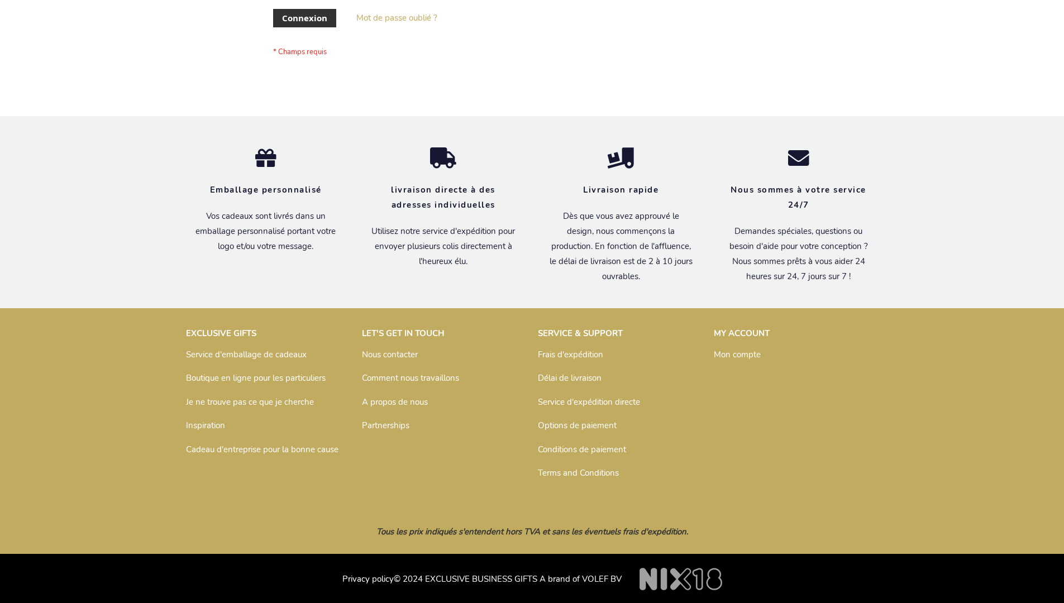
scroll to position [385, 0]
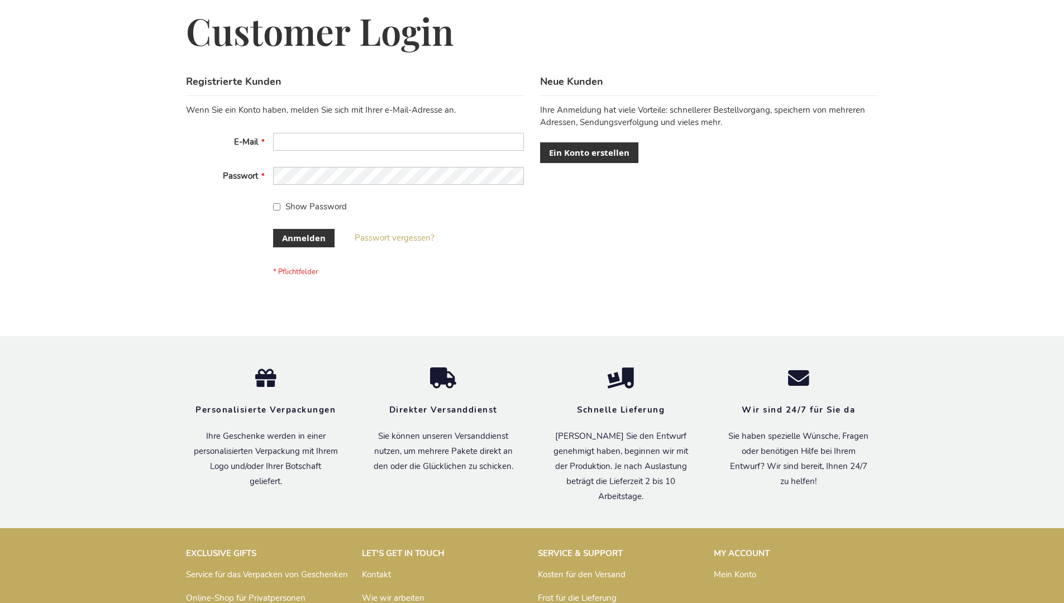
scroll to position [374, 0]
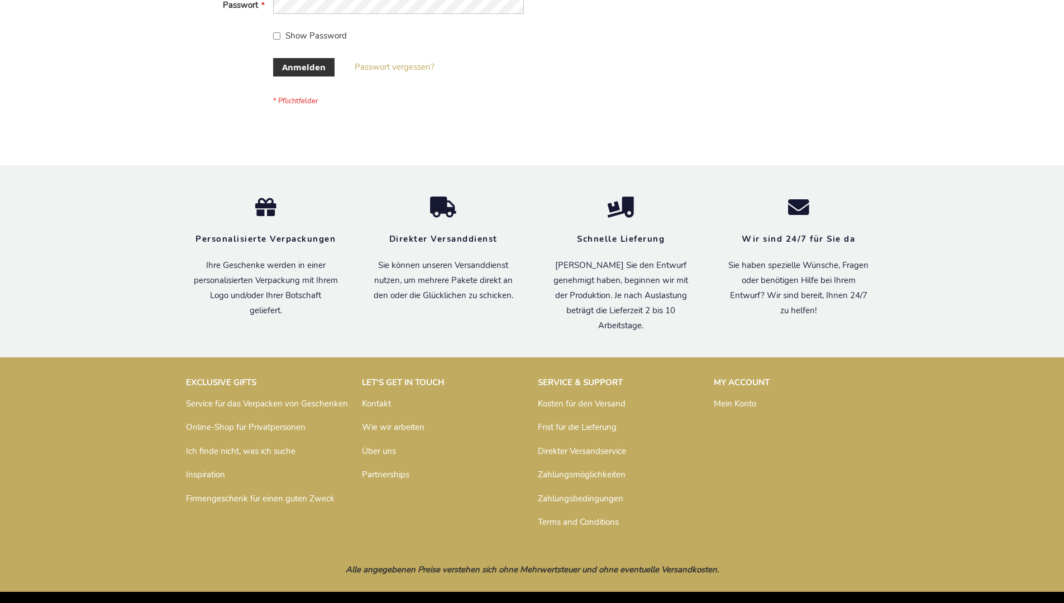
scroll to position [374, 0]
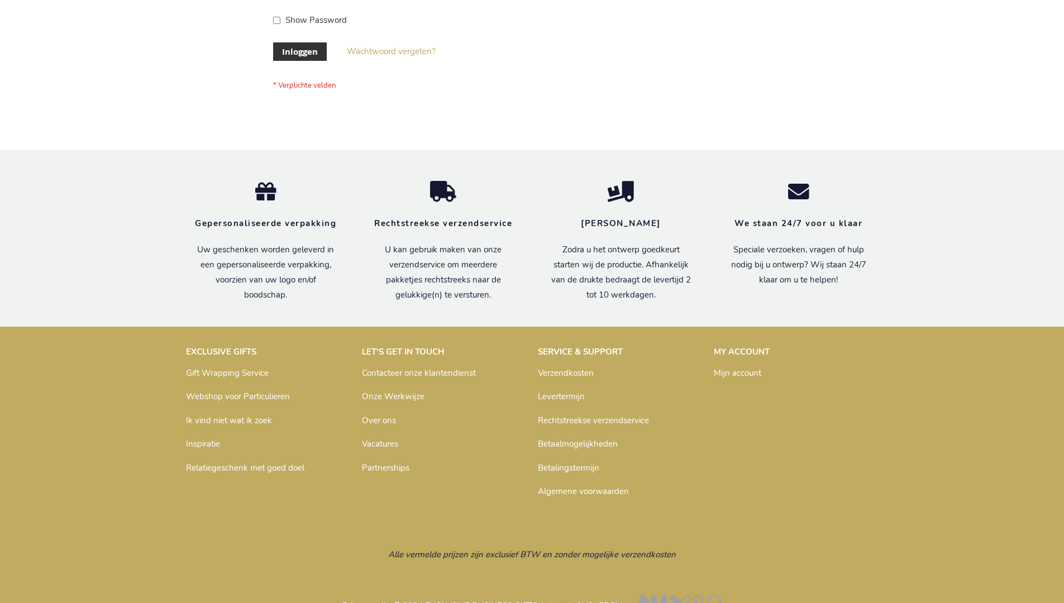
scroll to position [379, 0]
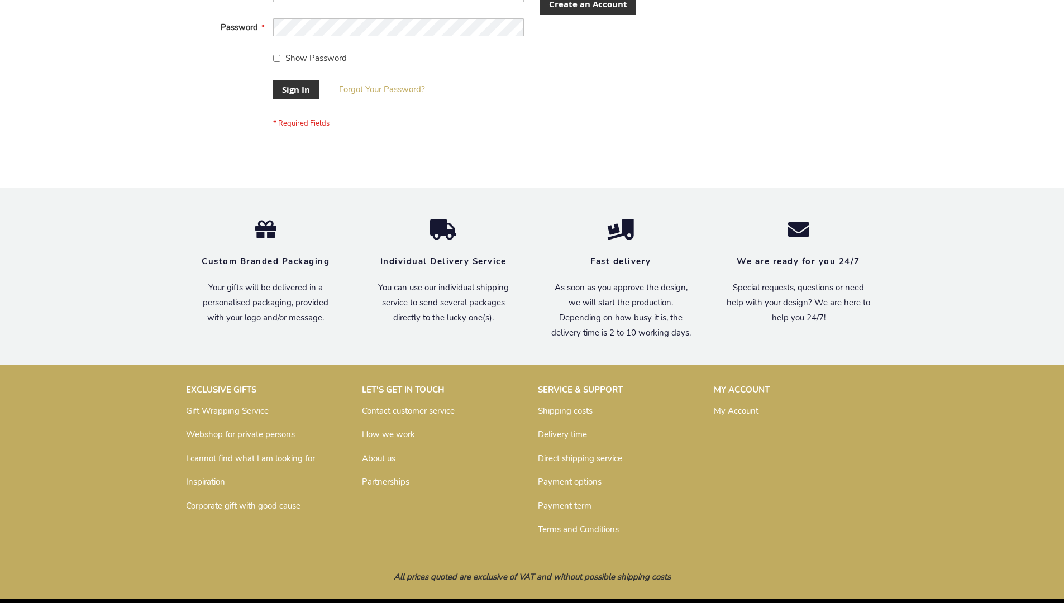
scroll to position [359, 0]
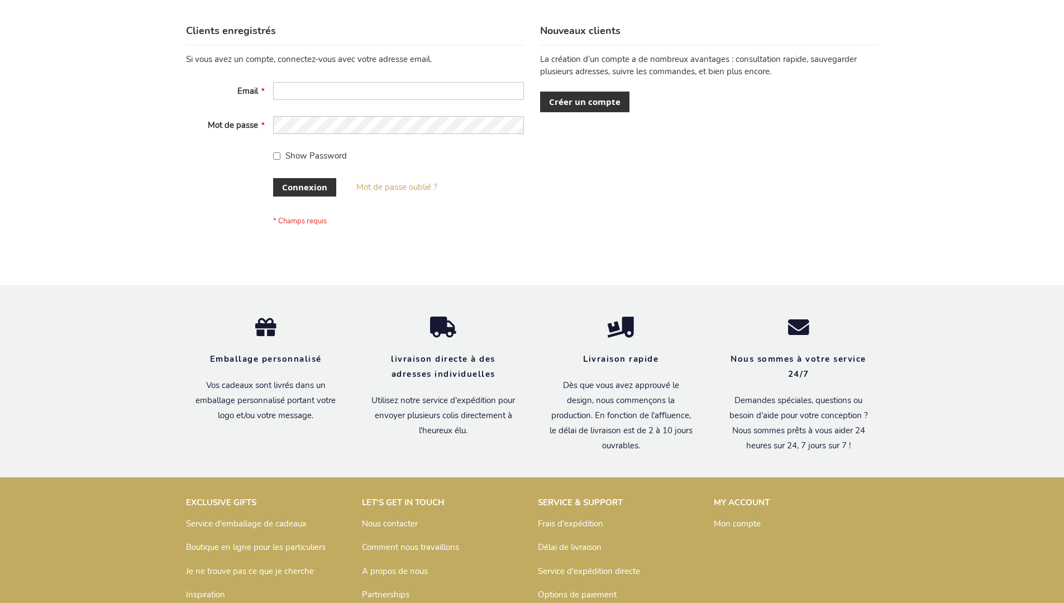
scroll to position [385, 0]
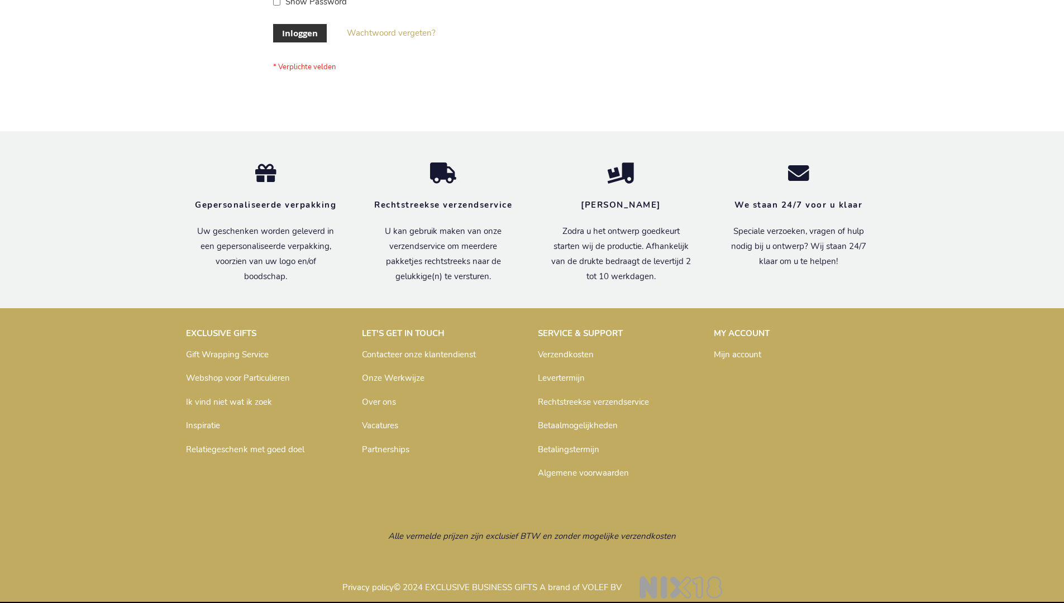
scroll to position [379, 0]
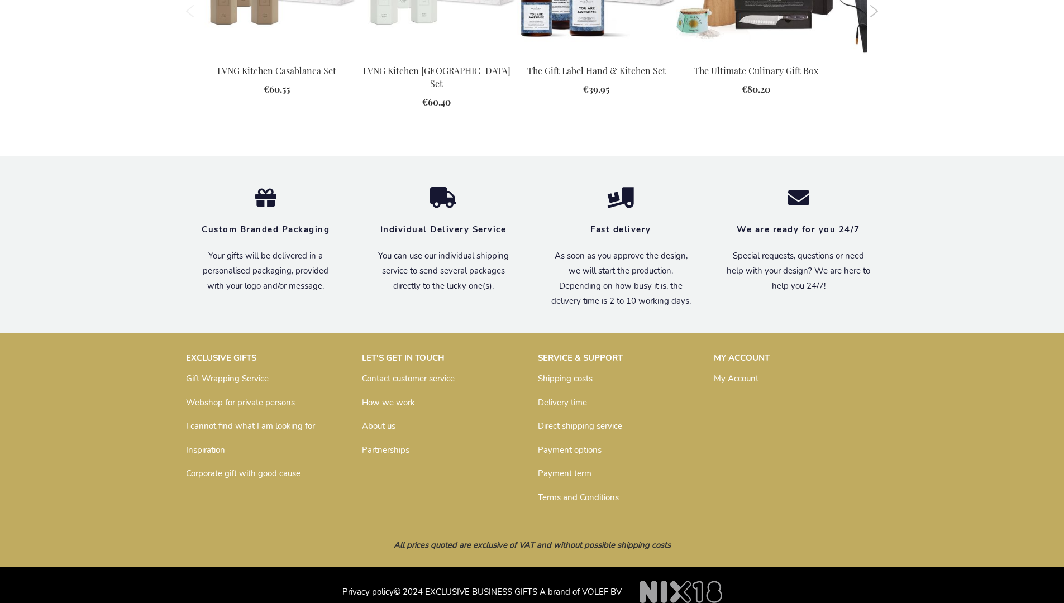
scroll to position [1490, 0]
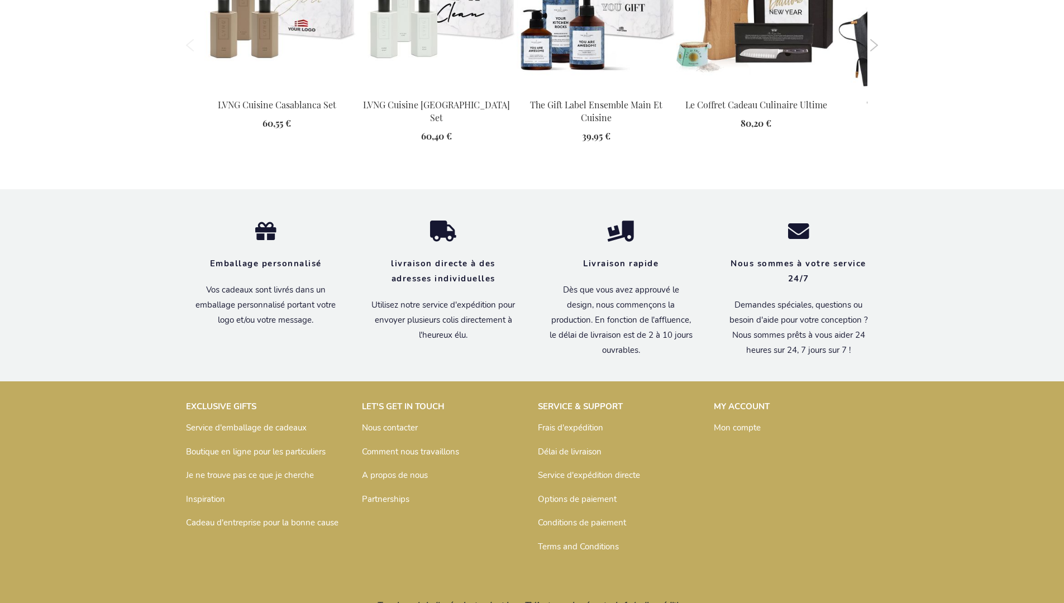
scroll to position [1542, 0]
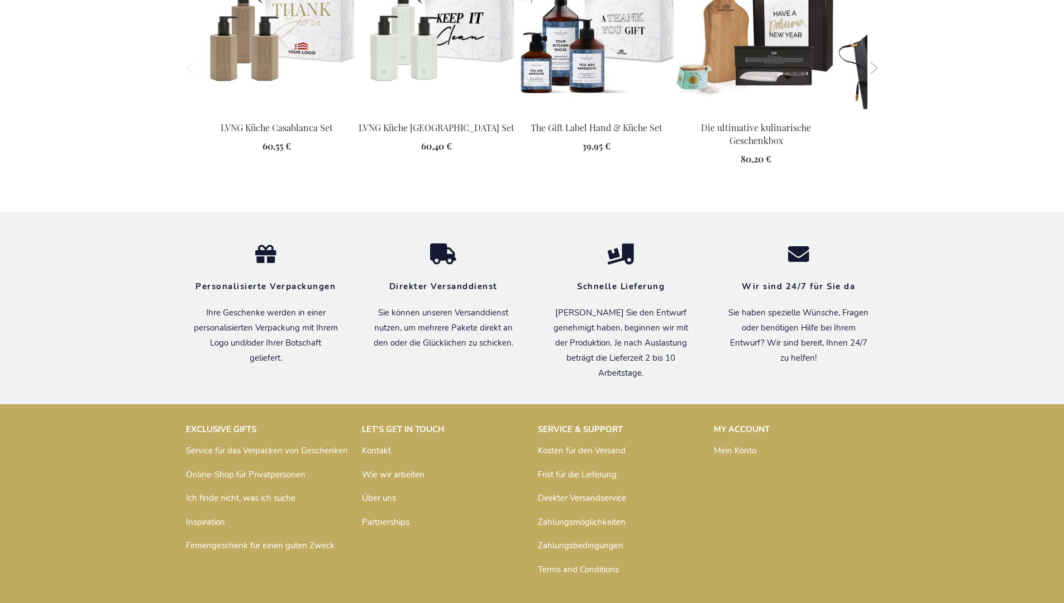
scroll to position [1543, 0]
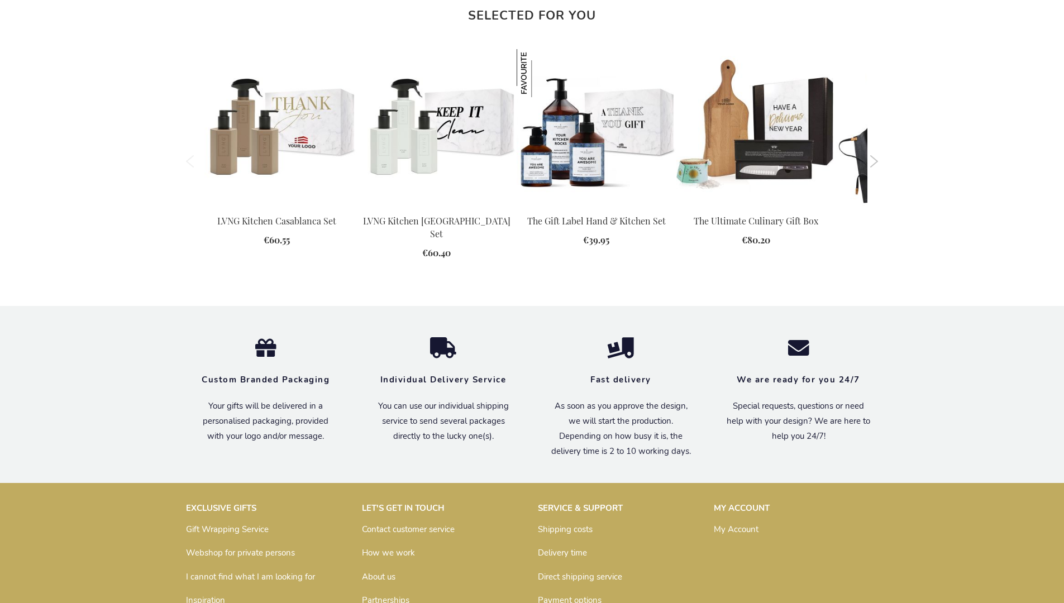
scroll to position [1490, 0]
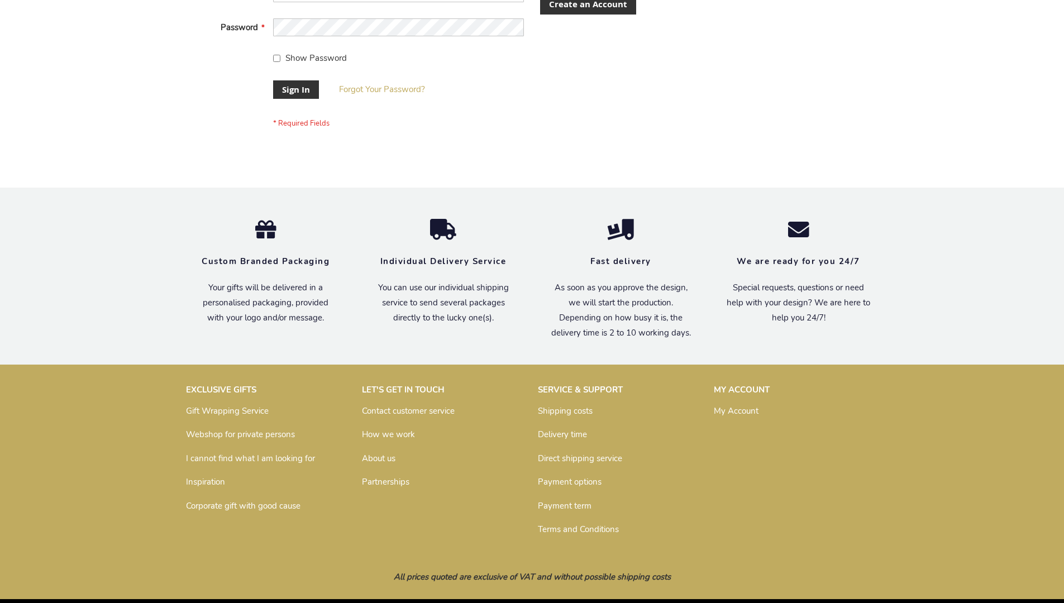
scroll to position [359, 0]
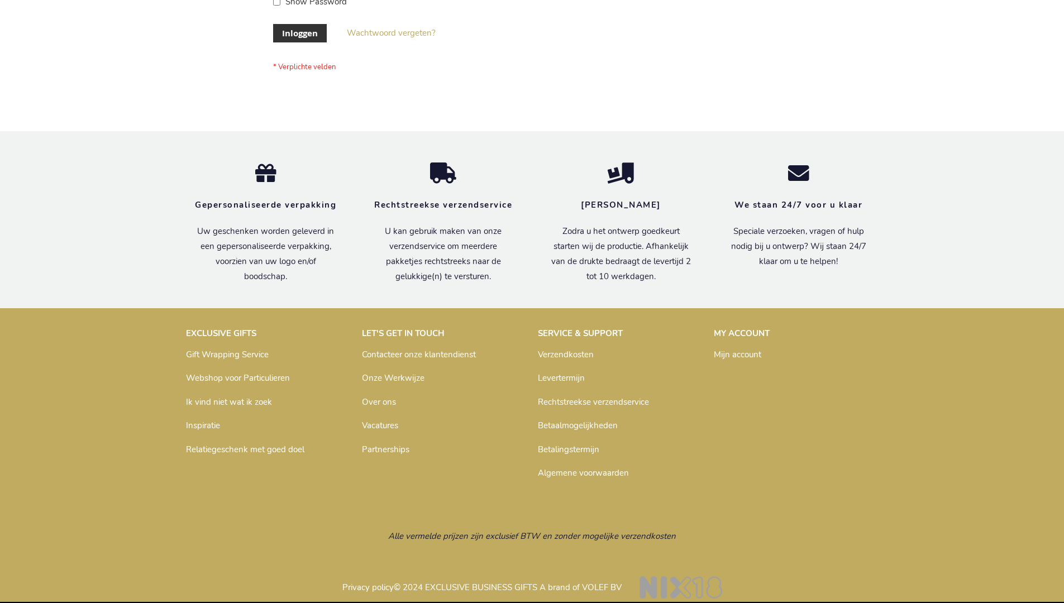
scroll to position [379, 0]
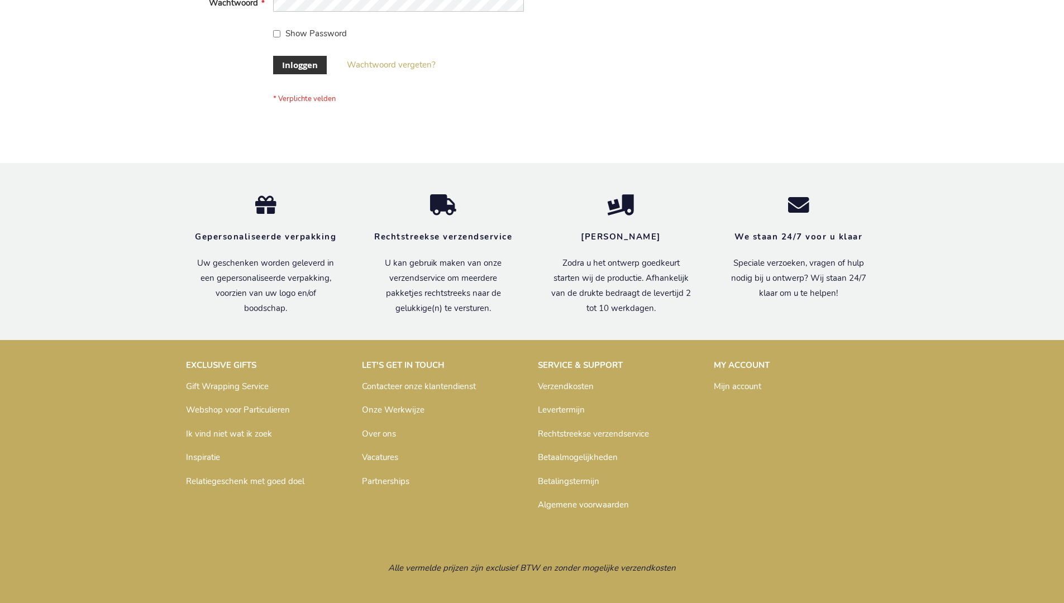
scroll to position [379, 0]
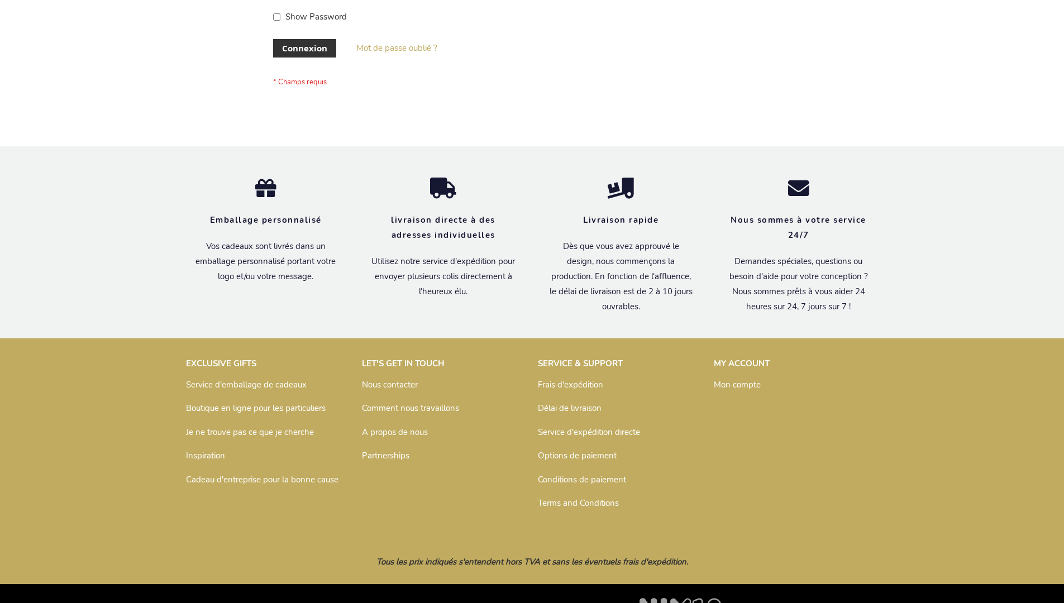
scroll to position [385, 0]
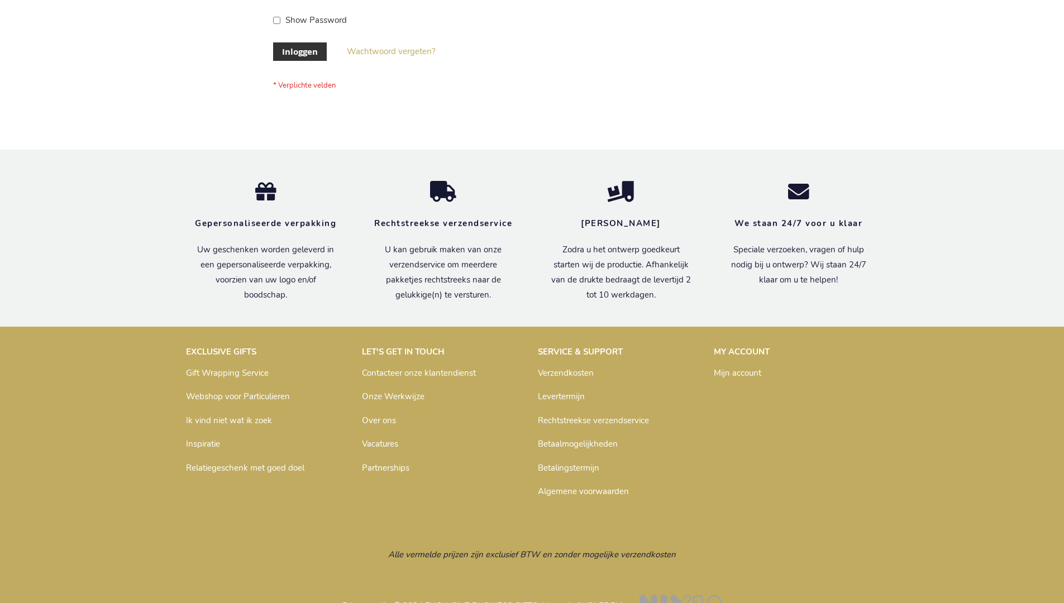
scroll to position [379, 0]
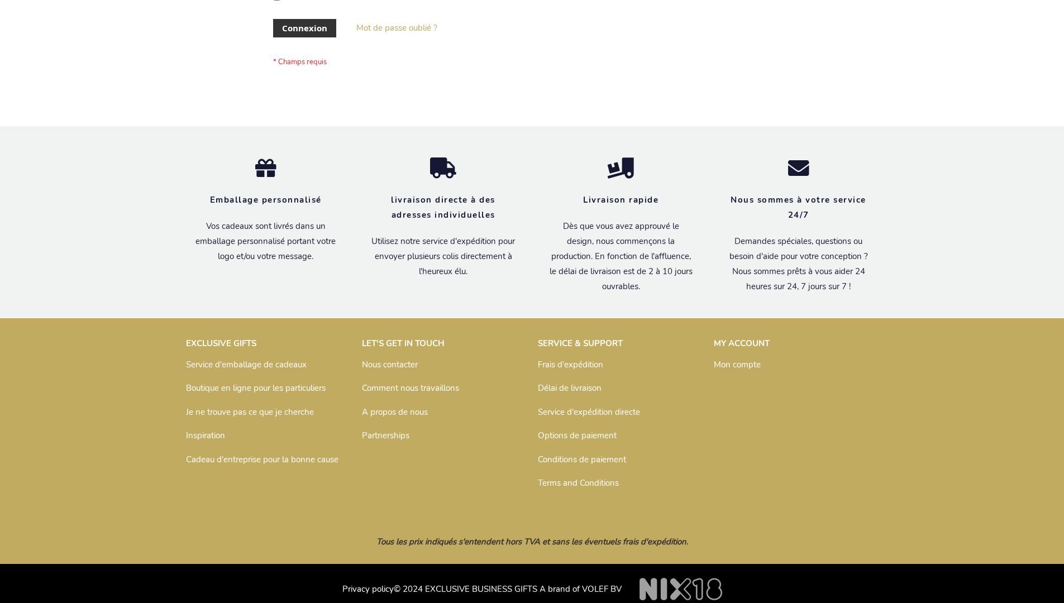
scroll to position [385, 0]
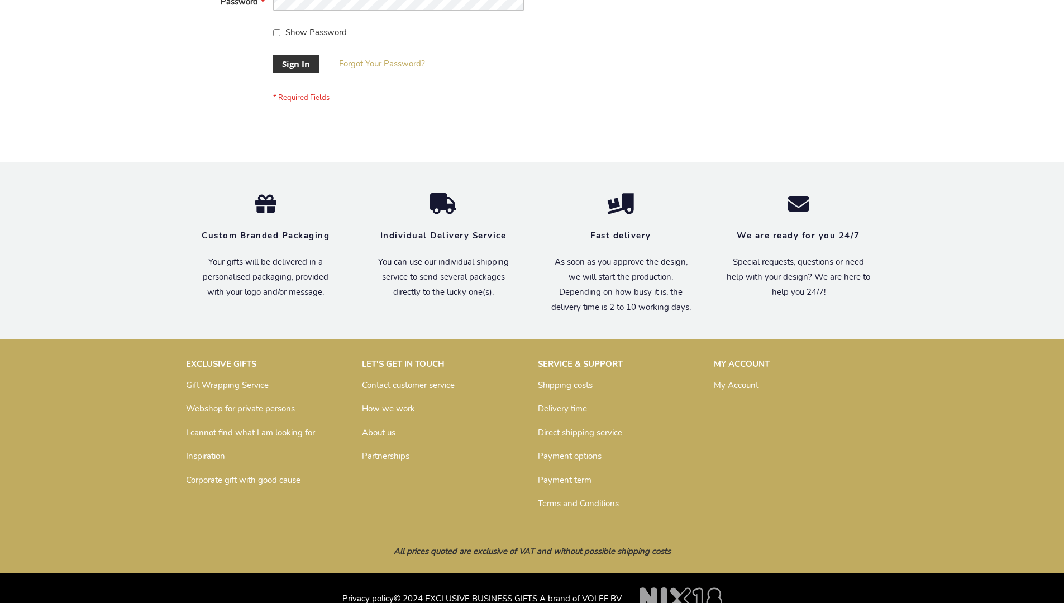
scroll to position [359, 0]
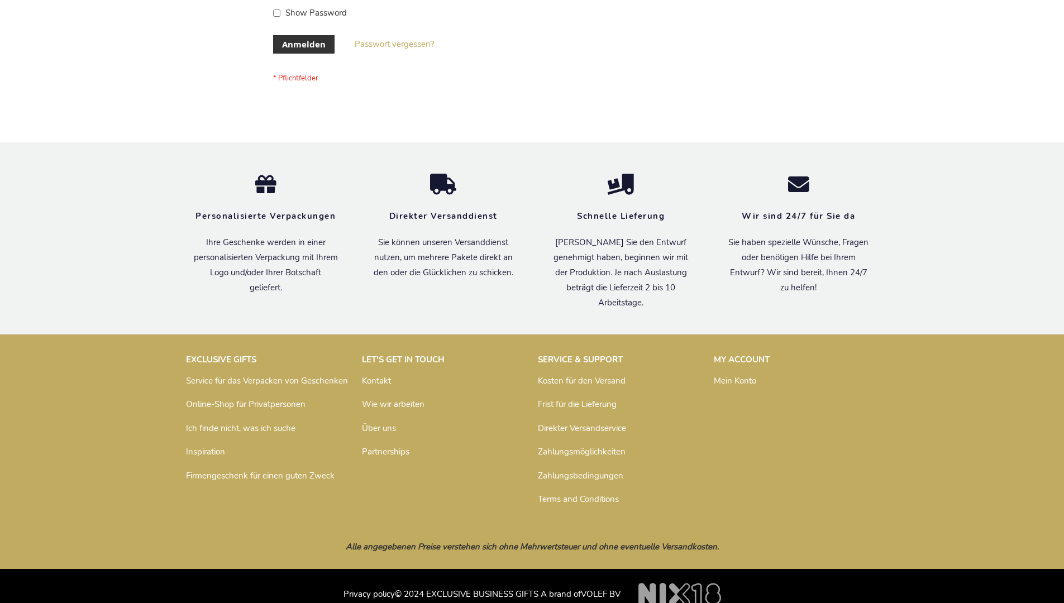
scroll to position [374, 0]
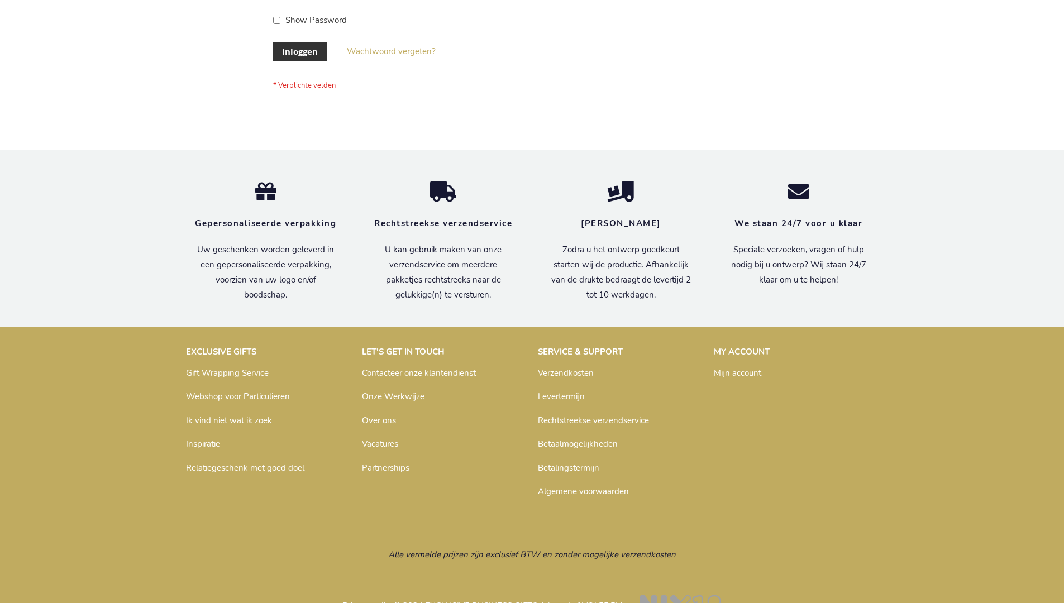
scroll to position [379, 0]
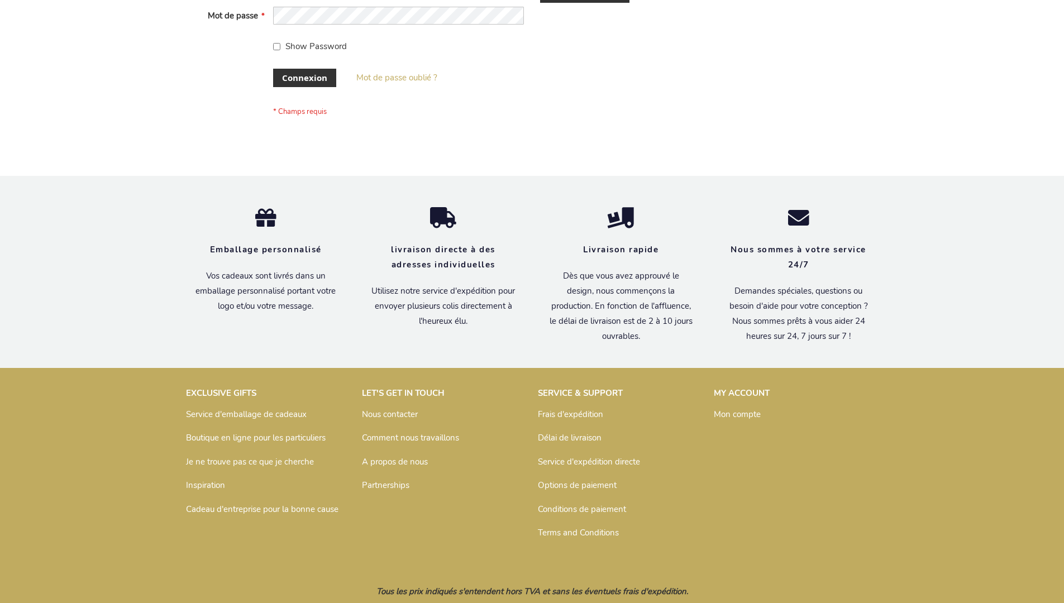
scroll to position [385, 0]
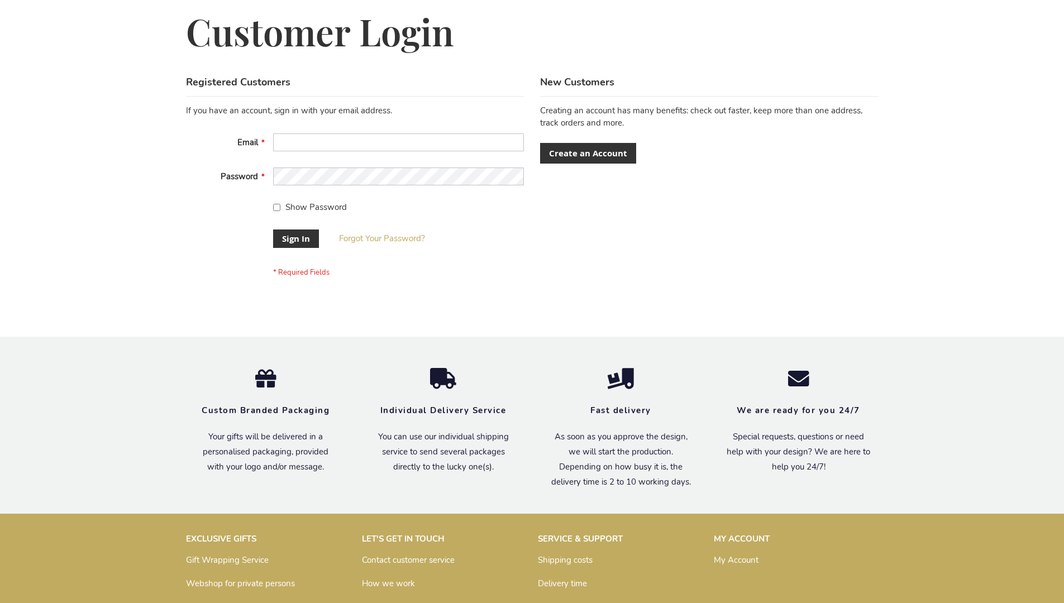
scroll to position [359, 0]
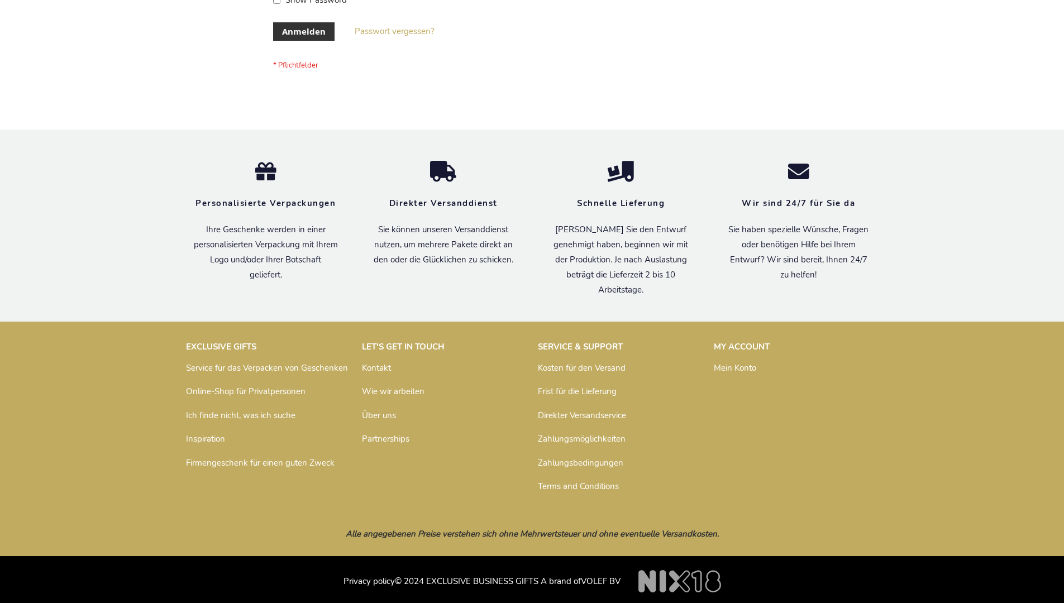
scroll to position [374, 0]
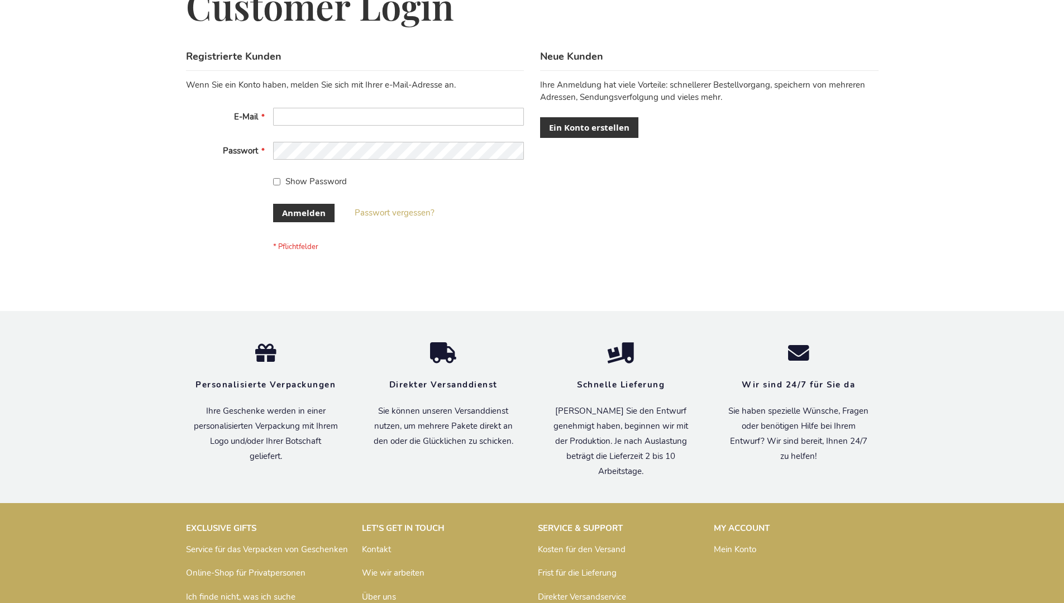
scroll to position [374, 0]
